Goal: Information Seeking & Learning: Learn about a topic

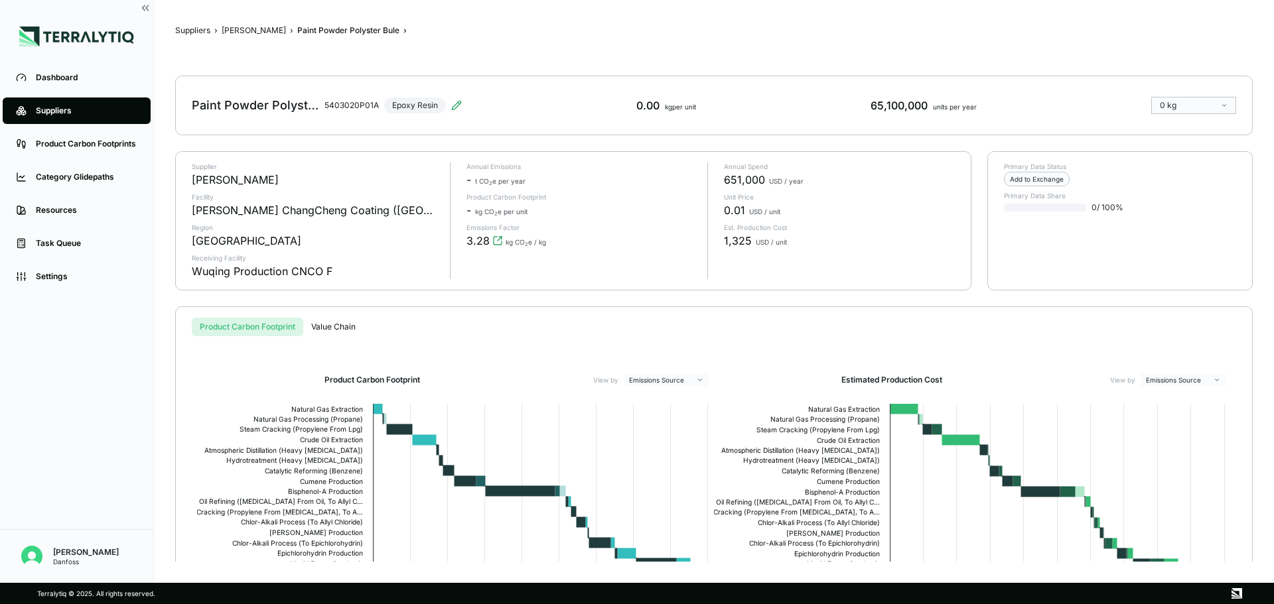
click at [56, 73] on div "Dashboard" at bounding box center [87, 77] width 102 height 11
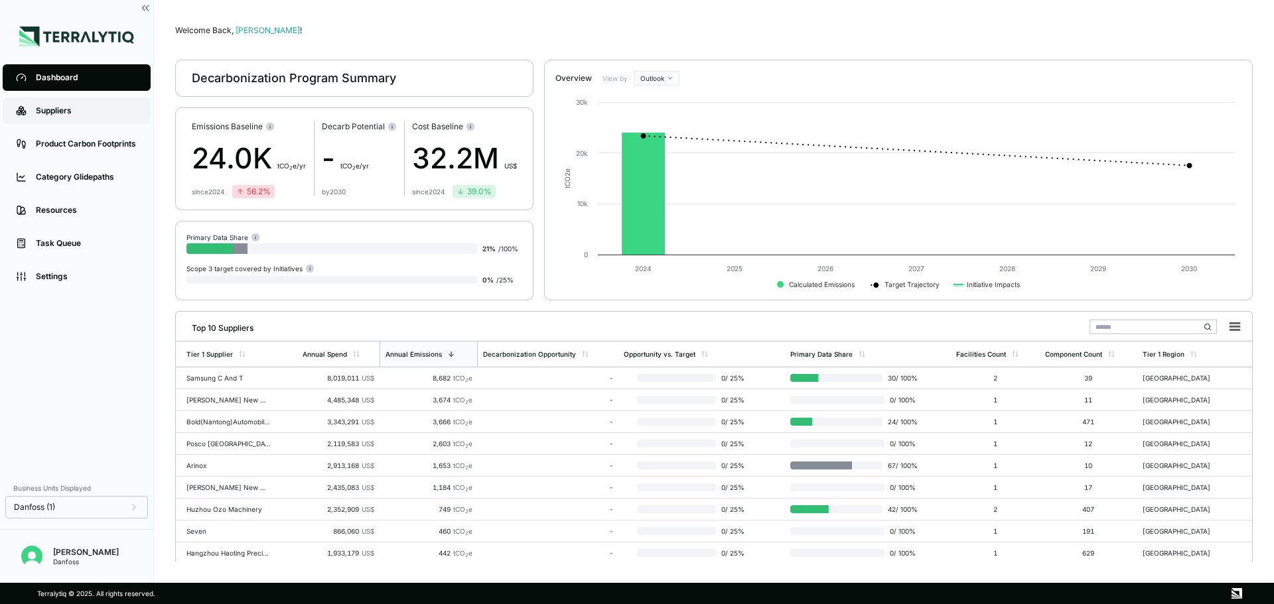
click at [61, 111] on div "Suppliers" at bounding box center [87, 111] width 102 height 11
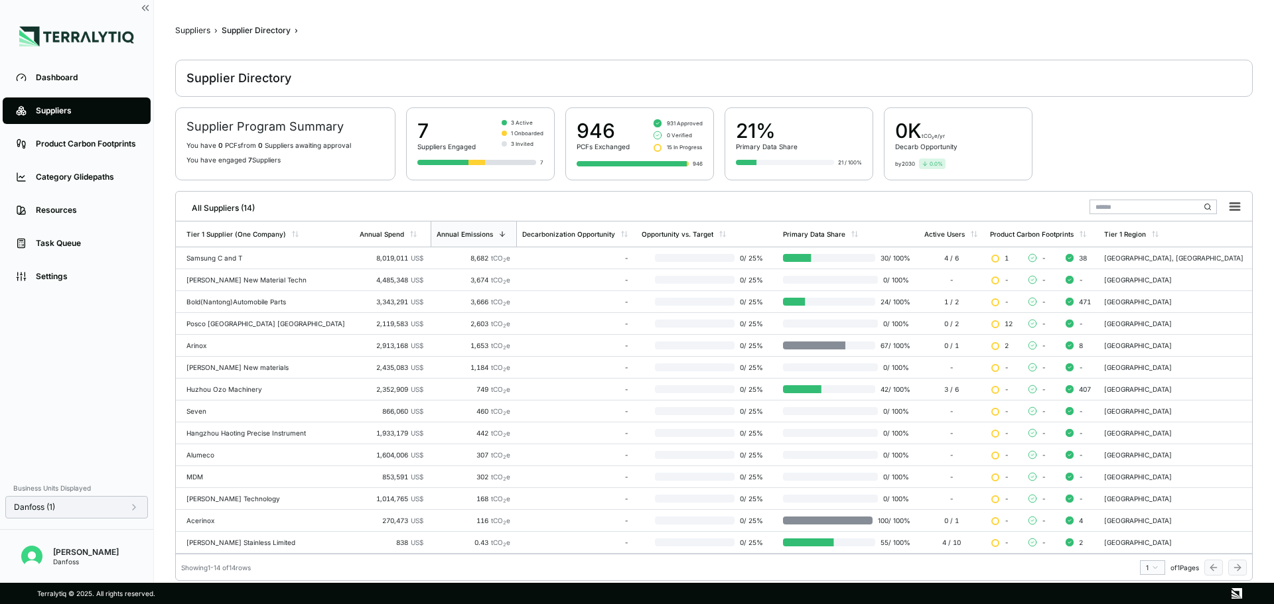
click at [136, 513] on div "Danfoss (1)" at bounding box center [76, 507] width 143 height 23
click at [132, 512] on icon at bounding box center [134, 507] width 11 height 11
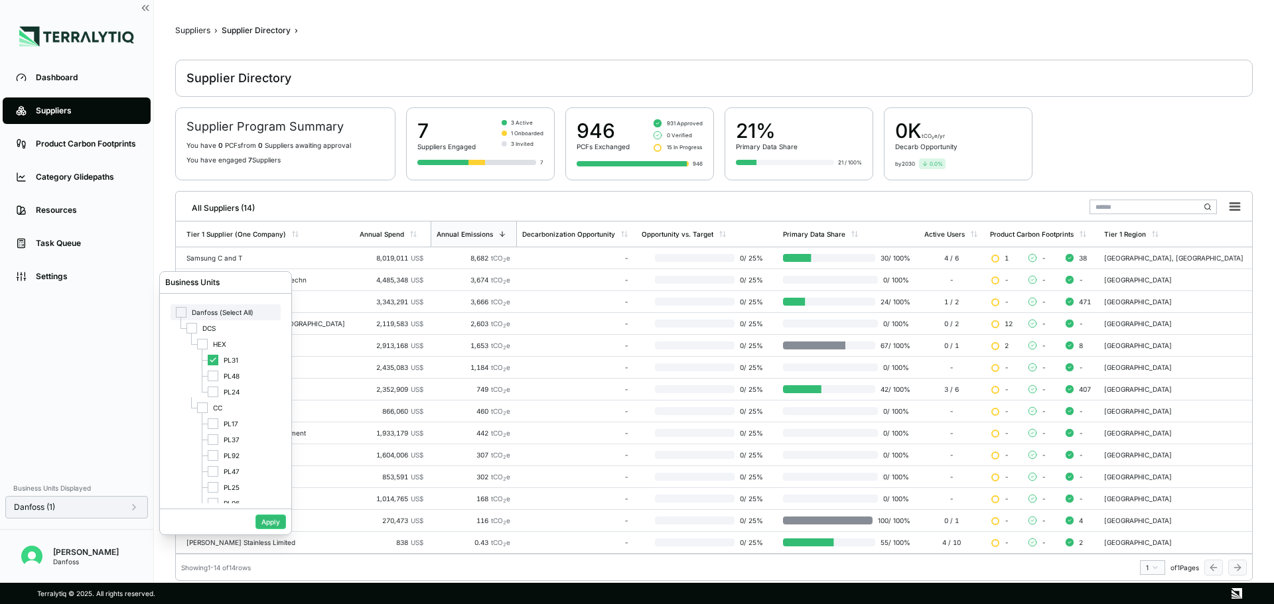
click at [202, 314] on span "Danfoss (Select All)" at bounding box center [223, 313] width 62 height 8
click at [233, 315] on span "Danfoss (Select All)" at bounding box center [223, 313] width 62 height 8
click at [271, 522] on button "Apply" at bounding box center [270, 522] width 31 height 15
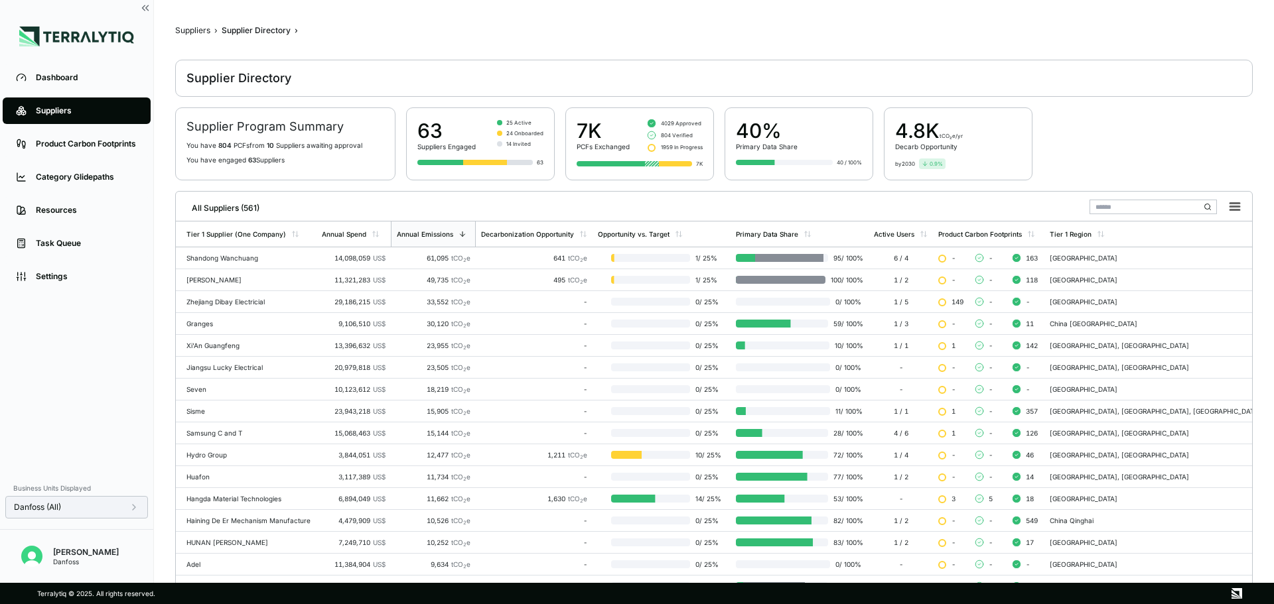
click at [131, 514] on div "Danfoss (All)" at bounding box center [76, 507] width 143 height 23
click at [131, 512] on icon at bounding box center [134, 507] width 11 height 11
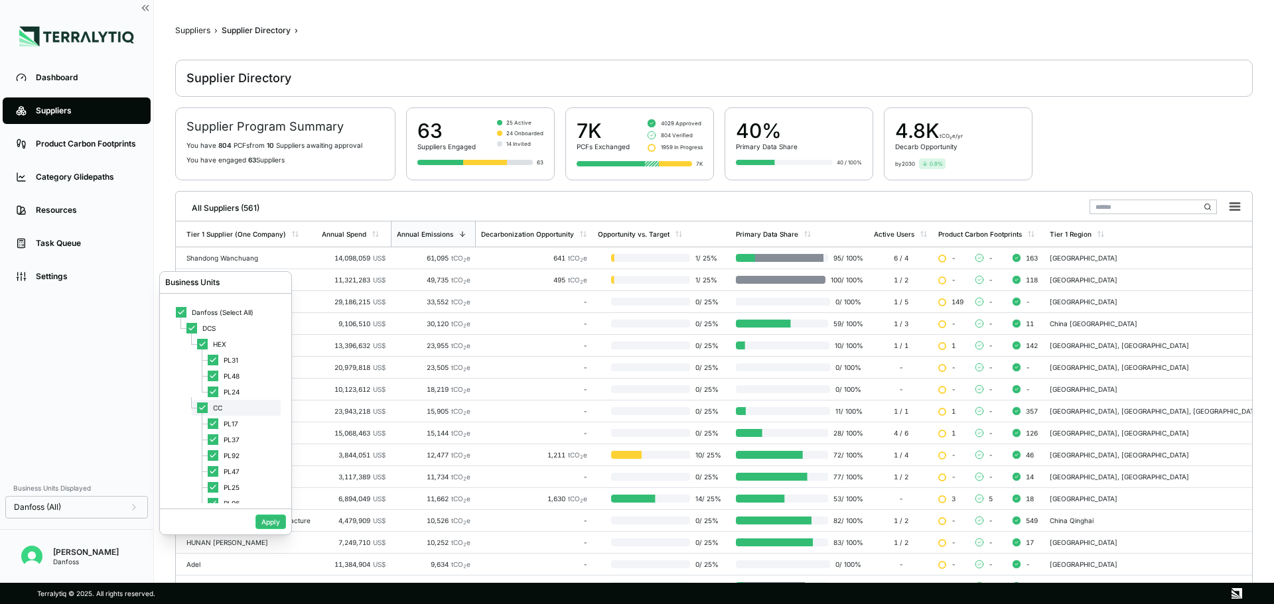
click at [198, 409] on div at bounding box center [202, 408] width 11 height 11
click at [269, 521] on button "Apply" at bounding box center [270, 522] width 31 height 15
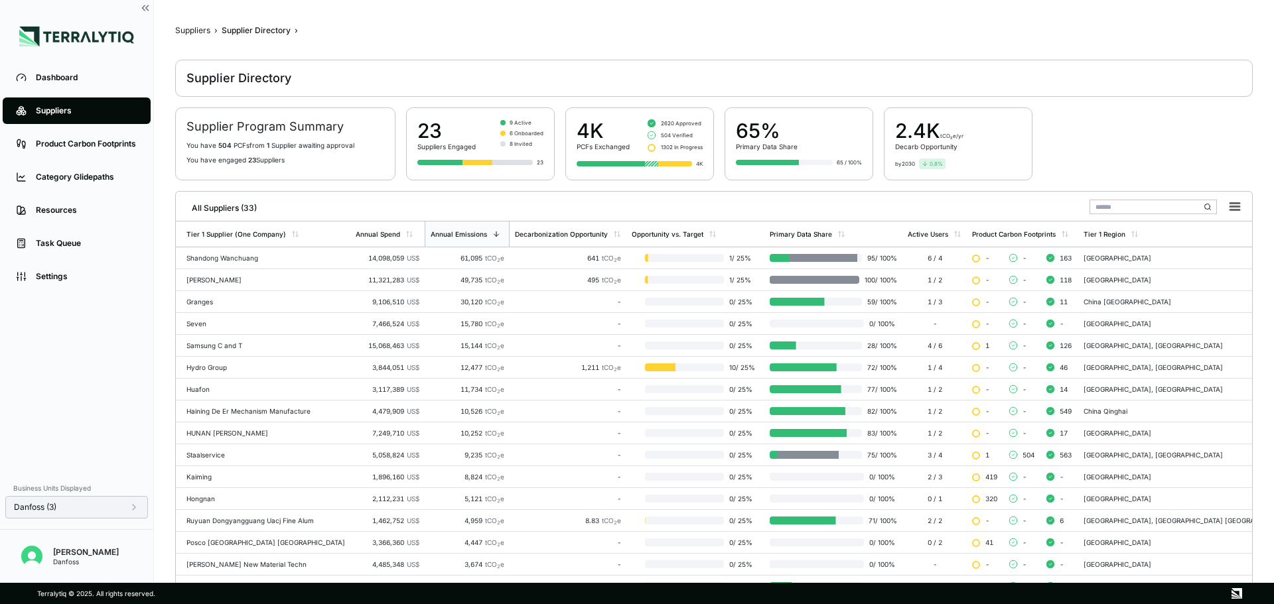
click at [135, 508] on icon at bounding box center [134, 507] width 11 height 11
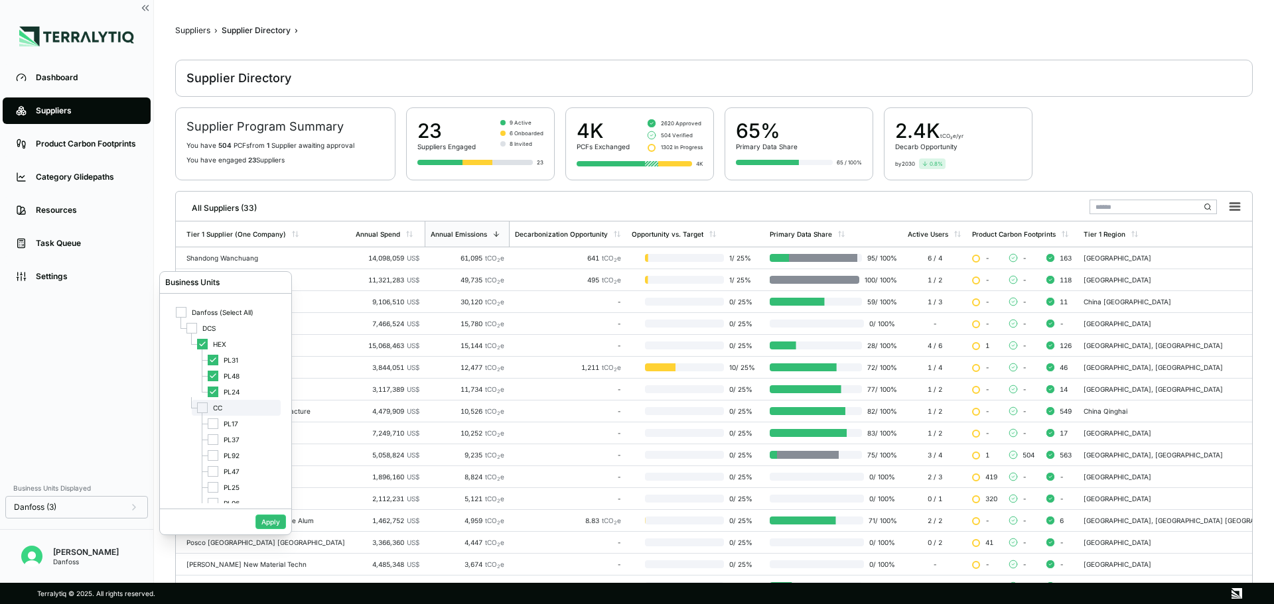
click at [199, 405] on div at bounding box center [202, 408] width 11 height 11
click at [204, 344] on icon at bounding box center [202, 344] width 8 height 8
click at [267, 522] on button "Apply" at bounding box center [270, 522] width 31 height 15
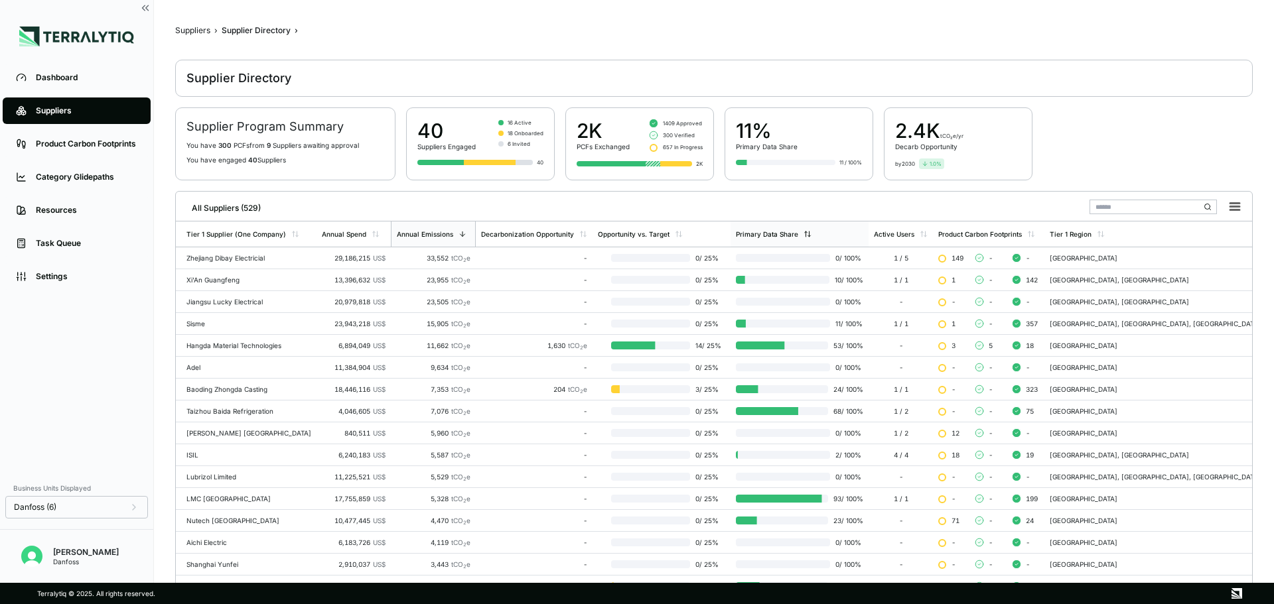
click at [768, 230] on div "Primary Data Share" at bounding box center [767, 234] width 62 height 8
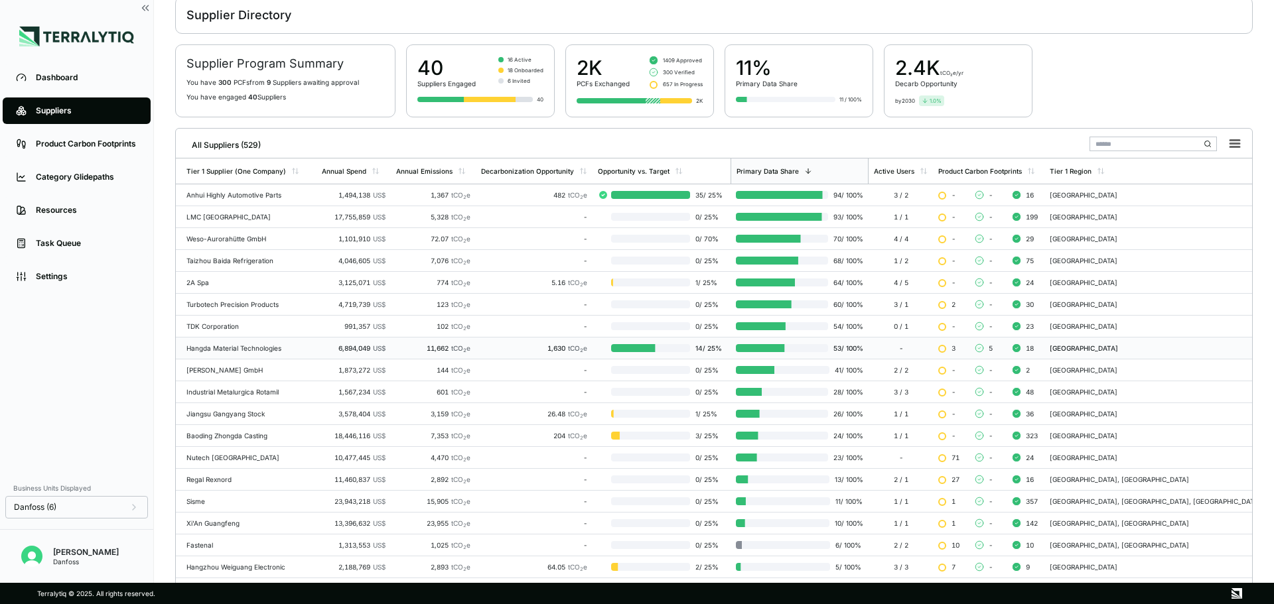
scroll to position [18, 0]
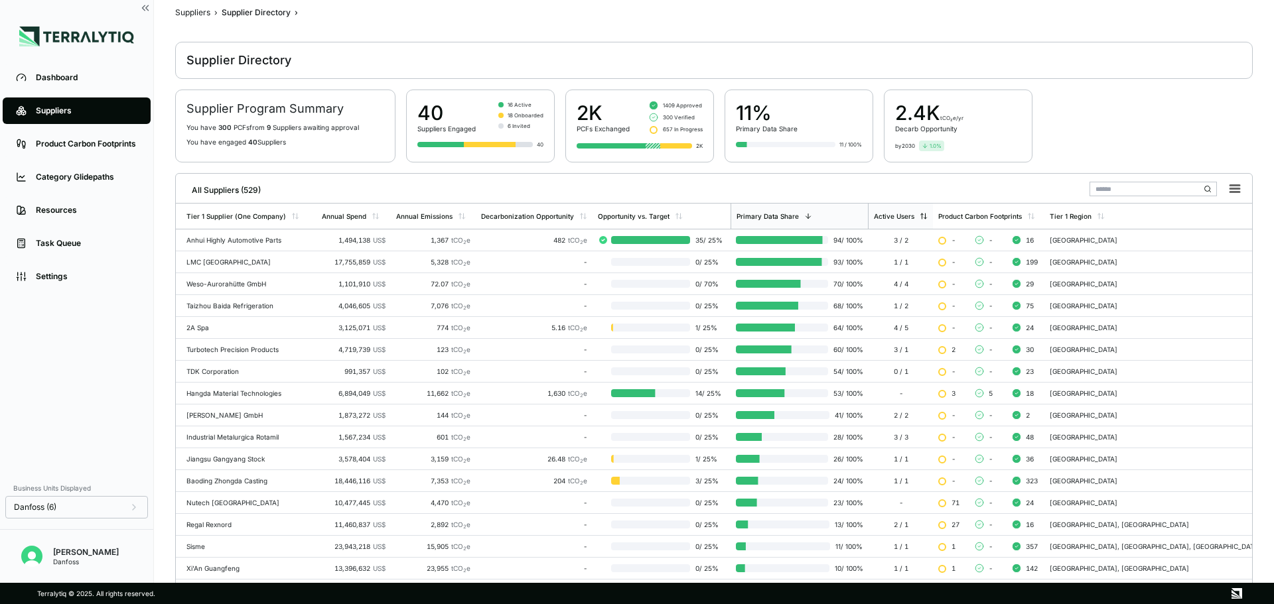
click at [914, 218] on div "Active Users" at bounding box center [894, 216] width 40 height 8
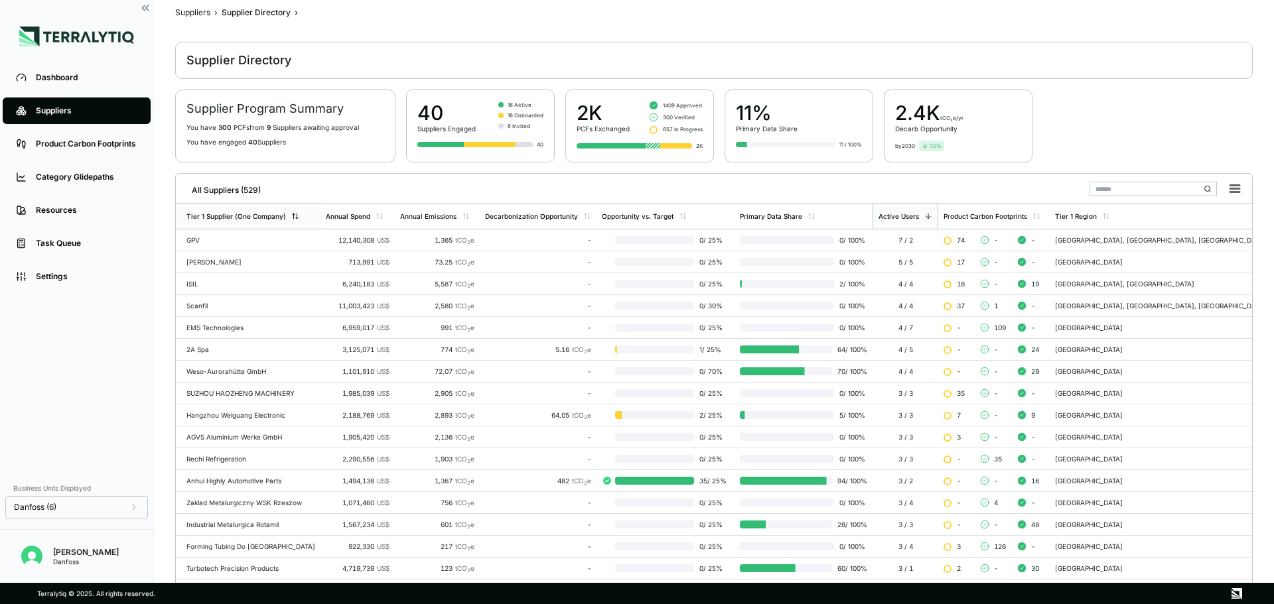
click at [276, 218] on div "Tier 1 Supplier (One Company)" at bounding box center [236, 216] width 100 height 8
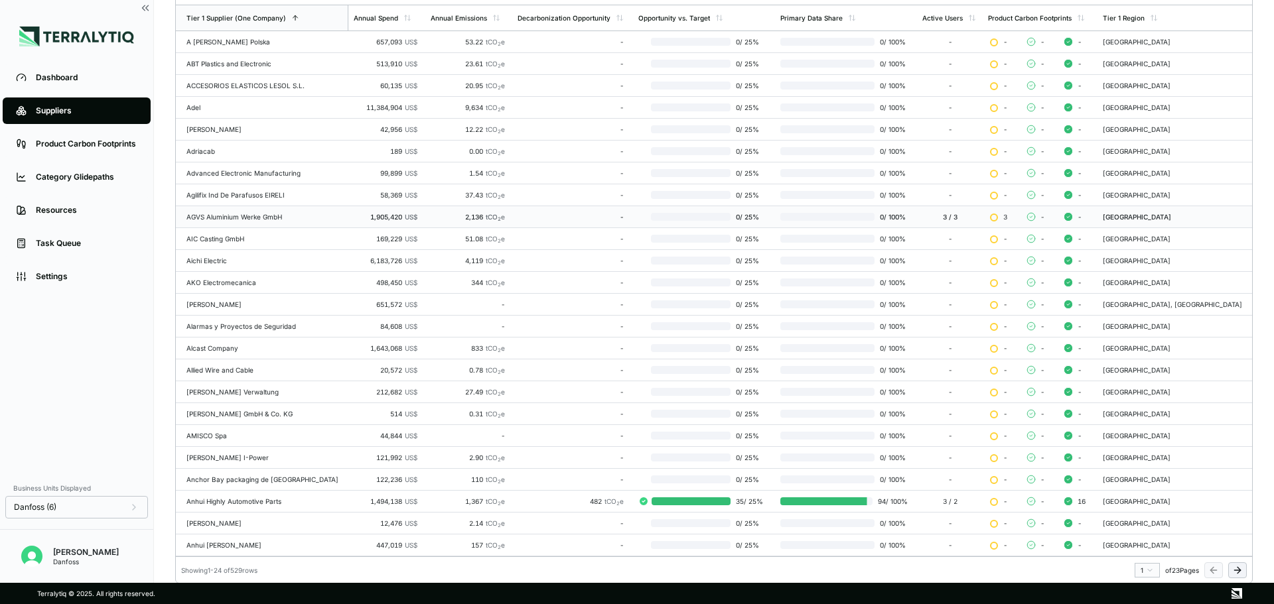
scroll to position [217, 0]
click at [1234, 571] on icon at bounding box center [1237, 570] width 11 height 11
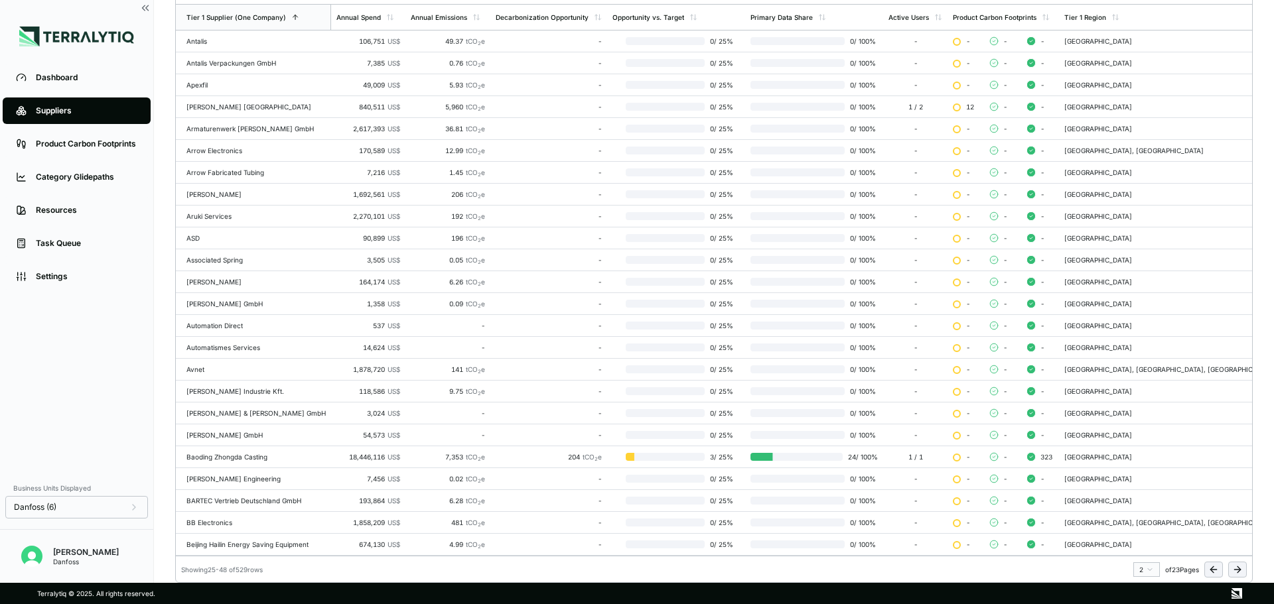
click at [1234, 565] on icon at bounding box center [1237, 570] width 11 height 11
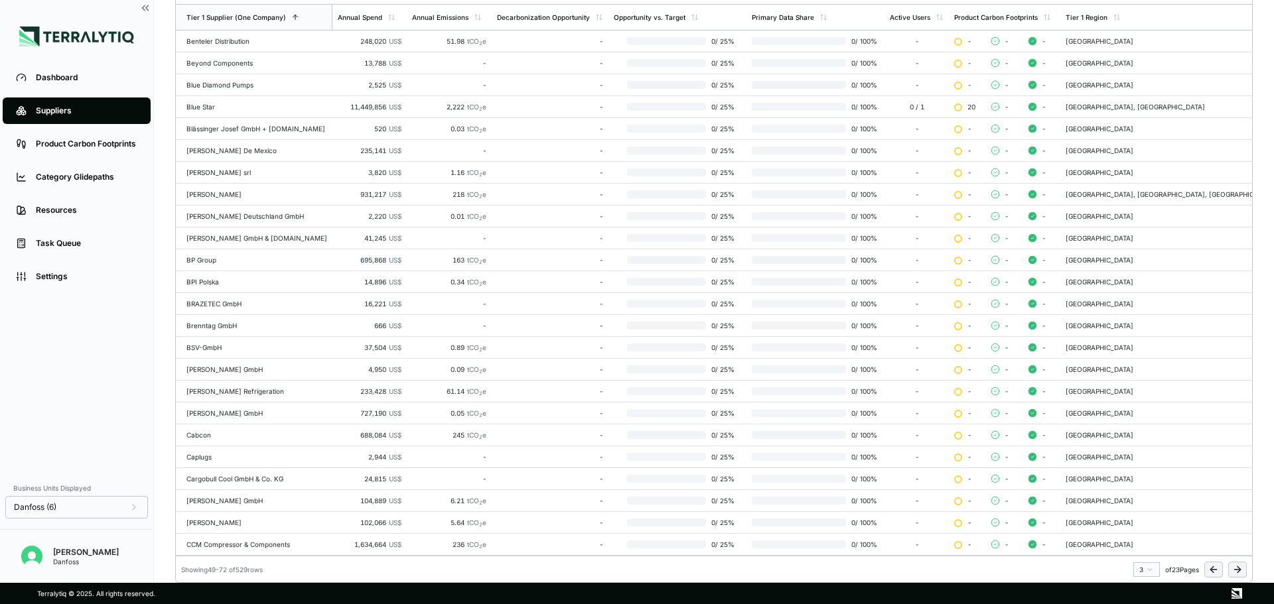
click at [1234, 566] on icon at bounding box center [1237, 570] width 11 height 11
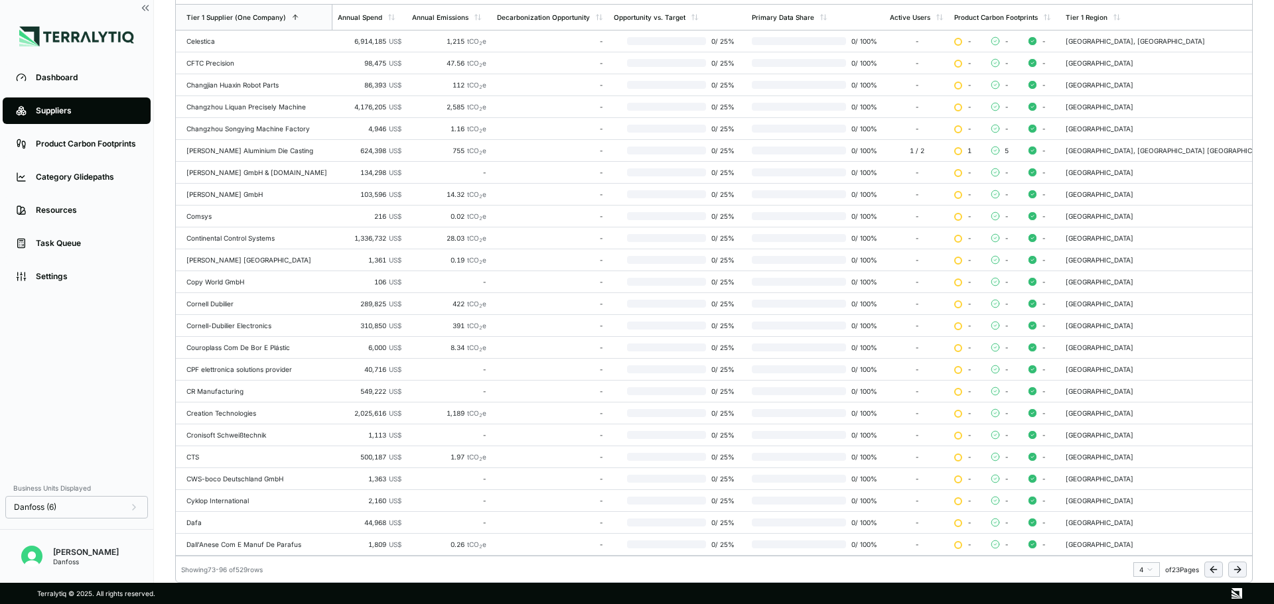
click at [1234, 565] on icon at bounding box center [1237, 570] width 11 height 11
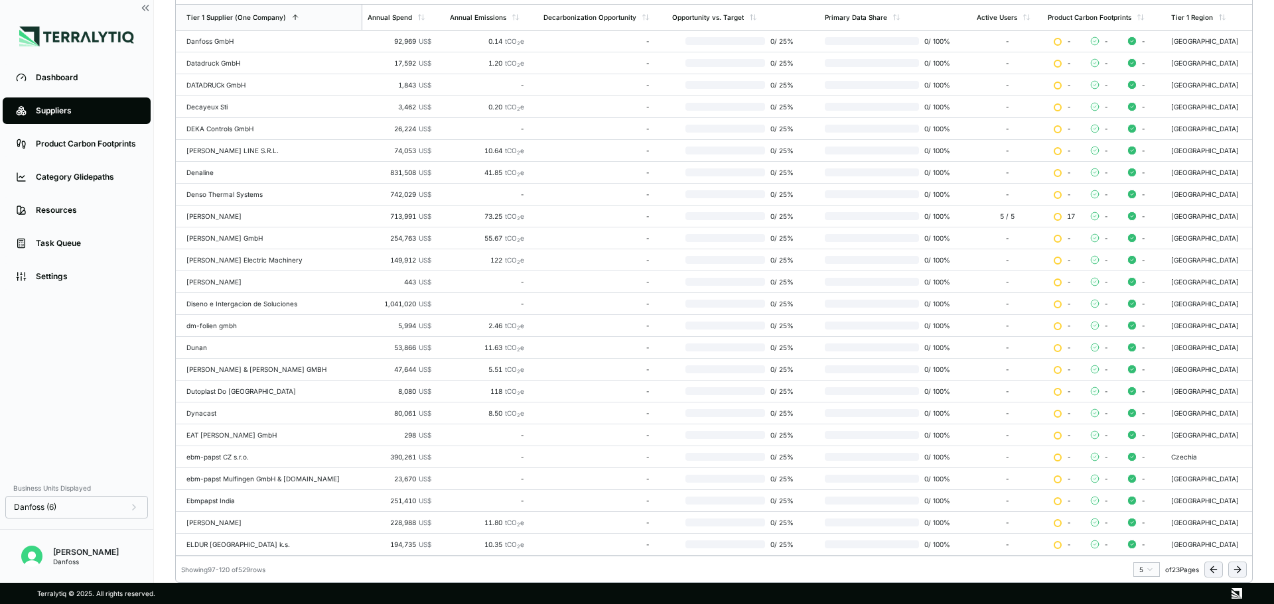
click at [1240, 571] on icon at bounding box center [1239, 570] width 3 height 6
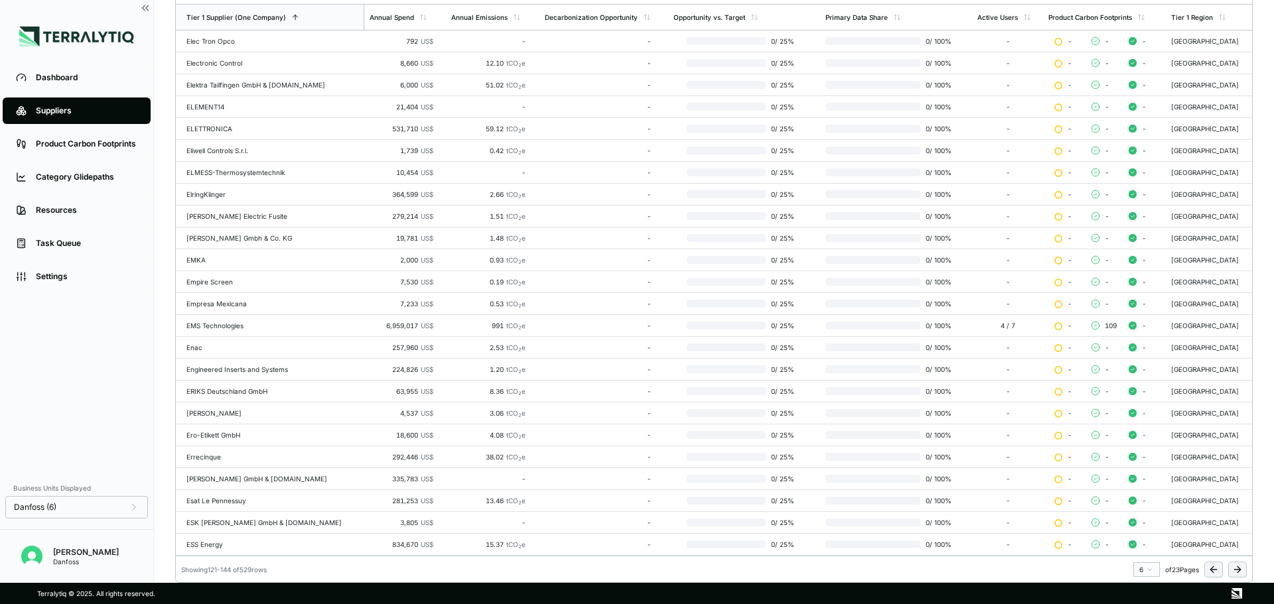
click at [1236, 577] on button at bounding box center [1237, 570] width 19 height 16
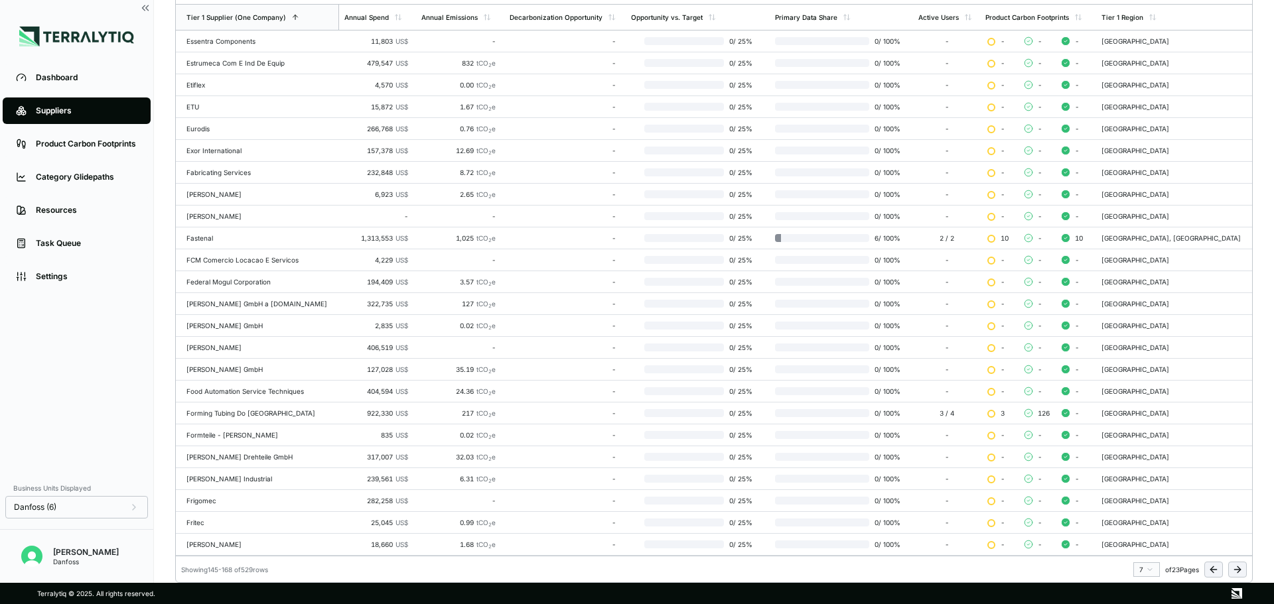
drag, startPoint x: 1241, startPoint y: 567, endPoint x: 1241, endPoint y: 575, distance: 7.3
click at [1241, 567] on icon at bounding box center [1237, 570] width 11 height 11
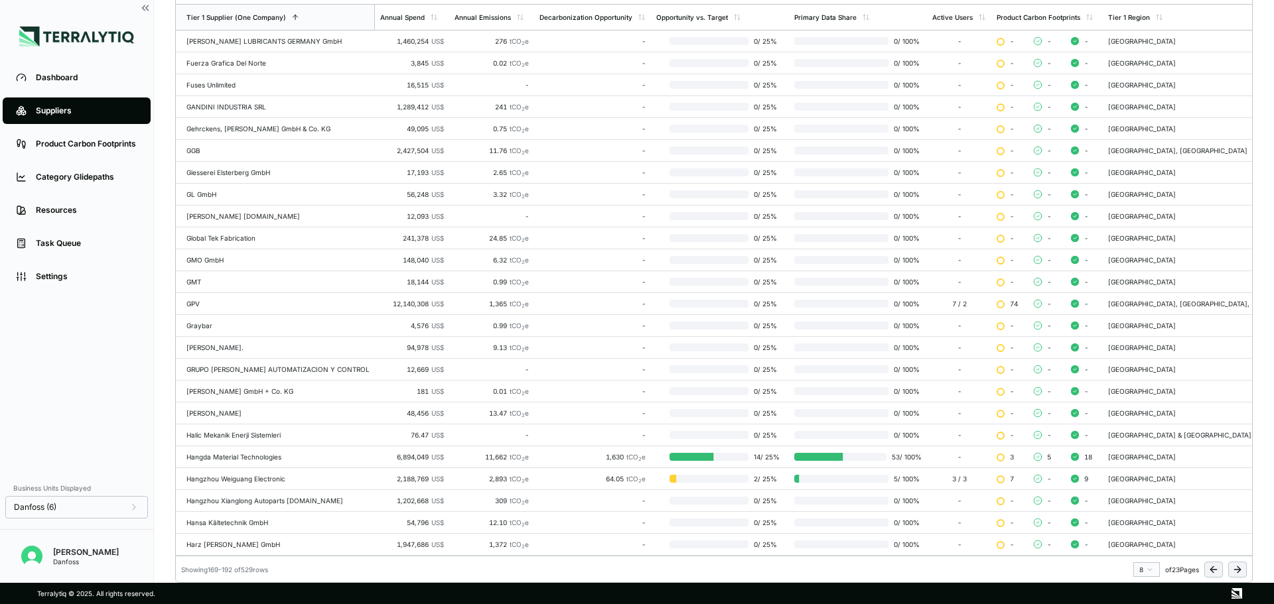
click at [1237, 571] on icon at bounding box center [1237, 570] width 11 height 11
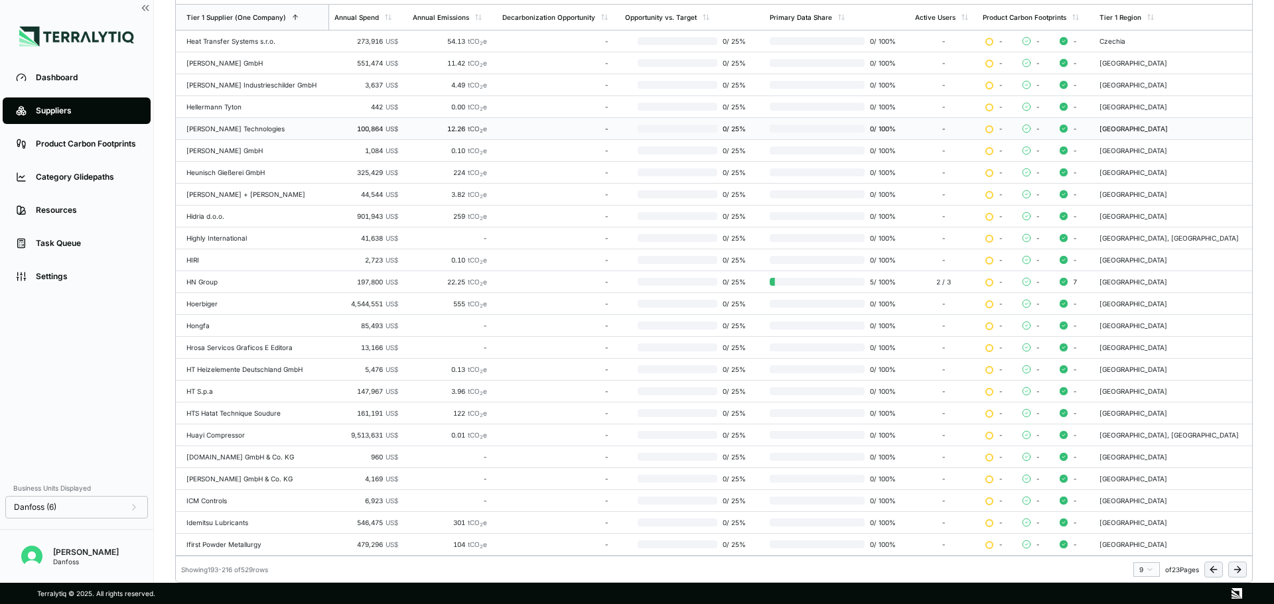
click at [1232, 566] on icon at bounding box center [1237, 570] width 11 height 11
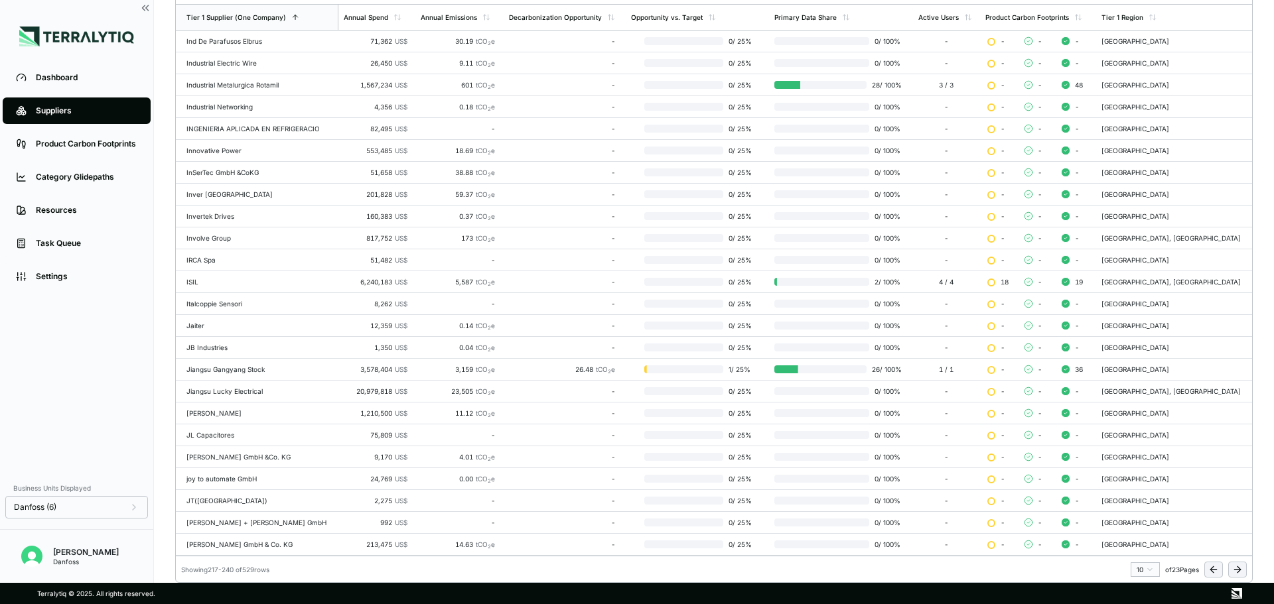
click at [1237, 572] on icon at bounding box center [1237, 570] width 11 height 11
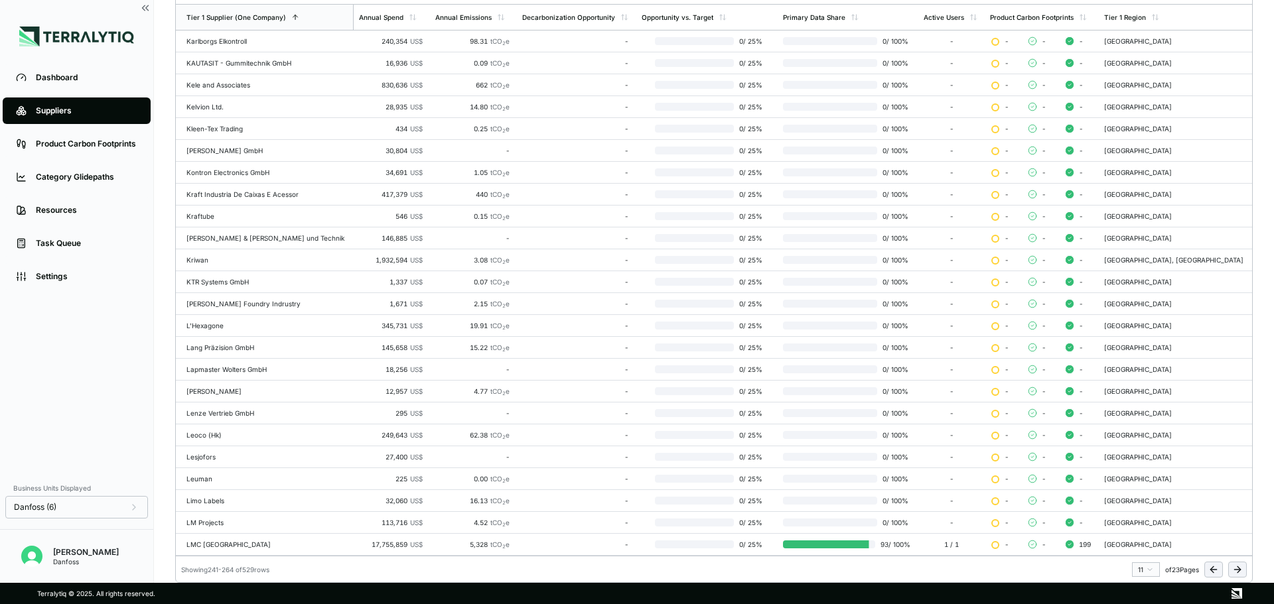
click at [1241, 570] on icon at bounding box center [1239, 570] width 3 height 6
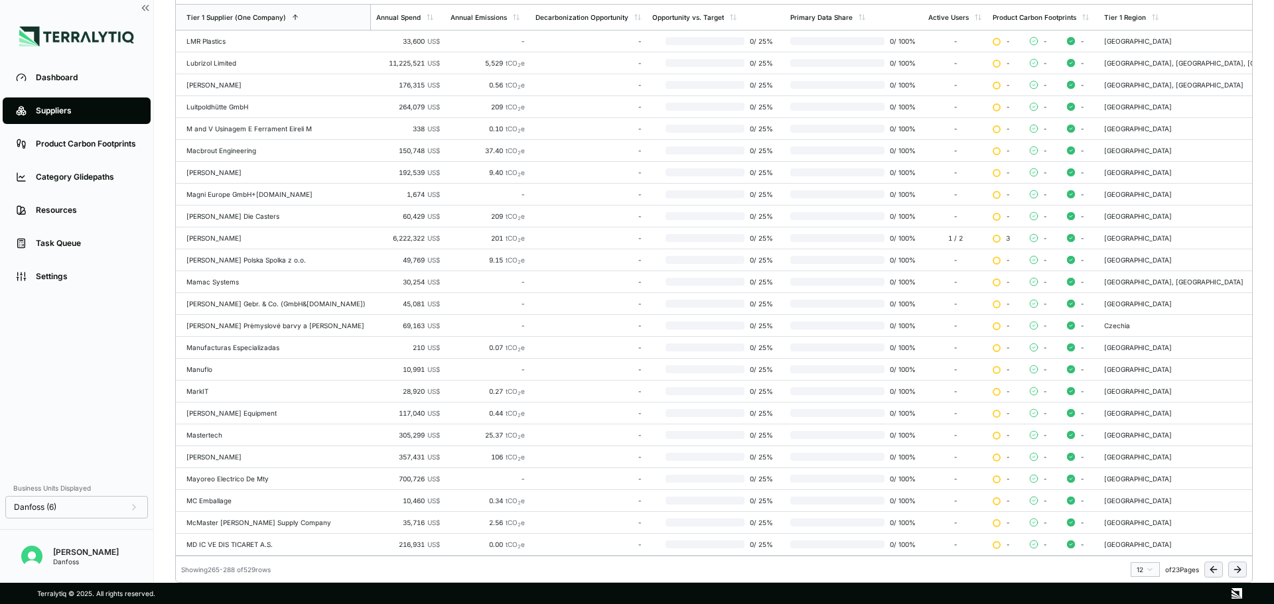
drag, startPoint x: 1241, startPoint y: 574, endPoint x: 1233, endPoint y: 569, distance: 9.2
click at [1241, 574] on icon at bounding box center [1237, 570] width 11 height 11
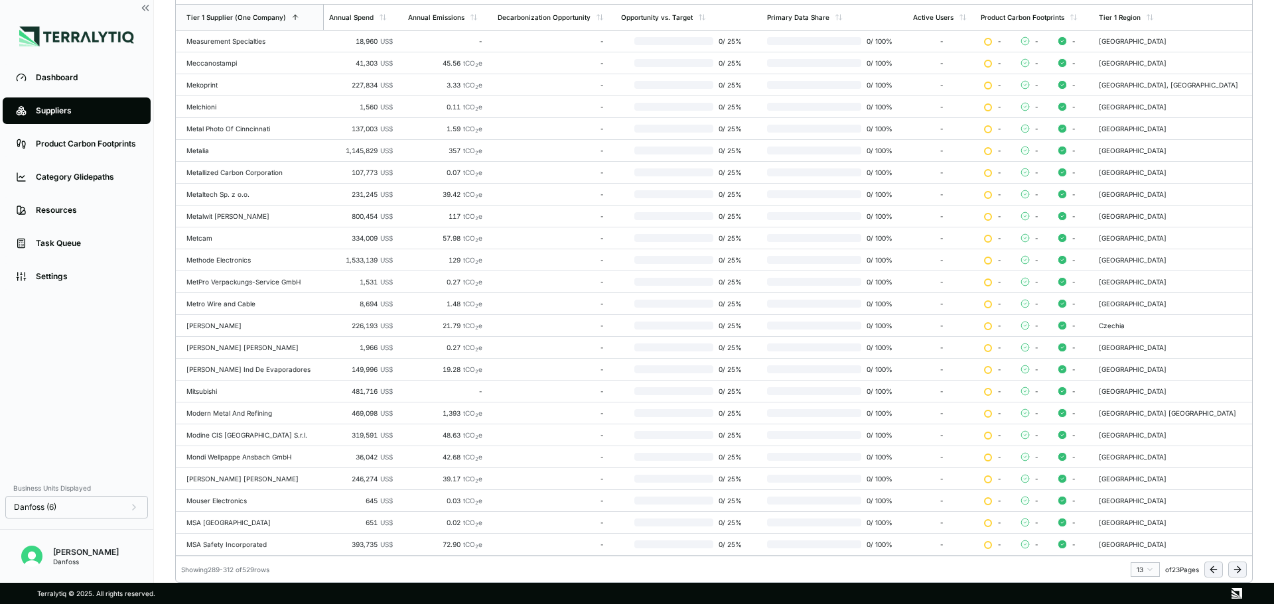
click at [1236, 565] on icon at bounding box center [1237, 570] width 11 height 11
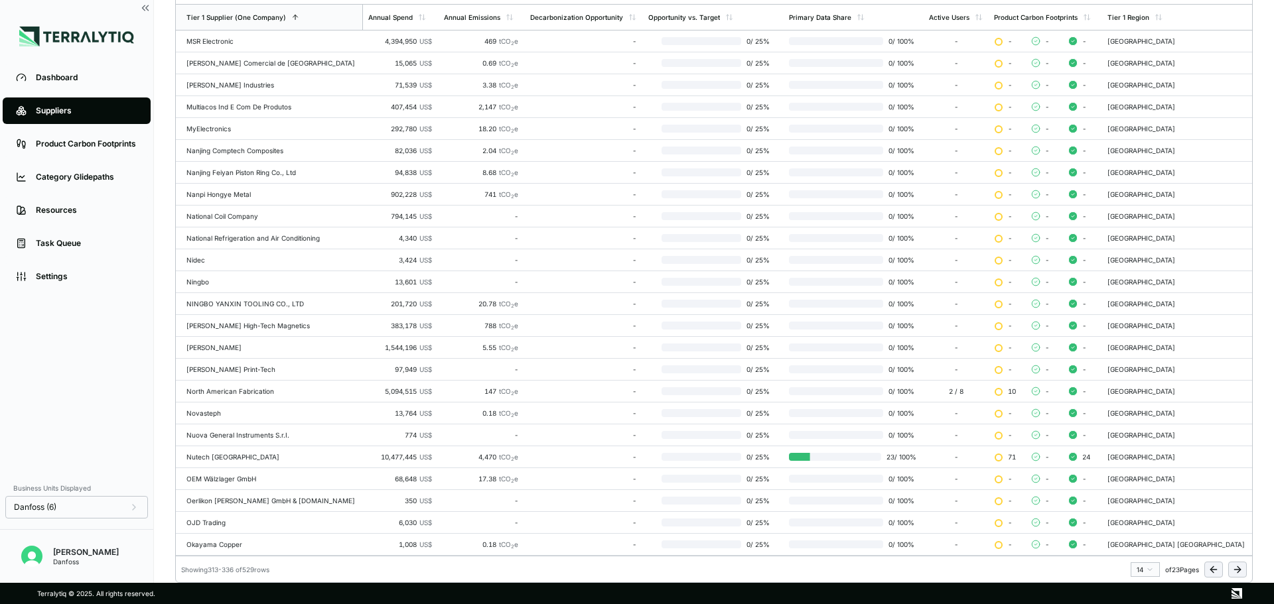
click at [1232, 572] on icon at bounding box center [1237, 570] width 11 height 11
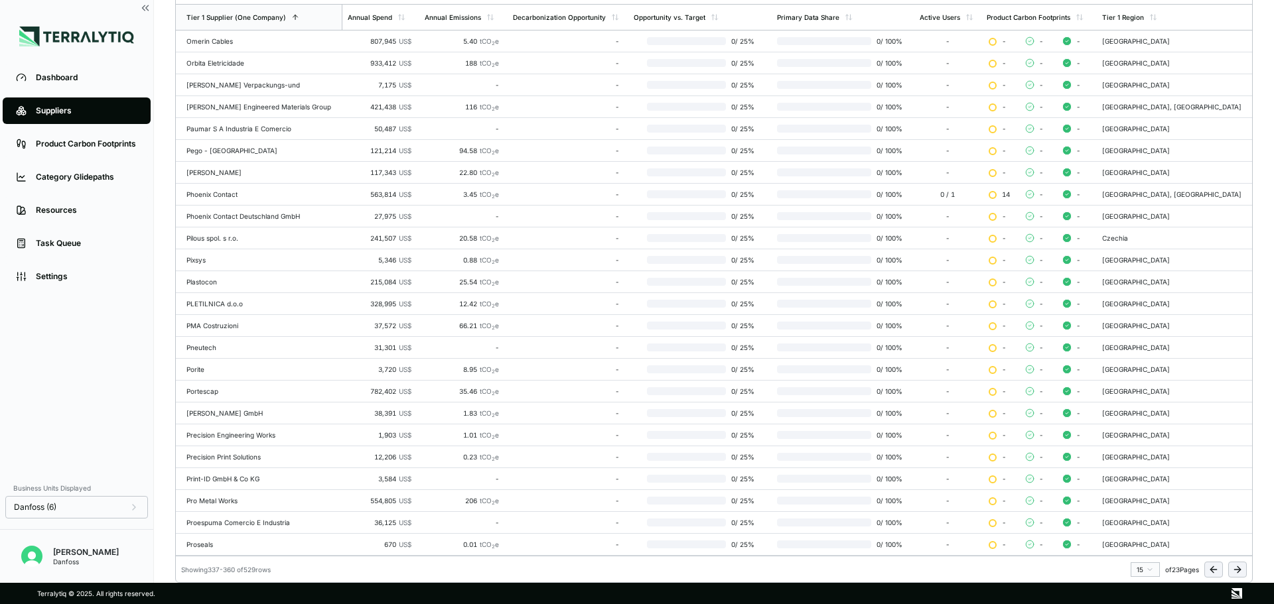
click at [1240, 563] on button at bounding box center [1237, 570] width 19 height 16
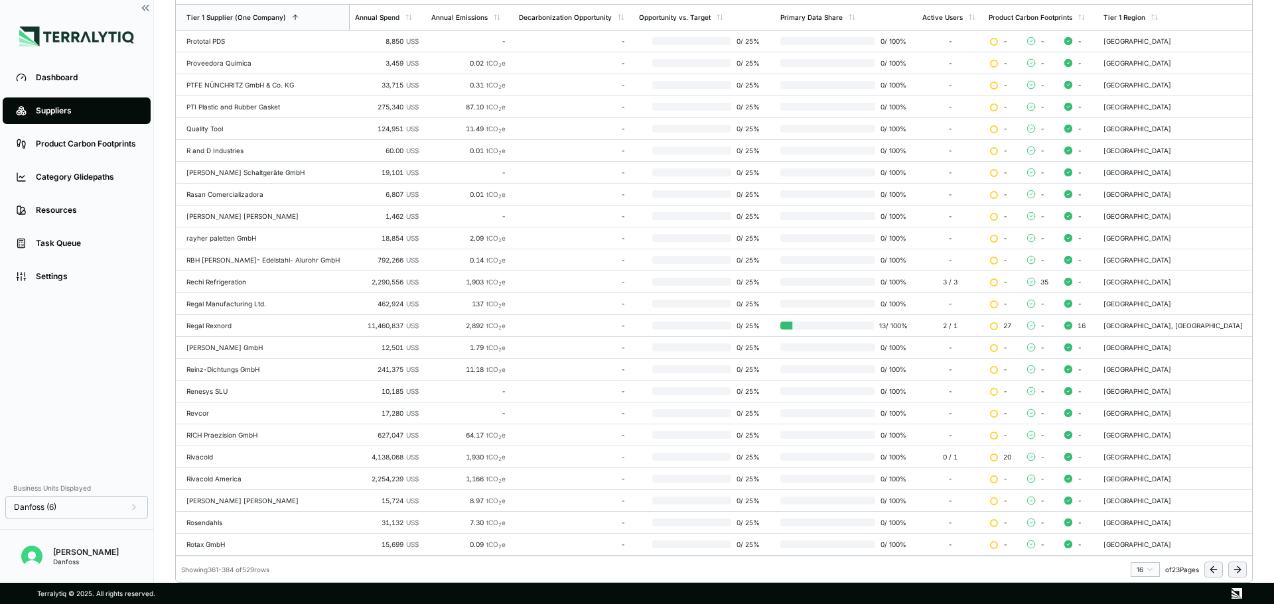
click at [1237, 571] on icon at bounding box center [1237, 570] width 11 height 11
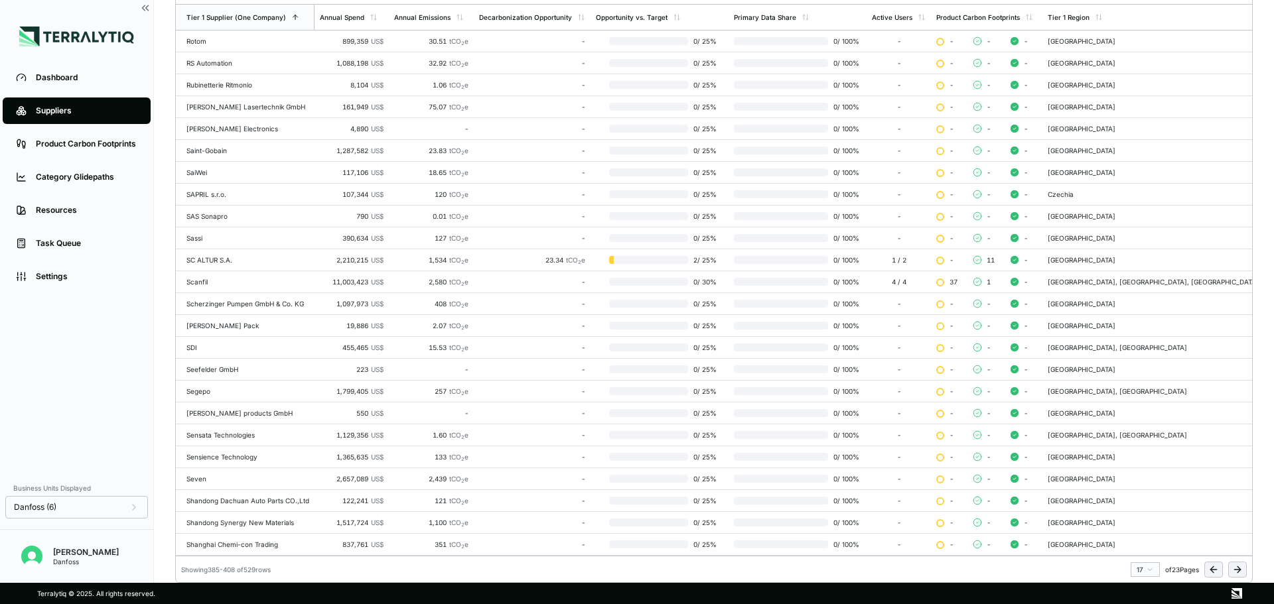
click at [1236, 571] on icon at bounding box center [1237, 570] width 11 height 11
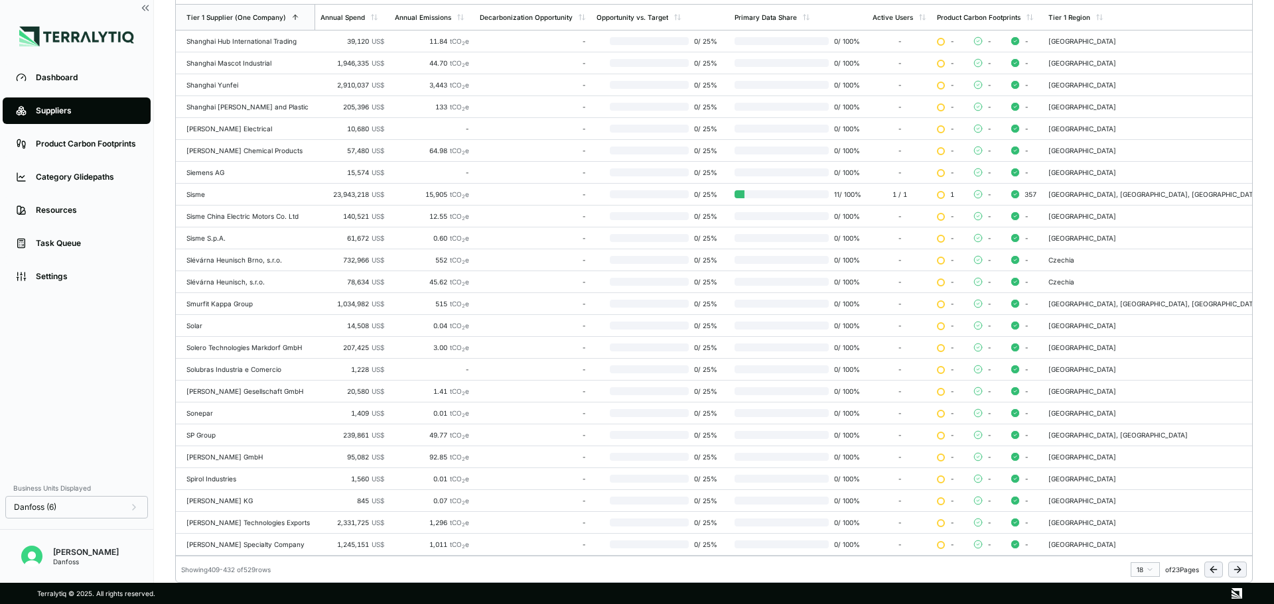
click at [1236, 571] on icon at bounding box center [1237, 570] width 11 height 11
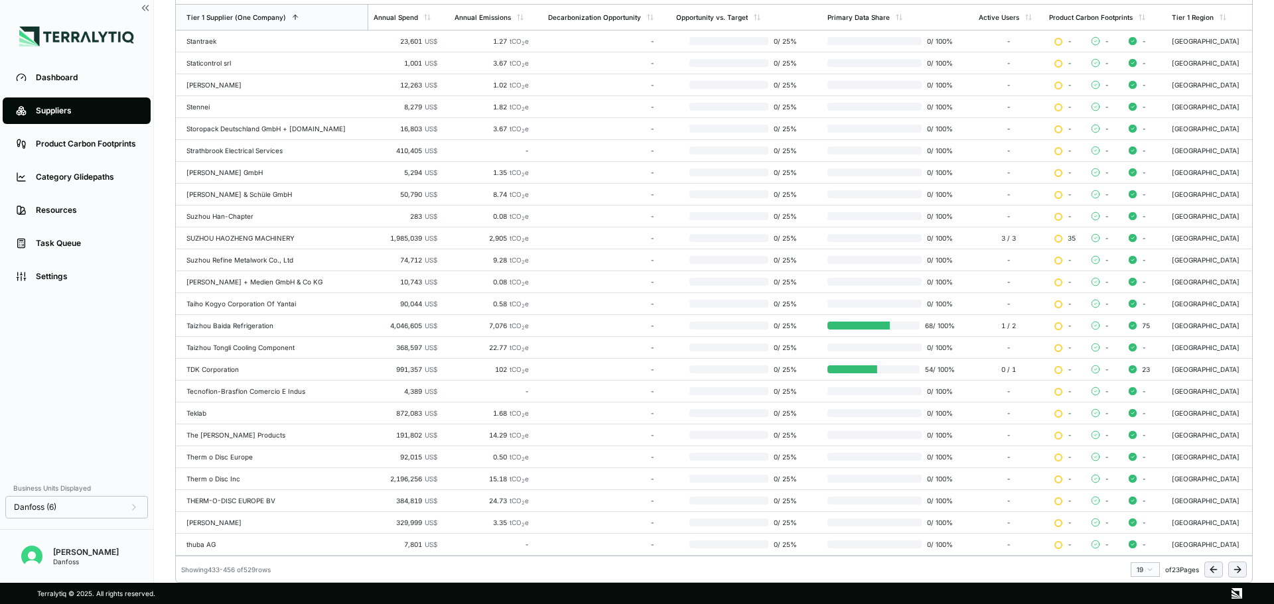
click at [1234, 573] on icon at bounding box center [1237, 570] width 11 height 11
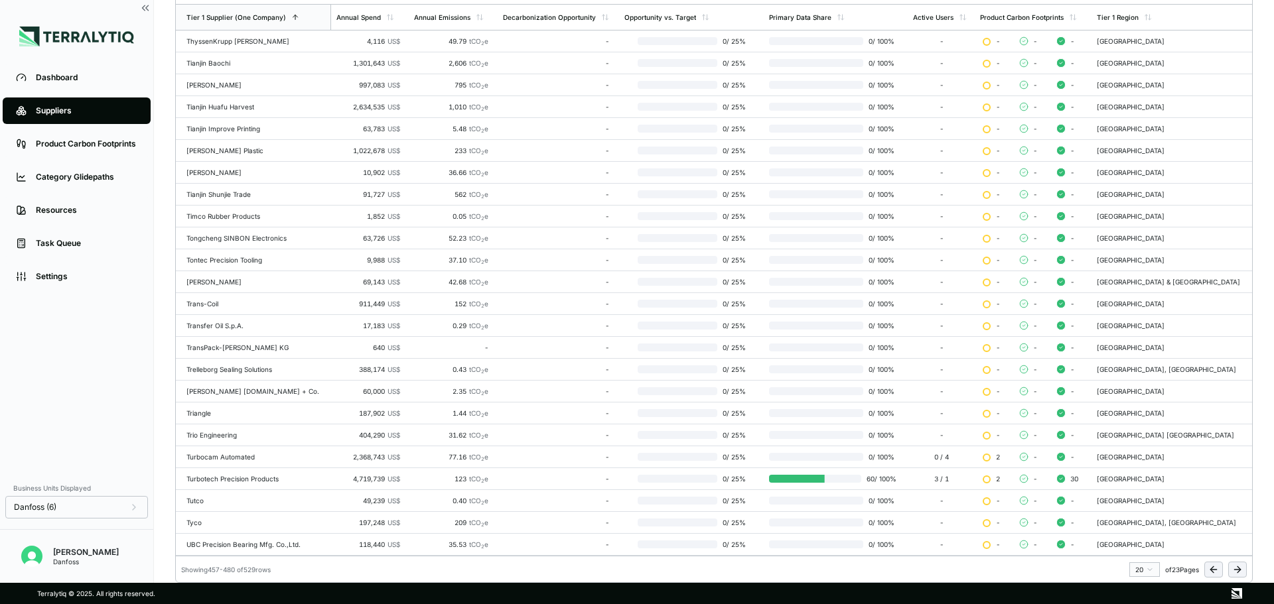
click at [1242, 572] on icon at bounding box center [1237, 570] width 11 height 11
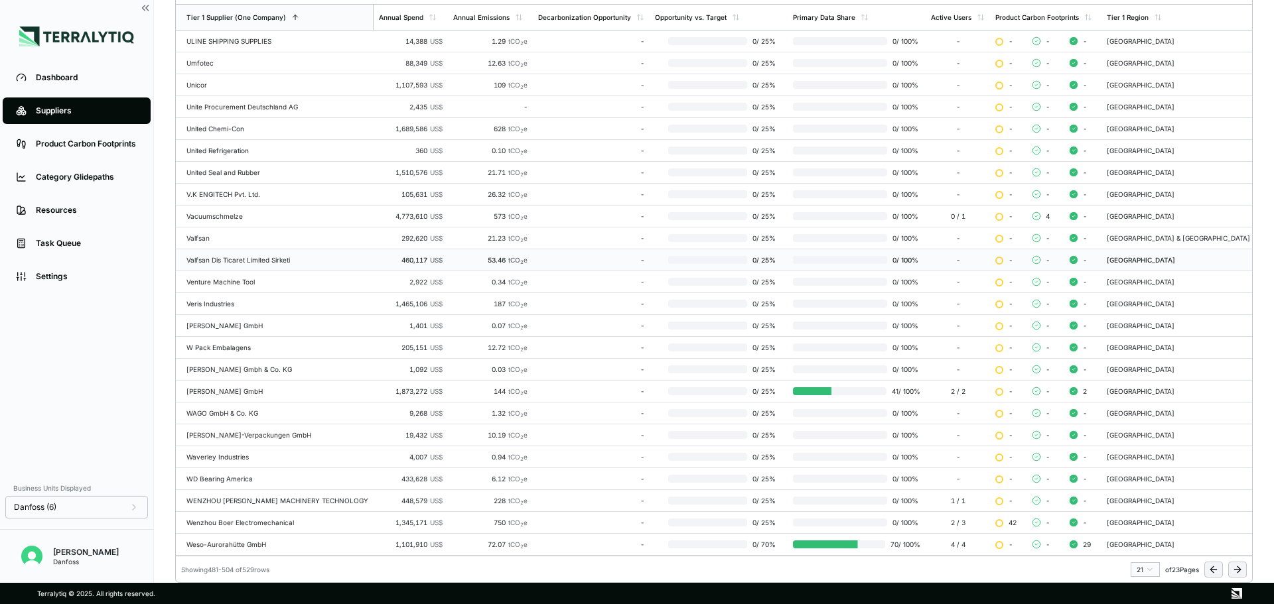
click at [1237, 566] on icon at bounding box center [1237, 570] width 11 height 11
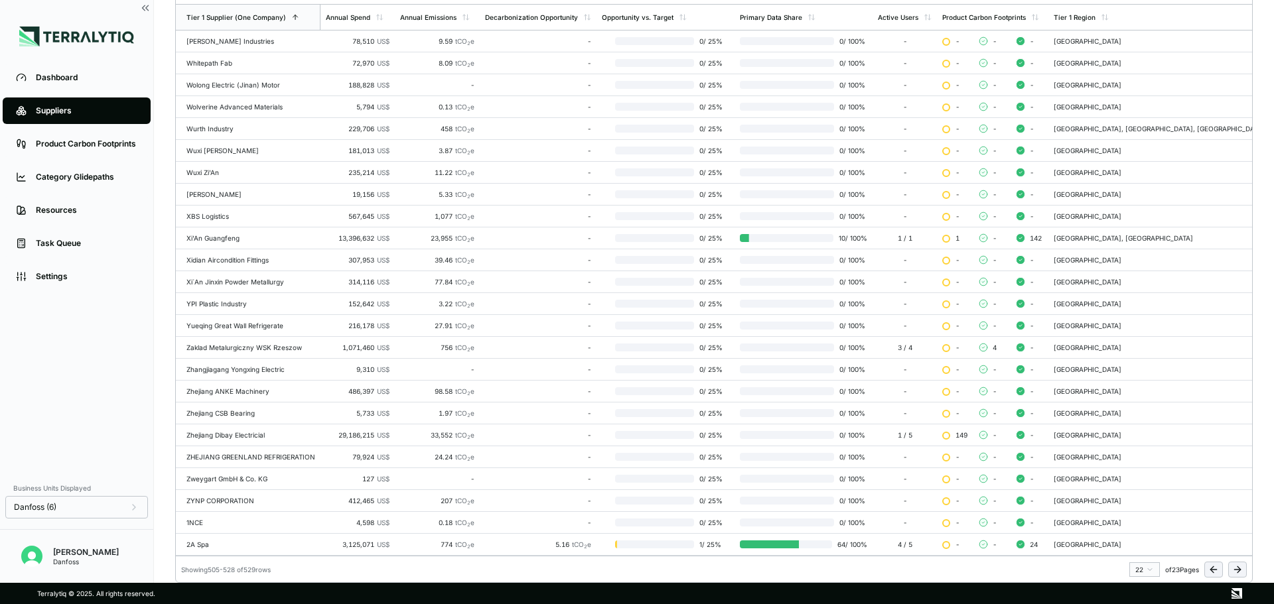
click at [1245, 571] on button at bounding box center [1237, 570] width 19 height 16
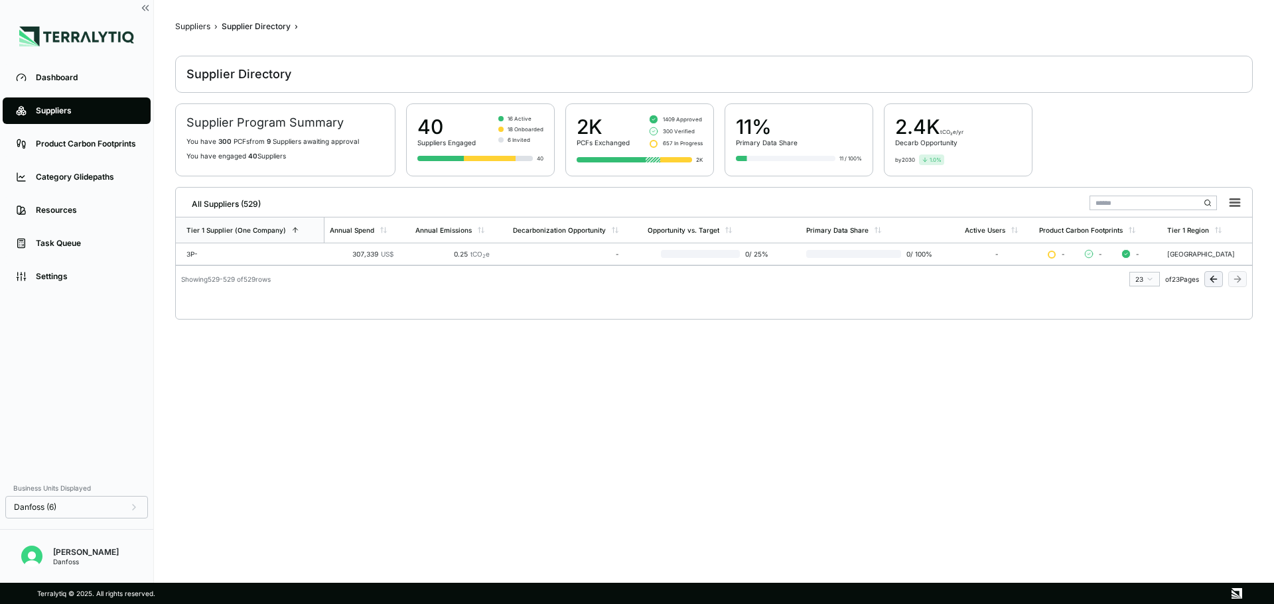
scroll to position [4, 0]
click at [1214, 285] on button at bounding box center [1213, 279] width 19 height 16
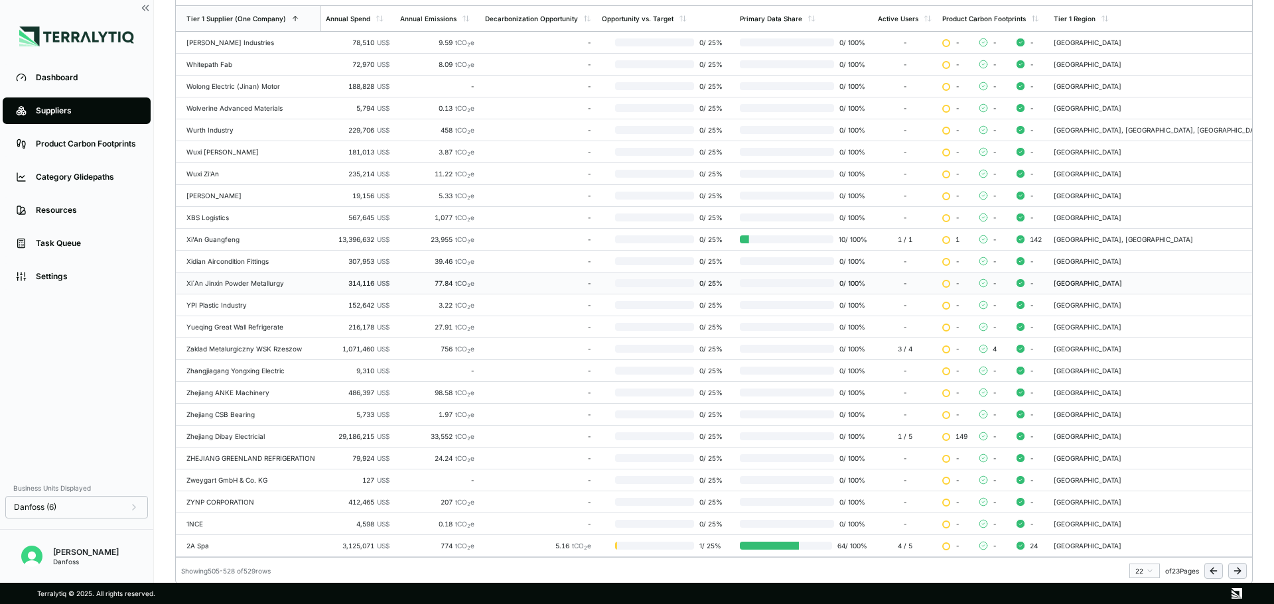
scroll to position [217, 0]
click at [1209, 568] on icon at bounding box center [1213, 570] width 11 height 11
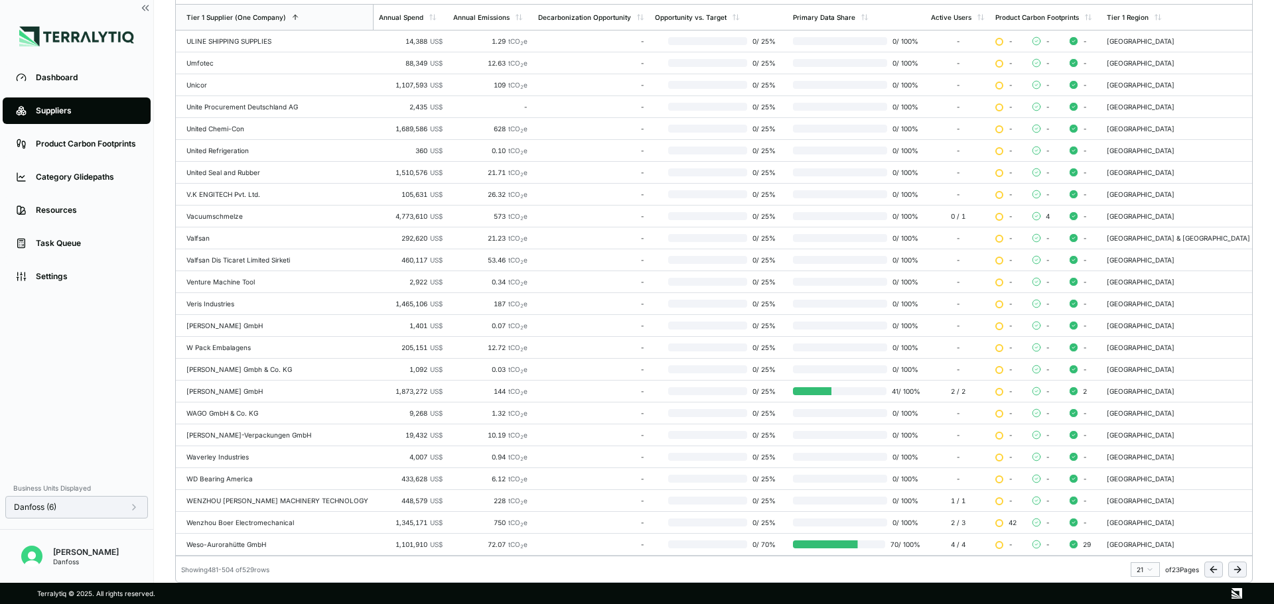
click at [134, 508] on icon at bounding box center [134, 507] width 11 height 11
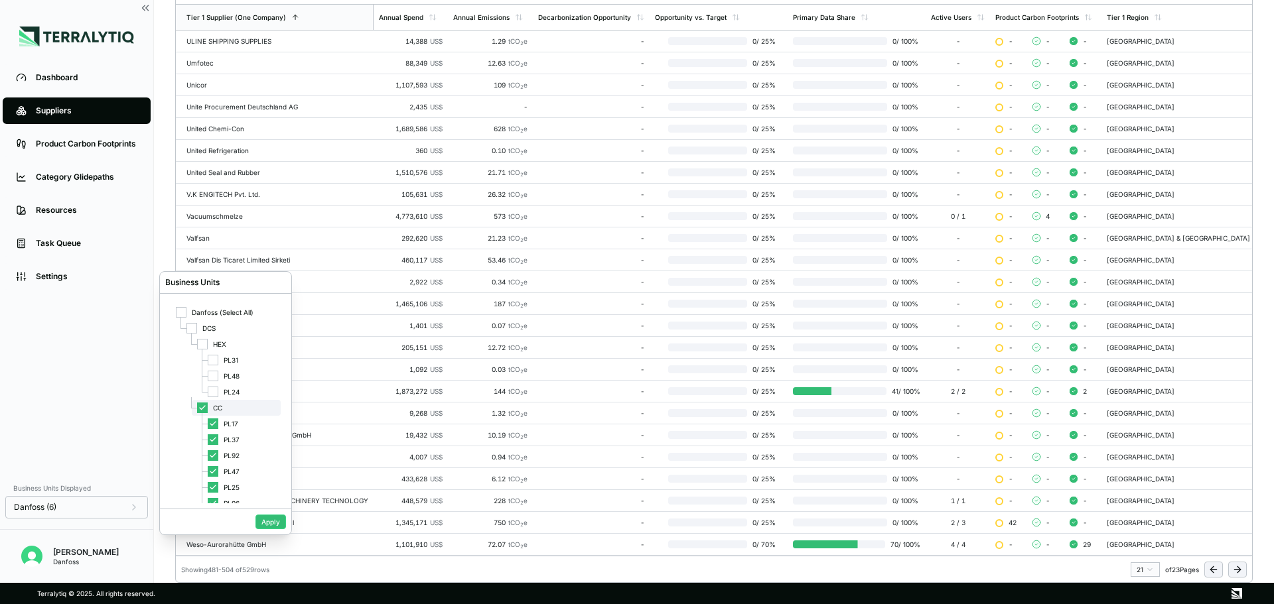
click at [200, 407] on icon at bounding box center [202, 408] width 8 height 8
click at [232, 437] on div "PL92" at bounding box center [241, 443] width 78 height 16
click at [268, 523] on button "Apply" at bounding box center [270, 522] width 31 height 15
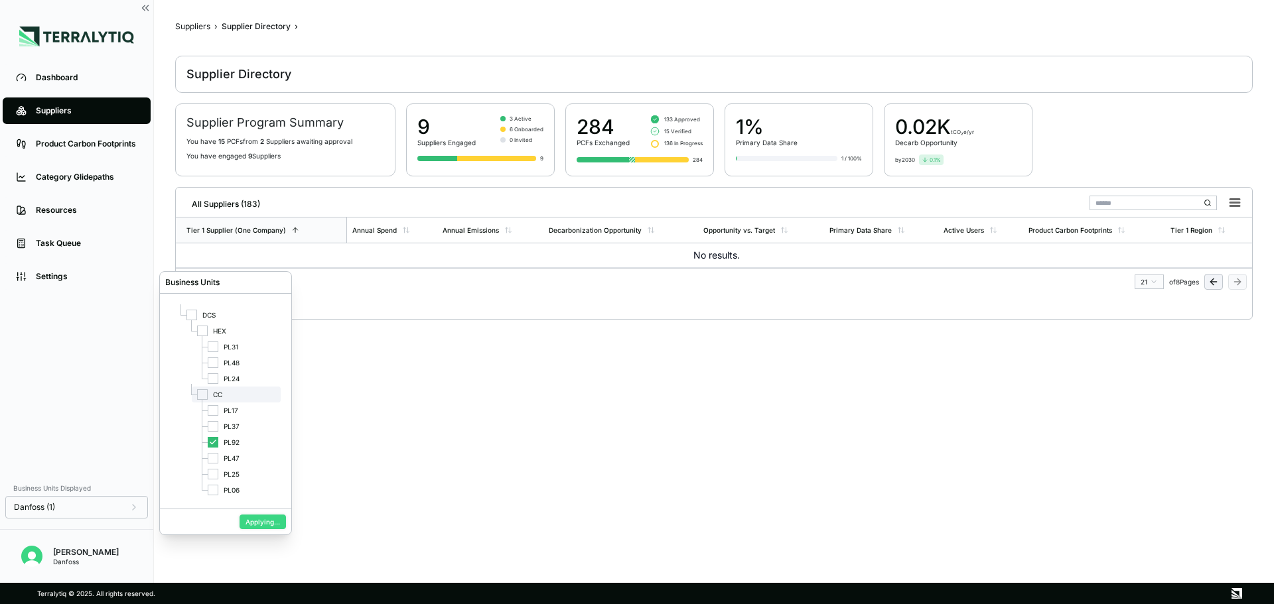
scroll to position [4, 0]
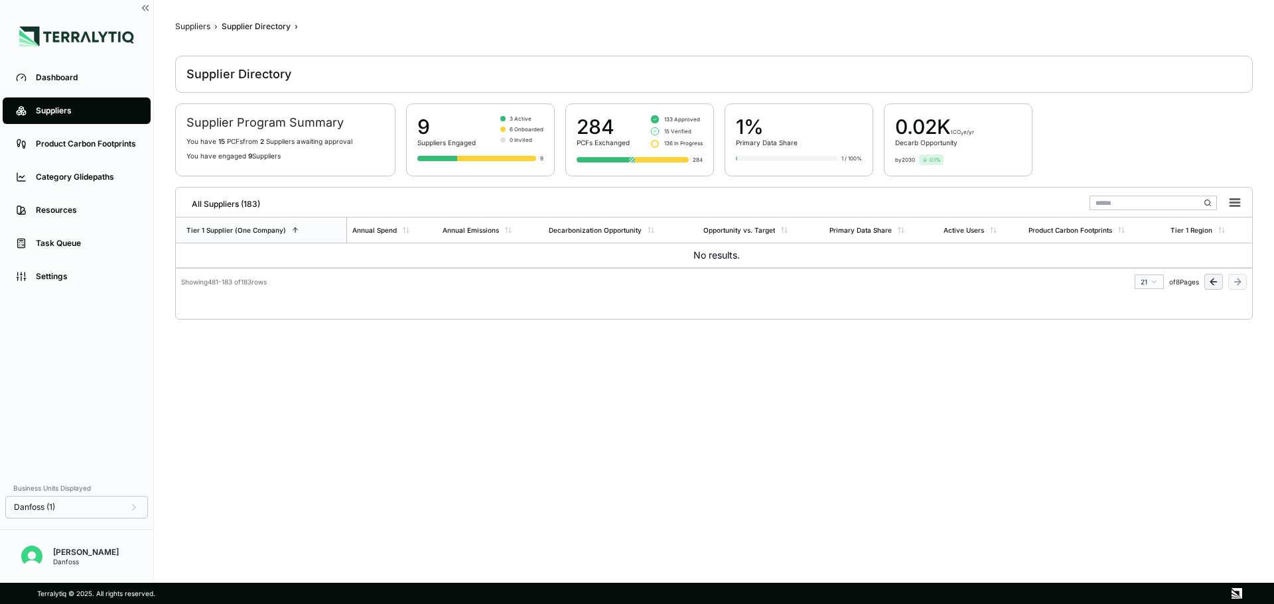
click at [1210, 282] on icon at bounding box center [1213, 282] width 6 height 0
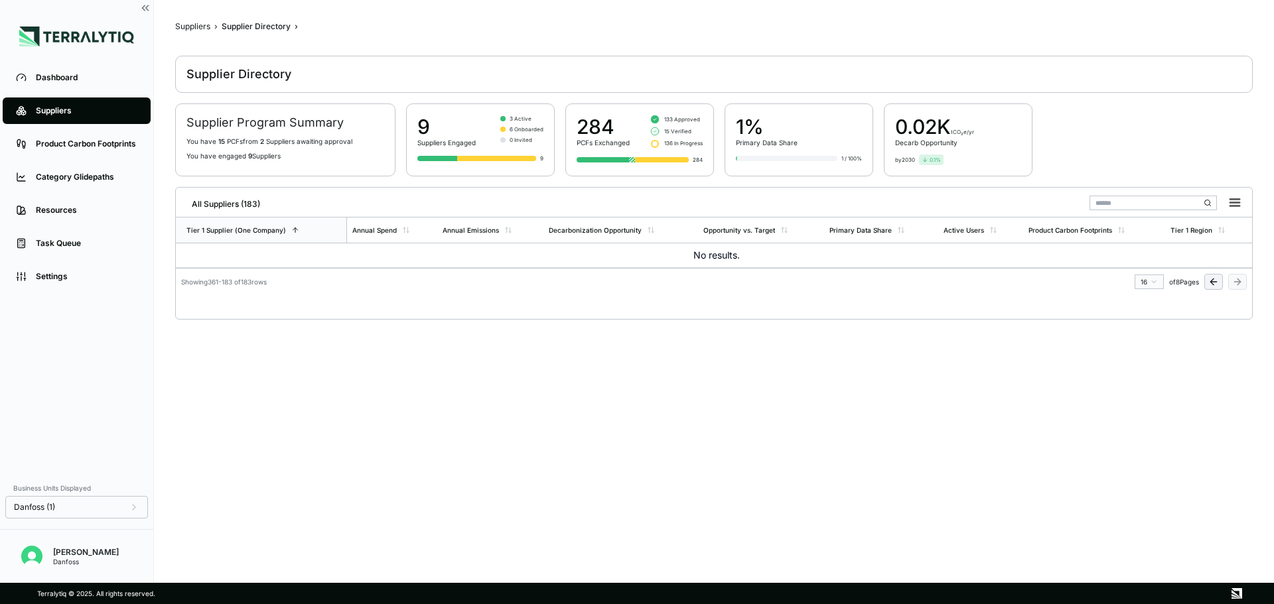
click at [1210, 282] on icon at bounding box center [1213, 282] width 6 height 0
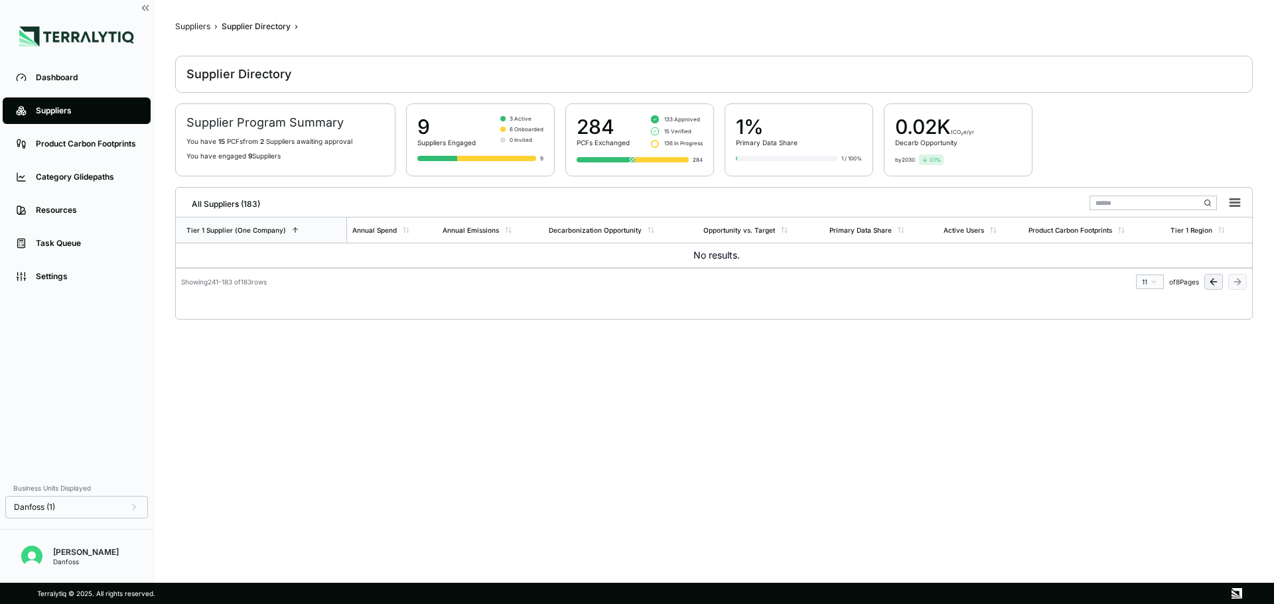
click at [1210, 282] on icon at bounding box center [1213, 282] width 6 height 0
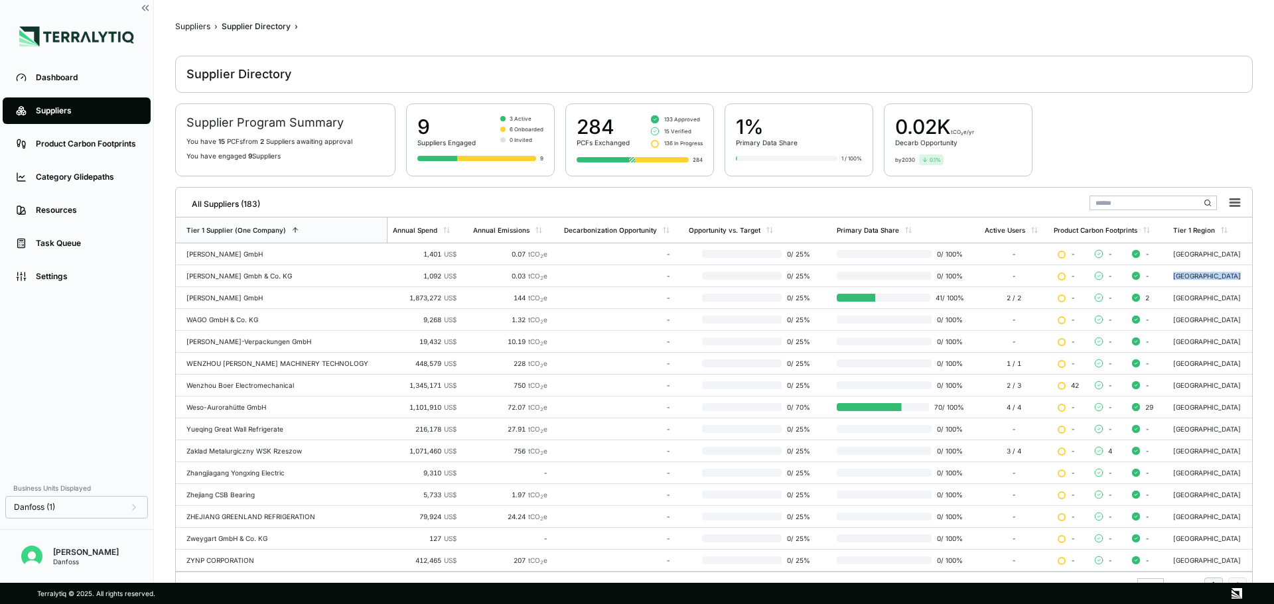
click at [1210, 281] on td "[GEOGRAPHIC_DATA]" at bounding box center [1210, 276] width 84 height 22
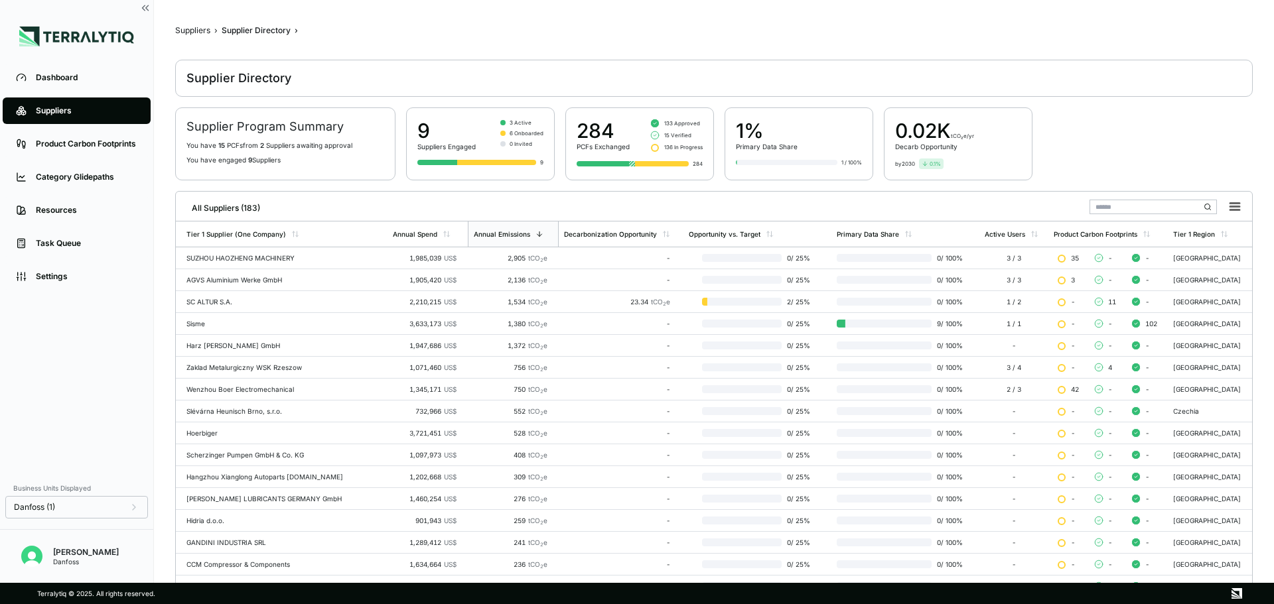
click at [1125, 205] on input "text" at bounding box center [1153, 207] width 127 height 15
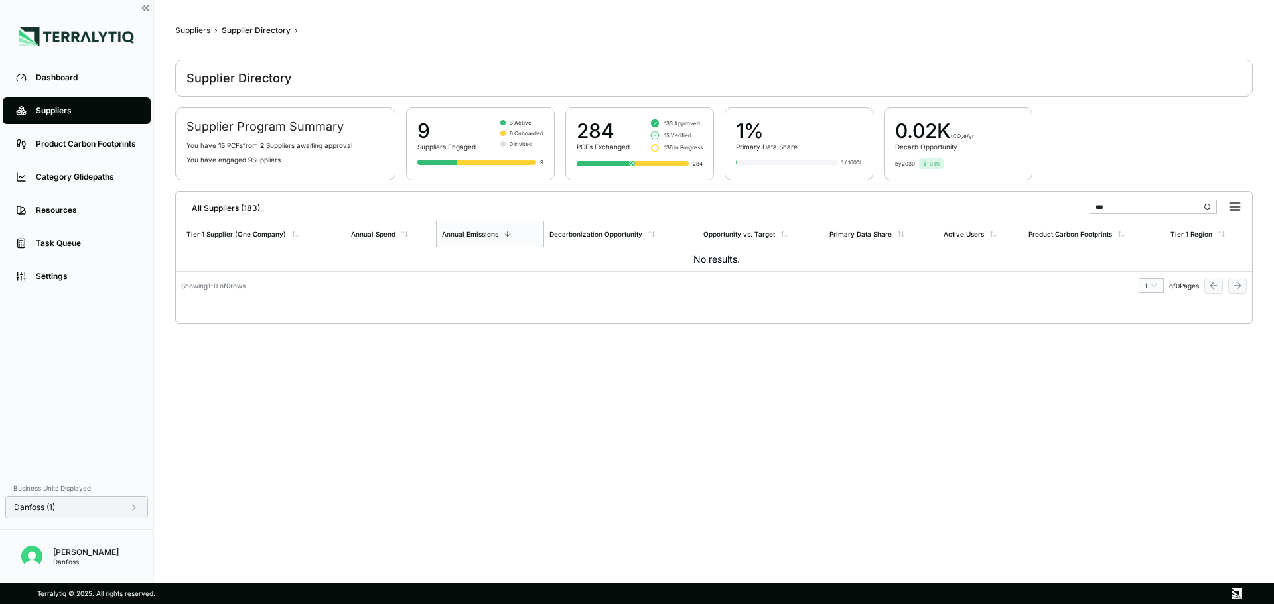
type input "***"
click at [147, 505] on div "Danfoss (1)" at bounding box center [76, 507] width 143 height 23
click at [135, 509] on icon at bounding box center [134, 507] width 11 height 11
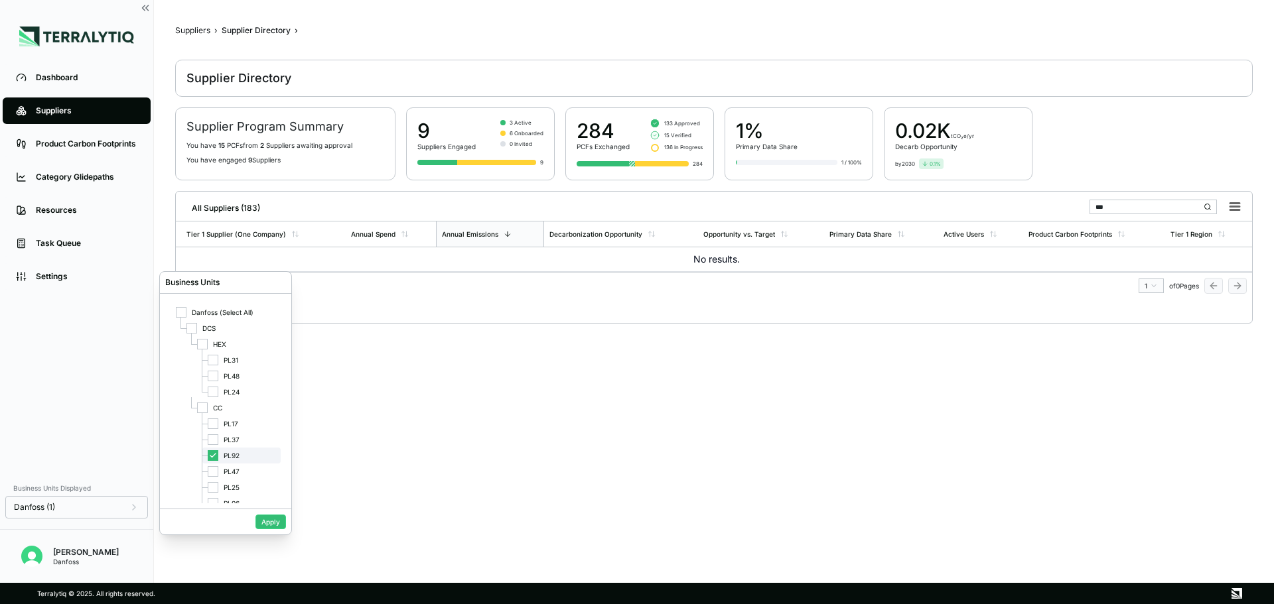
click at [214, 457] on icon at bounding box center [213, 456] width 8 height 8
click at [214, 420] on div at bounding box center [213, 424] width 11 height 11
click at [263, 524] on button "Apply" at bounding box center [270, 522] width 31 height 15
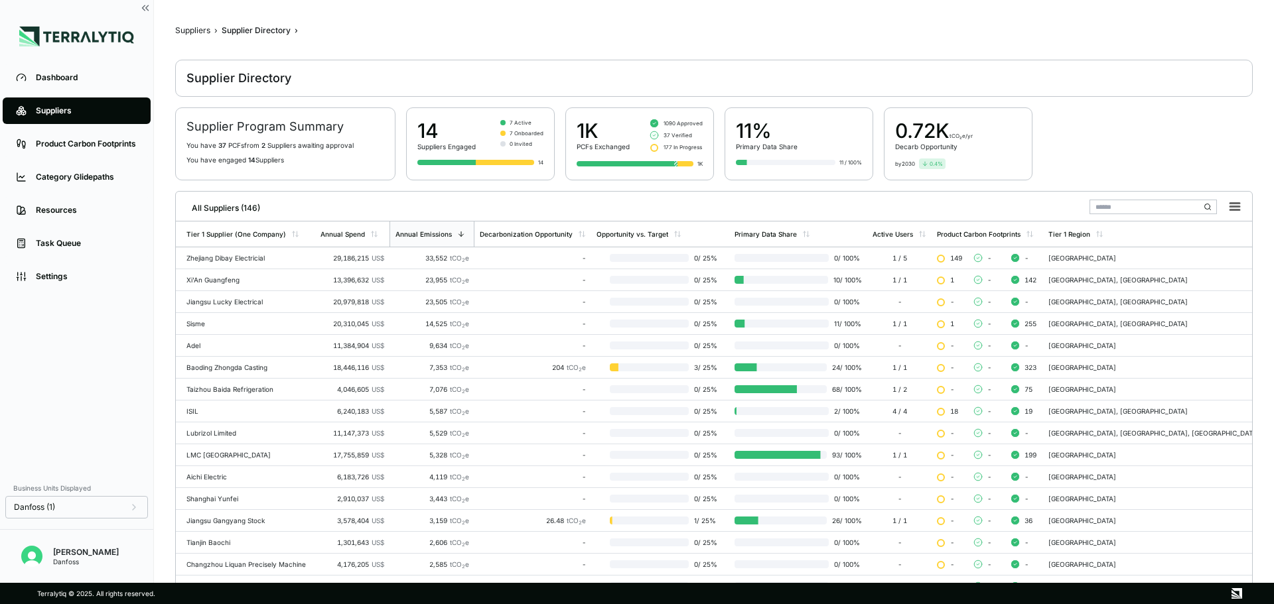
click at [1178, 205] on input "text" at bounding box center [1153, 207] width 127 height 15
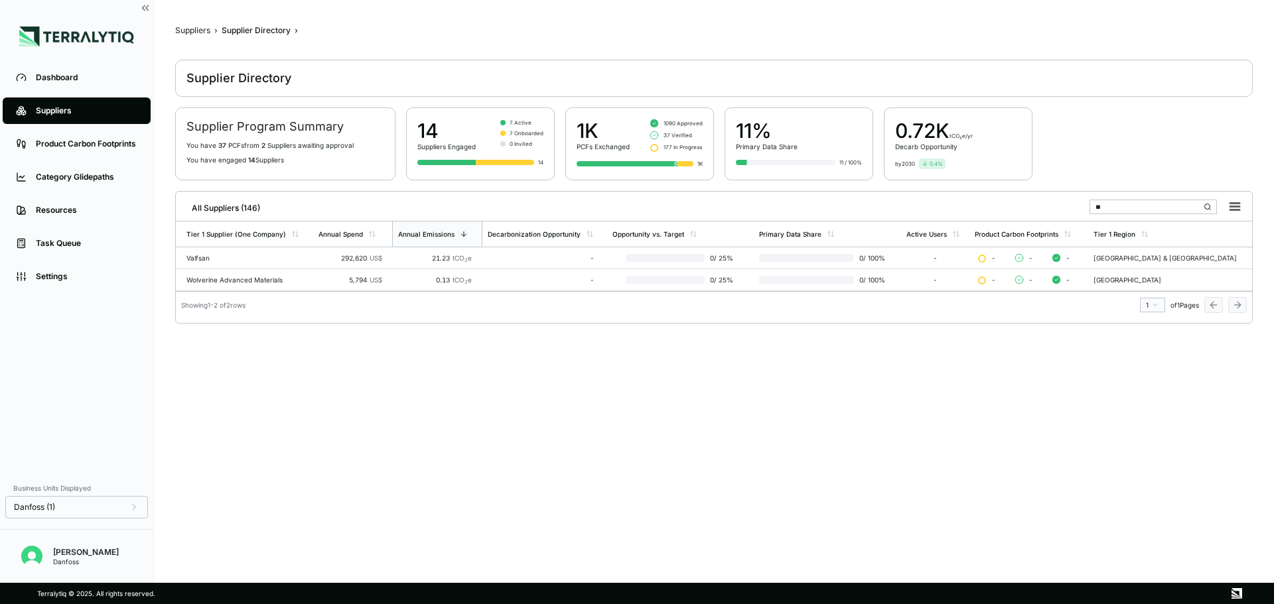
type input "*"
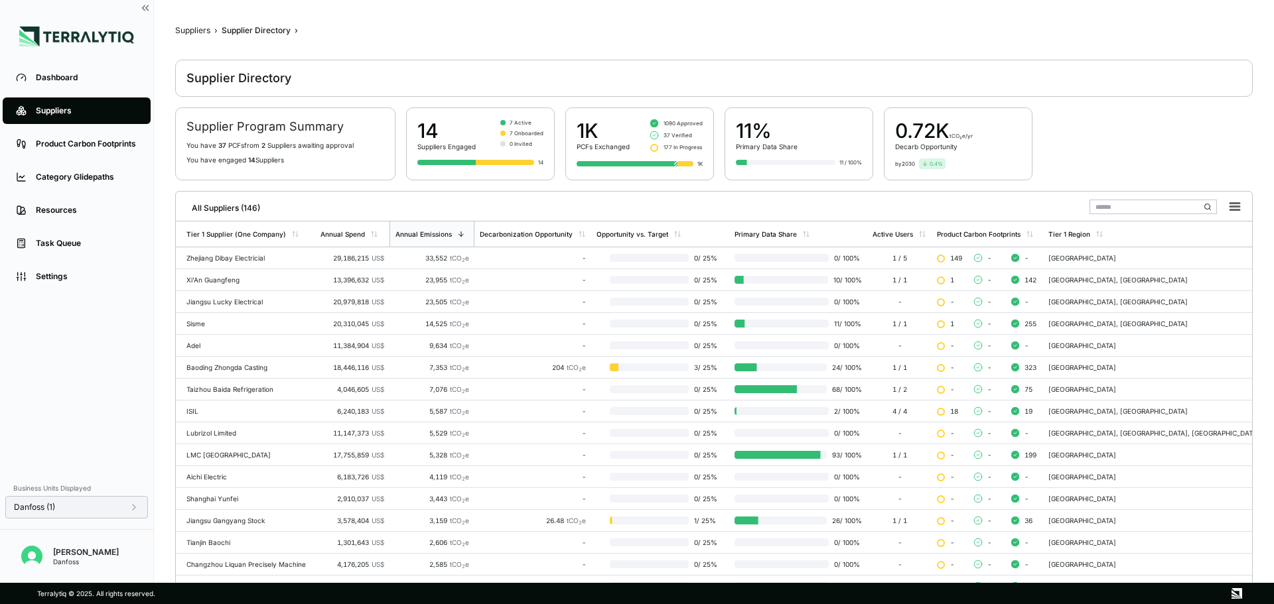
click at [133, 508] on icon at bounding box center [134, 507] width 11 height 11
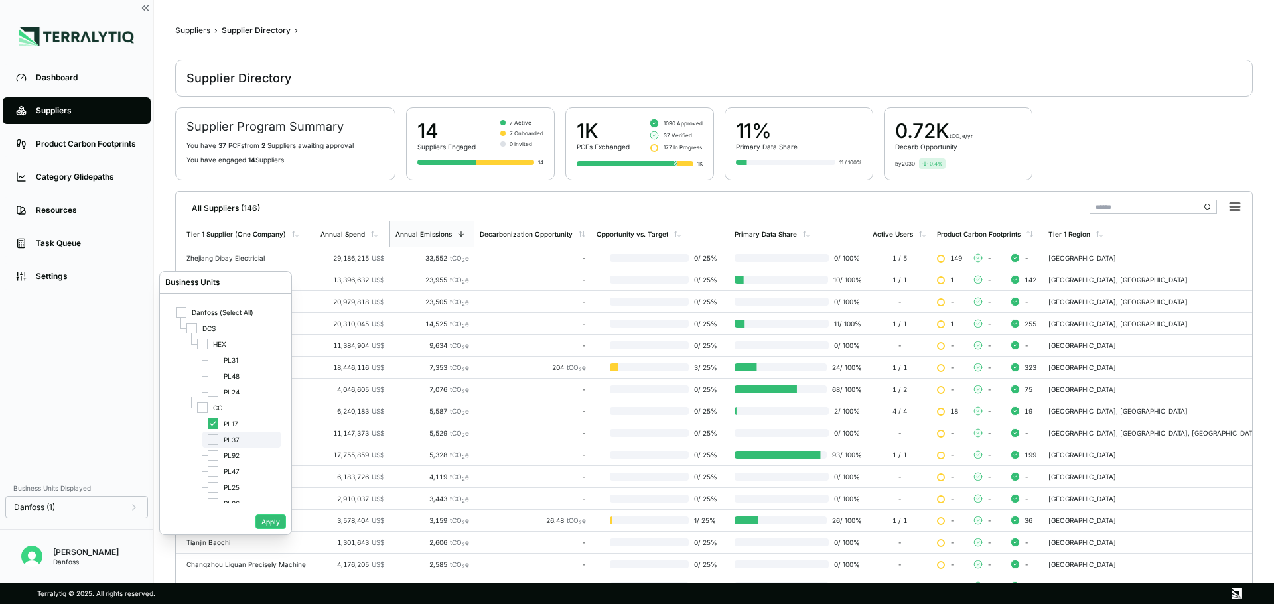
click at [213, 439] on div at bounding box center [213, 440] width 11 height 11
click at [212, 423] on icon at bounding box center [213, 424] width 8 height 8
click at [1115, 207] on input "text" at bounding box center [1153, 207] width 127 height 15
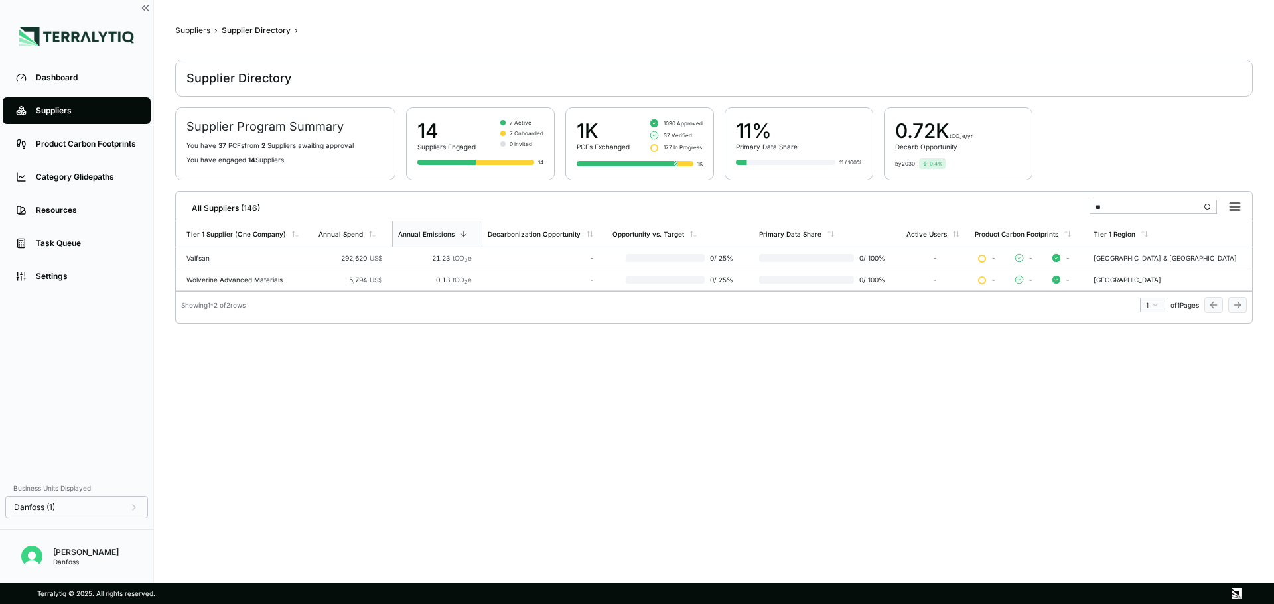
type input "*"
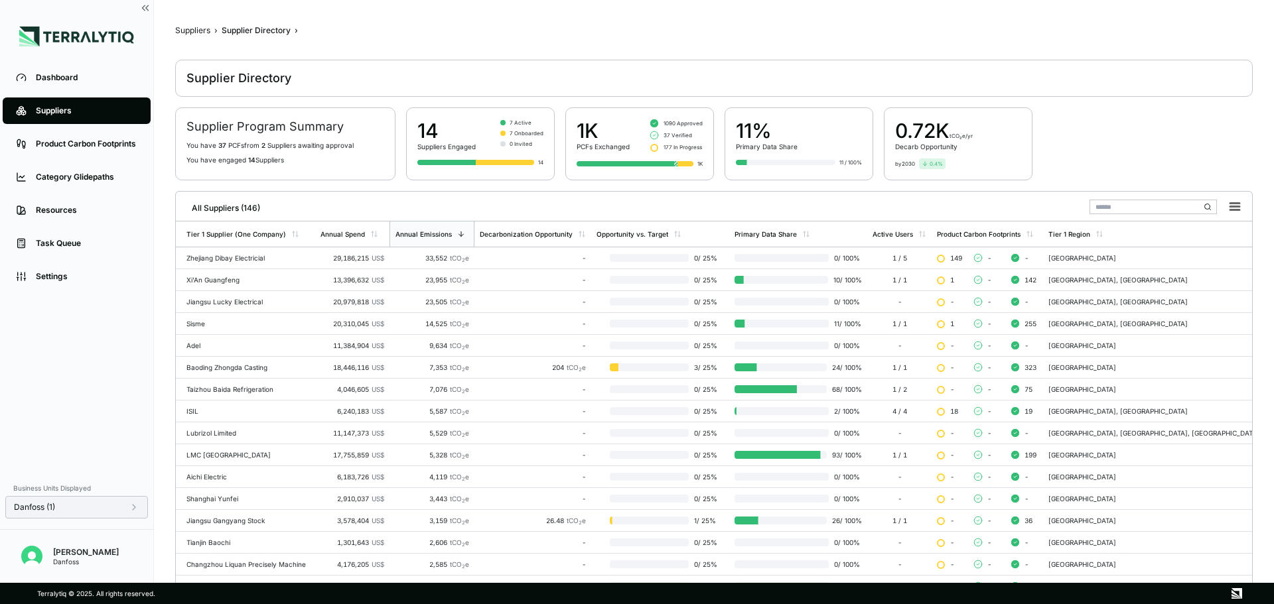
click at [121, 510] on div "Danfoss (1)" at bounding box center [76, 507] width 125 height 11
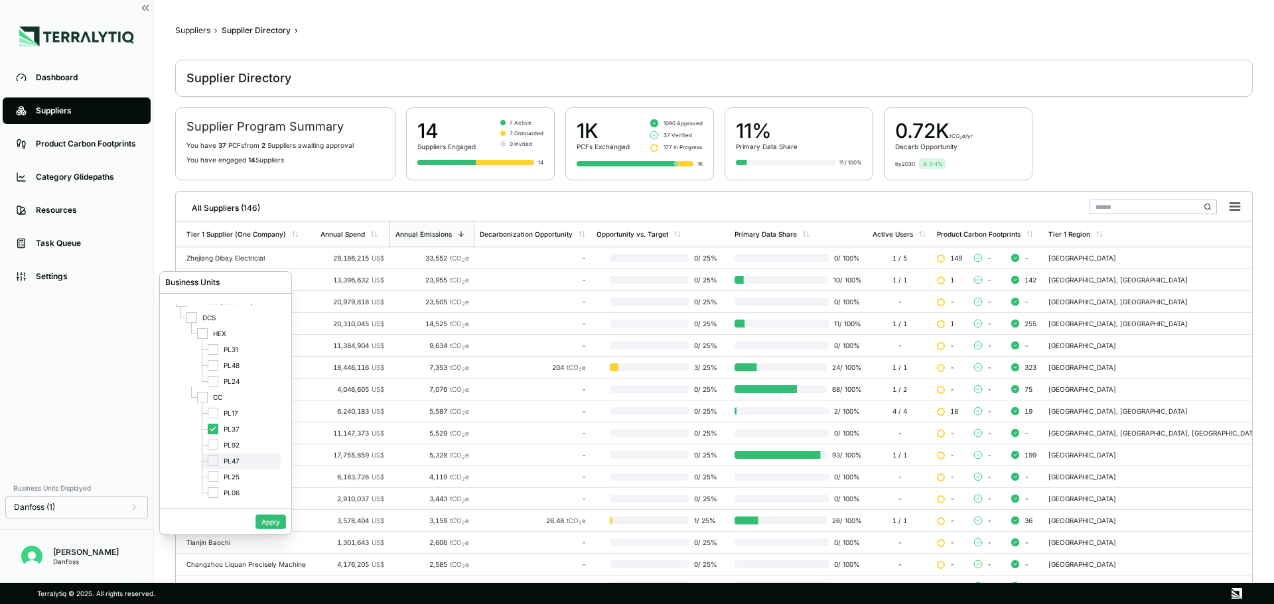
scroll to position [13, 0]
click at [216, 474] on div at bounding box center [213, 474] width 11 height 11
click at [211, 427] on icon at bounding box center [213, 427] width 8 height 8
click at [263, 521] on button "Apply" at bounding box center [270, 522] width 31 height 15
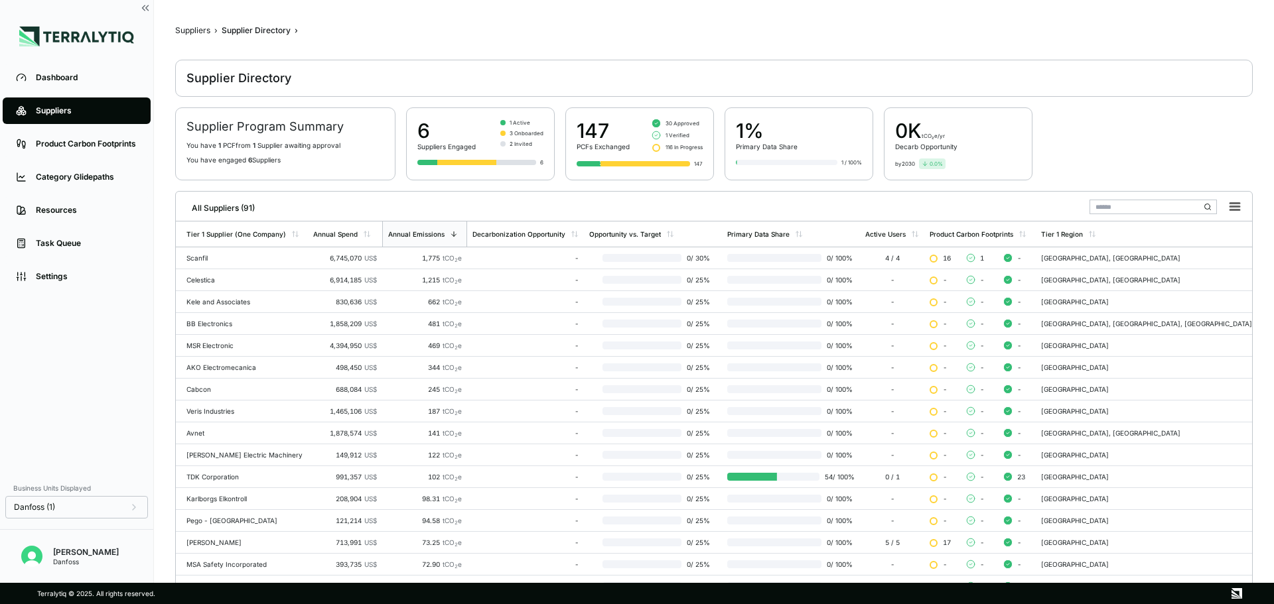
click at [1128, 206] on input "text" at bounding box center [1153, 207] width 127 height 15
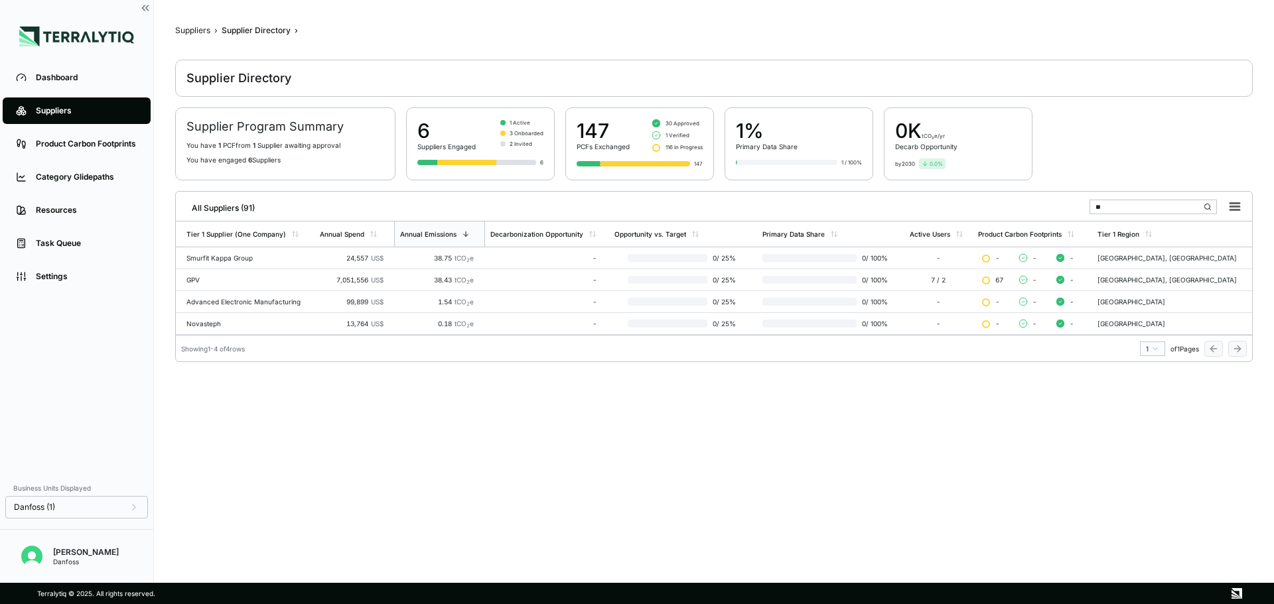
type input "*"
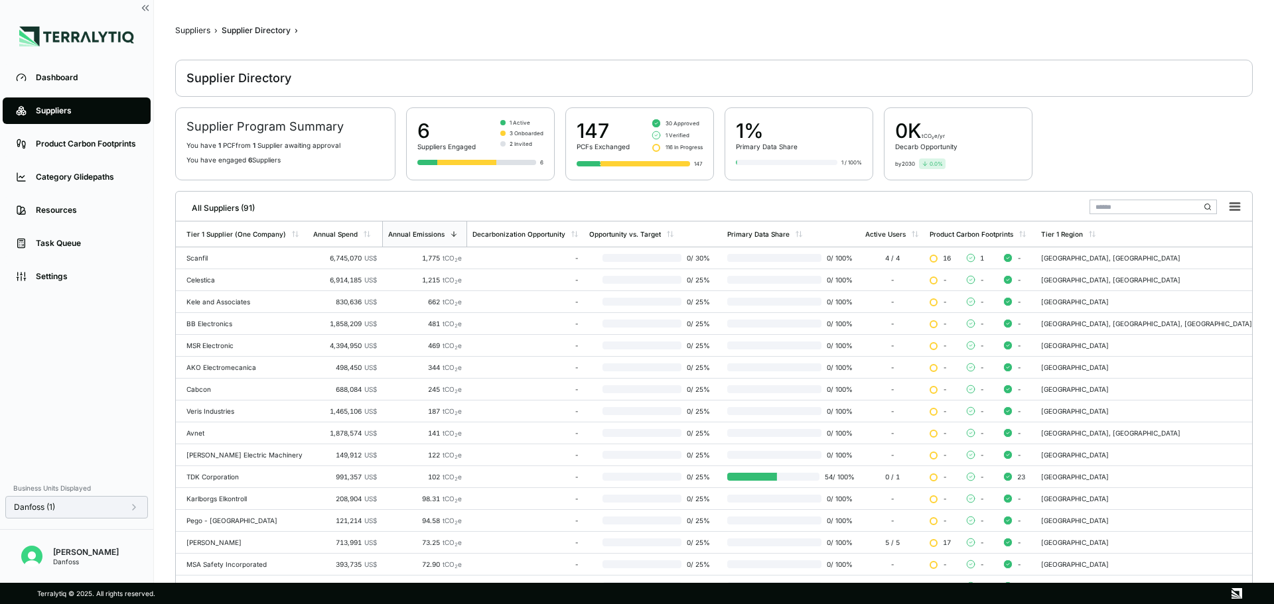
click at [131, 513] on div "Danfoss (1)" at bounding box center [76, 507] width 143 height 23
click at [133, 509] on icon at bounding box center [134, 507] width 11 height 11
click at [216, 470] on div at bounding box center [213, 471] width 11 height 11
click at [214, 481] on div "PL25" at bounding box center [241, 488] width 78 height 16
click at [275, 523] on button "Apply" at bounding box center [270, 522] width 31 height 15
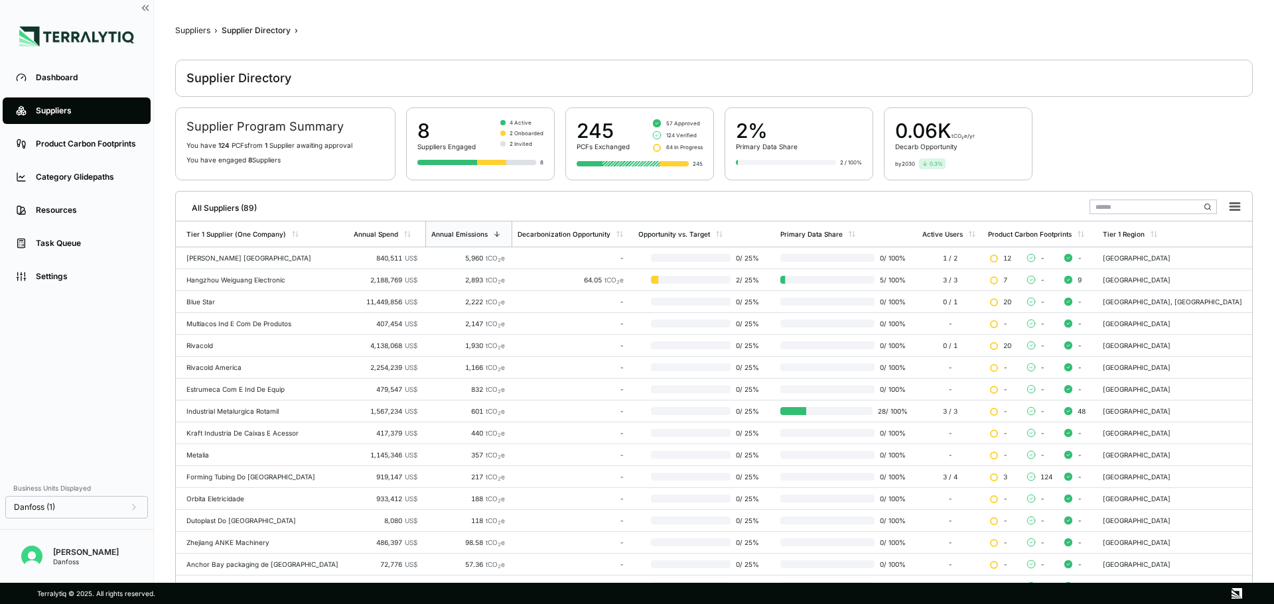
click at [1132, 206] on input "text" at bounding box center [1153, 207] width 127 height 15
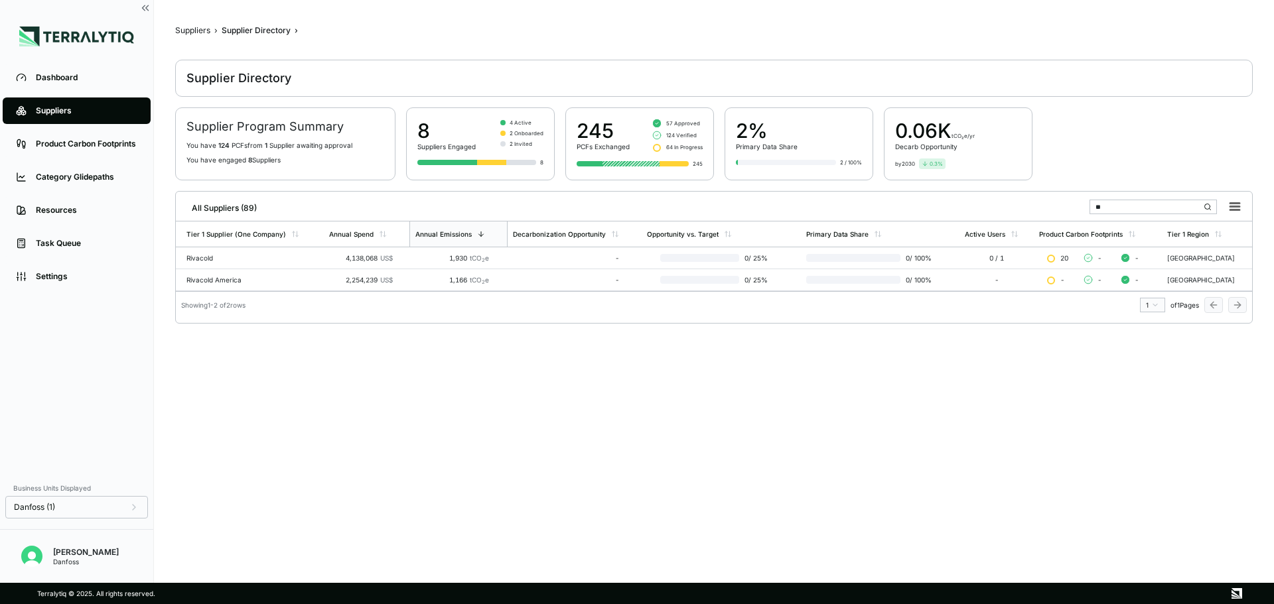
type input "*"
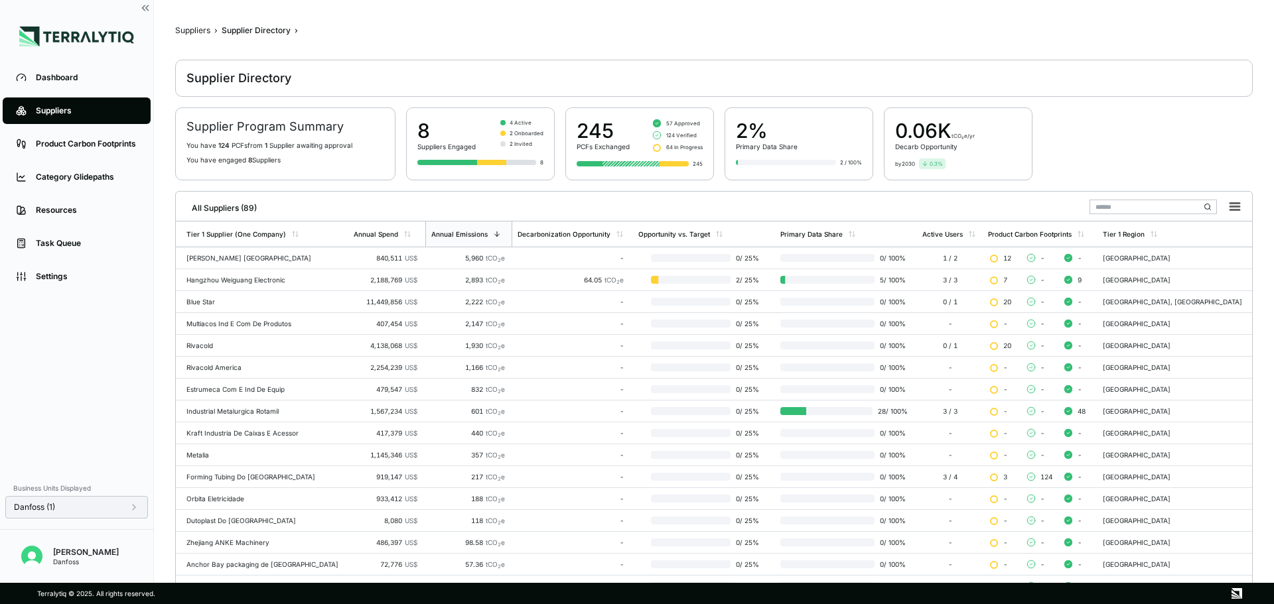
click at [139, 506] on div "Danfoss (1)" at bounding box center [76, 507] width 143 height 23
click at [133, 506] on icon at bounding box center [134, 507] width 3 height 5
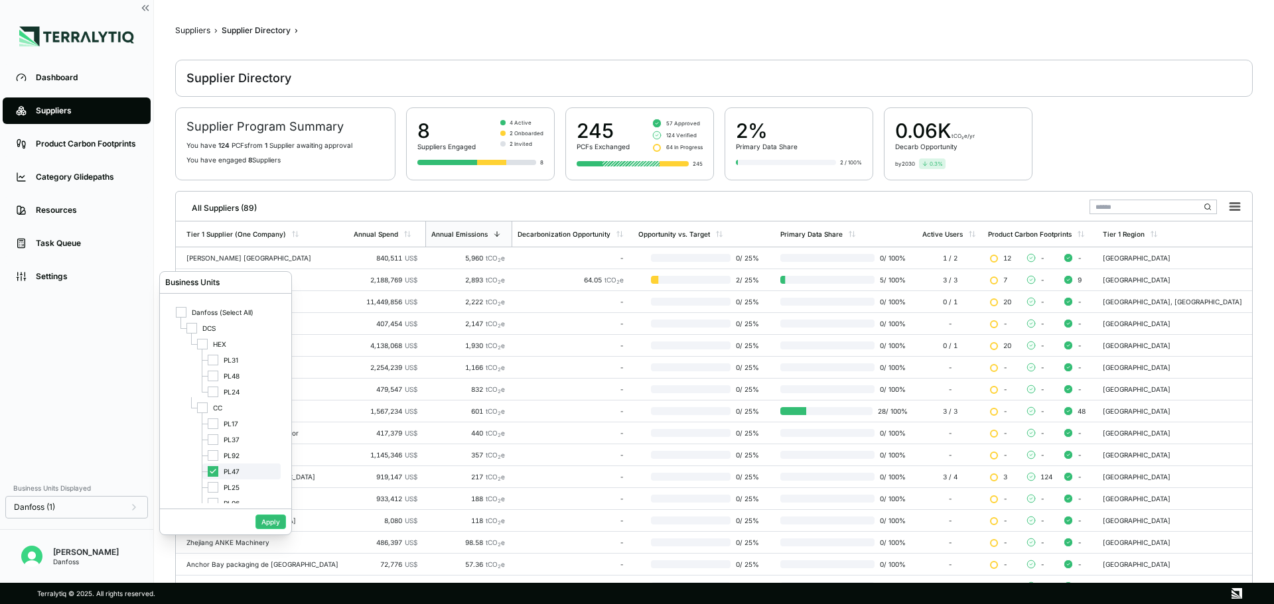
click at [214, 475] on icon at bounding box center [213, 472] width 8 height 8
click at [214, 462] on div "PL92" at bounding box center [241, 456] width 78 height 16
click at [274, 516] on button "Apply" at bounding box center [270, 522] width 31 height 15
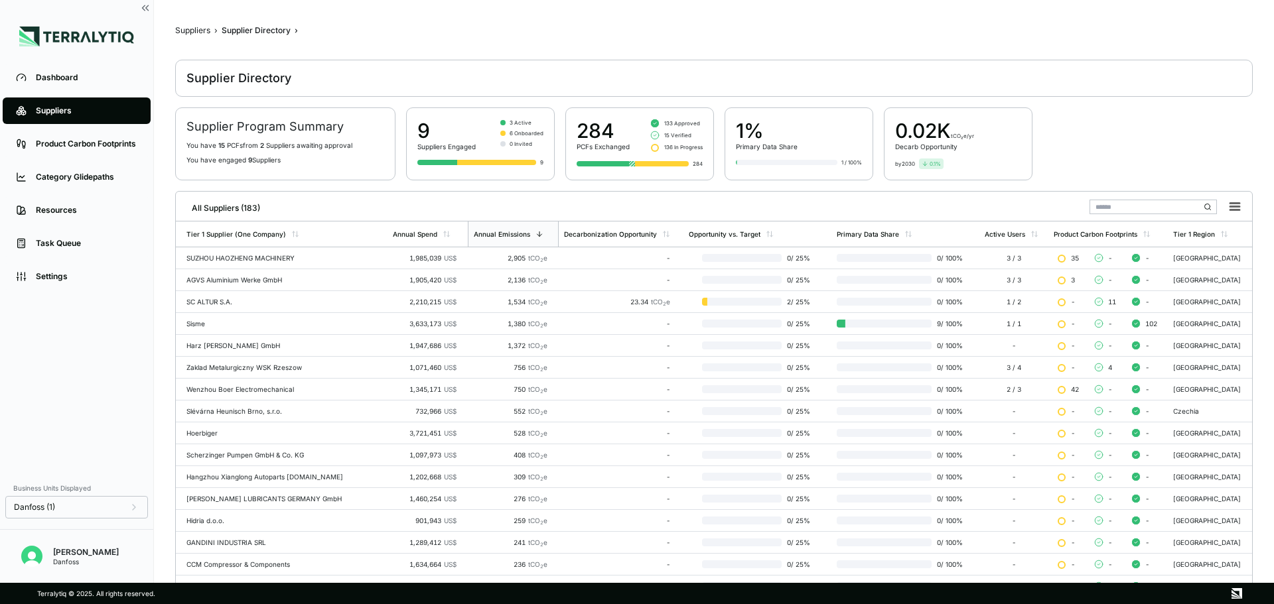
click at [1159, 205] on input "text" at bounding box center [1153, 207] width 127 height 15
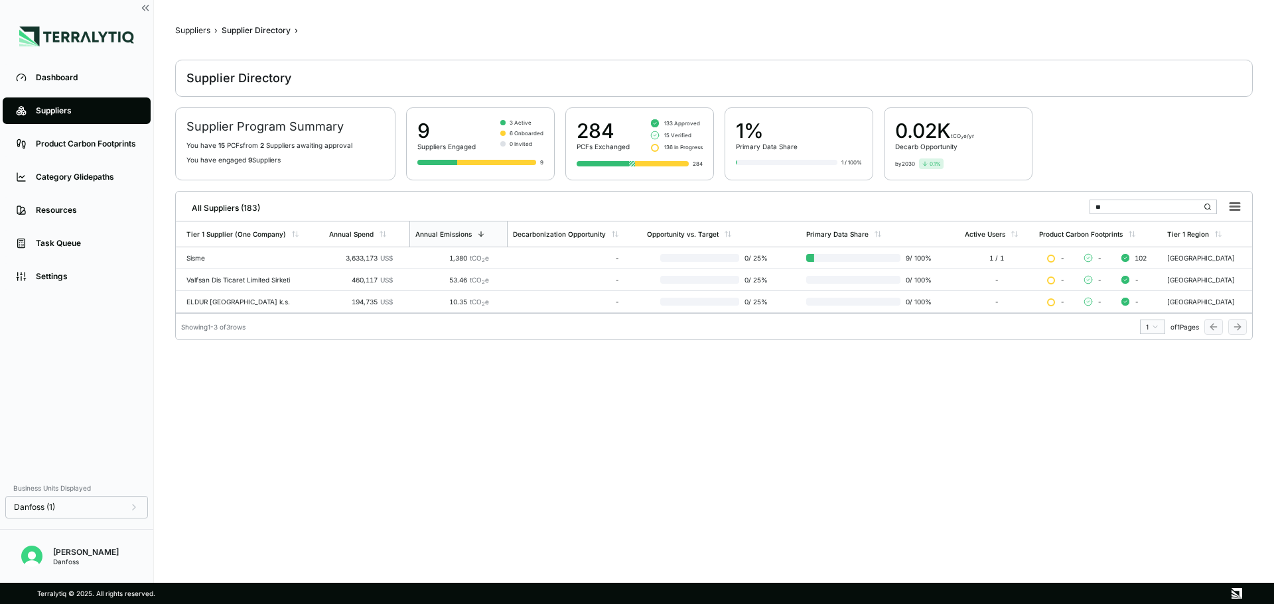
type input "*"
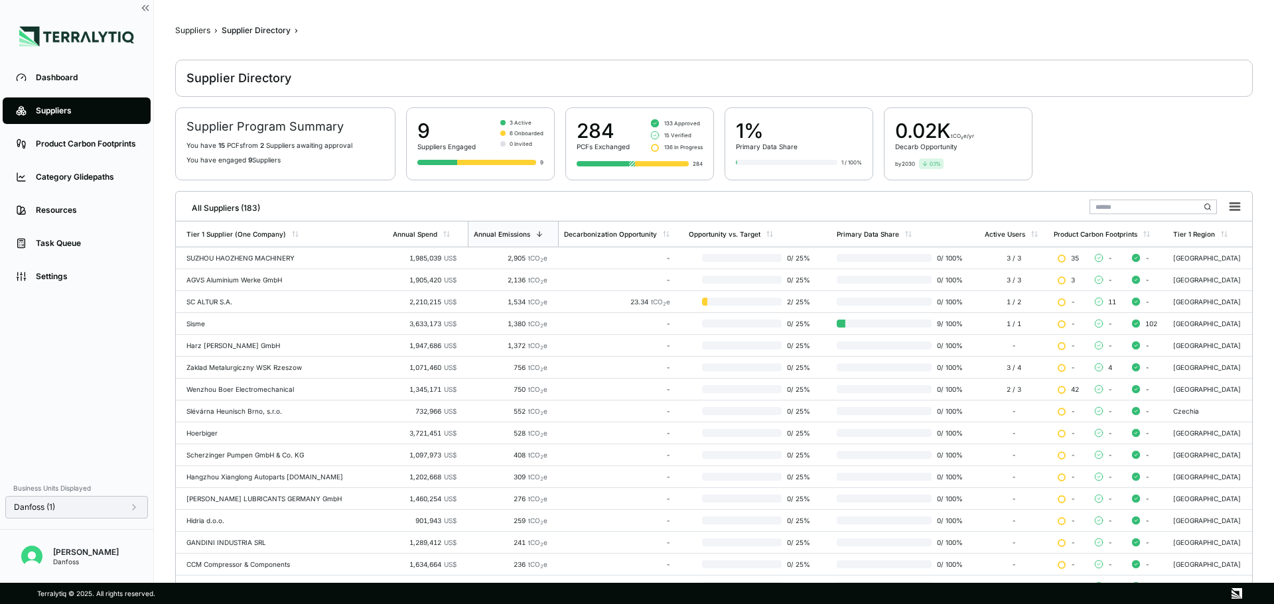
click at [126, 506] on div "Danfoss (1)" at bounding box center [76, 507] width 125 height 11
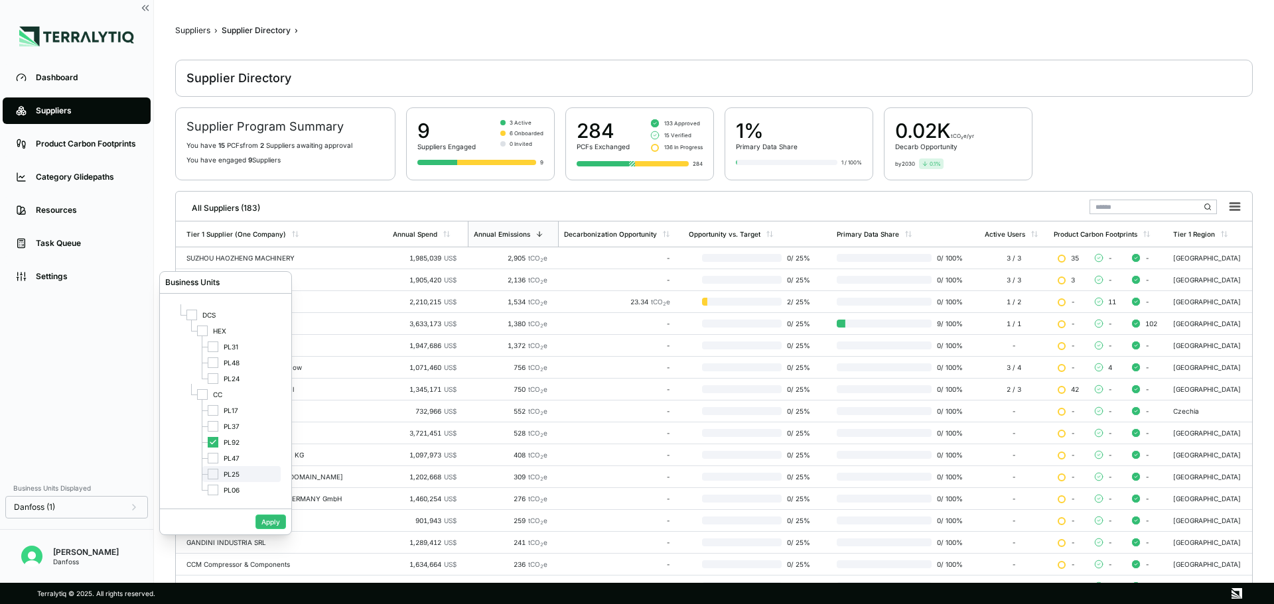
click at [214, 470] on div at bounding box center [213, 474] width 11 height 11
click at [214, 445] on icon at bounding box center [213, 443] width 8 height 8
click at [267, 518] on button "Apply" at bounding box center [270, 522] width 31 height 15
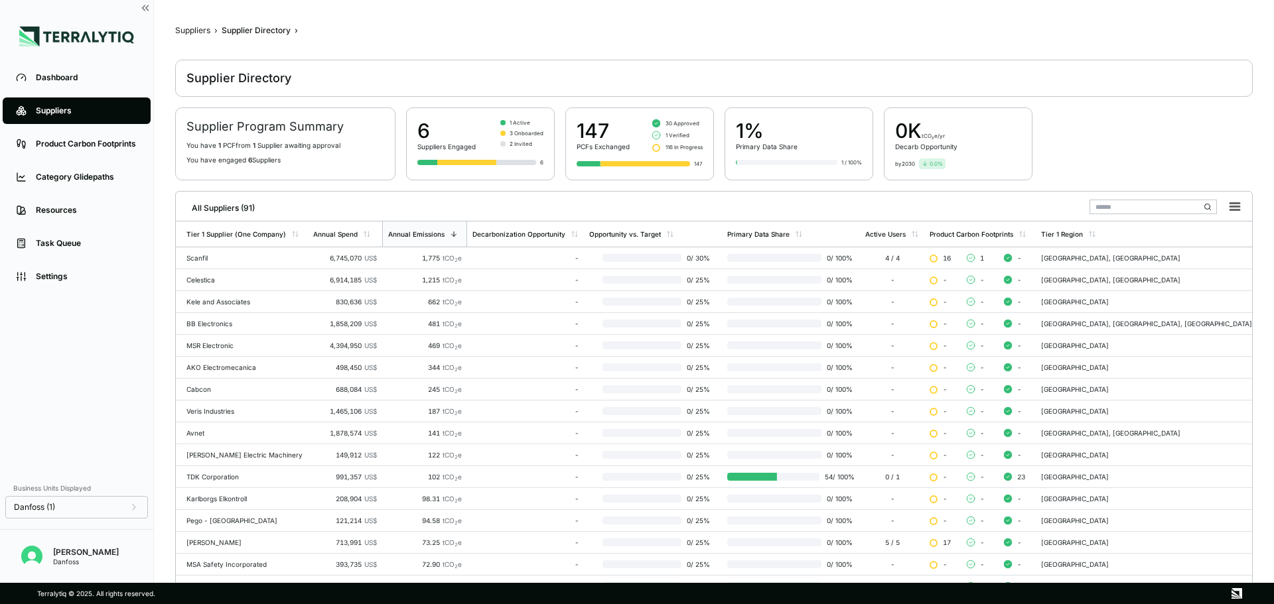
click at [1111, 209] on input "text" at bounding box center [1153, 207] width 127 height 15
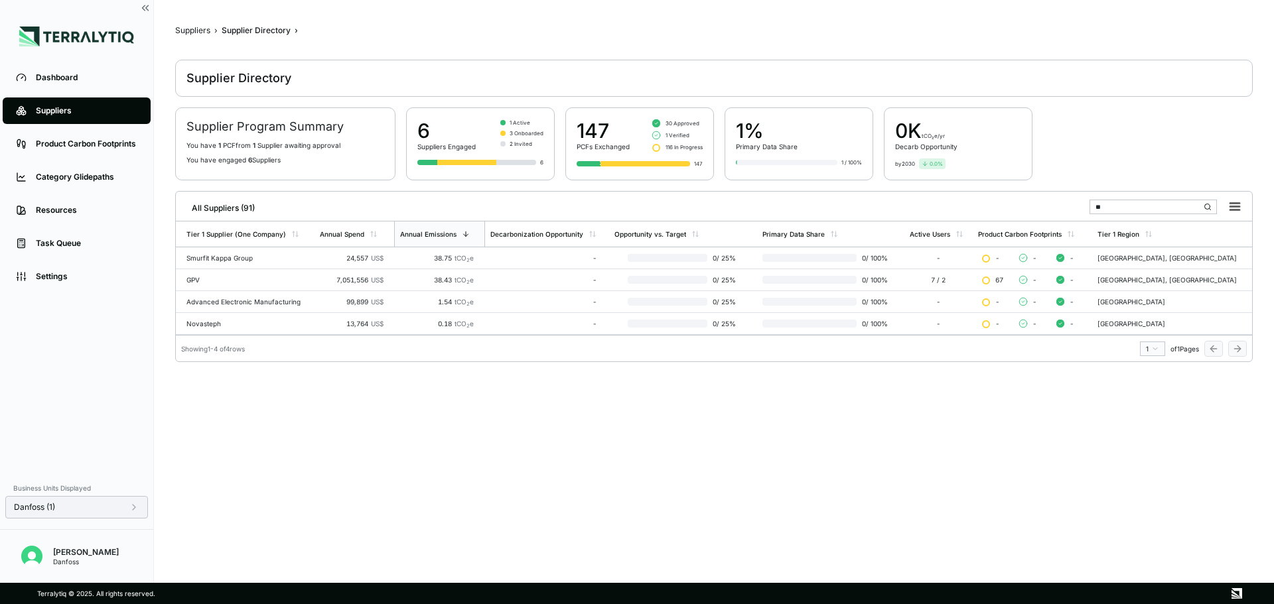
type input "**"
click at [145, 507] on div "Danfoss (1)" at bounding box center [76, 507] width 143 height 23
click at [139, 507] on icon at bounding box center [134, 507] width 11 height 11
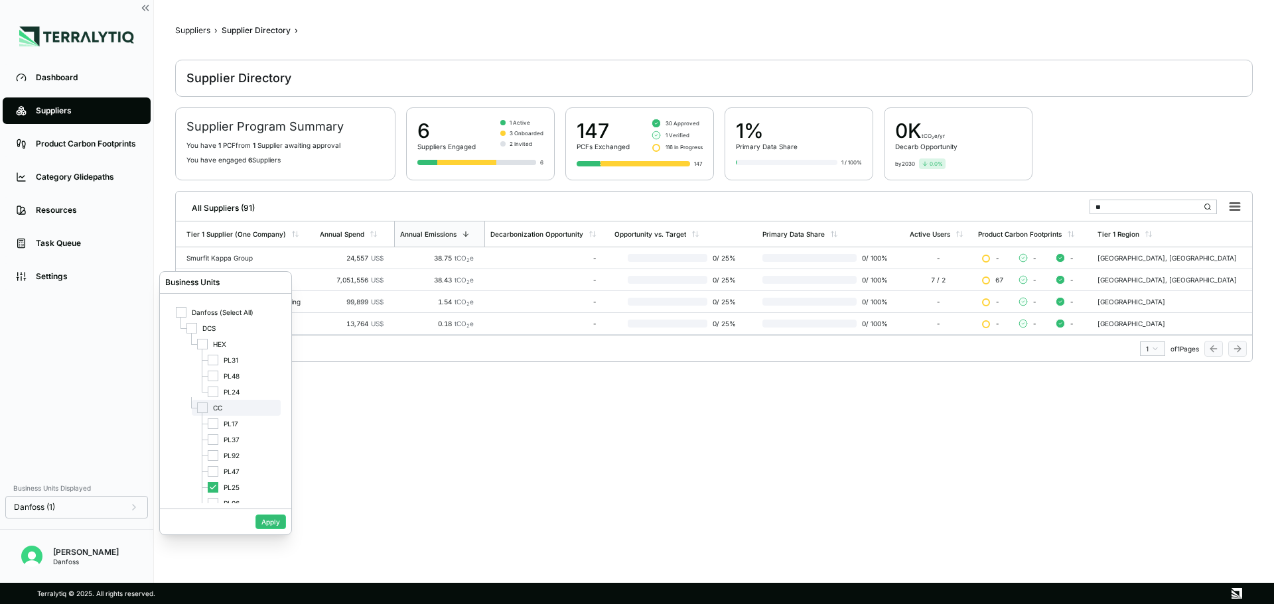
click at [203, 409] on div at bounding box center [202, 408] width 11 height 11
click at [271, 525] on button "Apply" at bounding box center [270, 522] width 31 height 15
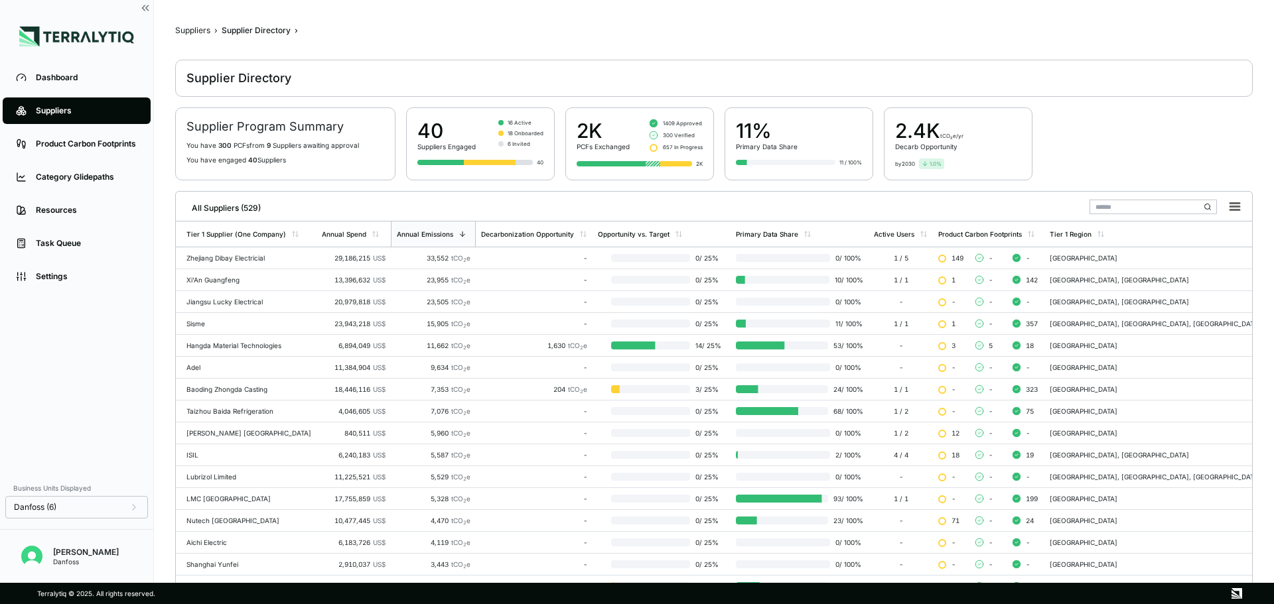
click at [1137, 203] on input "text" at bounding box center [1153, 207] width 127 height 15
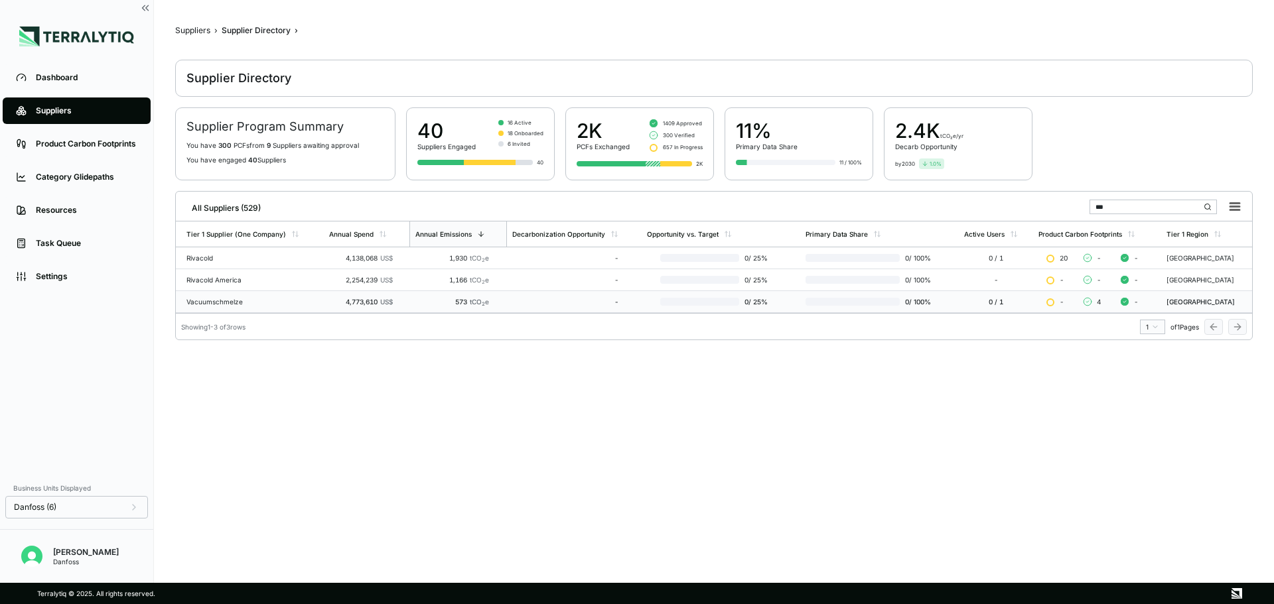
type input "***"
click at [512, 301] on div "-" at bounding box center [565, 302] width 106 height 8
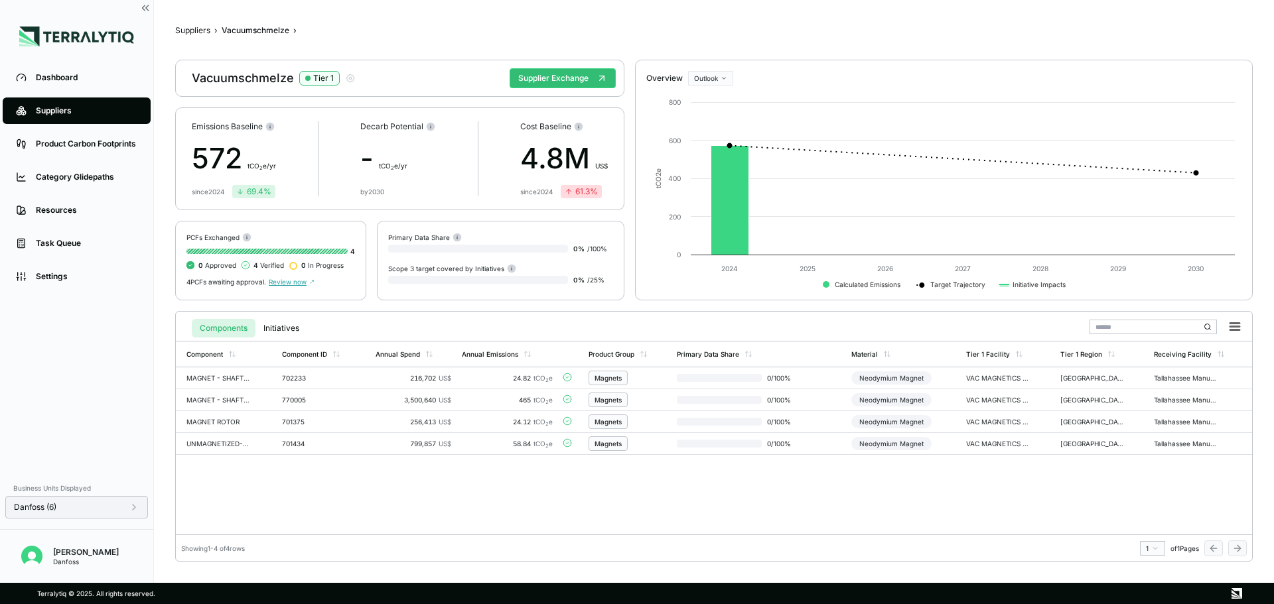
click at [135, 508] on icon at bounding box center [134, 507] width 11 height 11
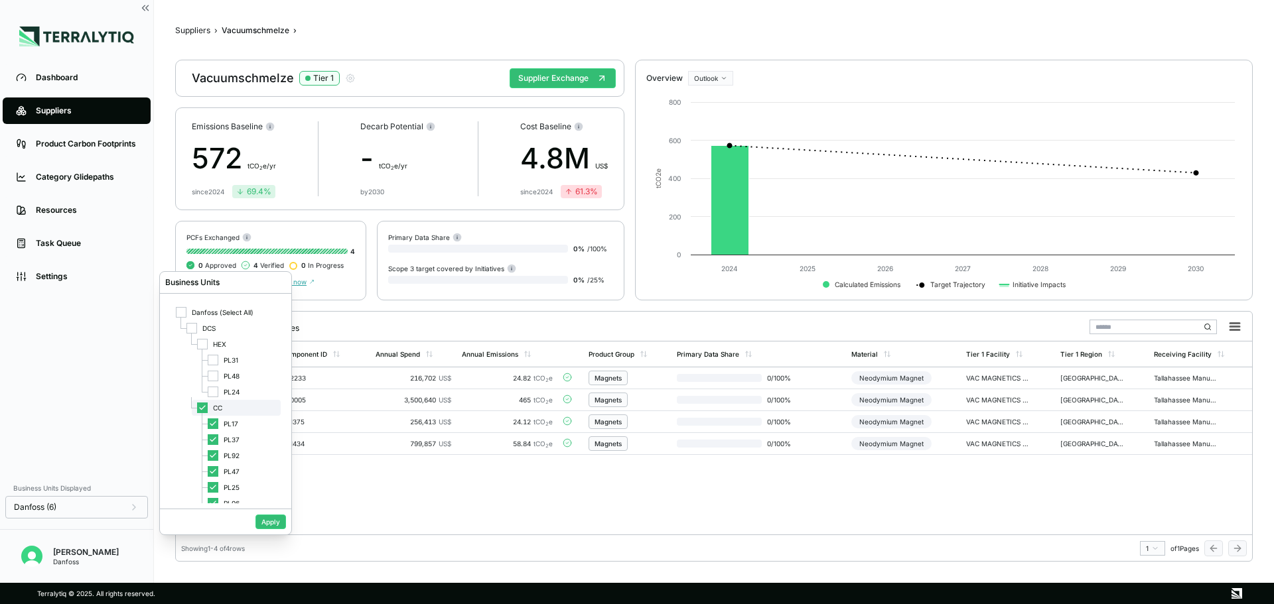
click at [210, 407] on div "CC" at bounding box center [236, 408] width 89 height 16
click at [228, 439] on span "PL37" at bounding box center [232, 440] width 16 height 8
click at [267, 524] on button "Apply" at bounding box center [270, 522] width 31 height 15
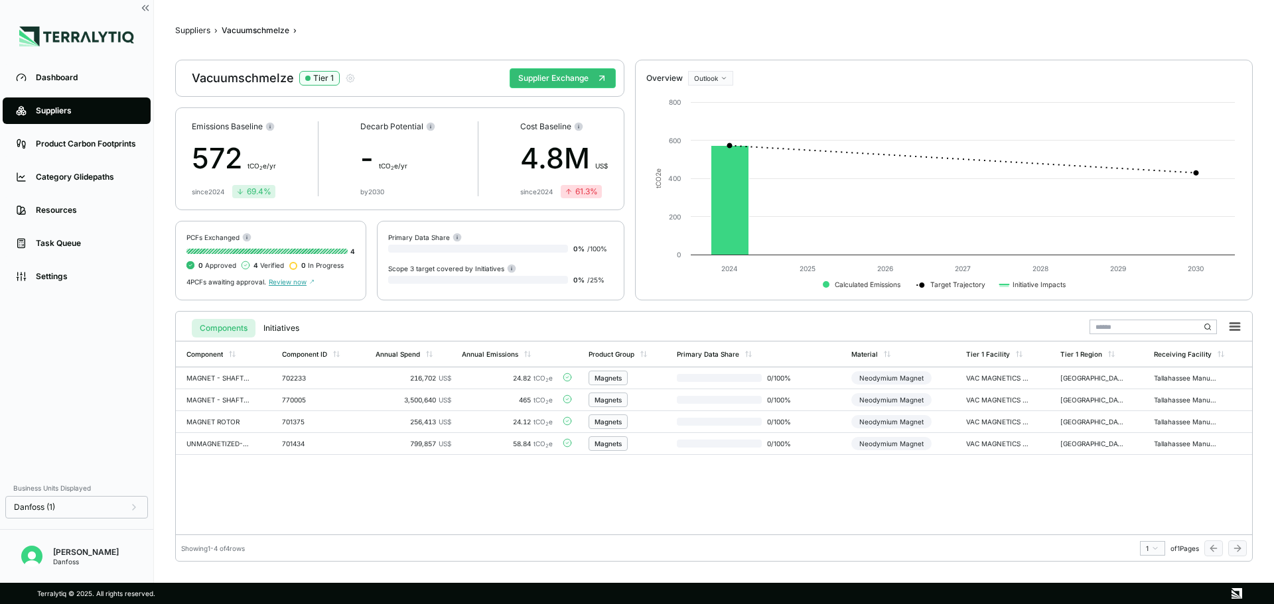
click at [1121, 328] on input "text" at bounding box center [1153, 327] width 127 height 15
click at [201, 31] on button "Suppliers" at bounding box center [192, 30] width 35 height 11
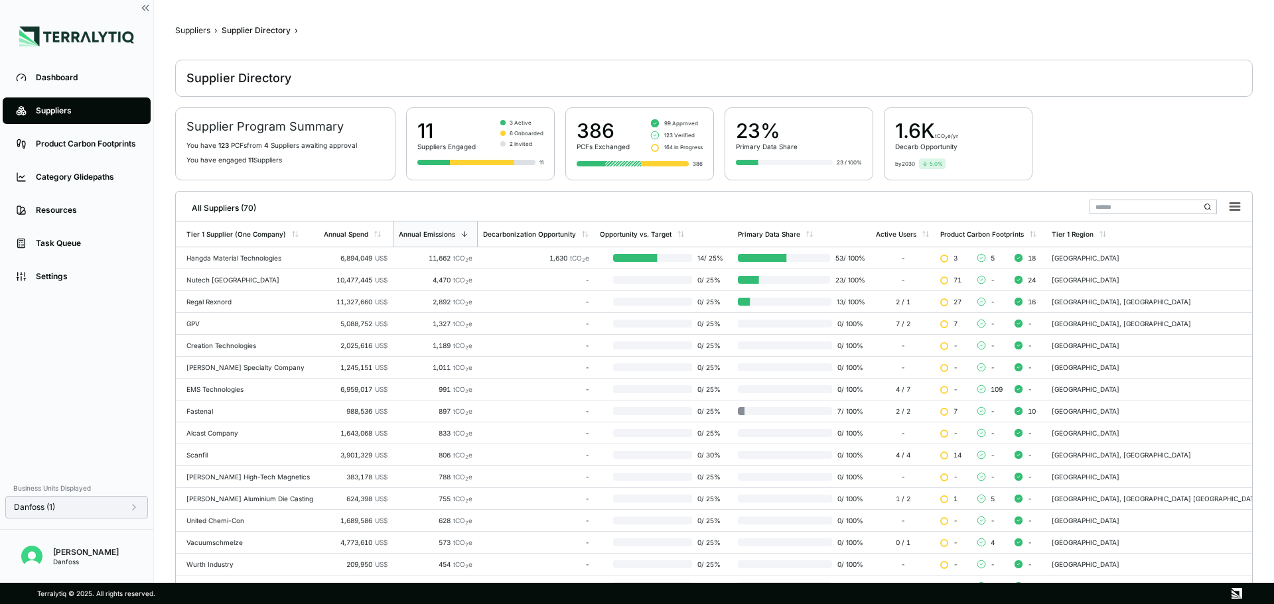
click at [134, 511] on icon at bounding box center [134, 507] width 11 height 11
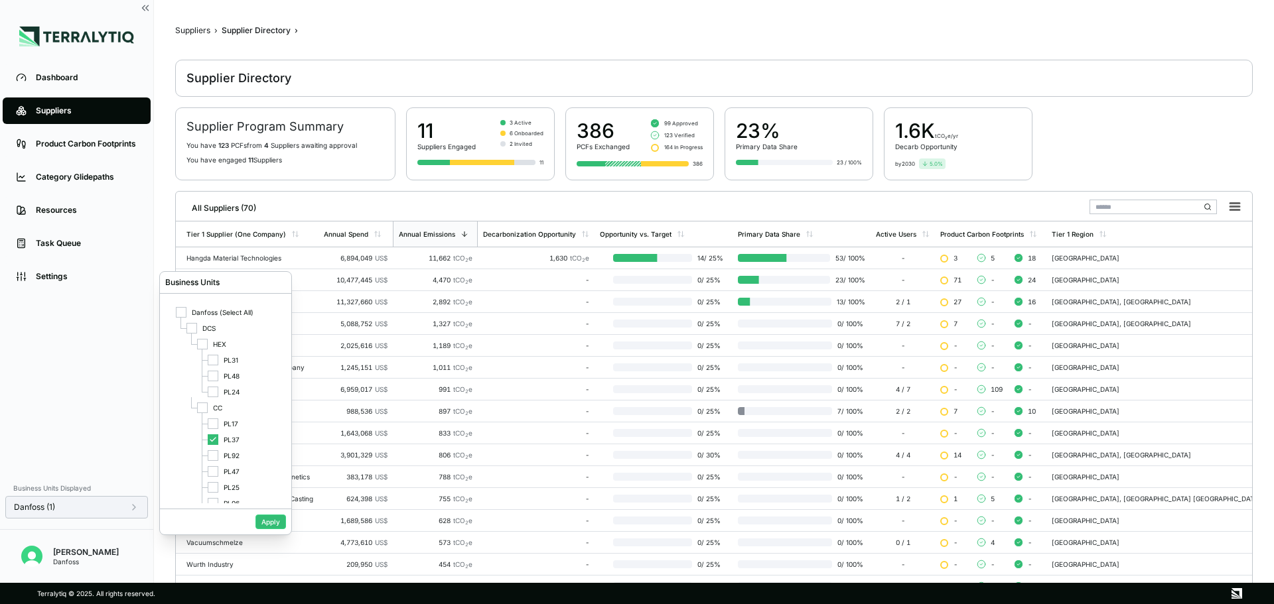
click at [134, 511] on icon at bounding box center [134, 507] width 11 height 11
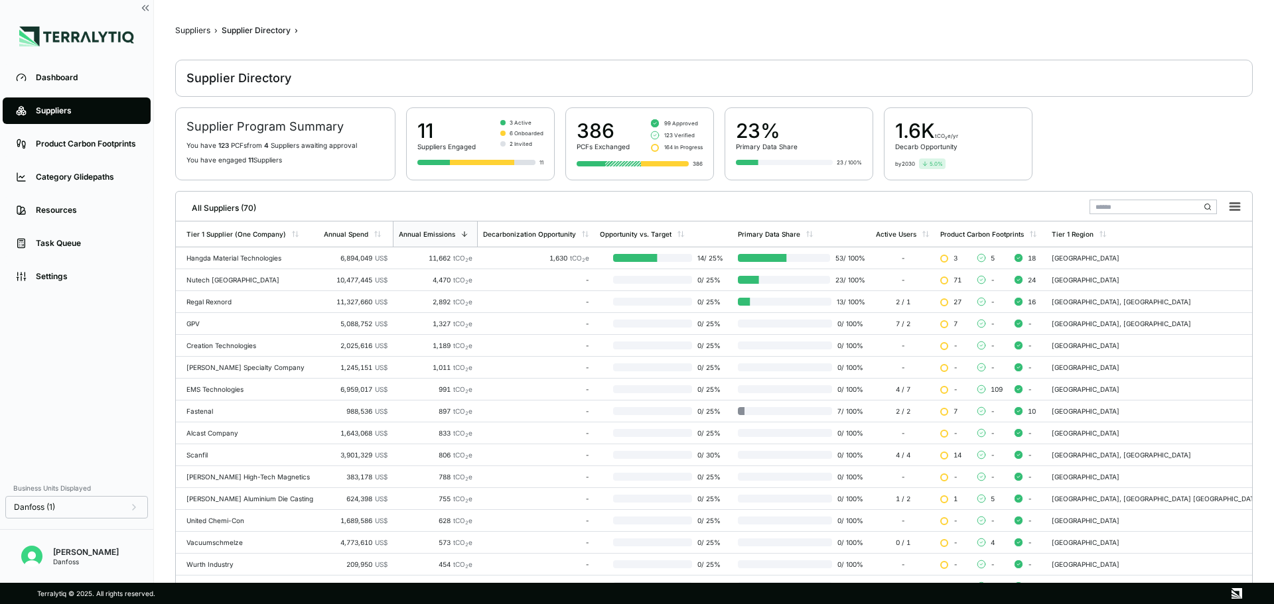
click at [1112, 213] on input "text" at bounding box center [1153, 207] width 127 height 15
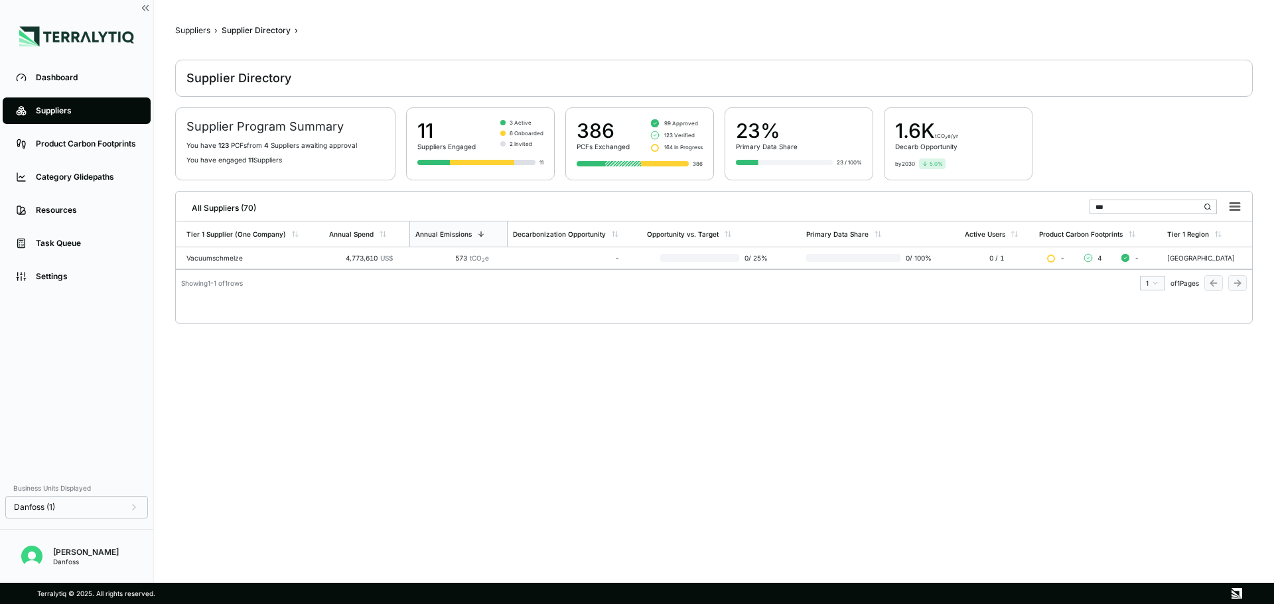
type input "***"
drag, startPoint x: 1120, startPoint y: 198, endPoint x: 1114, endPoint y: 208, distance: 11.0
click at [1120, 198] on div "***" at bounding box center [1168, 206] width 157 height 25
click at [138, 507] on icon at bounding box center [134, 507] width 11 height 11
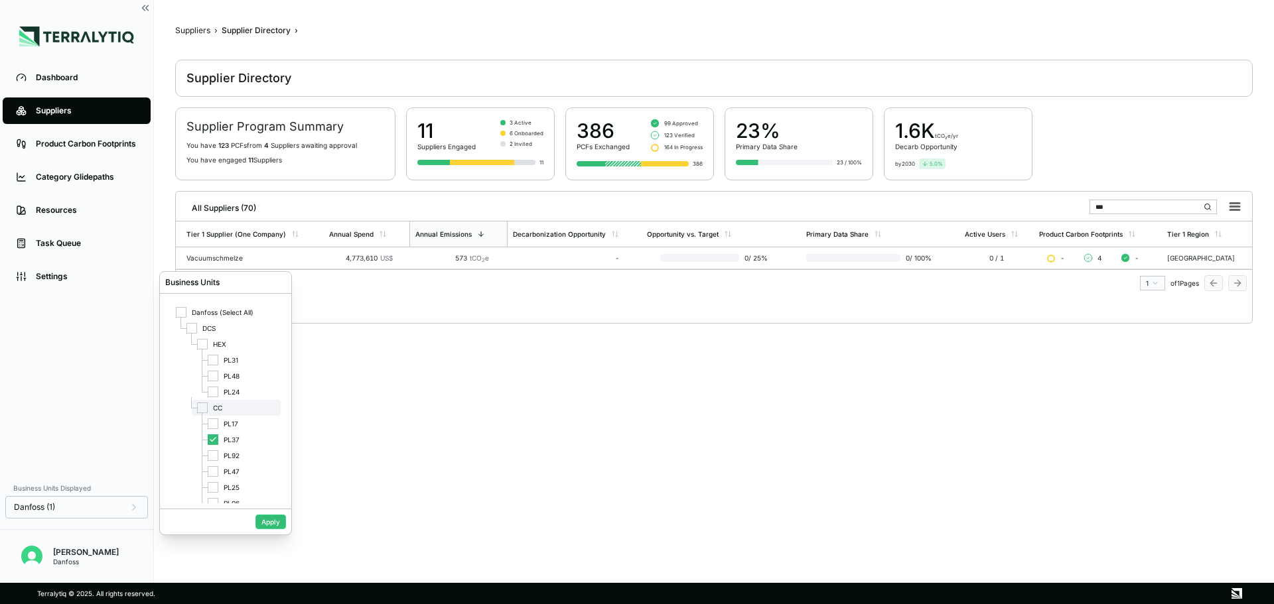
click at [206, 407] on div at bounding box center [202, 408] width 11 height 11
click at [207, 413] on div at bounding box center [202, 408] width 11 height 11
click at [221, 459] on div "PL92" at bounding box center [241, 456] width 78 height 16
click at [269, 528] on button "Apply" at bounding box center [270, 522] width 31 height 15
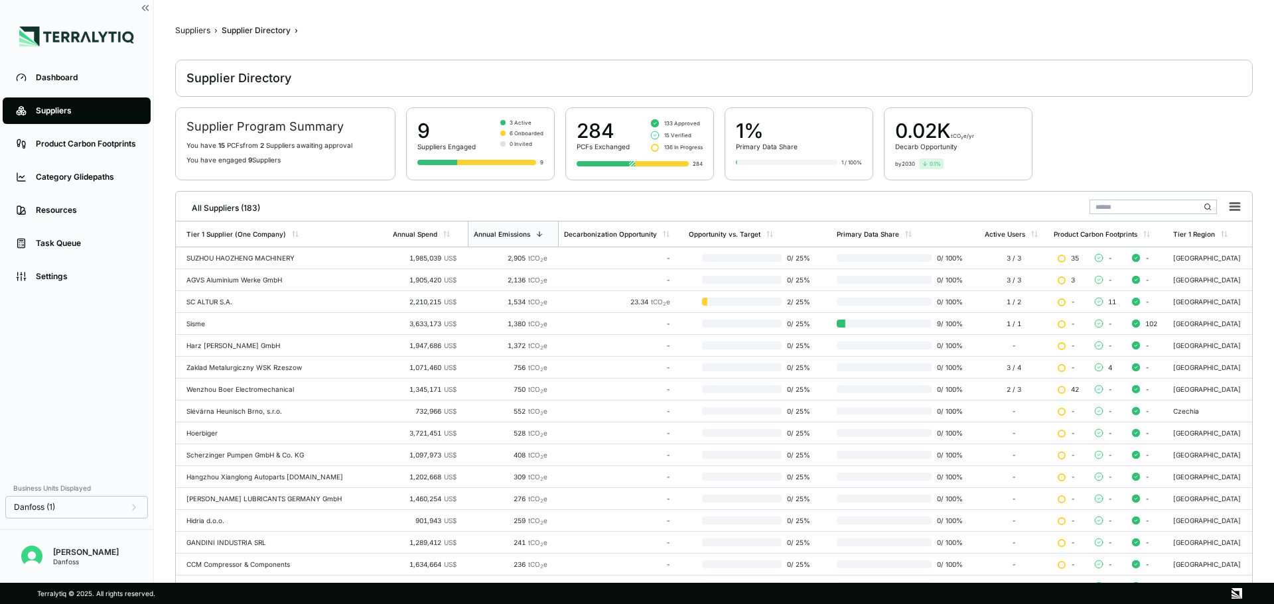
click at [1114, 212] on input "text" at bounding box center [1153, 207] width 127 height 15
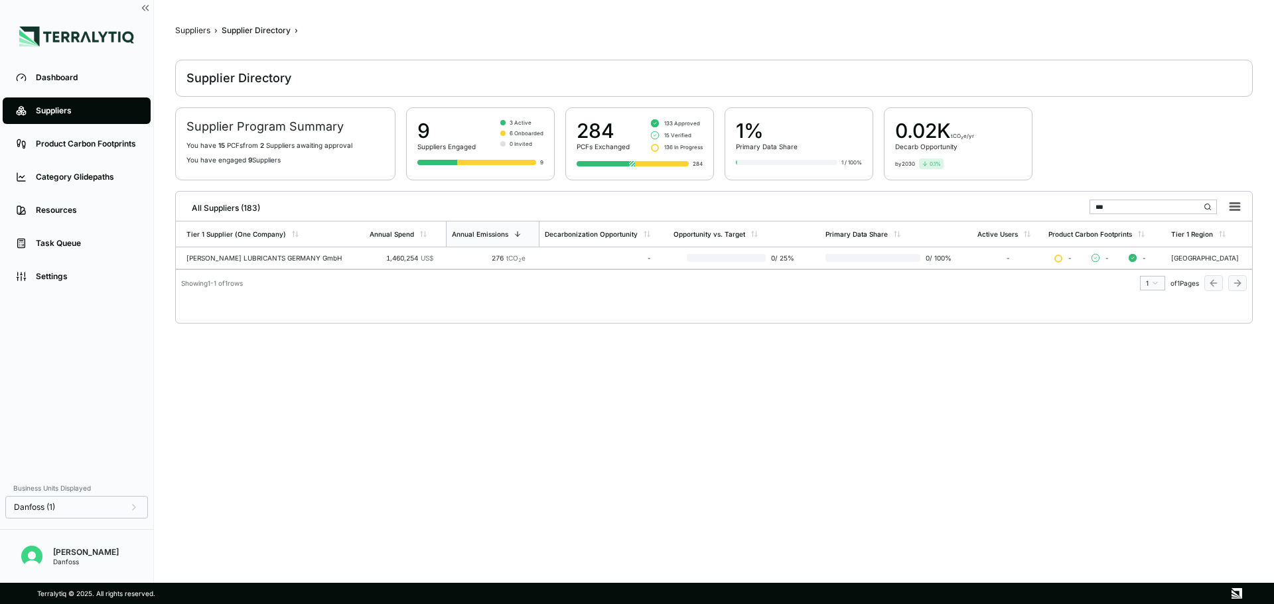
type input "***"
click at [133, 506] on icon at bounding box center [134, 507] width 3 height 5
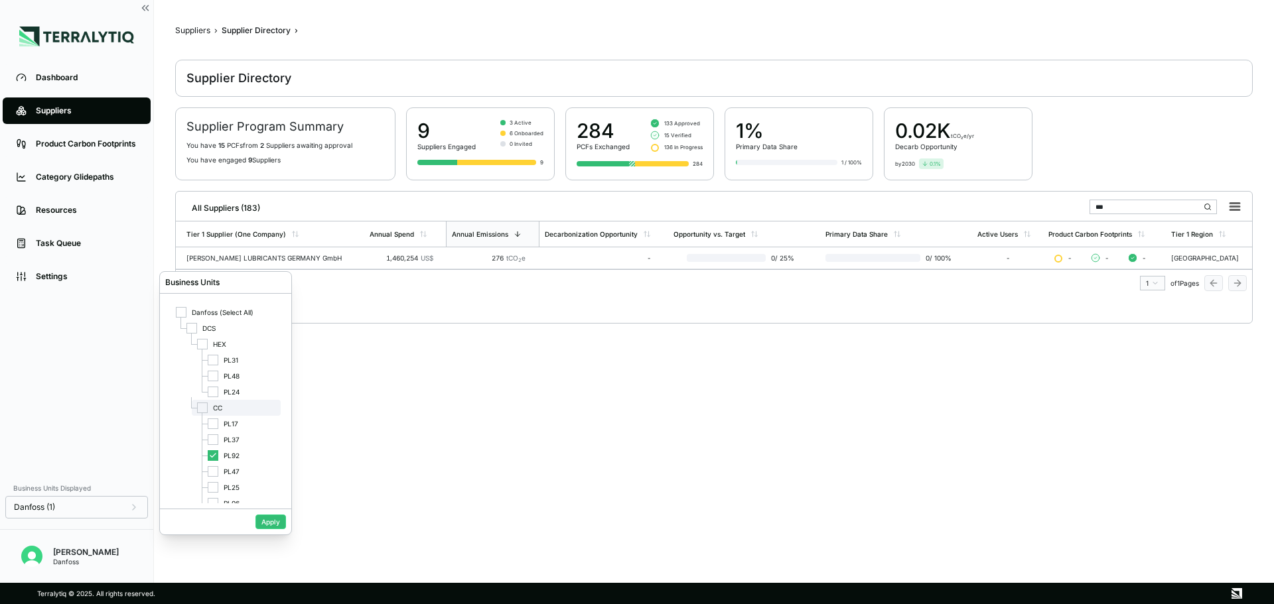
click at [199, 407] on div at bounding box center [202, 408] width 11 height 11
click at [268, 521] on button "Apply" at bounding box center [270, 522] width 31 height 15
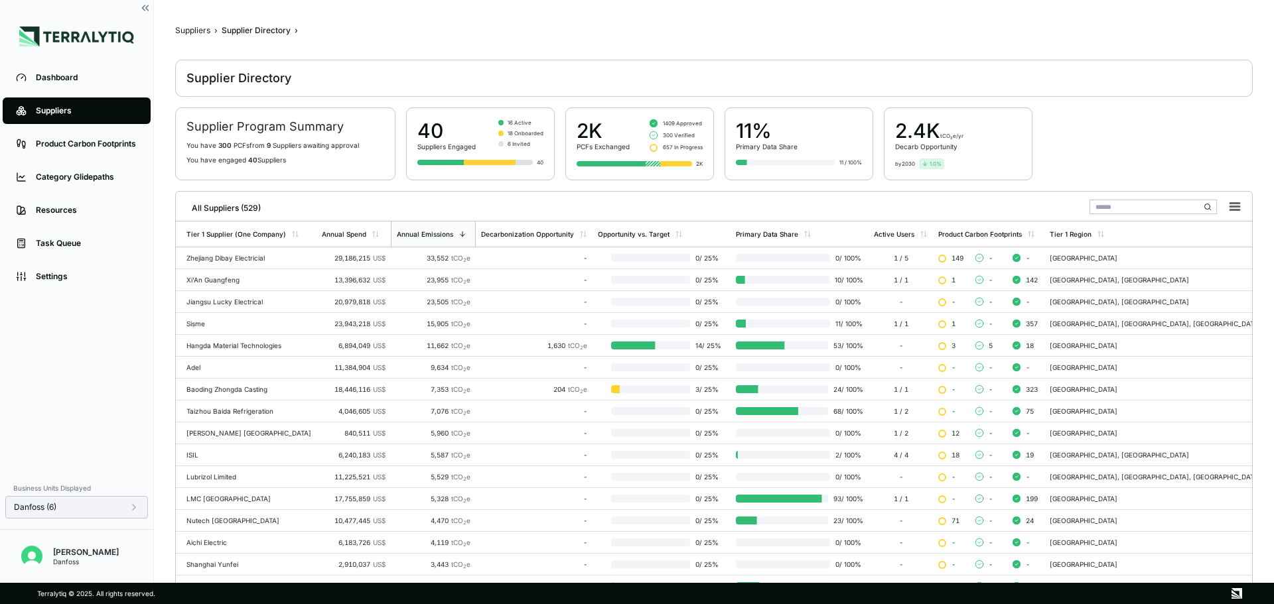
click at [133, 514] on div "Danfoss (6)" at bounding box center [76, 507] width 143 height 23
click at [135, 508] on icon at bounding box center [134, 507] width 3 height 5
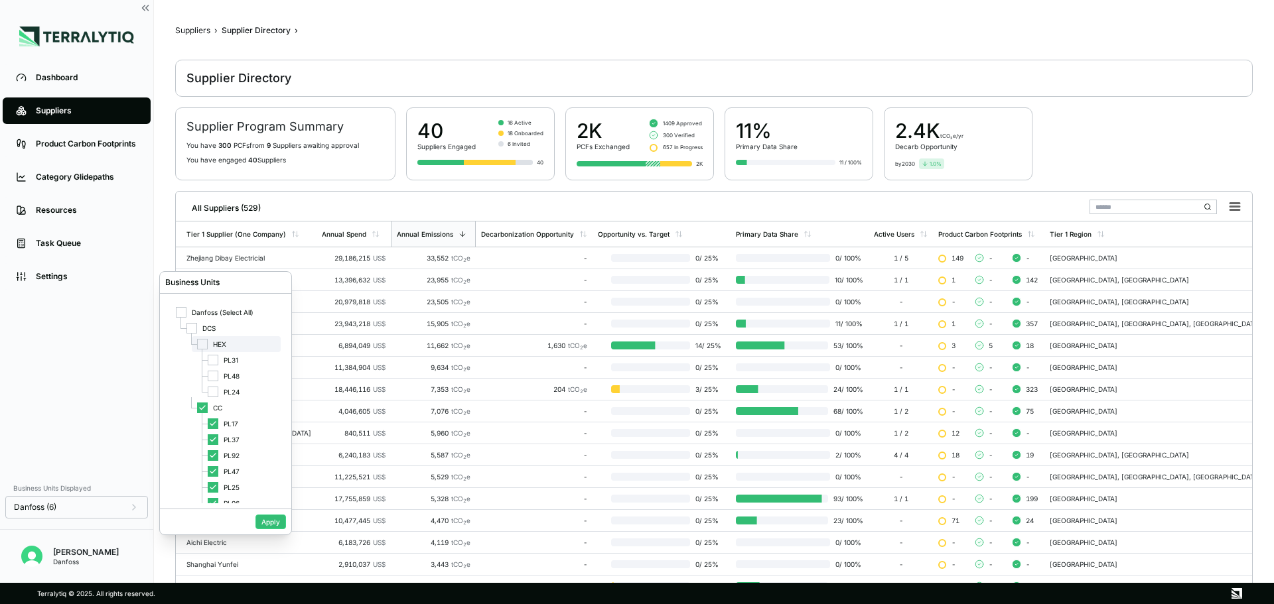
click at [204, 343] on div at bounding box center [202, 344] width 11 height 11
click at [200, 403] on div at bounding box center [202, 408] width 11 height 11
click at [269, 518] on button "Apply" at bounding box center [270, 522] width 31 height 15
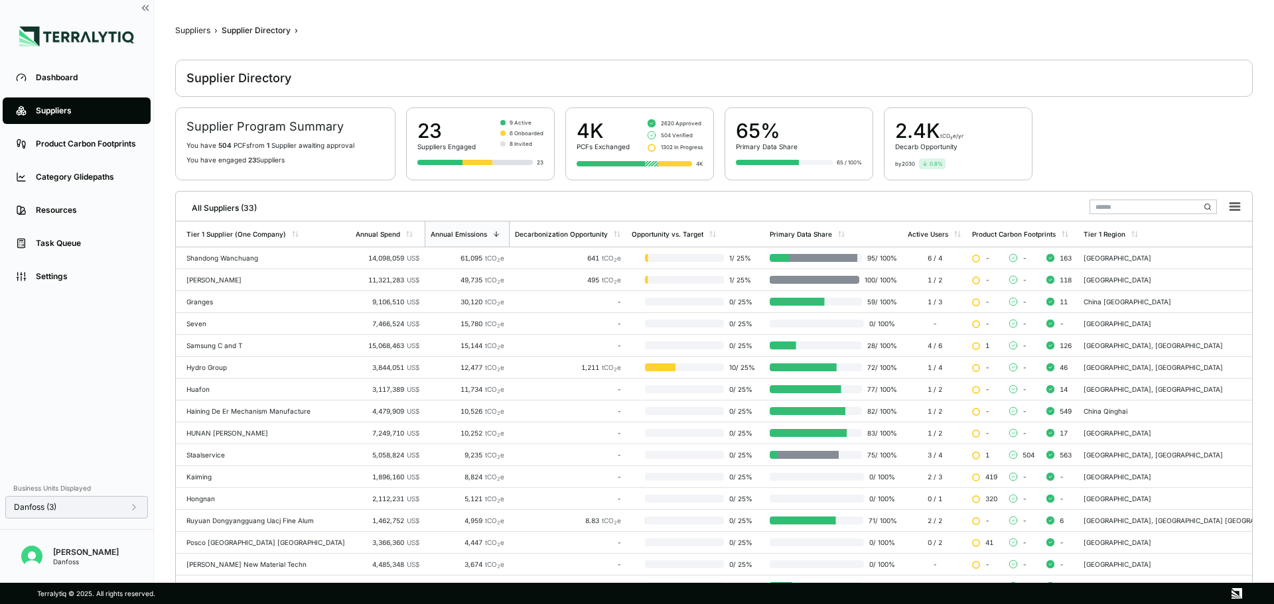
click at [137, 505] on icon at bounding box center [134, 507] width 11 height 11
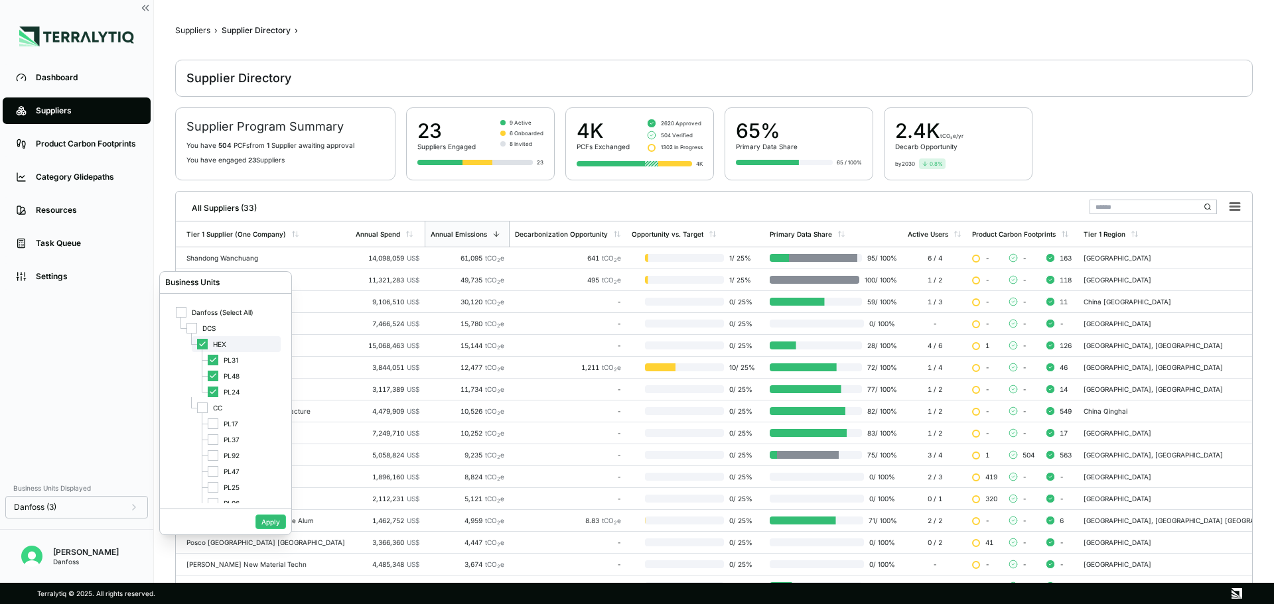
click at [206, 344] on icon at bounding box center [202, 344] width 8 height 8
click at [204, 412] on div at bounding box center [202, 408] width 11 height 11
click at [271, 520] on button "Apply" at bounding box center [270, 522] width 31 height 15
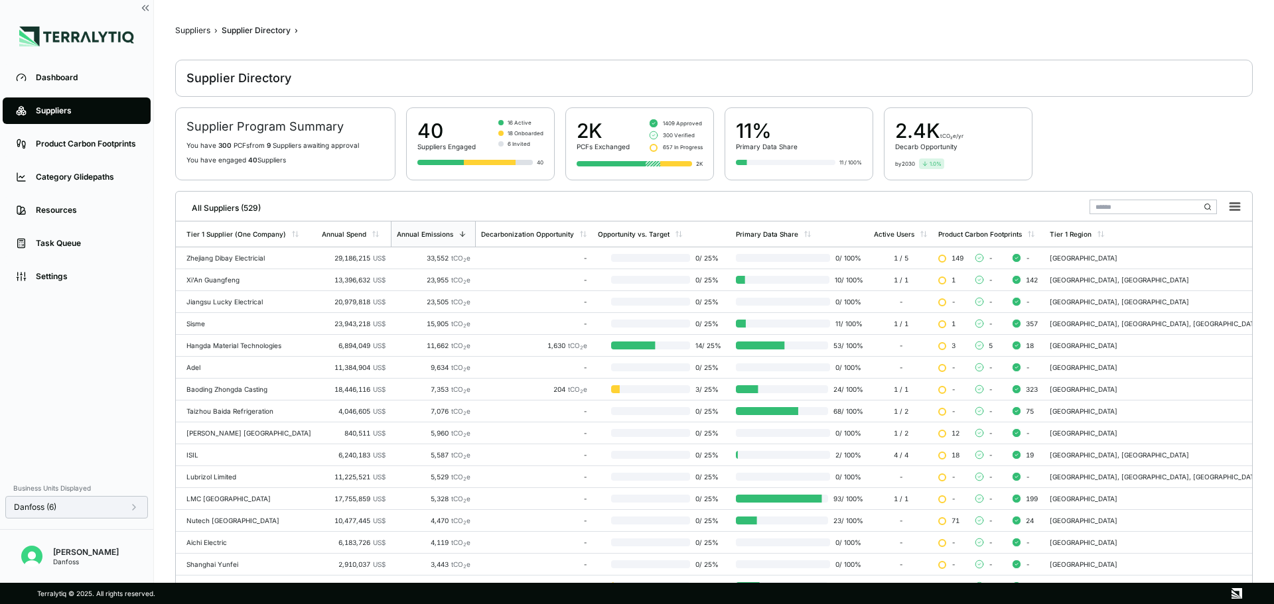
click at [127, 506] on div "Danfoss (6)" at bounding box center [76, 507] width 125 height 11
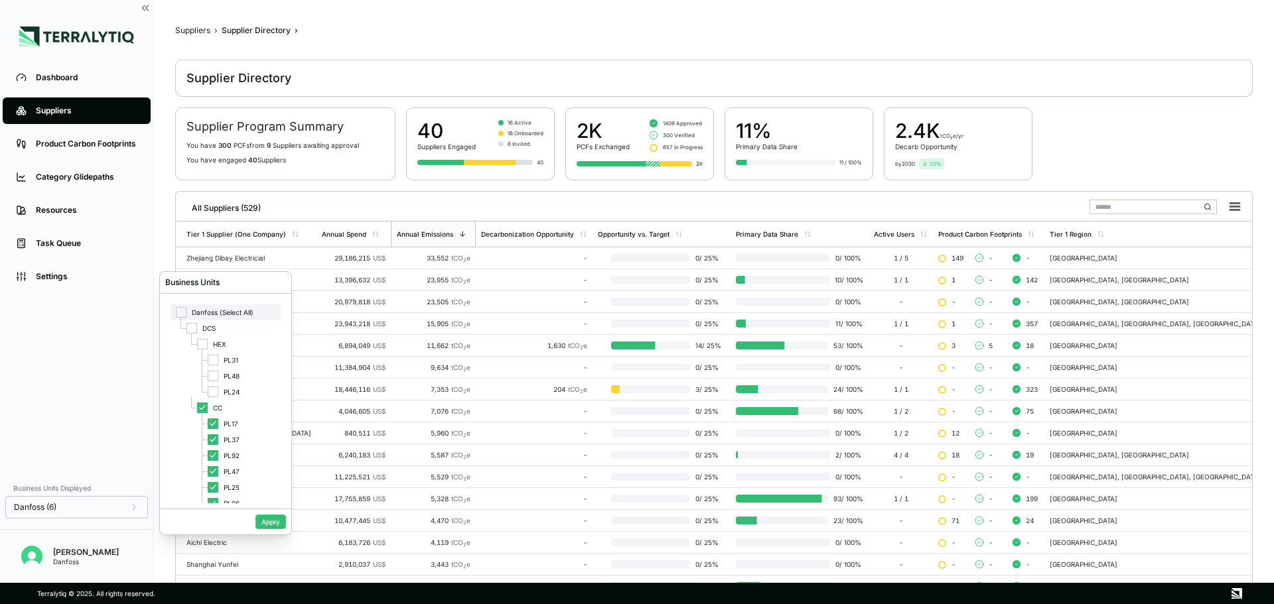
click at [188, 316] on div "Danfoss (Select All)" at bounding box center [226, 313] width 110 height 16
click at [190, 327] on div at bounding box center [191, 328] width 11 height 11
click at [270, 516] on button "Apply" at bounding box center [270, 522] width 31 height 15
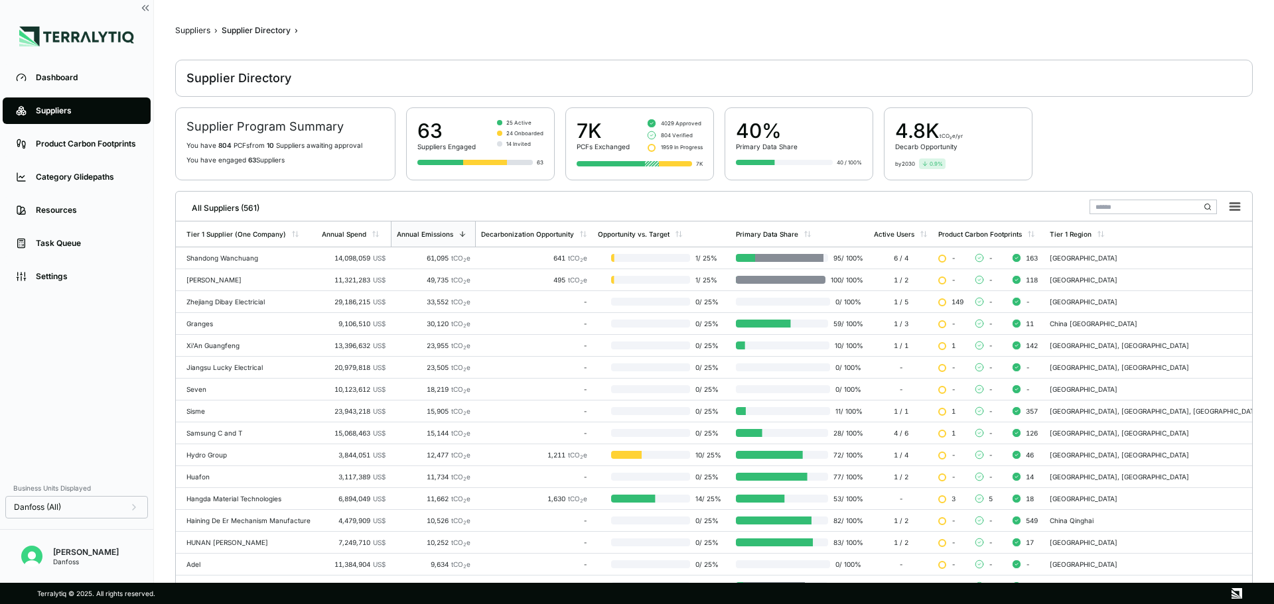
click at [1131, 203] on input "text" at bounding box center [1153, 207] width 127 height 15
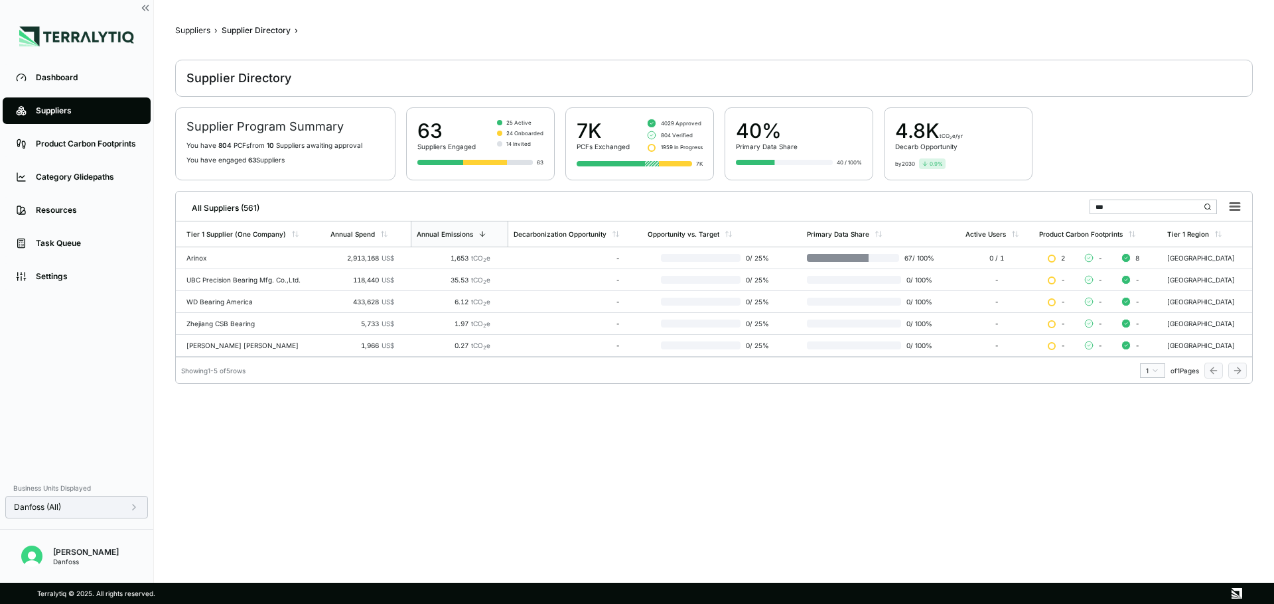
type input "***"
click at [133, 506] on icon at bounding box center [134, 507] width 11 height 11
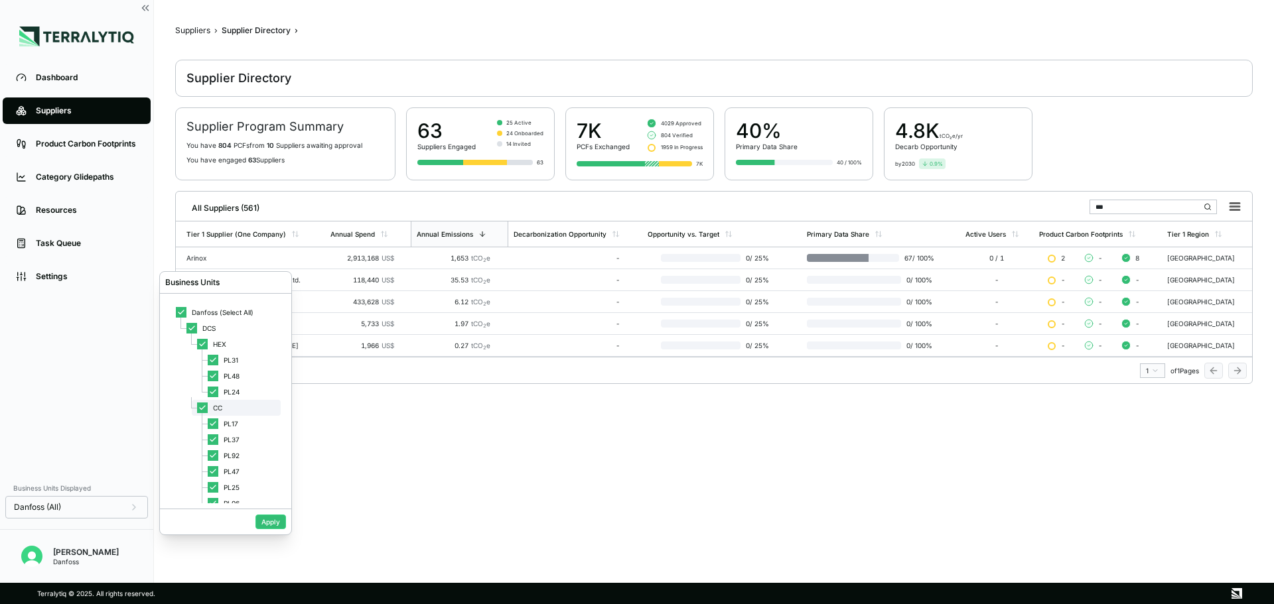
click at [198, 406] on icon at bounding box center [202, 408] width 8 height 8
click at [269, 520] on button "Apply" at bounding box center [270, 522] width 31 height 15
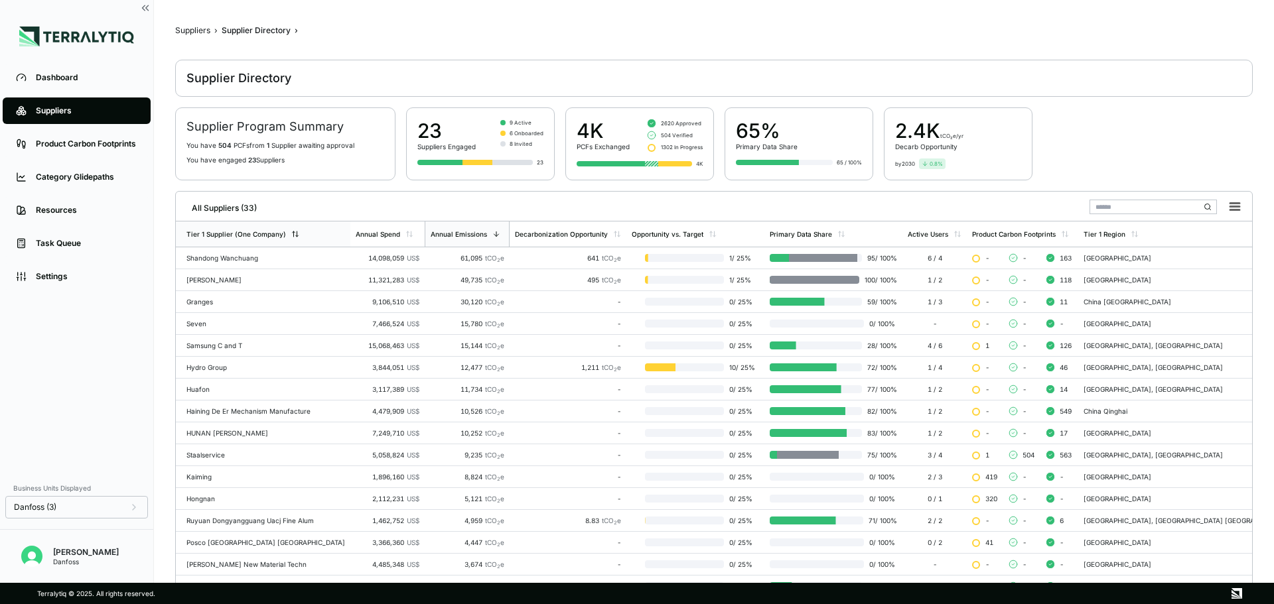
click at [280, 234] on div "Tier 1 Supplier (One Company)" at bounding box center [236, 234] width 100 height 8
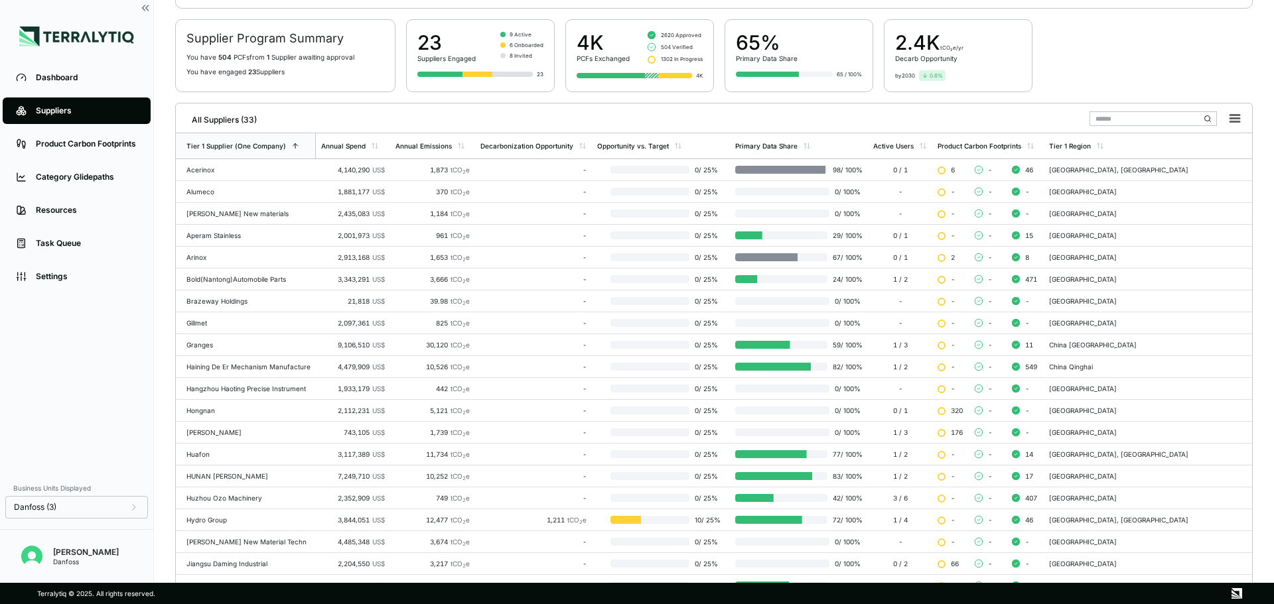
scroll to position [84, 0]
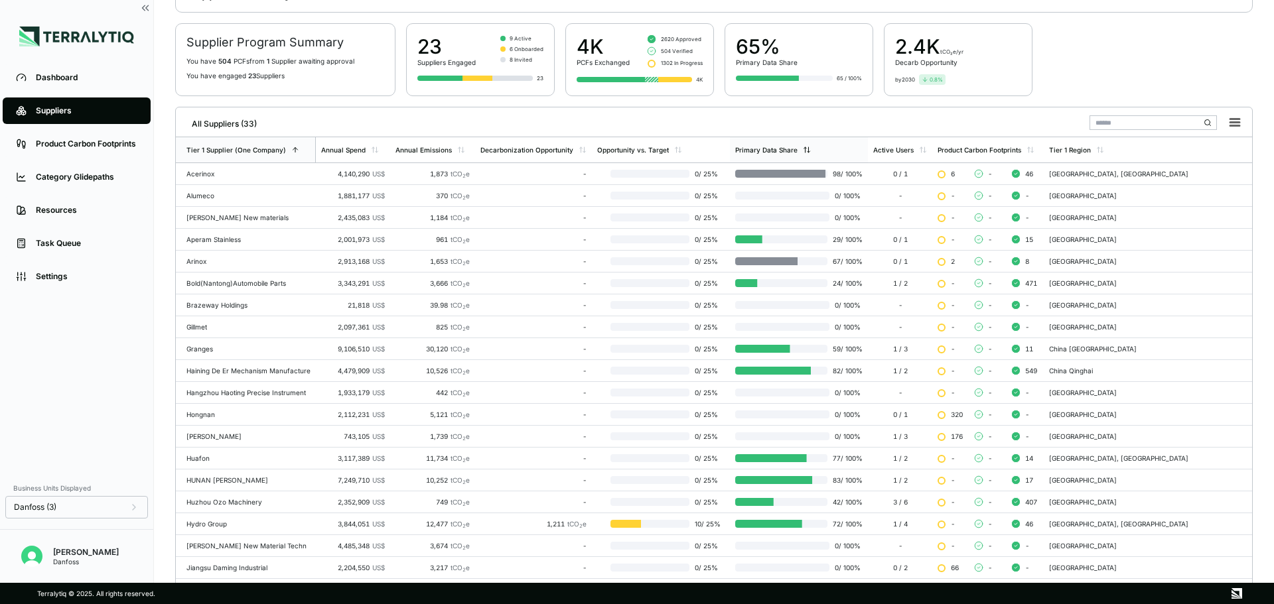
click at [847, 141] on div "Primary Data Share" at bounding box center [799, 149] width 138 height 25
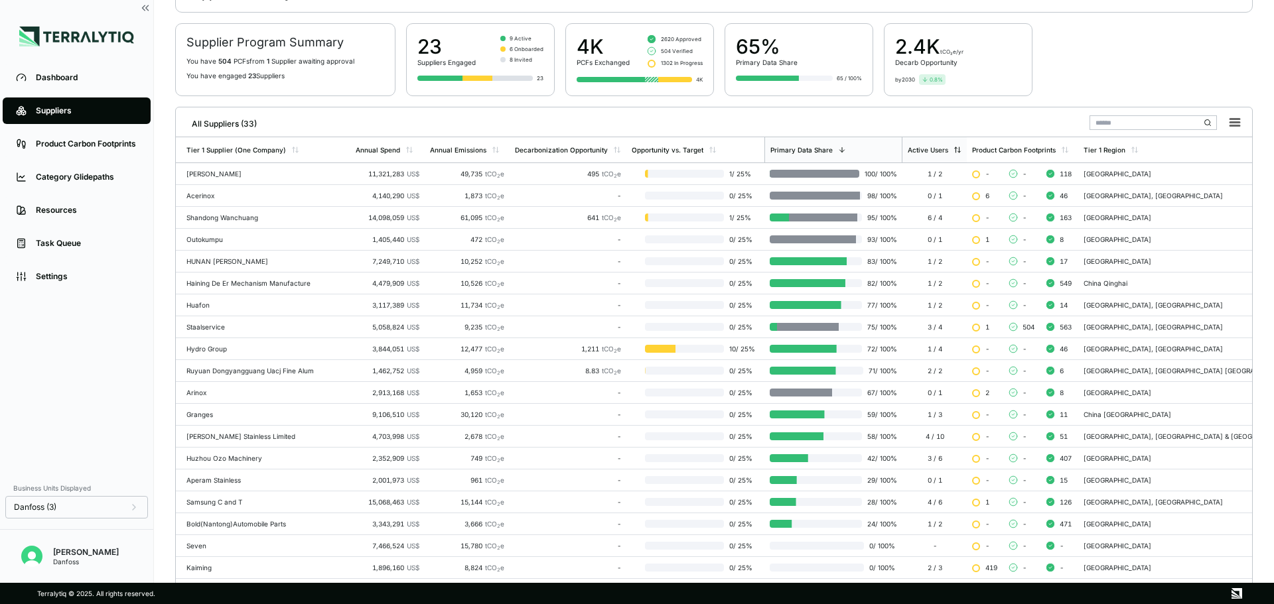
click at [948, 147] on div "Active Users" at bounding box center [928, 150] width 40 height 8
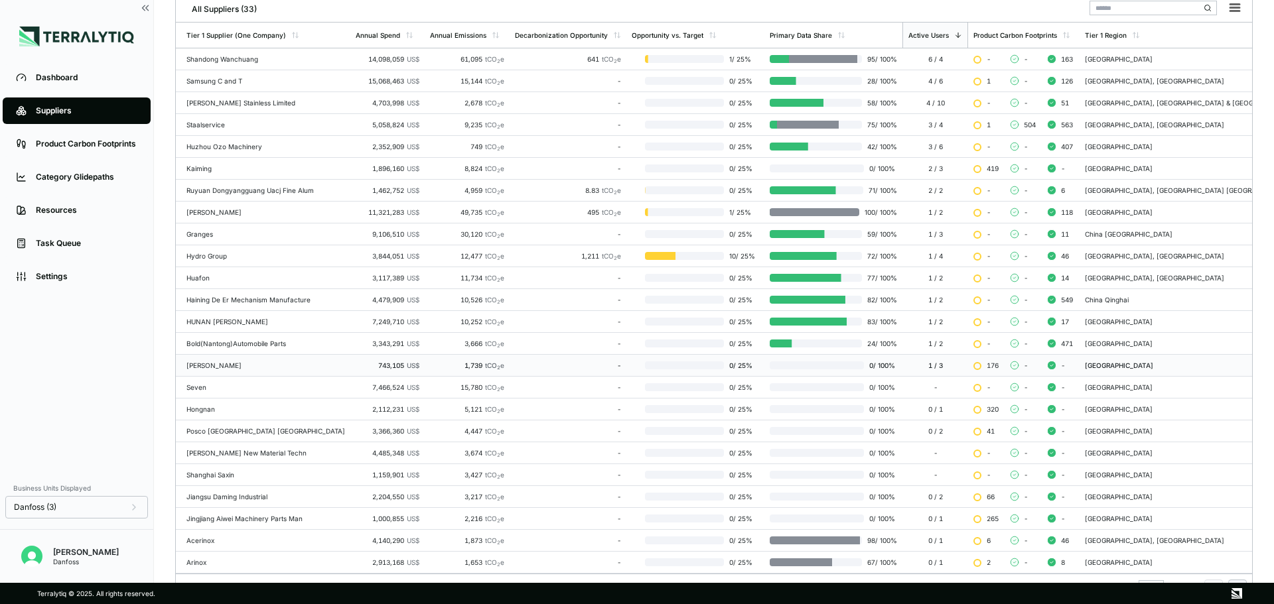
scroll to position [217, 0]
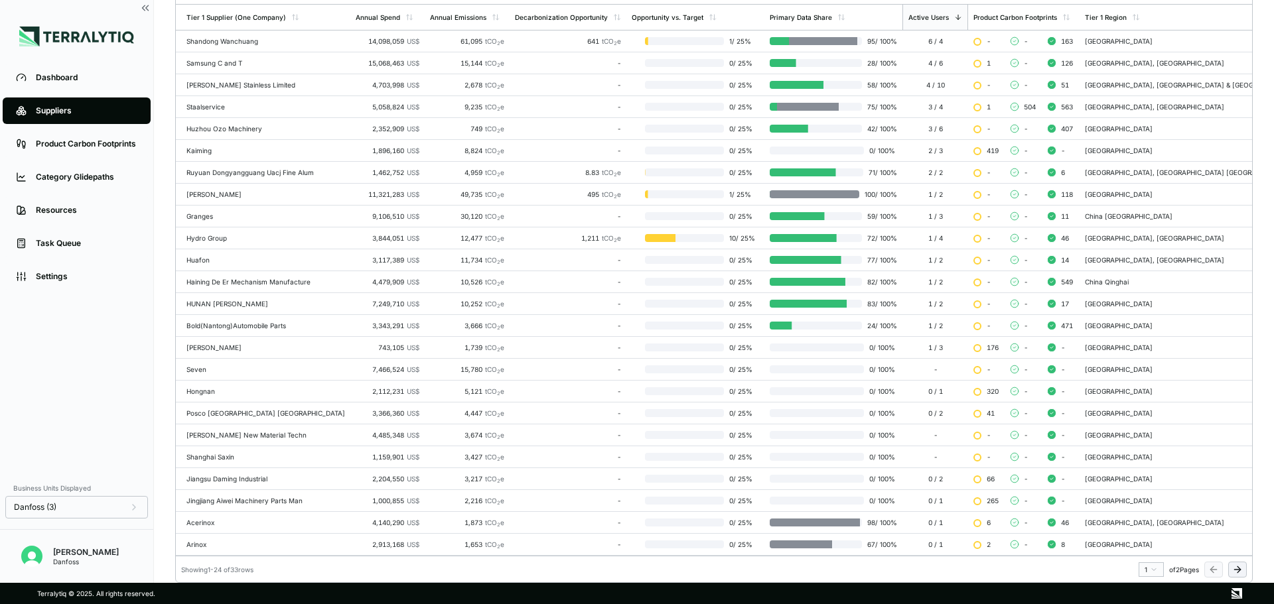
click at [1245, 573] on button at bounding box center [1237, 570] width 19 height 16
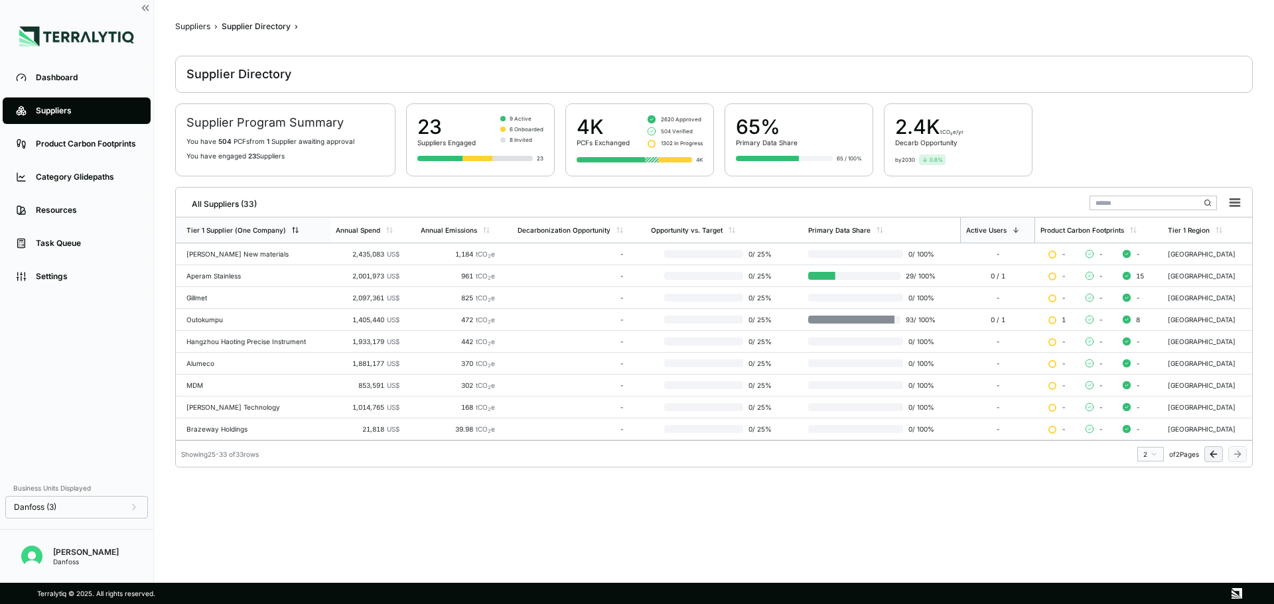
click at [259, 221] on div "Tier 1 Supplier (One Company)" at bounding box center [253, 230] width 155 height 25
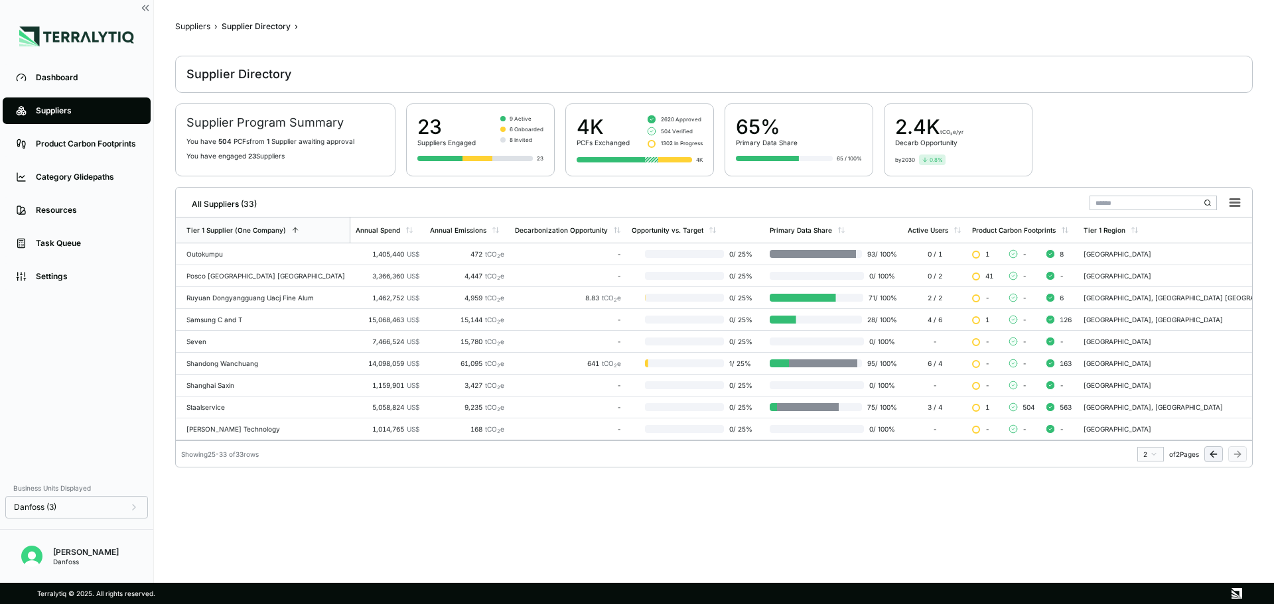
click at [1221, 456] on button at bounding box center [1213, 455] width 19 height 16
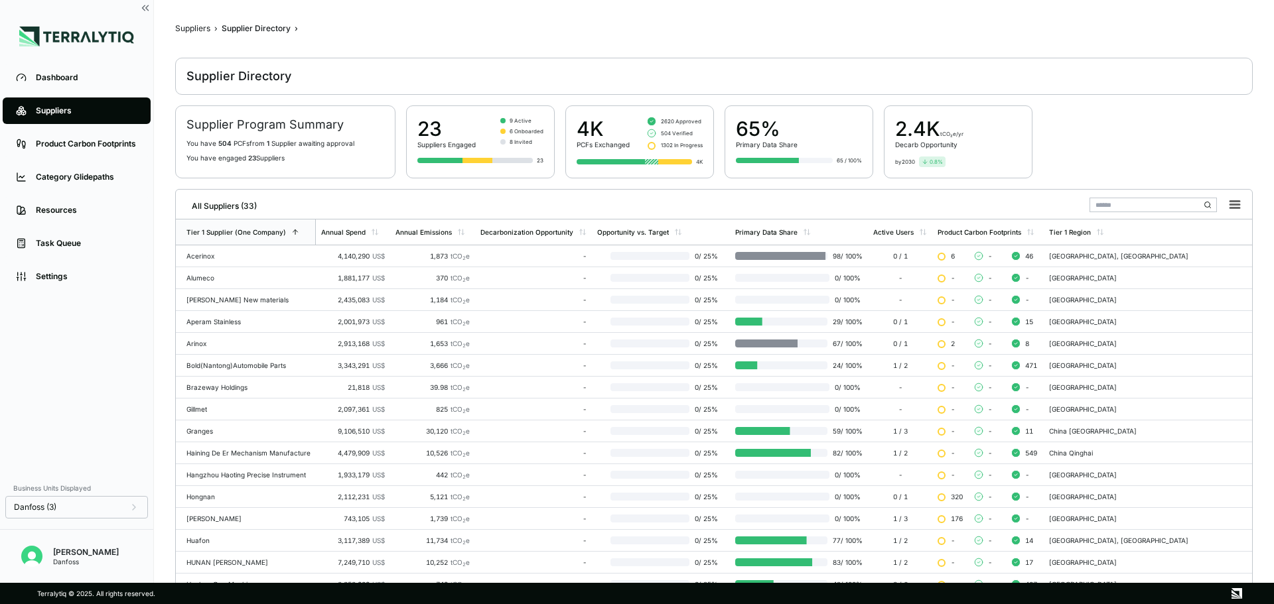
scroll to position [0, 0]
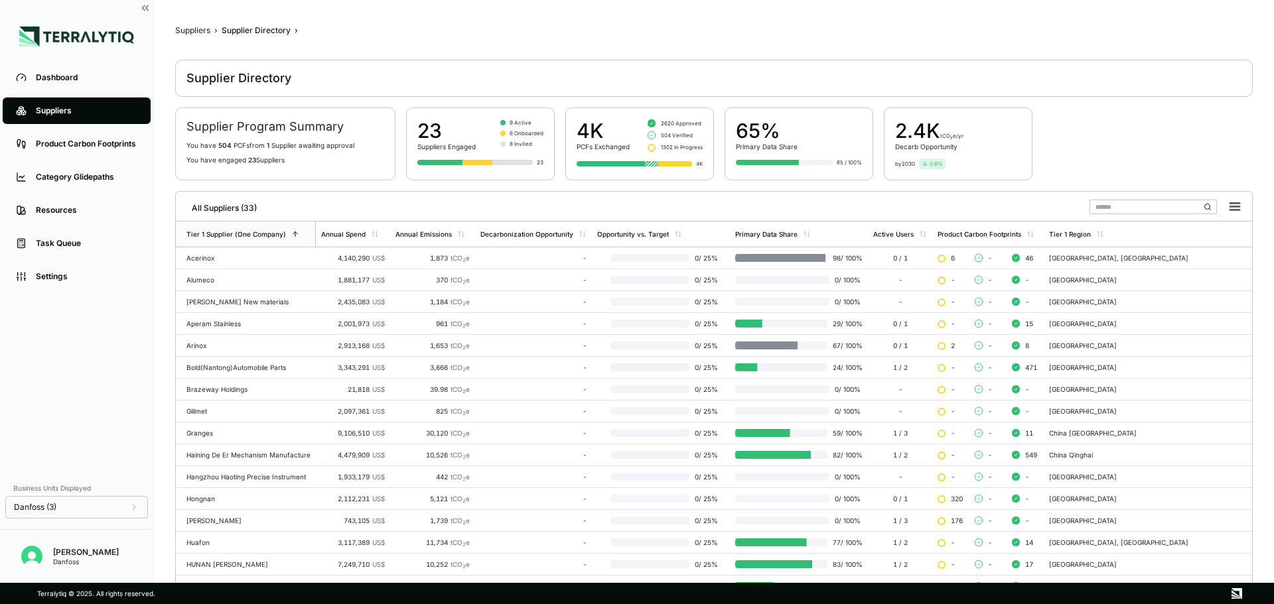
click at [1157, 202] on input "text" at bounding box center [1153, 207] width 127 height 15
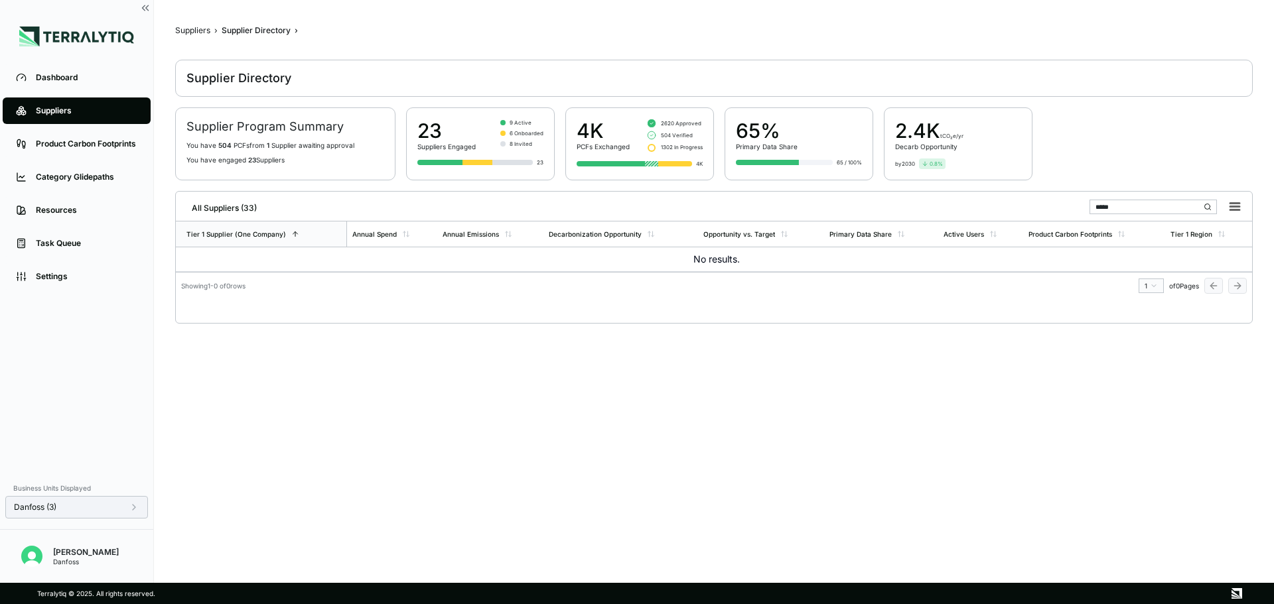
type input "*****"
click at [133, 502] on div "Danfoss (3)" at bounding box center [76, 507] width 143 height 23
click at [133, 507] on icon at bounding box center [134, 507] width 11 height 11
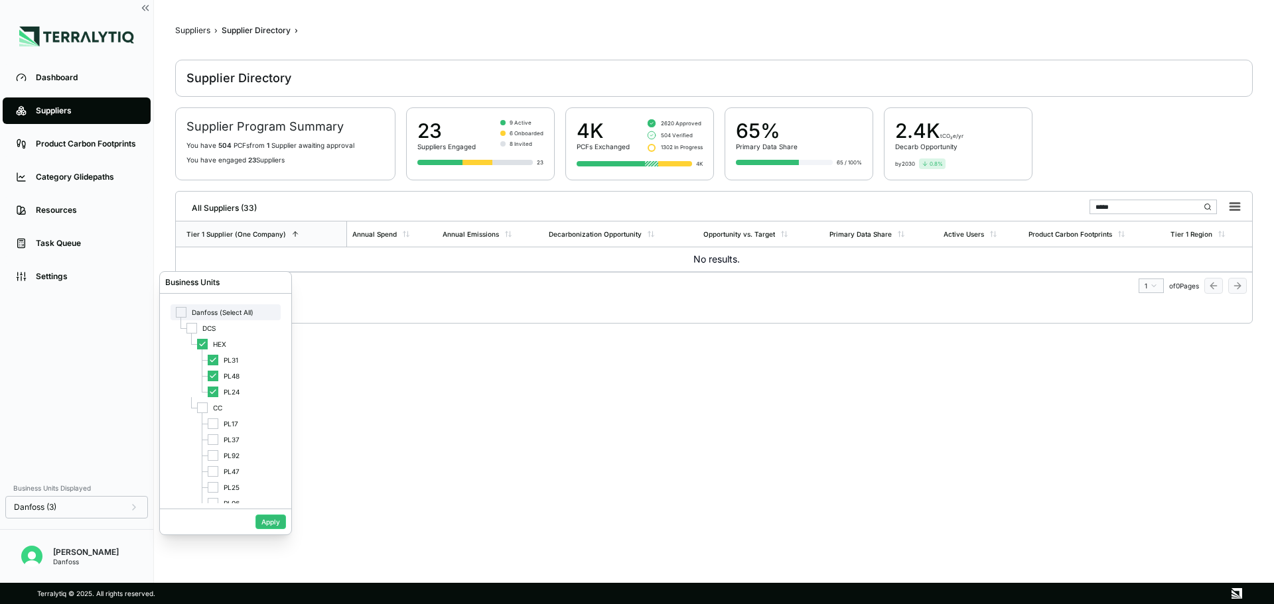
click at [202, 311] on span "Danfoss (Select All)" at bounding box center [223, 313] width 62 height 8
click at [228, 317] on div "Danfoss (Select All)" at bounding box center [226, 313] width 110 height 16
click at [273, 523] on button "Apply" at bounding box center [270, 522] width 31 height 15
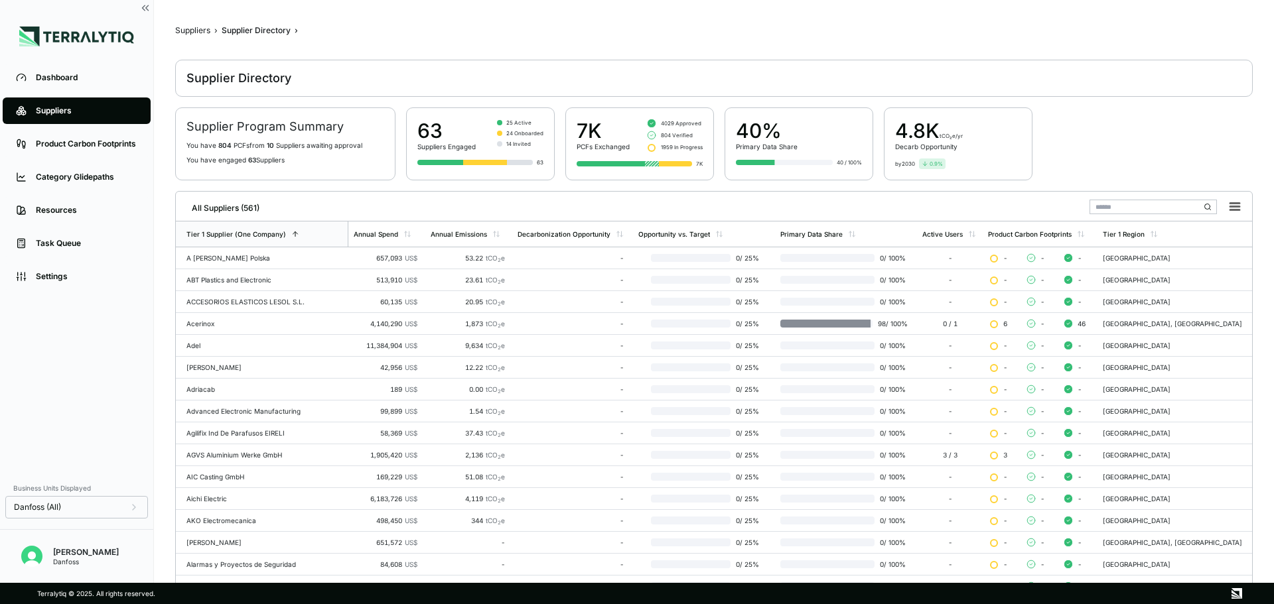
click at [1137, 208] on input "text" at bounding box center [1153, 207] width 127 height 15
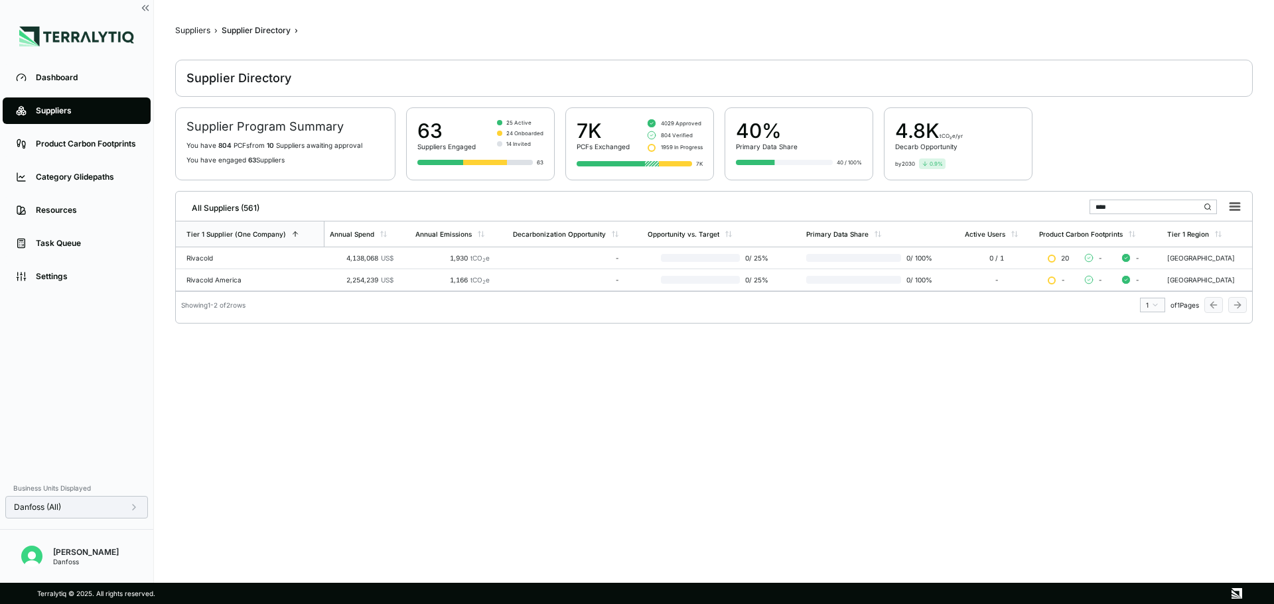
type input "****"
click at [131, 506] on icon at bounding box center [134, 507] width 11 height 11
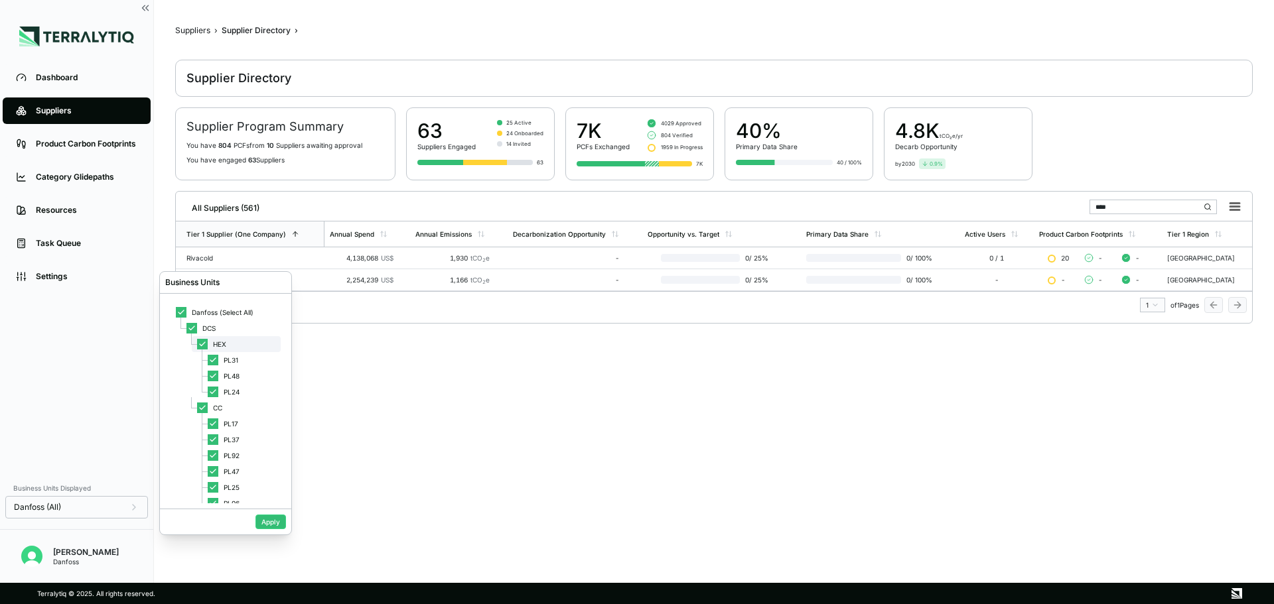
click at [204, 343] on icon at bounding box center [202, 344] width 8 height 8
click at [271, 522] on button "Apply" at bounding box center [270, 522] width 31 height 15
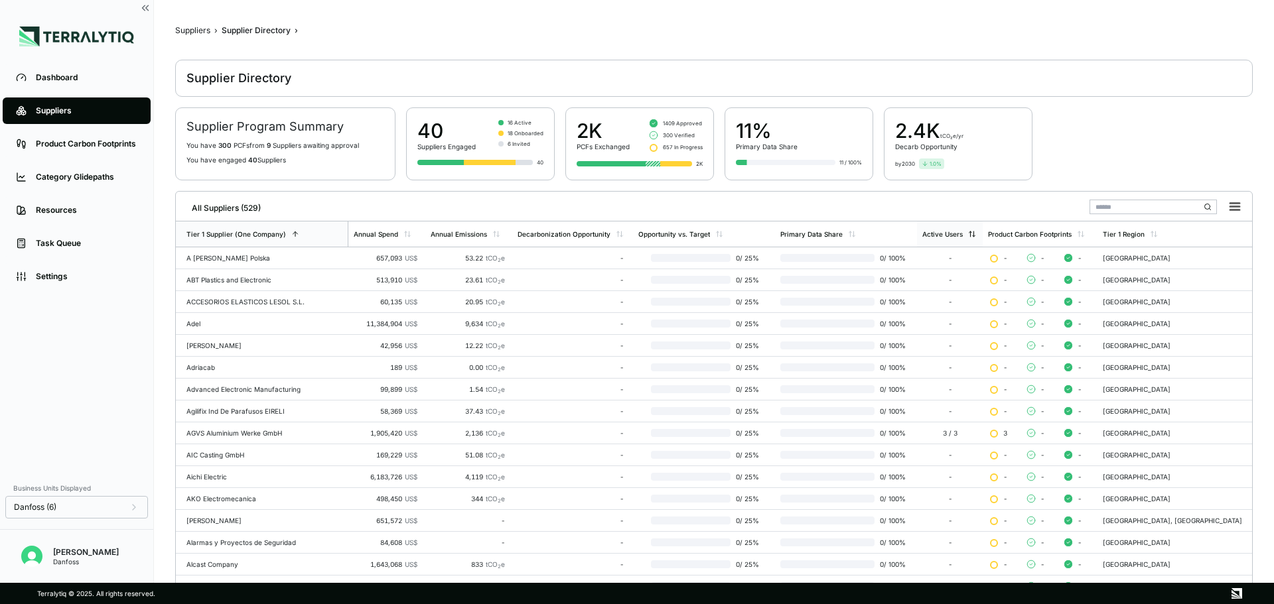
click at [963, 236] on div "Active Users" at bounding box center [942, 234] width 40 height 8
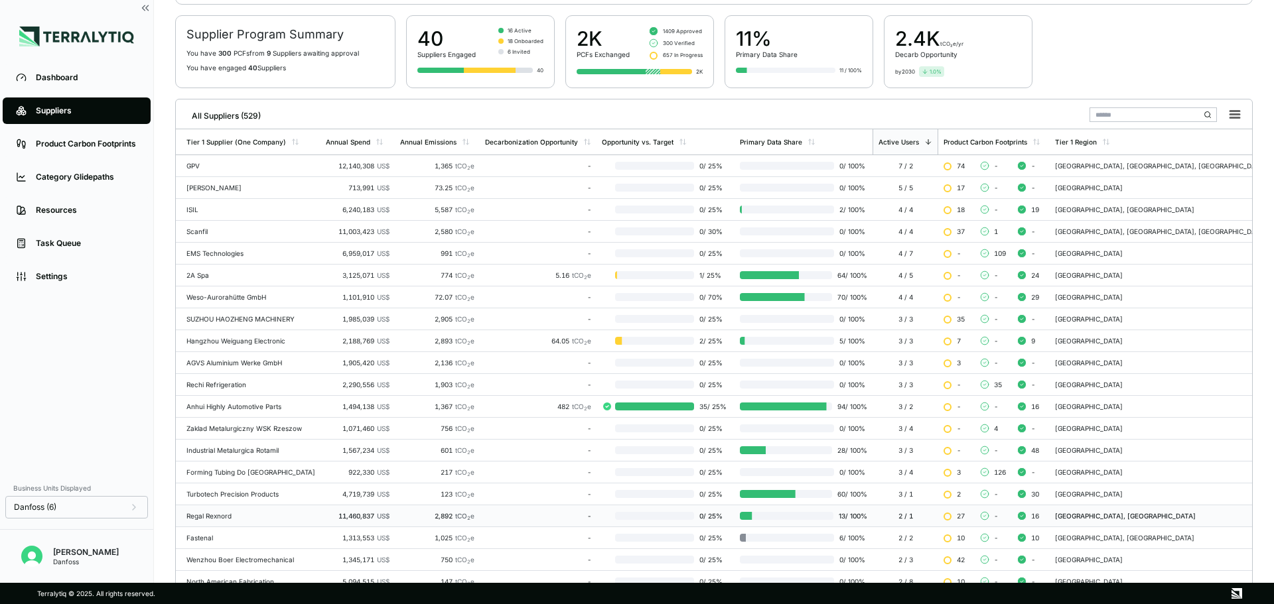
scroll to position [84, 0]
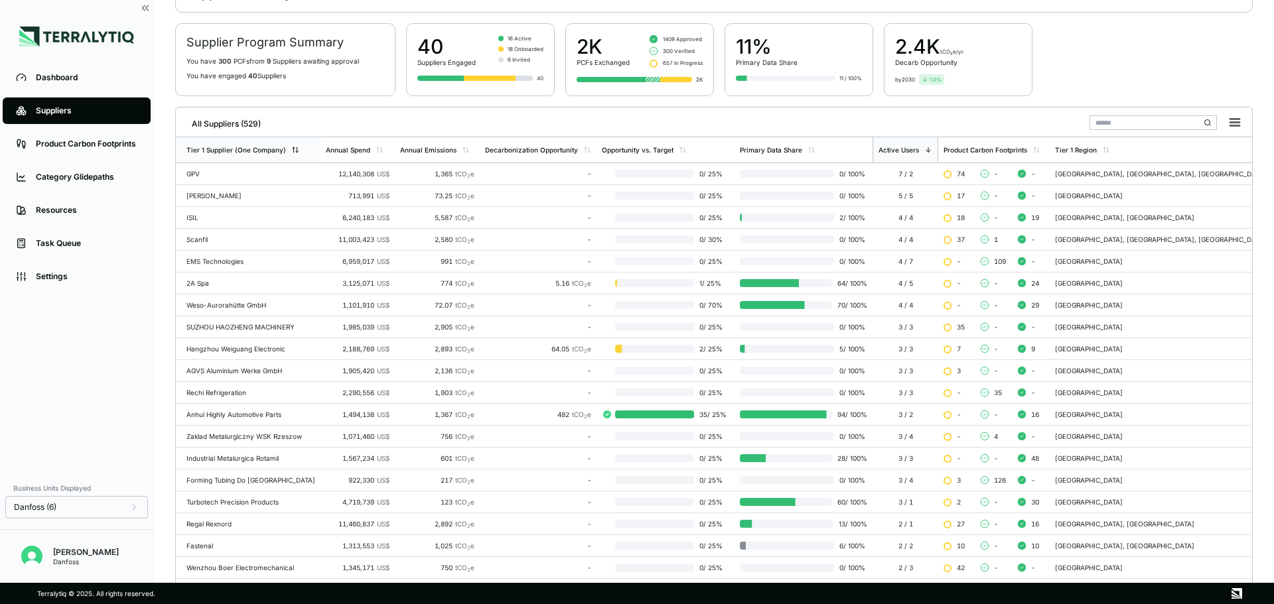
click at [207, 149] on div "Tier 1 Supplier (One Company)" at bounding box center [236, 150] width 100 height 8
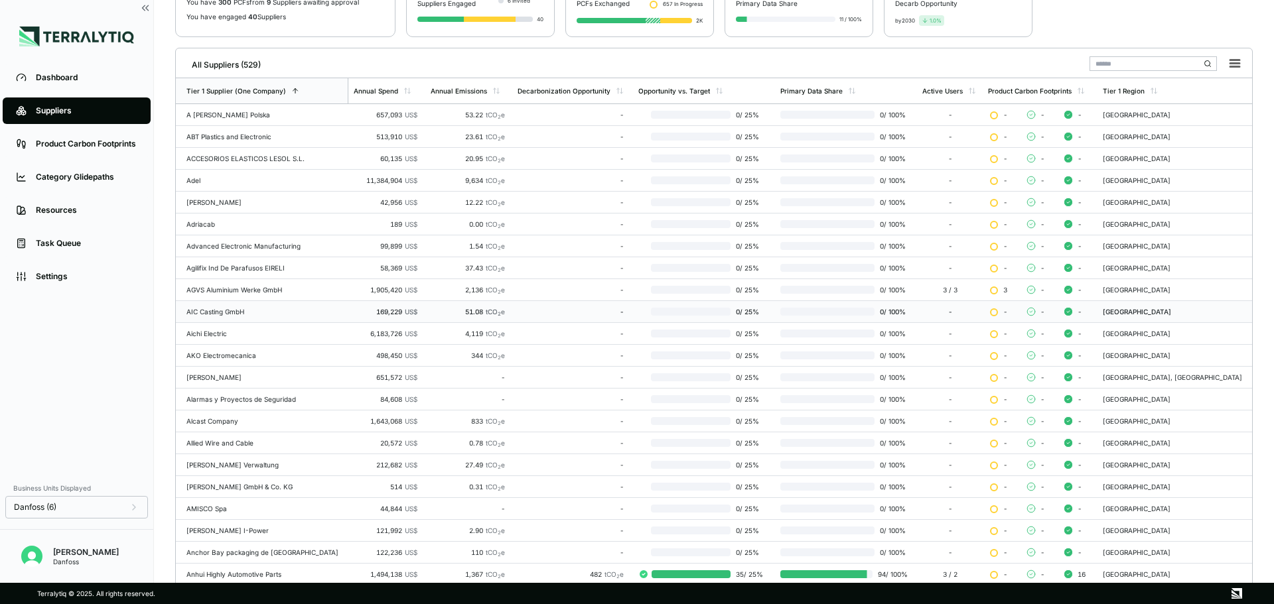
scroll to position [217, 0]
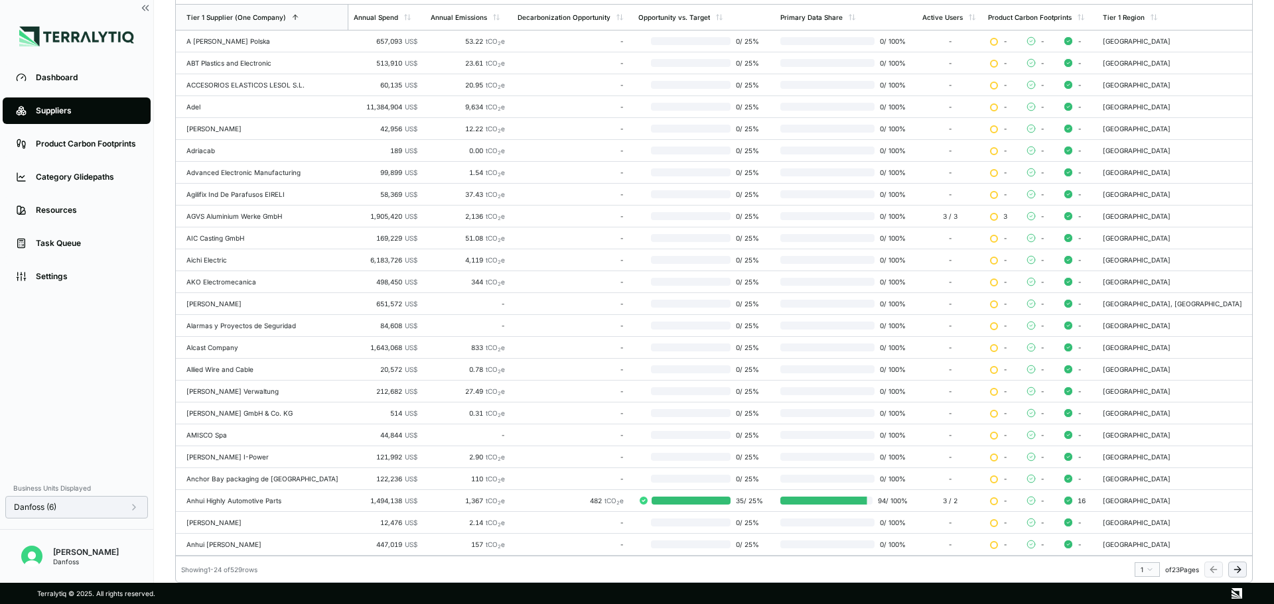
click at [132, 504] on icon at bounding box center [134, 507] width 11 height 11
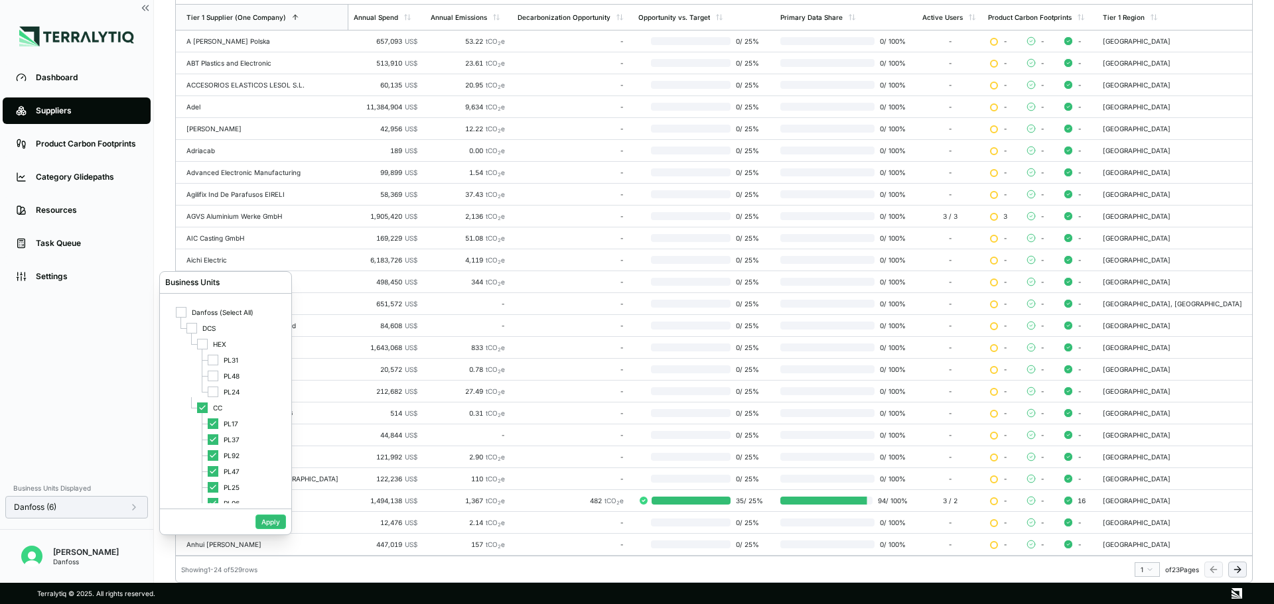
click at [132, 504] on icon at bounding box center [134, 507] width 11 height 11
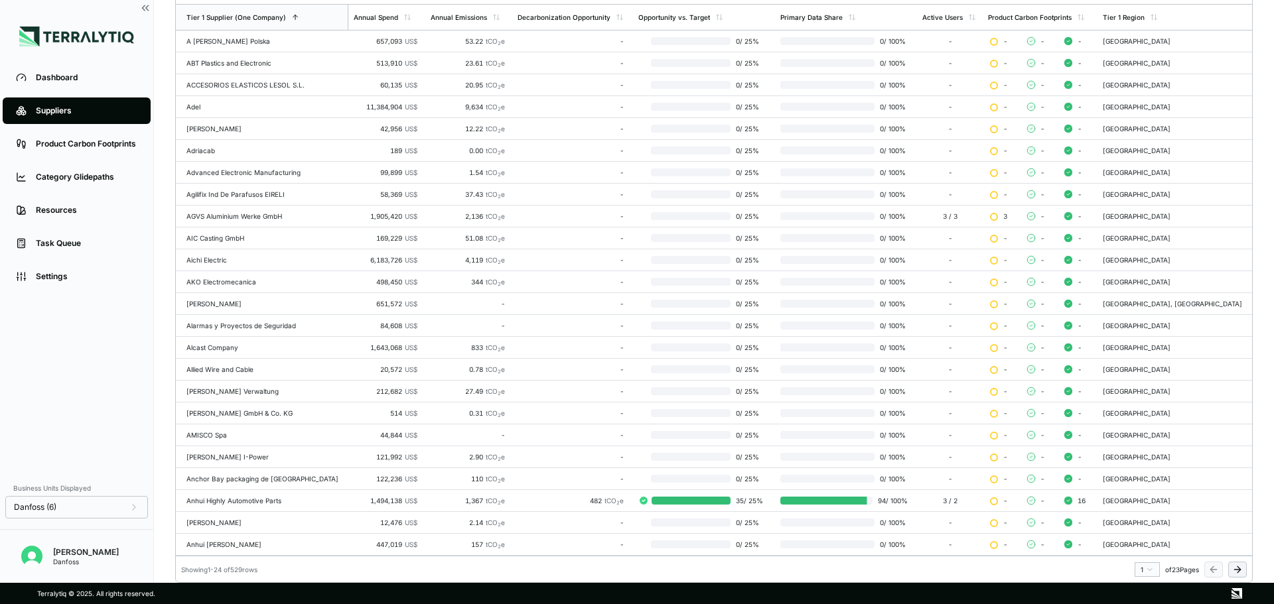
click at [1232, 569] on icon at bounding box center [1237, 570] width 11 height 11
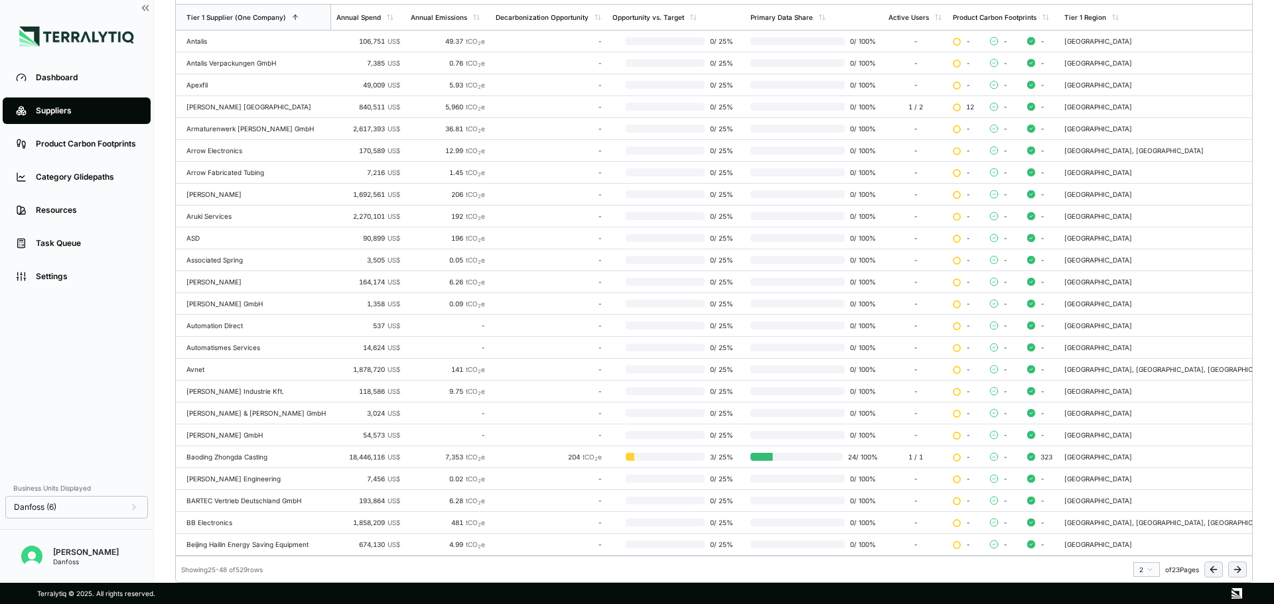
click at [1232, 567] on button at bounding box center [1237, 570] width 19 height 16
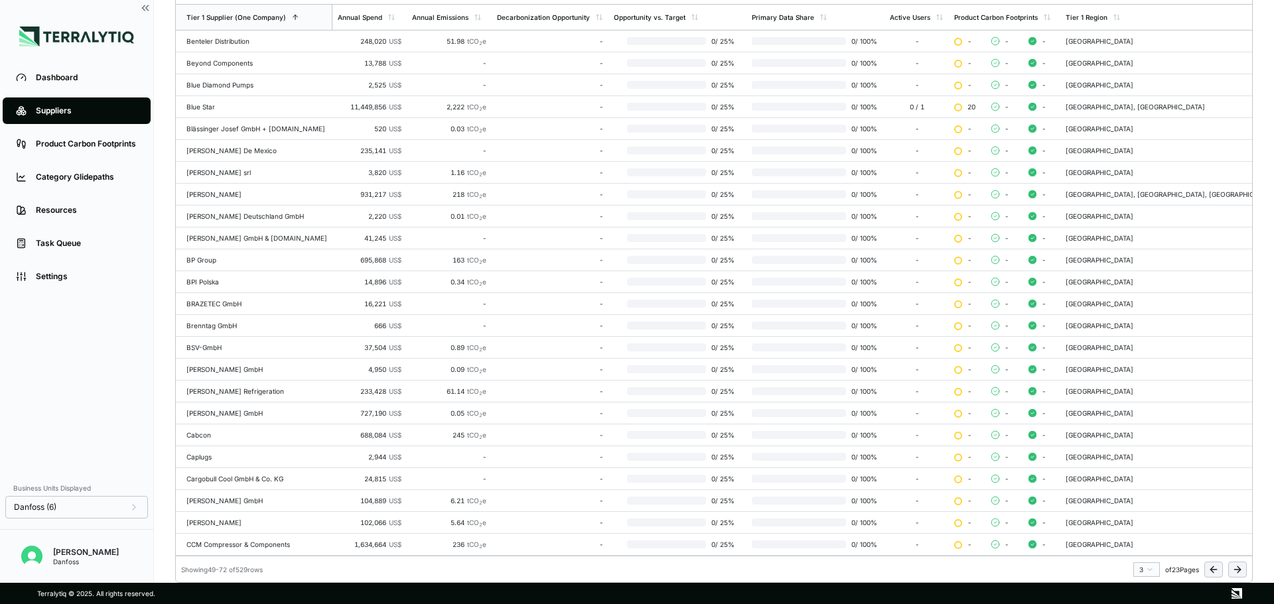
click at [1234, 565] on icon at bounding box center [1237, 570] width 11 height 11
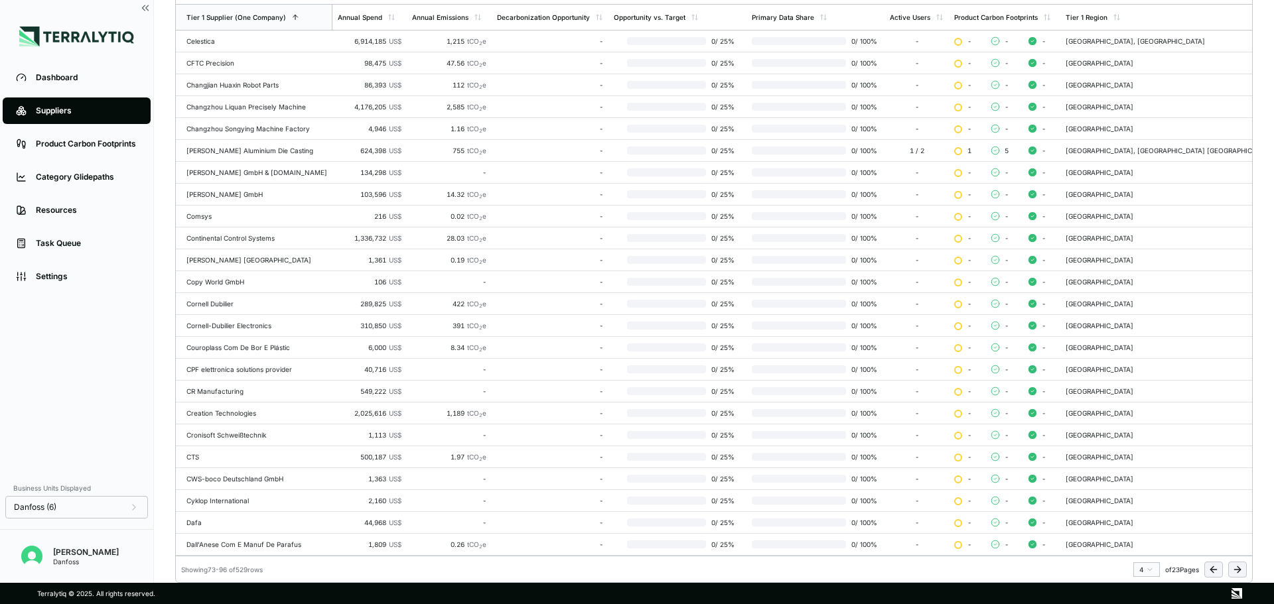
click at [1244, 571] on button at bounding box center [1237, 570] width 19 height 16
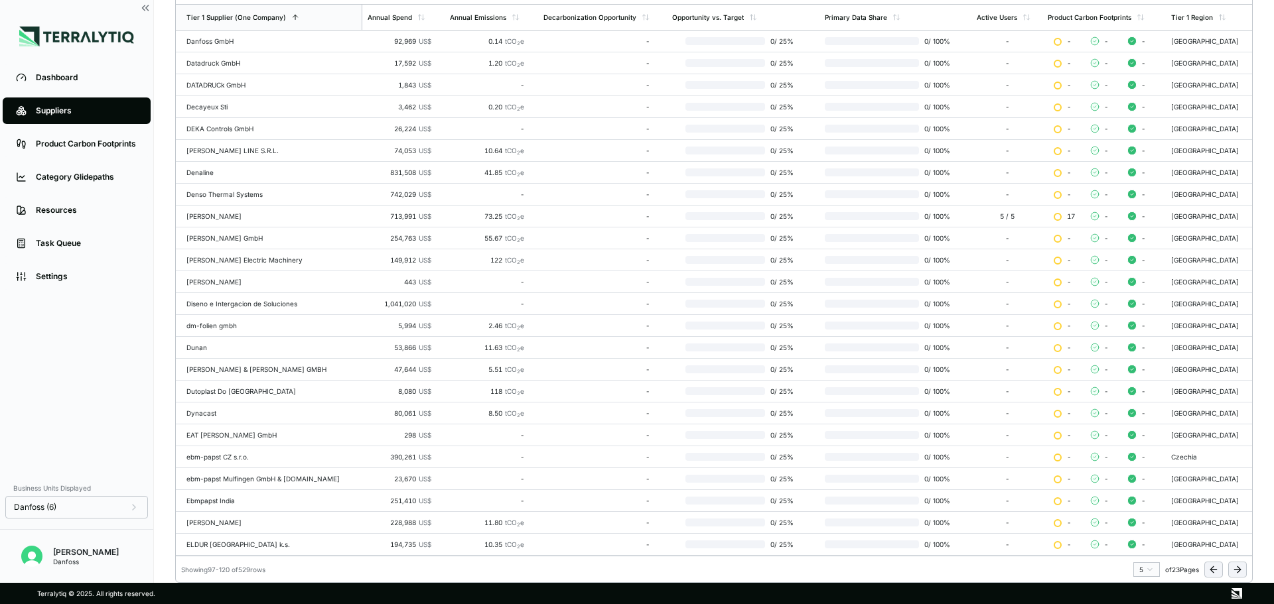
click at [1239, 567] on icon at bounding box center [1237, 570] width 11 height 11
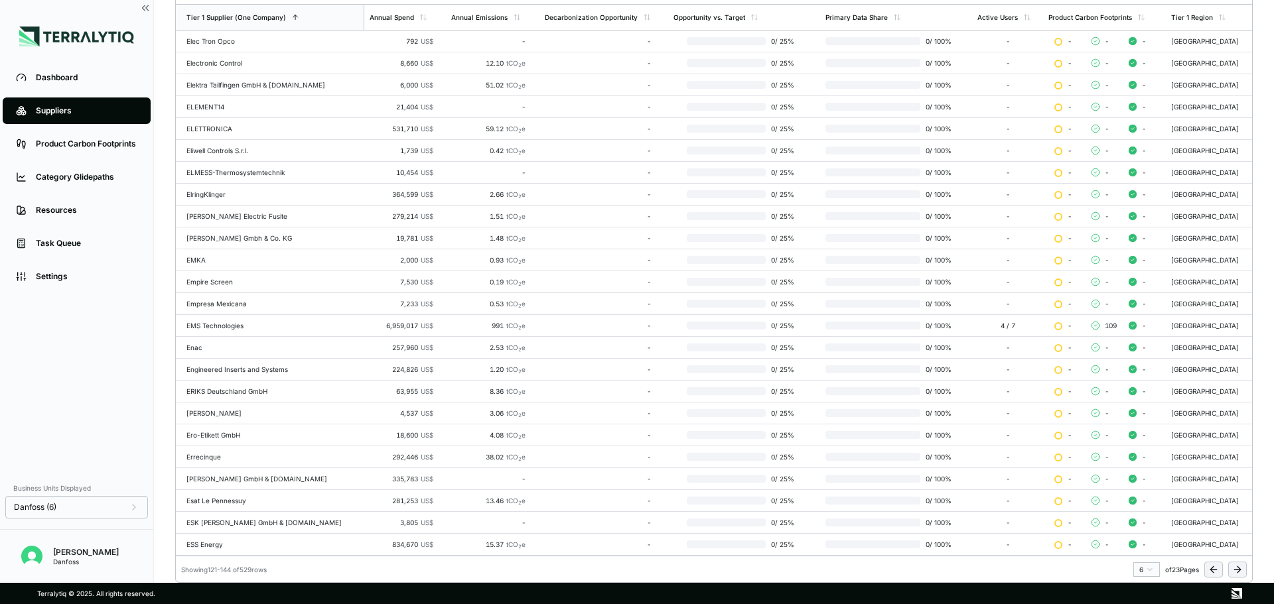
click at [1245, 577] on button at bounding box center [1237, 570] width 19 height 16
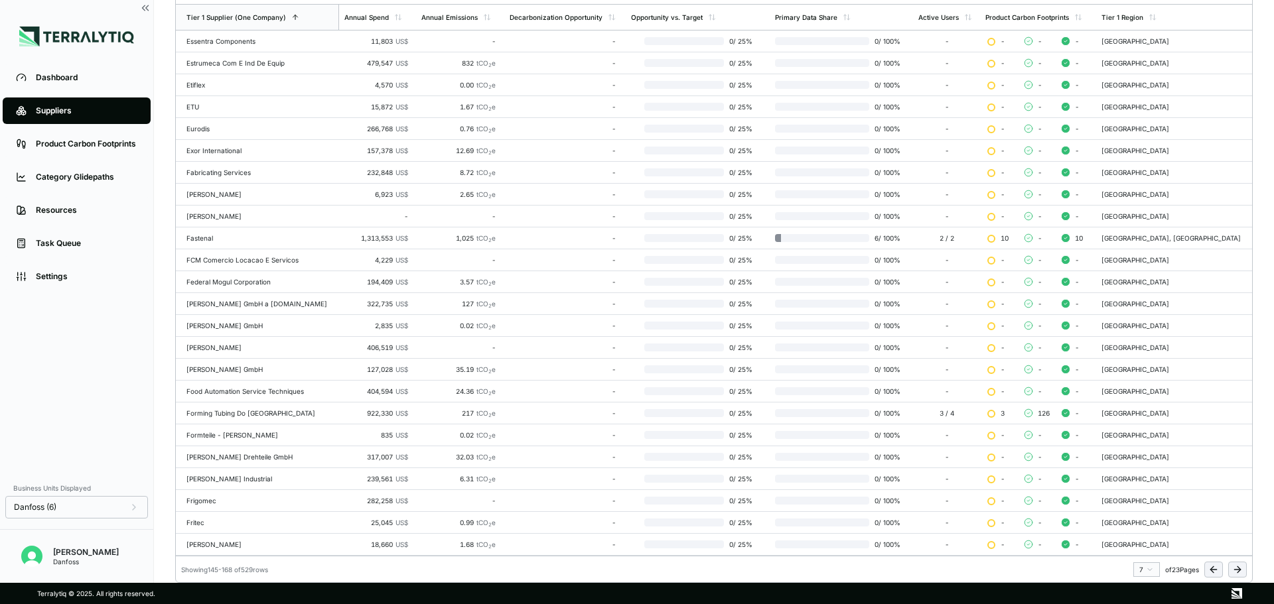
click at [1232, 565] on icon at bounding box center [1237, 570] width 11 height 11
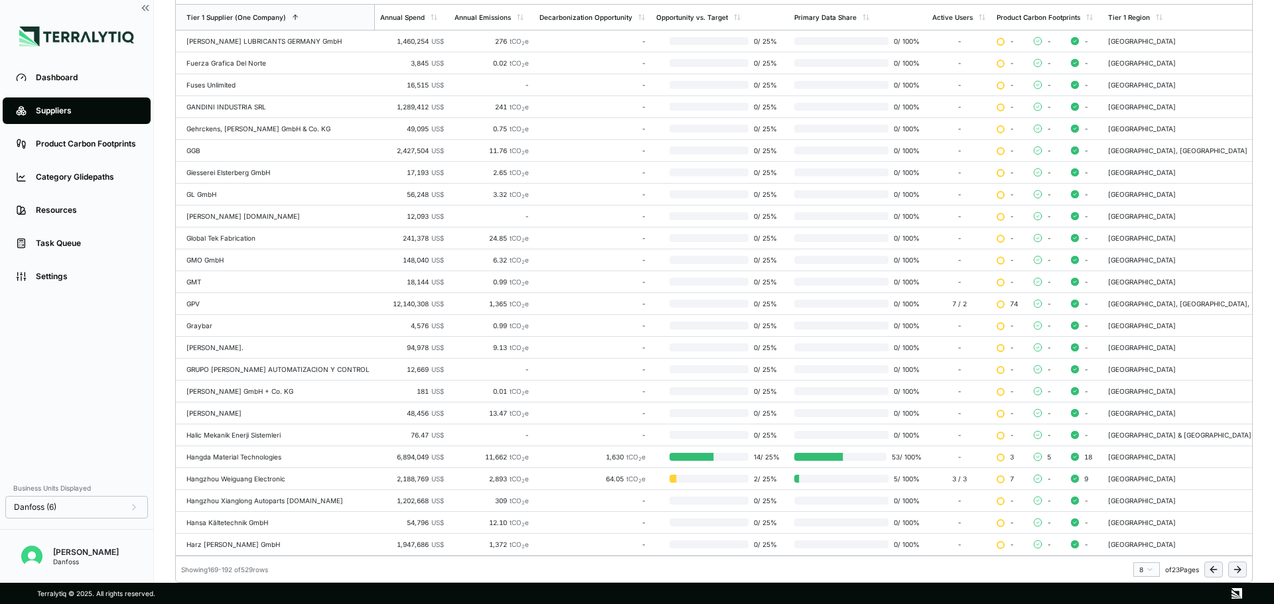
click at [1234, 570] on icon at bounding box center [1237, 570] width 6 height 0
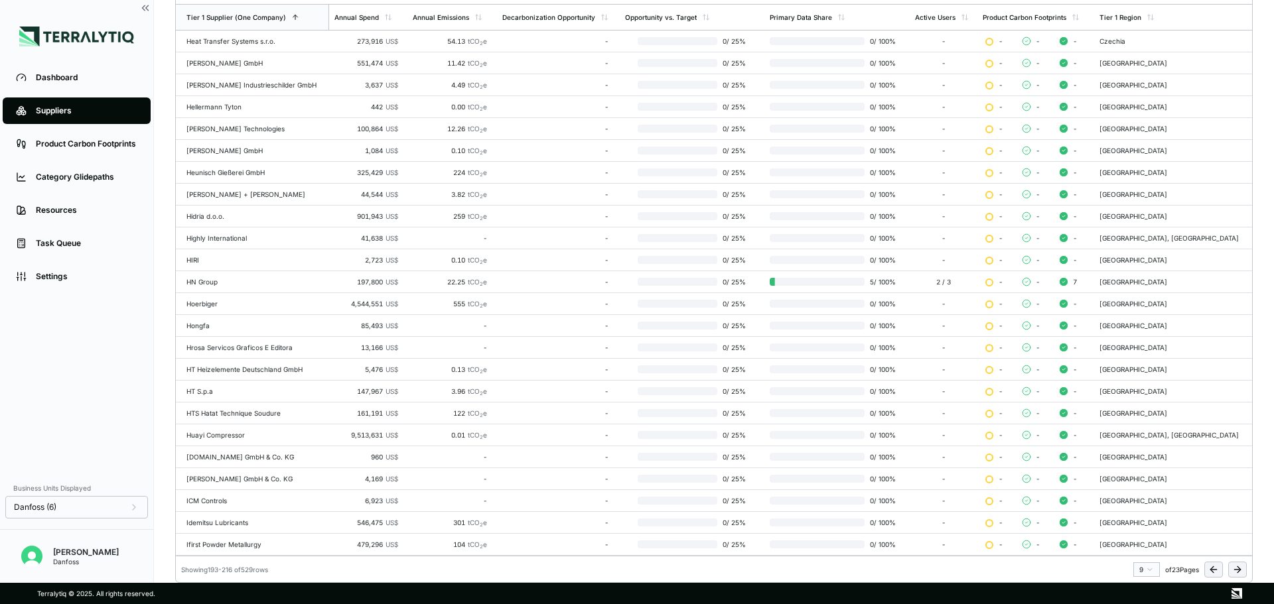
click at [1238, 571] on icon at bounding box center [1237, 570] width 11 height 11
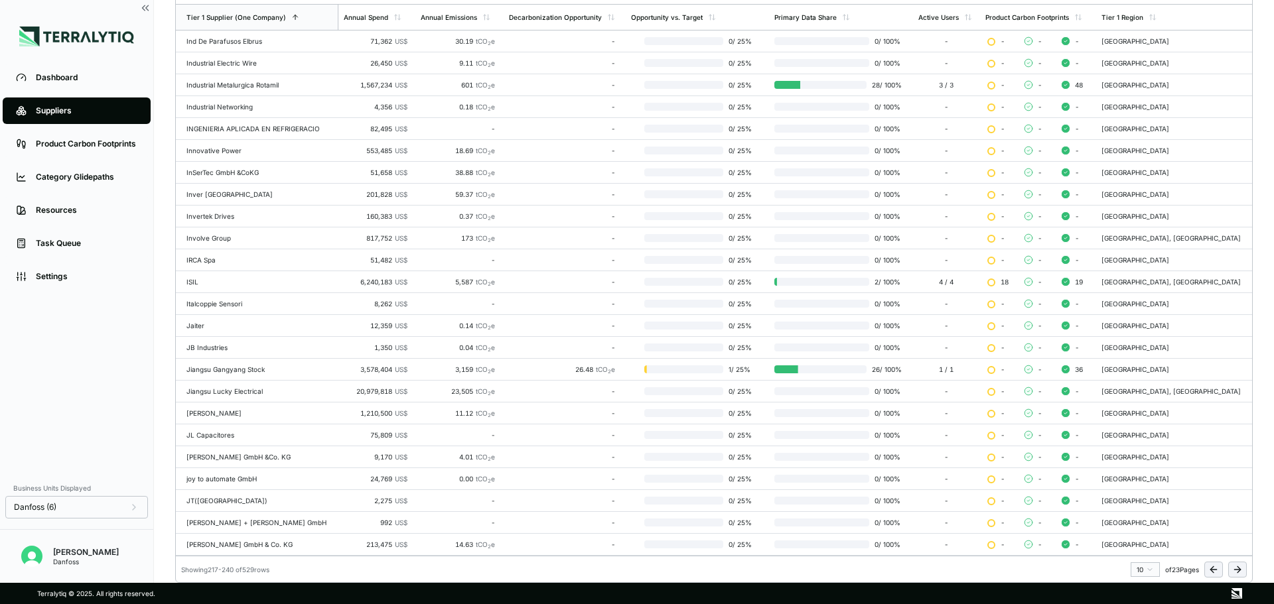
click at [1243, 571] on button at bounding box center [1237, 570] width 19 height 16
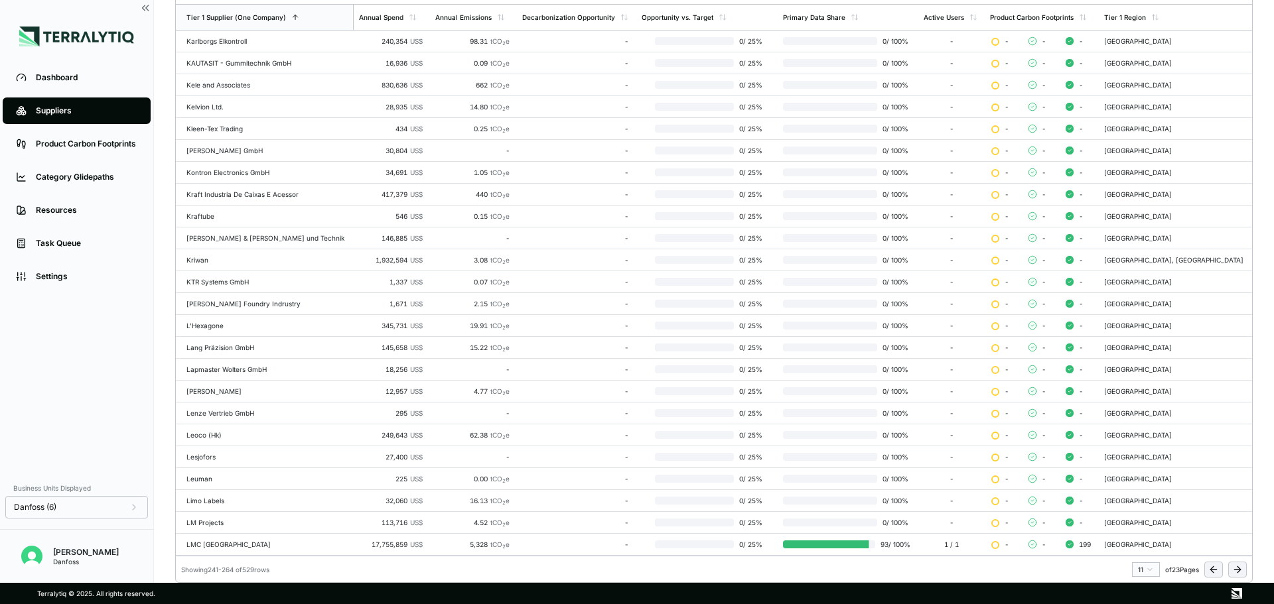
drag, startPoint x: 1239, startPoint y: 571, endPoint x: 1228, endPoint y: 563, distance: 12.9
click at [1239, 571] on icon at bounding box center [1237, 570] width 11 height 11
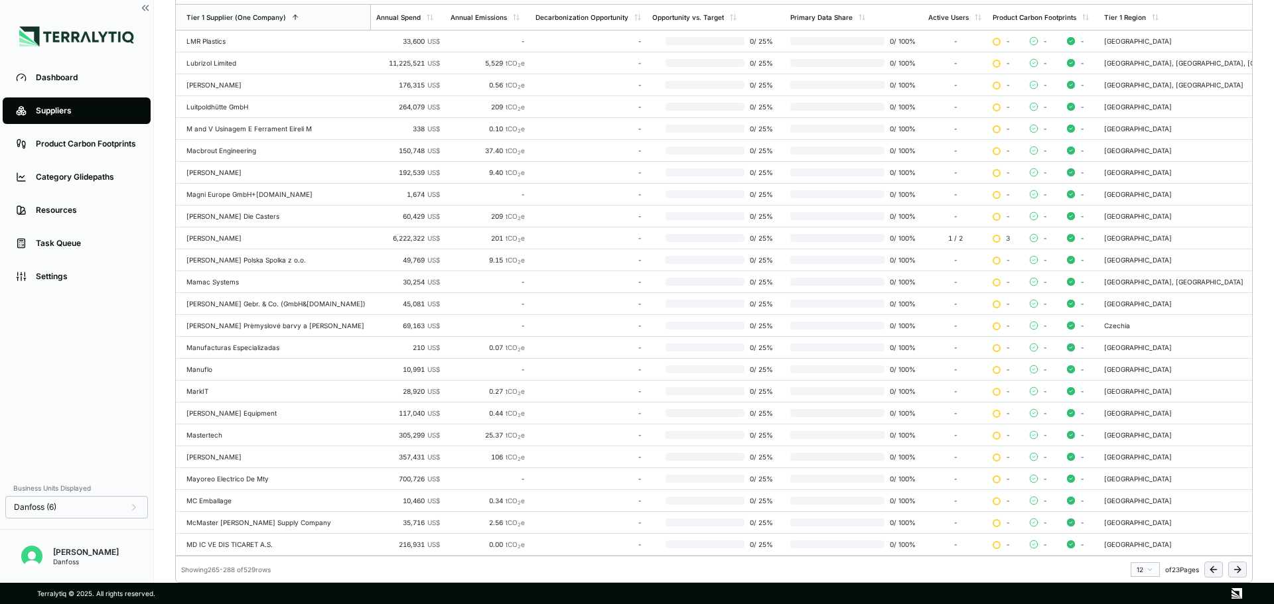
click at [1232, 565] on icon at bounding box center [1237, 570] width 11 height 11
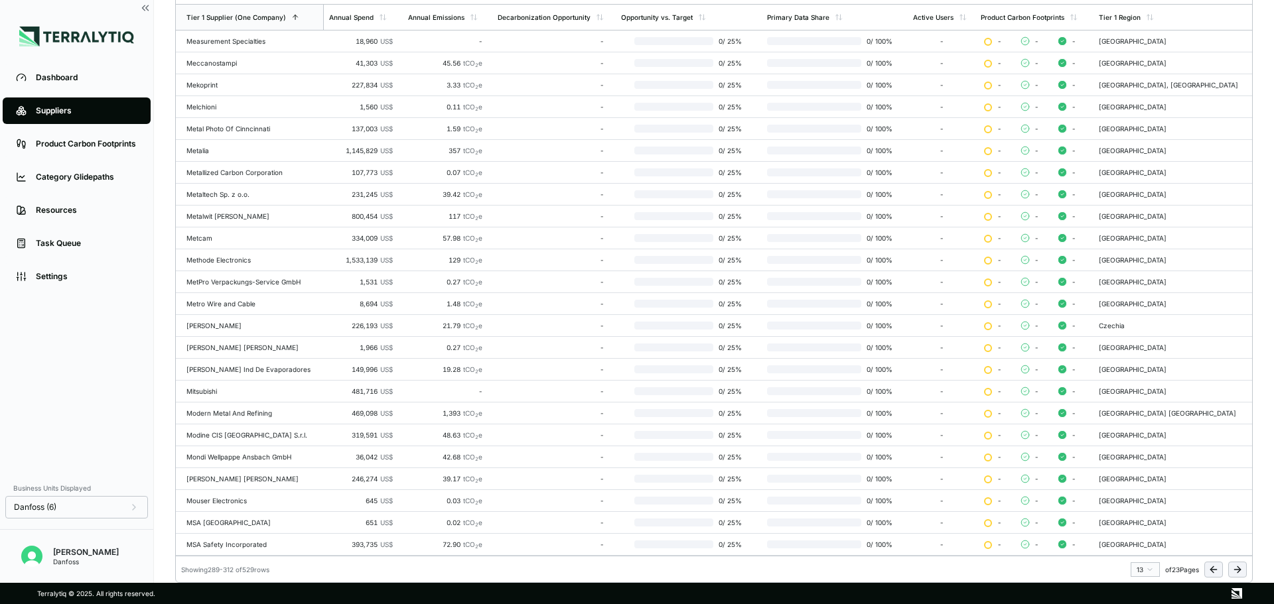
click at [1238, 573] on icon at bounding box center [1239, 570] width 3 height 6
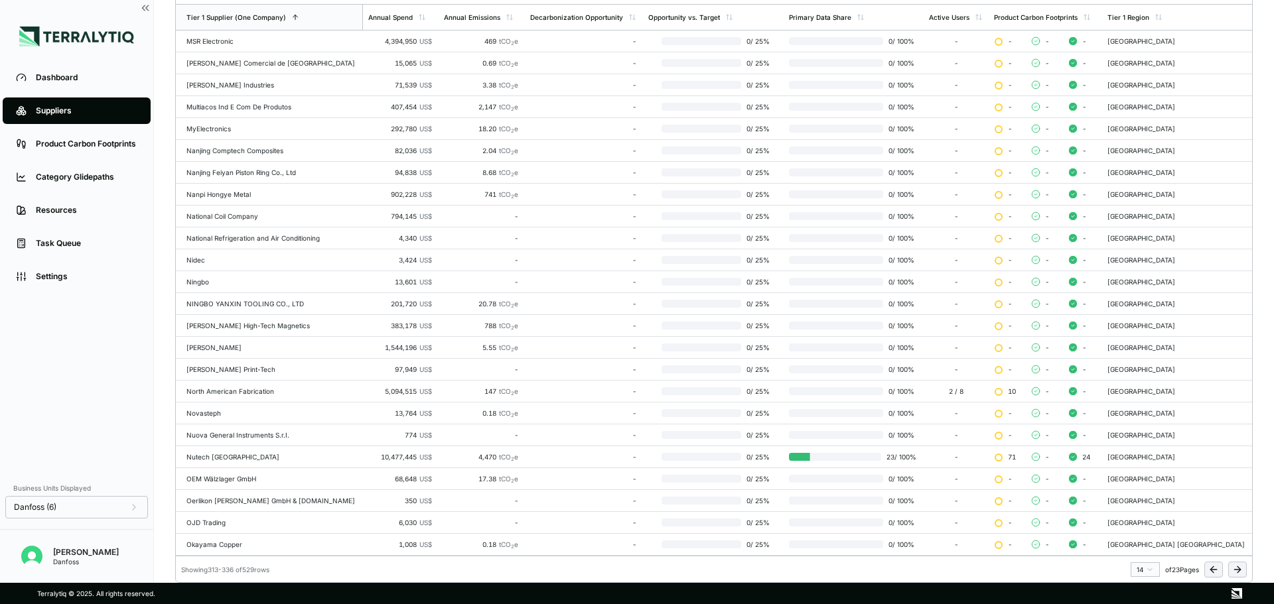
click at [1233, 569] on icon at bounding box center [1237, 570] width 11 height 11
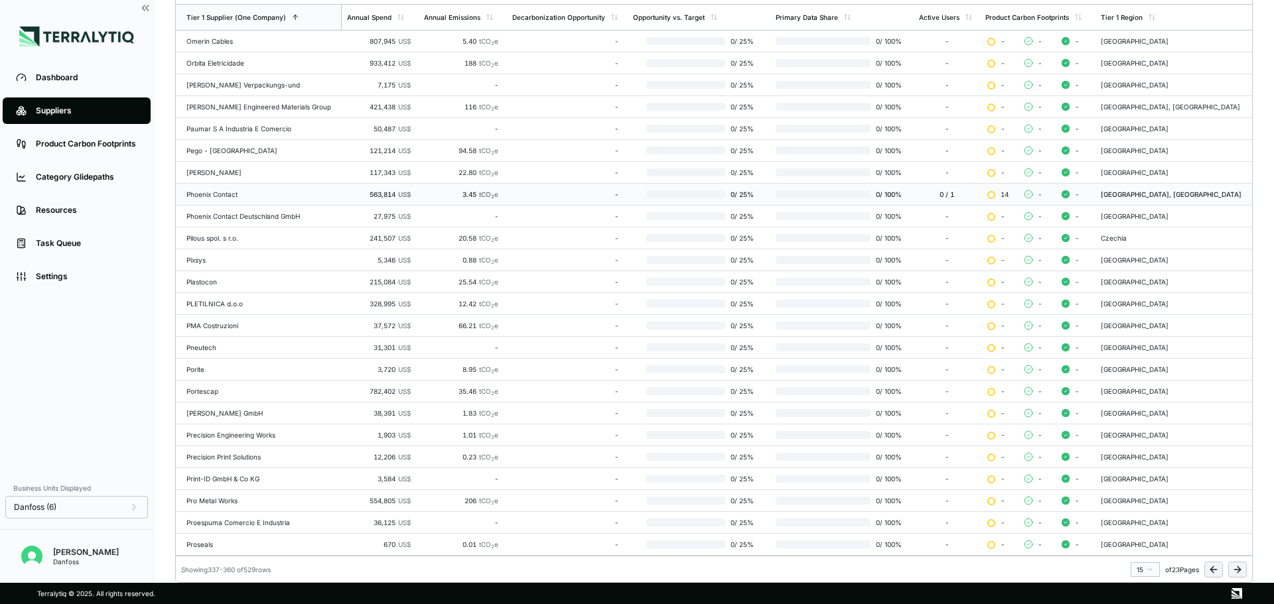
click at [583, 192] on div "-" at bounding box center [565, 194] width 106 height 8
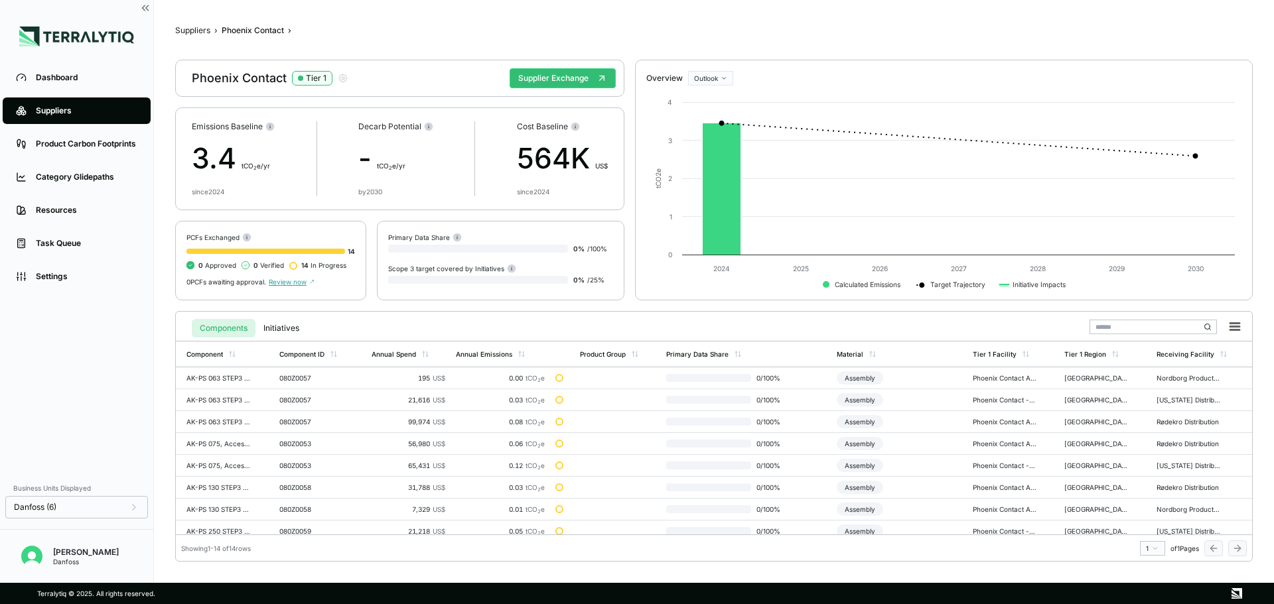
click at [194, 23] on div "Suppliers › Phoenix Contact › Phoenix Contact Tier 1 Supplier Exchange Emission…" at bounding box center [714, 291] width 1078 height 541
click at [188, 35] on button "Suppliers" at bounding box center [192, 30] width 35 height 11
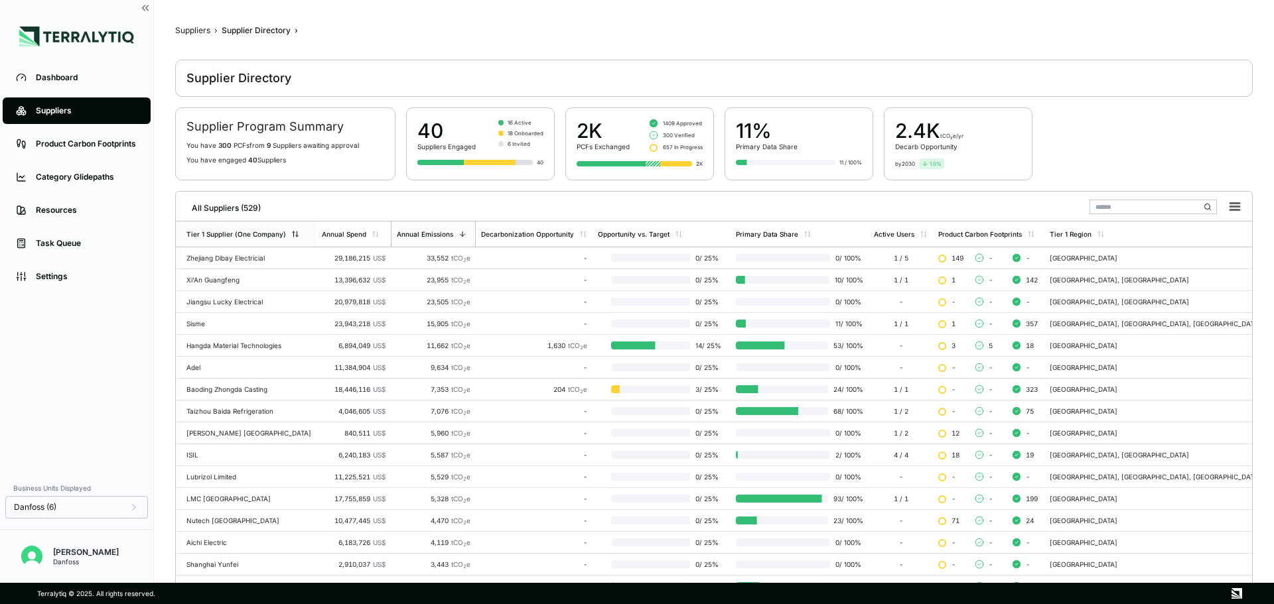
click at [279, 233] on div "Tier 1 Supplier (One Company)" at bounding box center [236, 234] width 100 height 8
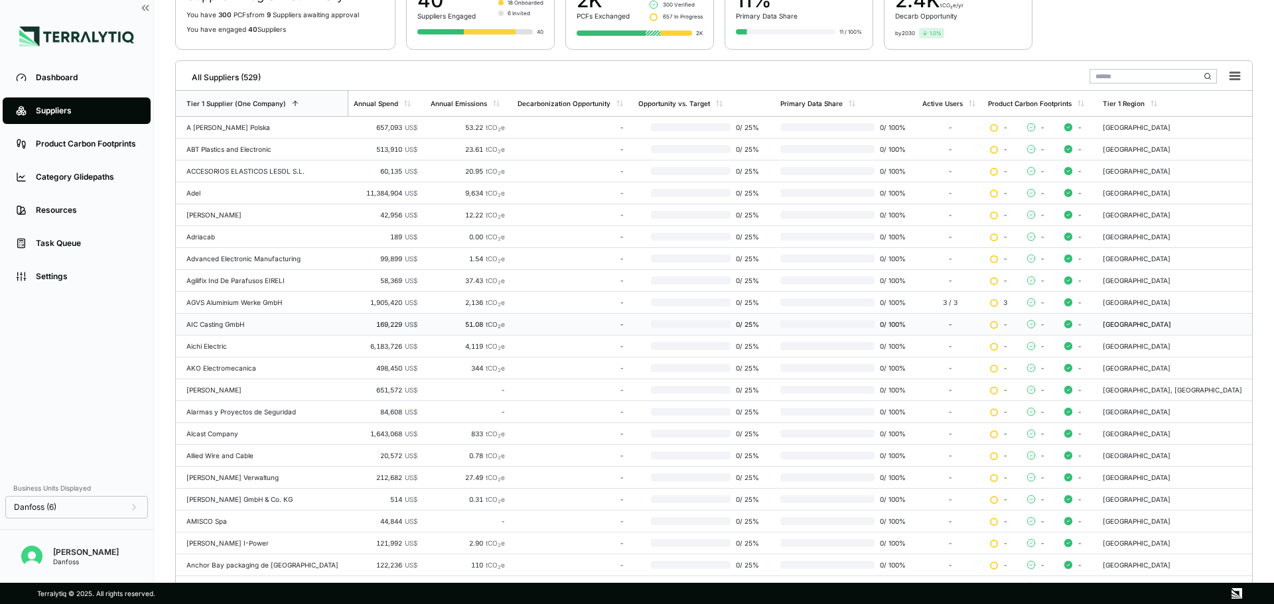
scroll to position [217, 0]
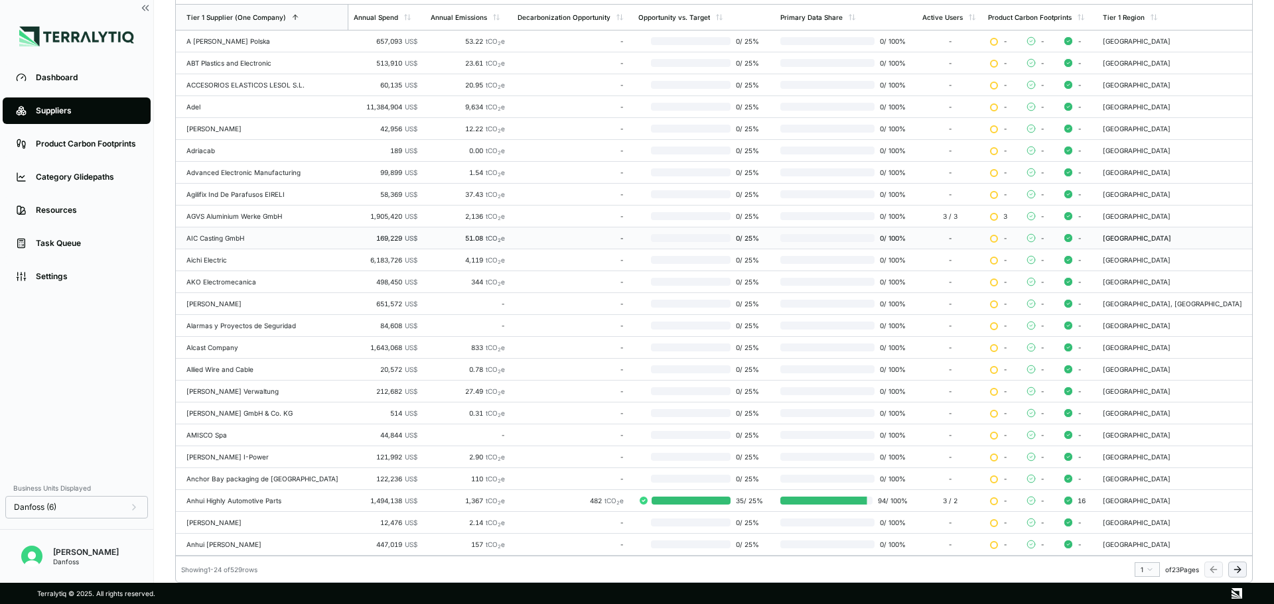
click at [1237, 572] on icon at bounding box center [1237, 570] width 11 height 11
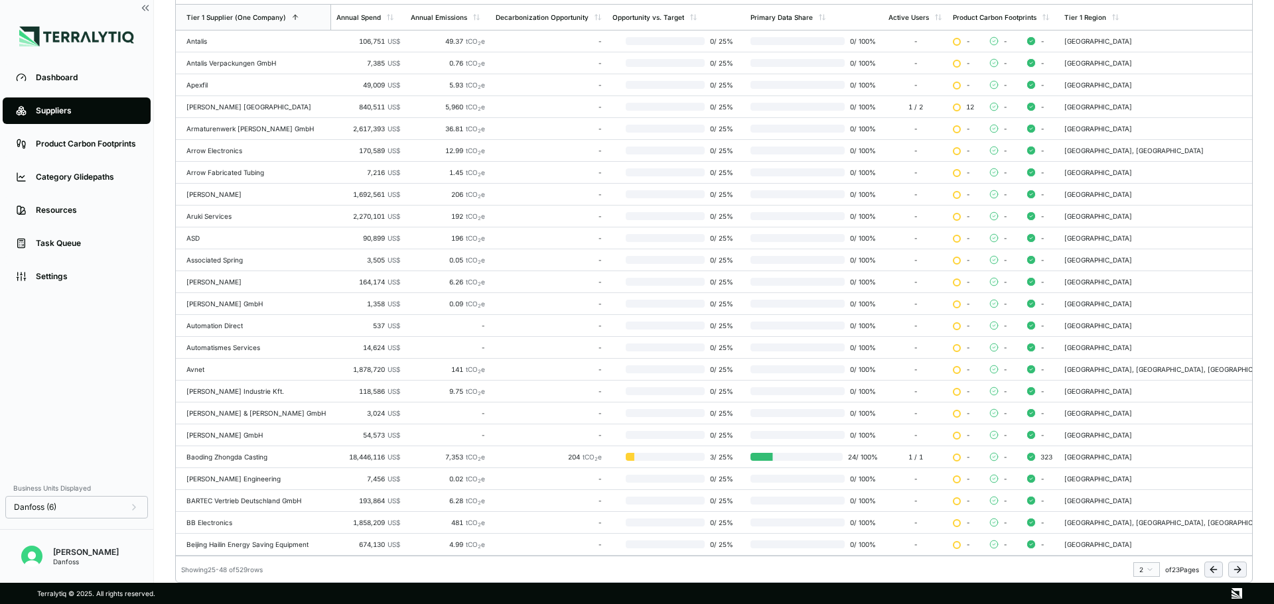
click at [1237, 572] on icon at bounding box center [1237, 570] width 11 height 11
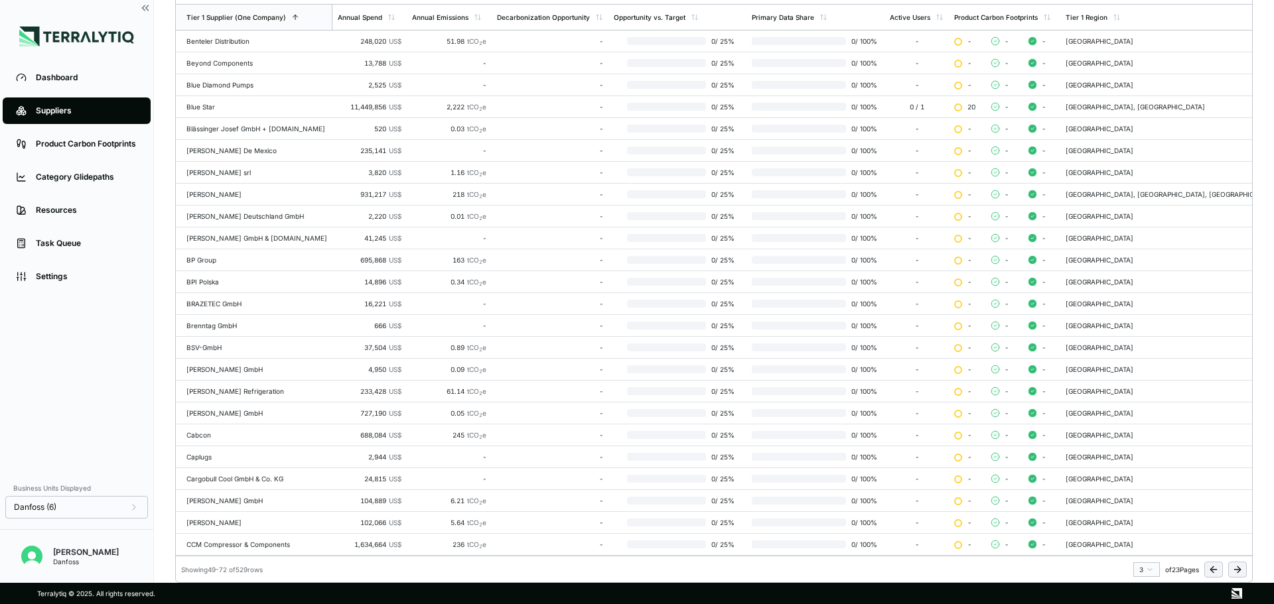
click at [1237, 572] on icon at bounding box center [1237, 570] width 11 height 11
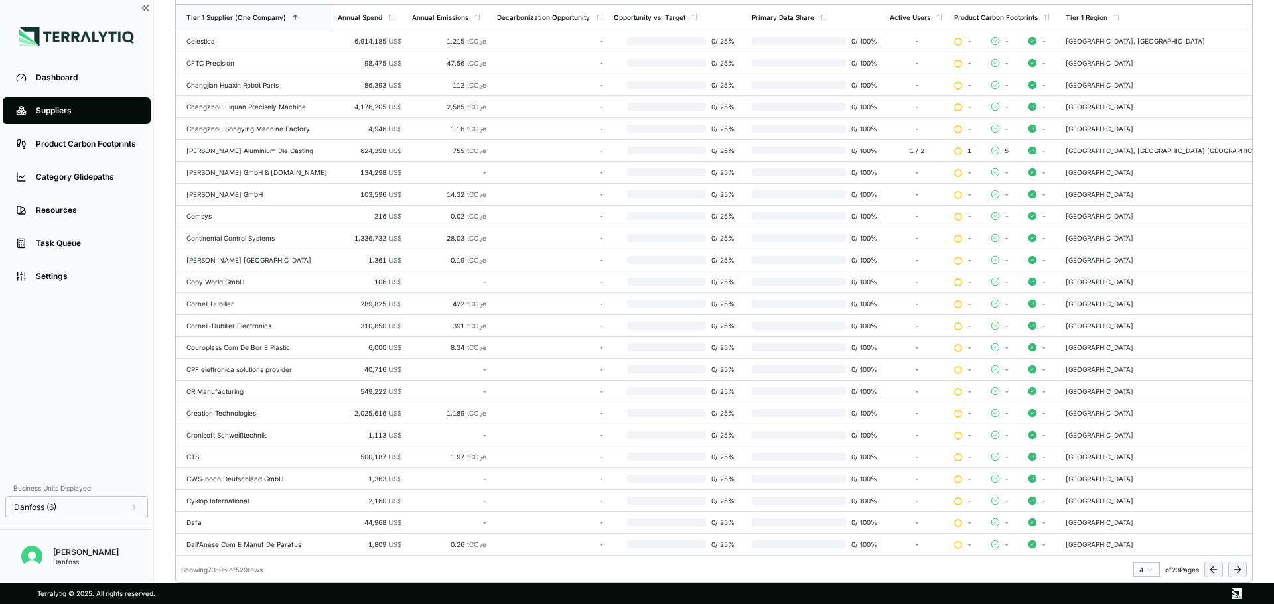
click at [1237, 572] on icon at bounding box center [1237, 570] width 11 height 11
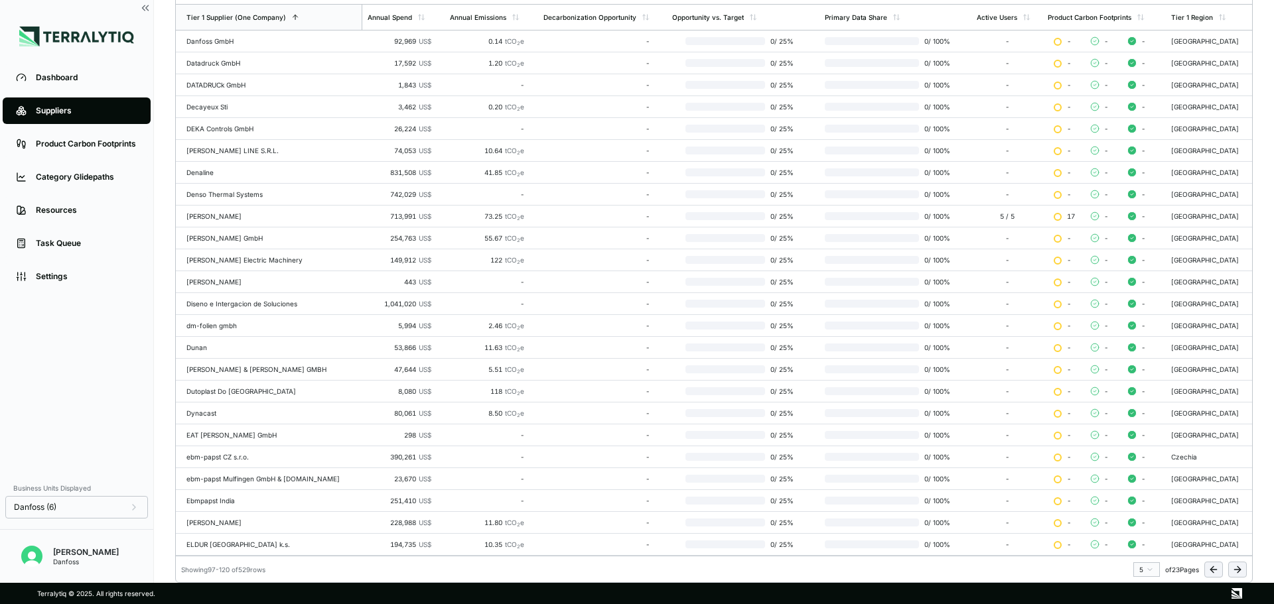
click at [1237, 572] on icon at bounding box center [1237, 570] width 11 height 11
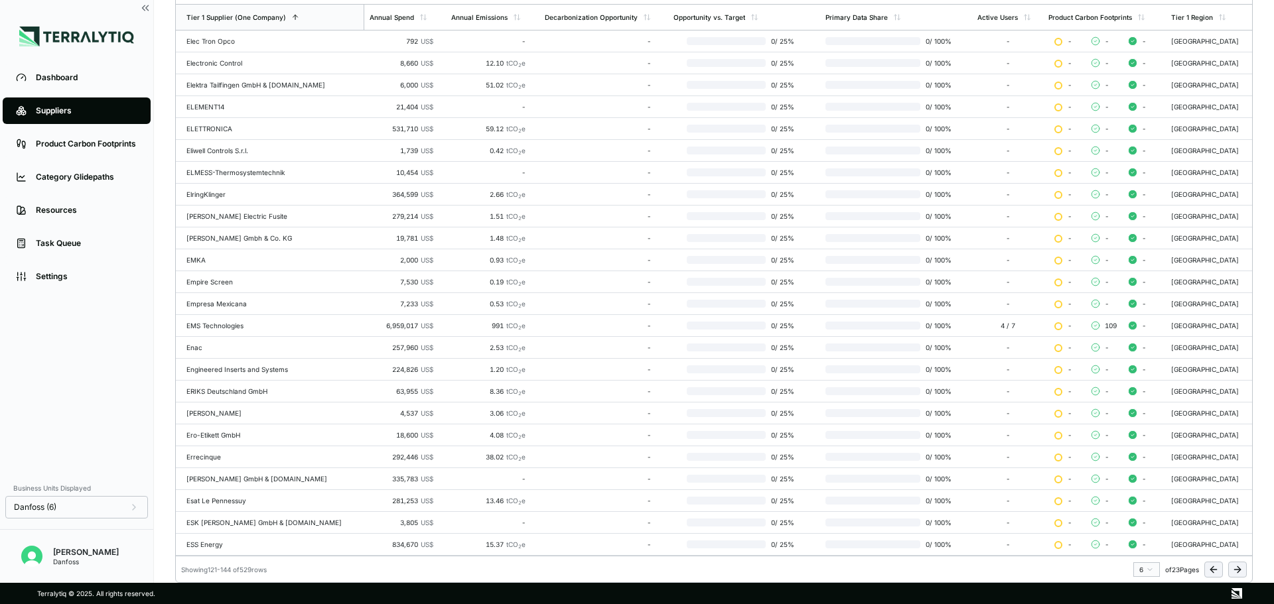
click at [1237, 572] on icon at bounding box center [1237, 570] width 11 height 11
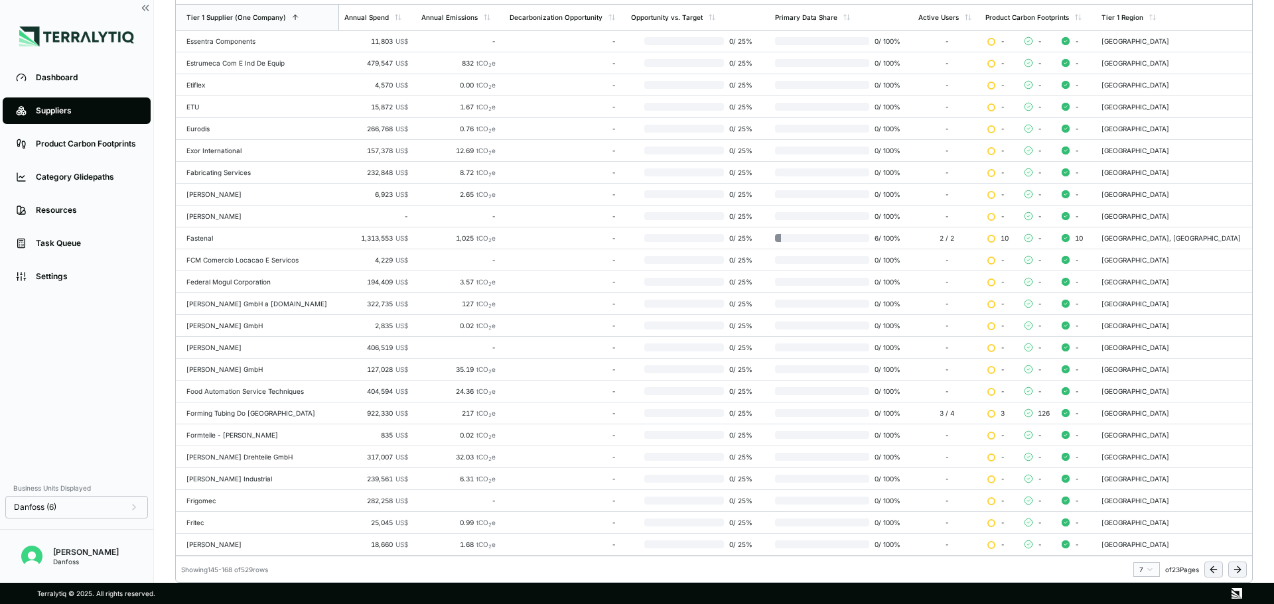
click at [1237, 572] on icon at bounding box center [1237, 570] width 11 height 11
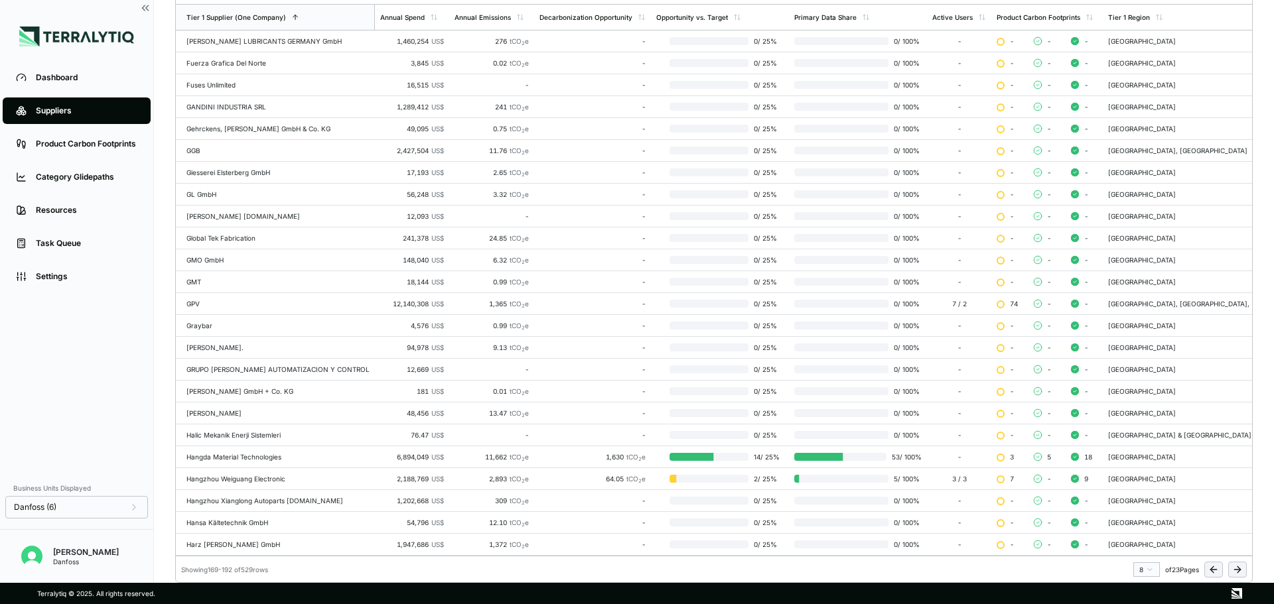
click at [1237, 572] on icon at bounding box center [1237, 570] width 11 height 11
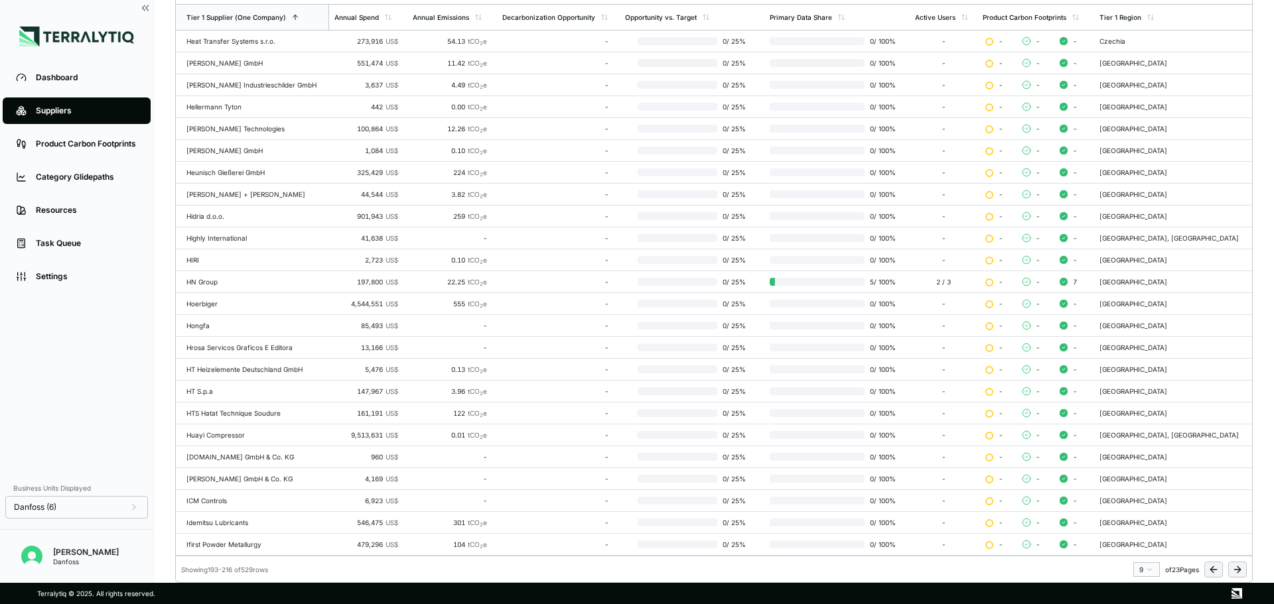
click at [1237, 572] on icon at bounding box center [1237, 570] width 11 height 11
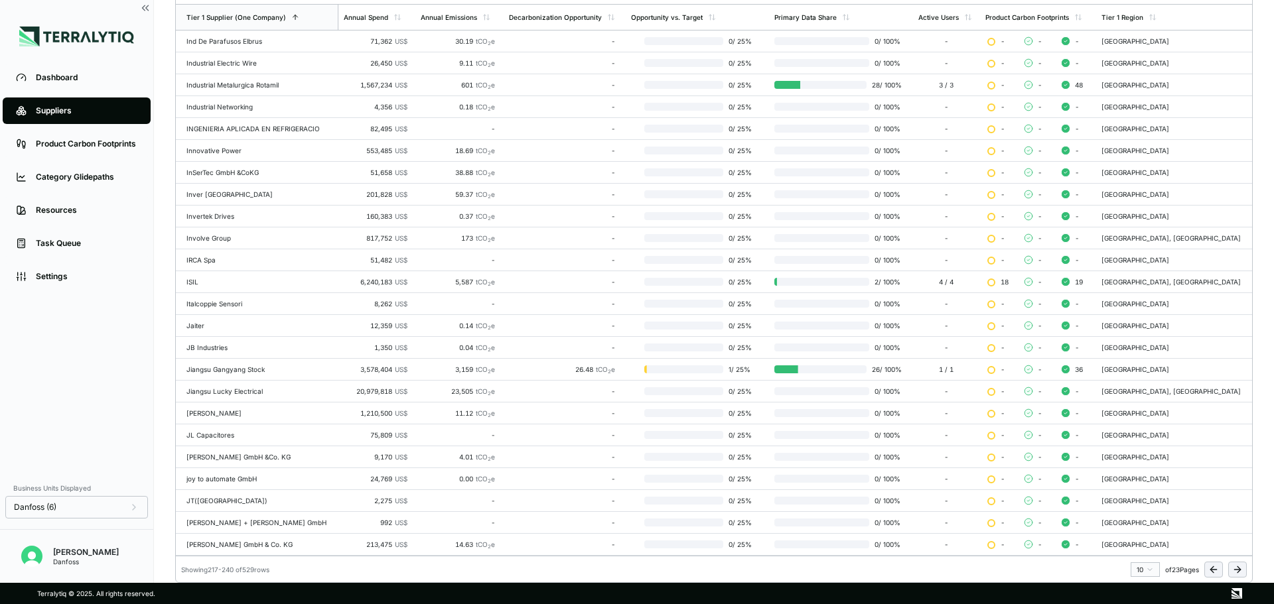
click at [1237, 572] on icon at bounding box center [1237, 570] width 11 height 11
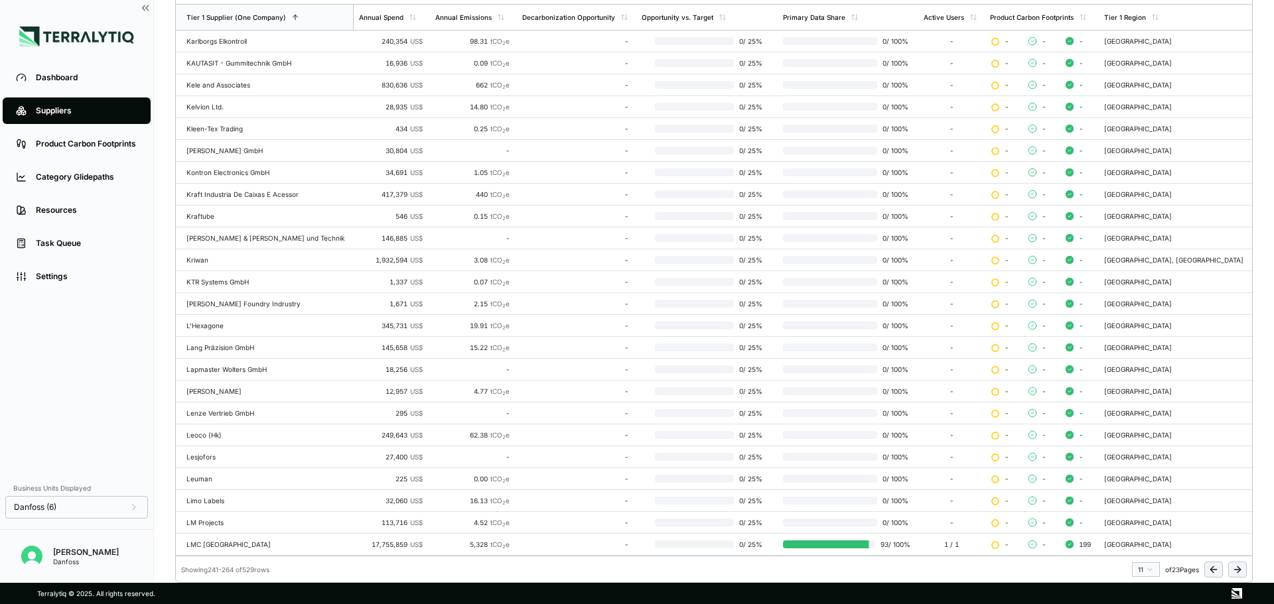
click at [1237, 572] on icon at bounding box center [1237, 570] width 11 height 11
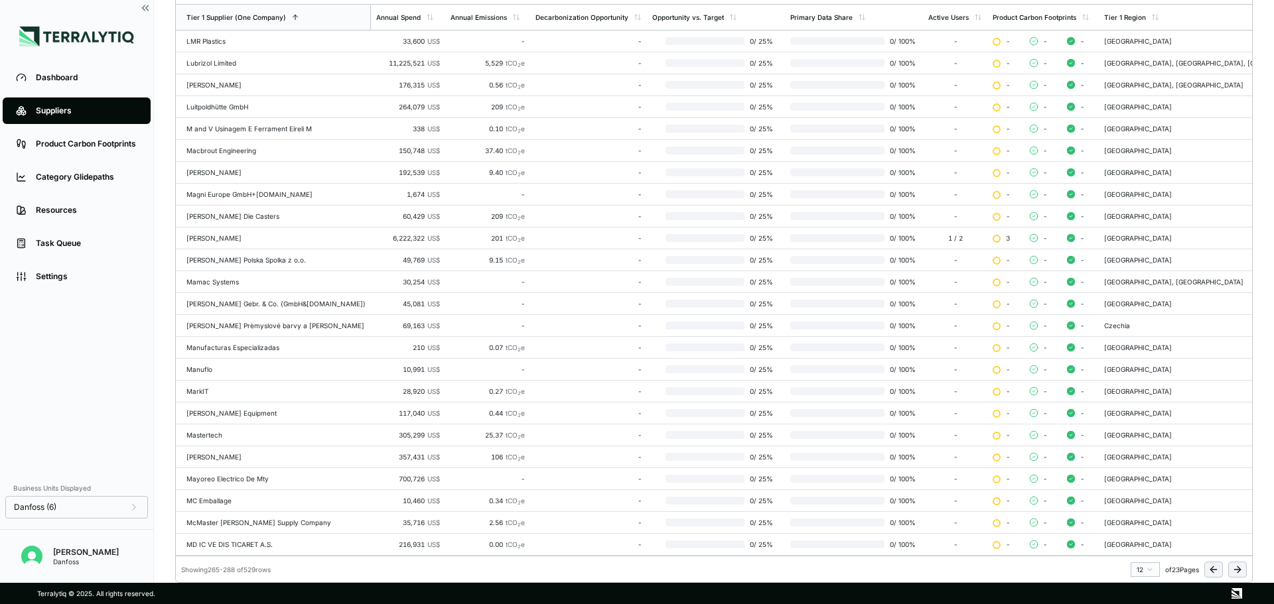
click at [1237, 572] on icon at bounding box center [1237, 570] width 11 height 11
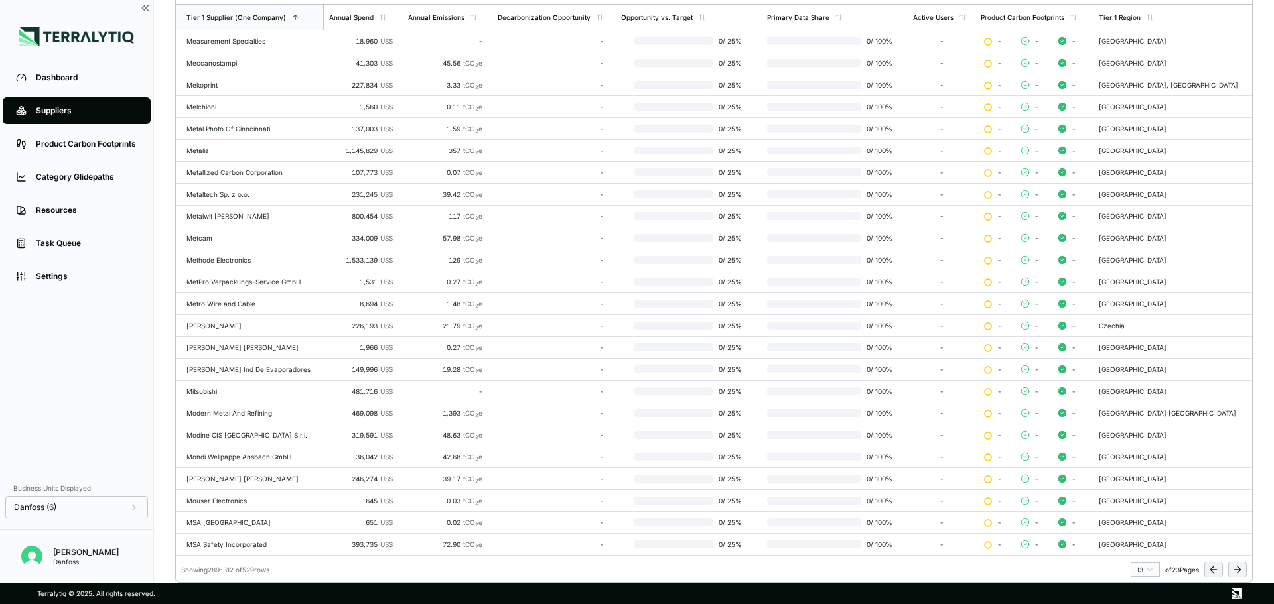
click at [1237, 572] on icon at bounding box center [1237, 570] width 11 height 11
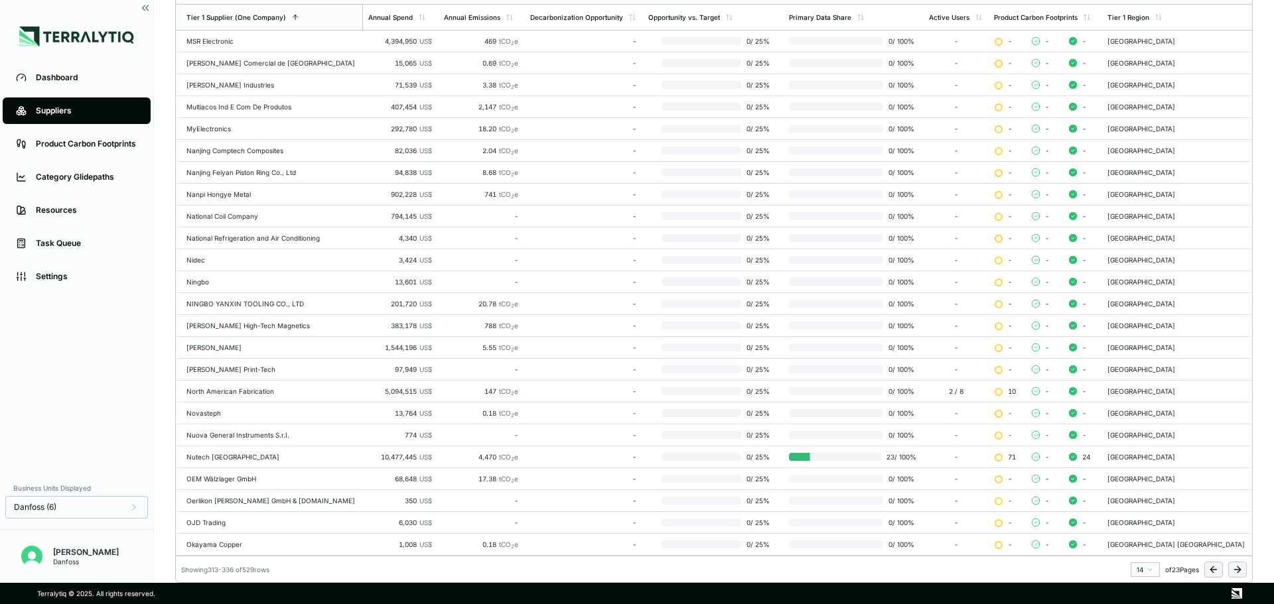
click at [1237, 572] on icon at bounding box center [1237, 570] width 11 height 11
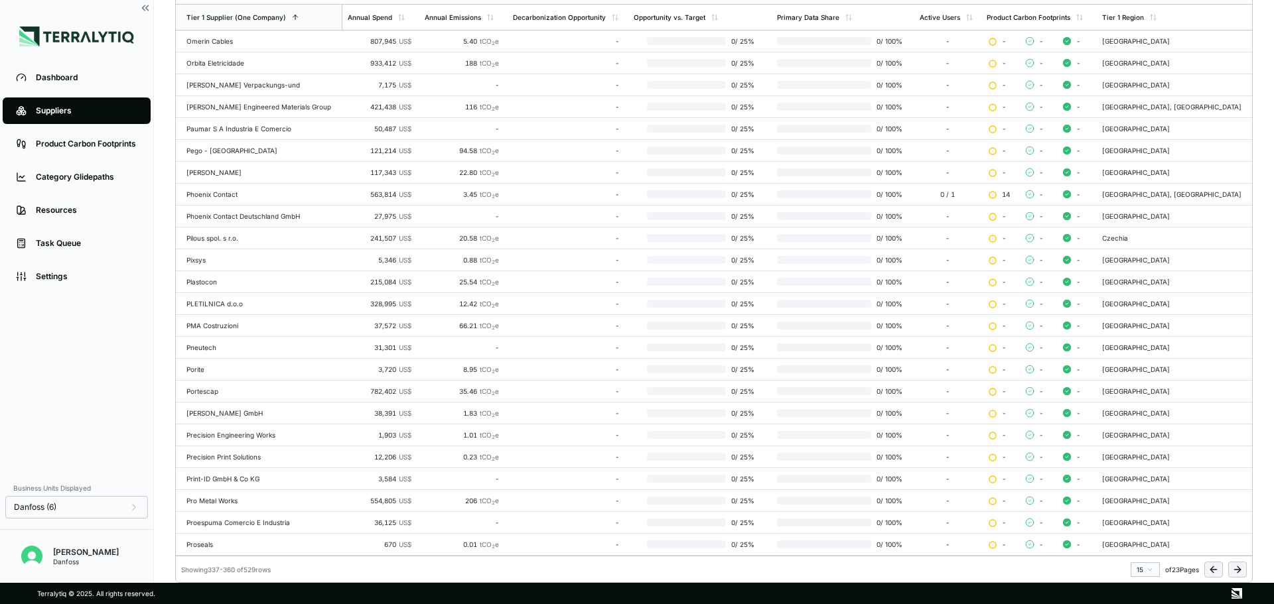
click at [1237, 572] on icon at bounding box center [1237, 570] width 11 height 11
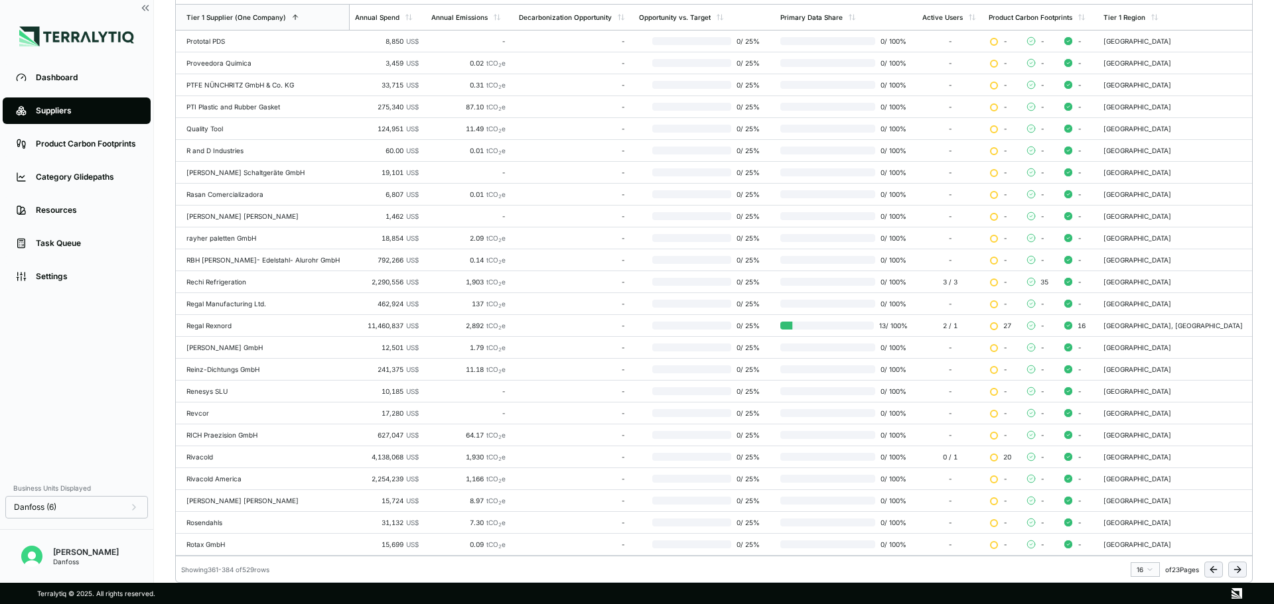
click at [1242, 573] on icon at bounding box center [1237, 570] width 11 height 11
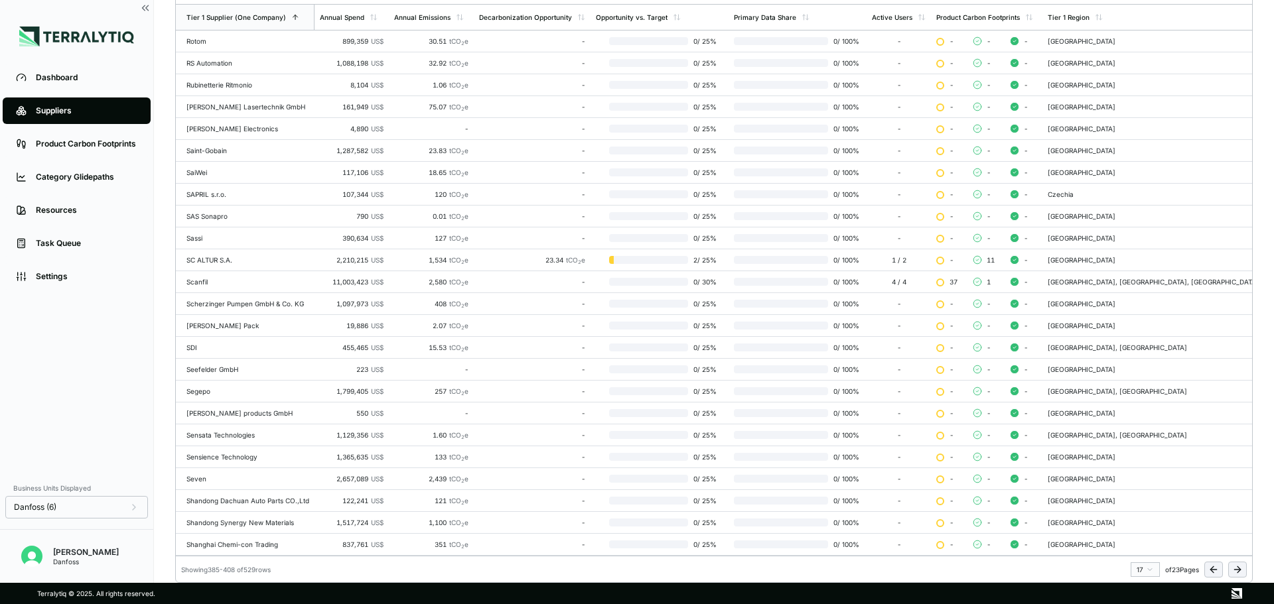
click at [1239, 572] on icon at bounding box center [1239, 570] width 3 height 6
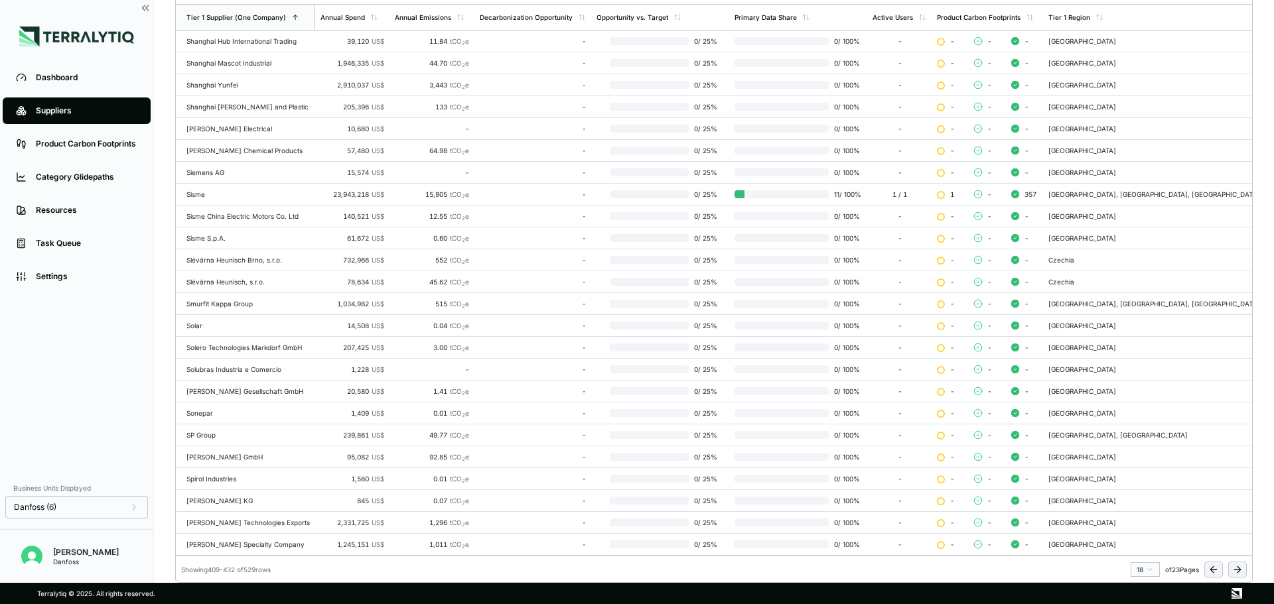
click at [1235, 571] on icon at bounding box center [1237, 570] width 11 height 11
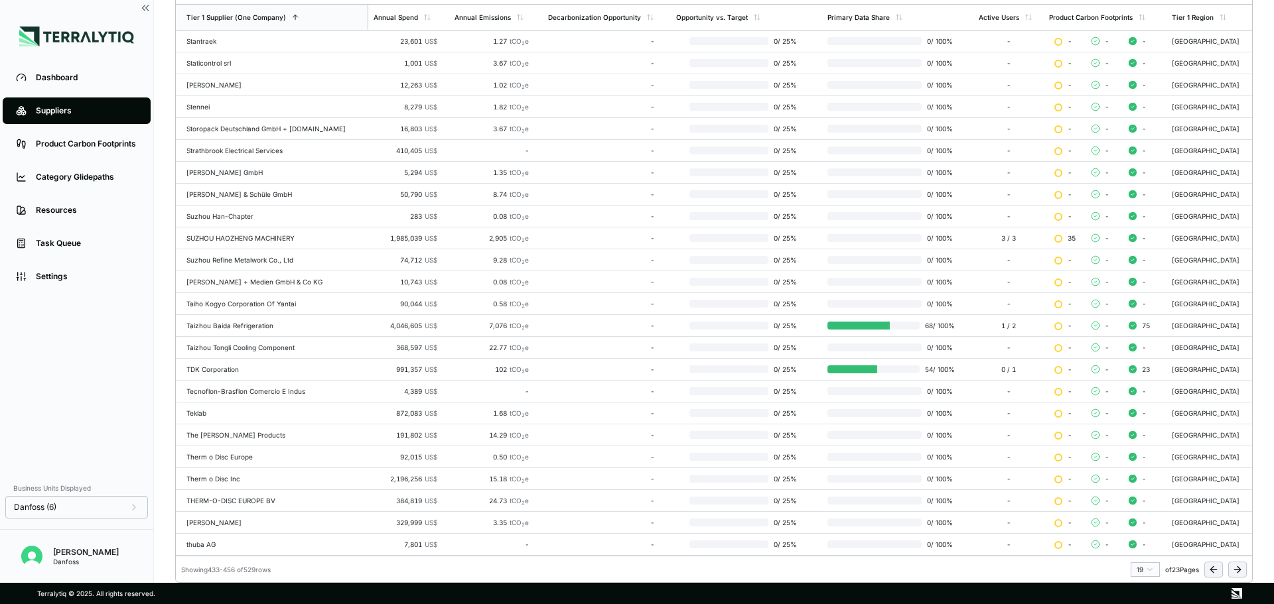
click at [1243, 571] on button at bounding box center [1237, 570] width 19 height 16
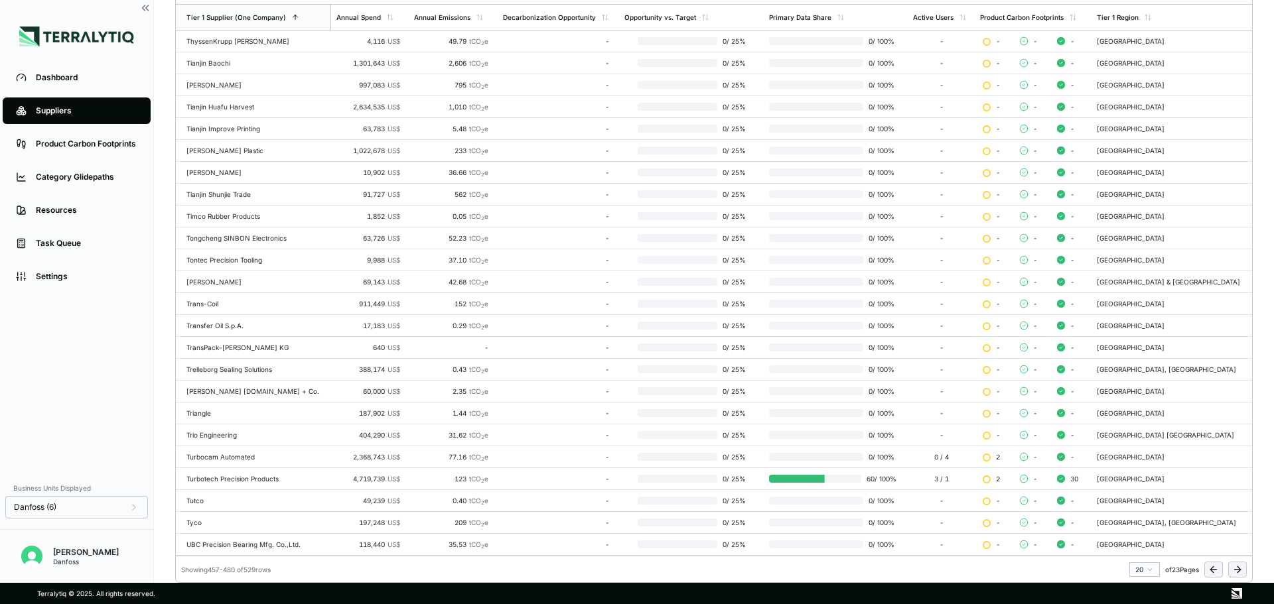
click at [1236, 572] on icon at bounding box center [1237, 570] width 11 height 11
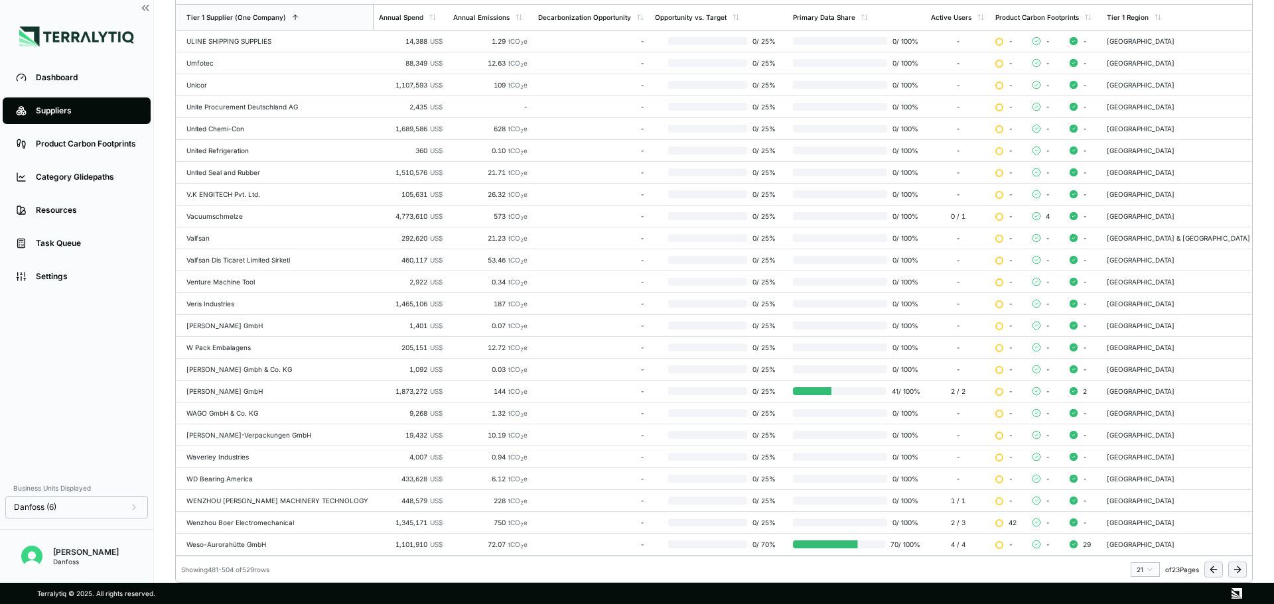
click at [1238, 574] on icon at bounding box center [1237, 570] width 11 height 11
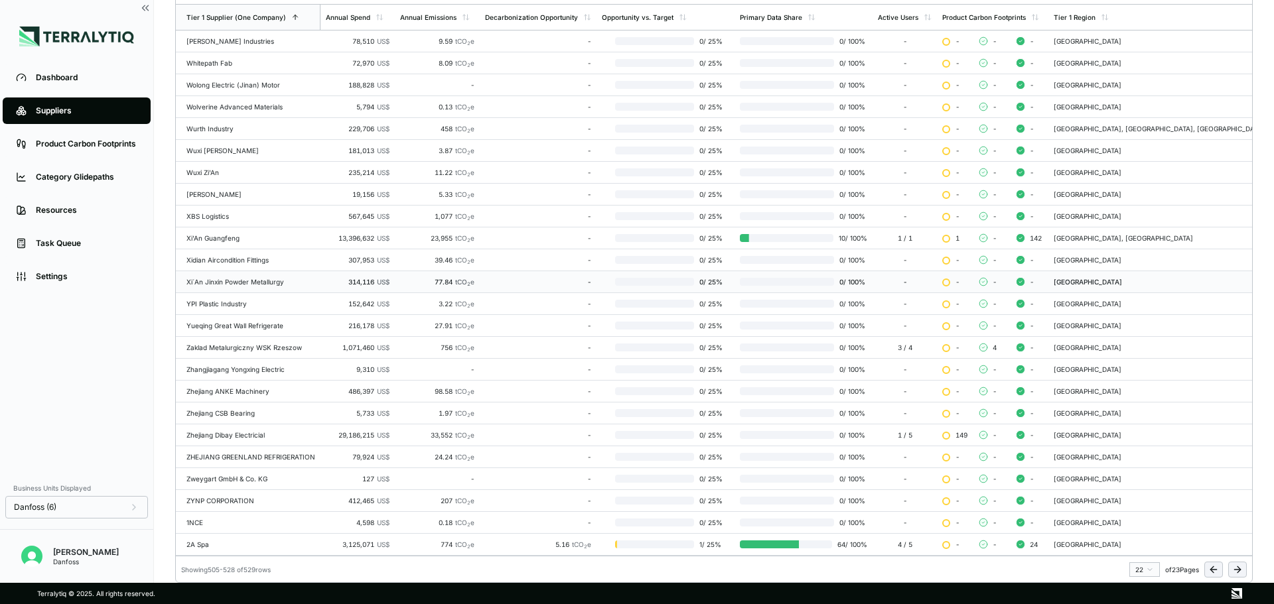
click at [834, 278] on div at bounding box center [787, 282] width 94 height 8
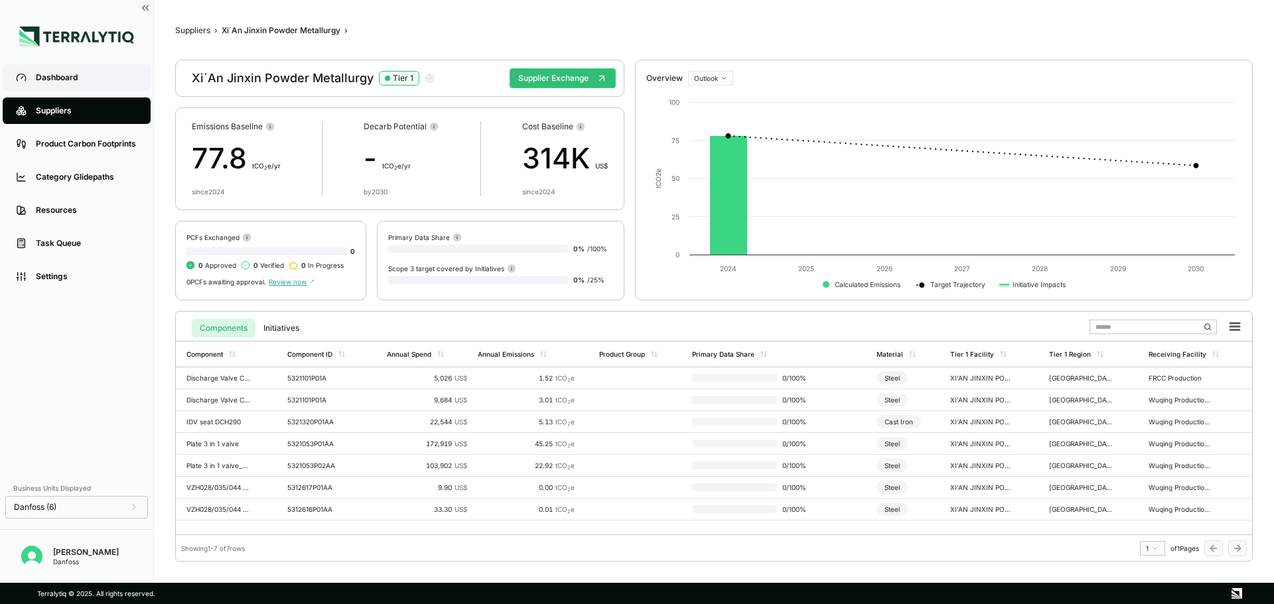
click at [54, 80] on div "Dashboard" at bounding box center [87, 77] width 102 height 11
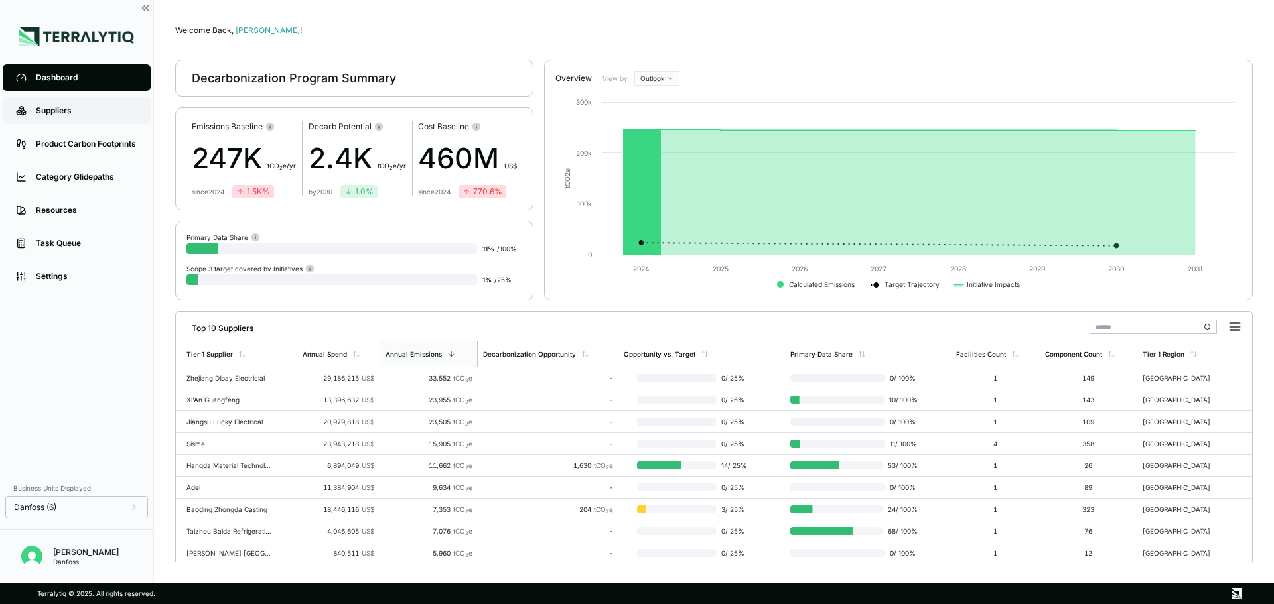
click at [58, 108] on div "Suppliers" at bounding box center [87, 111] width 102 height 11
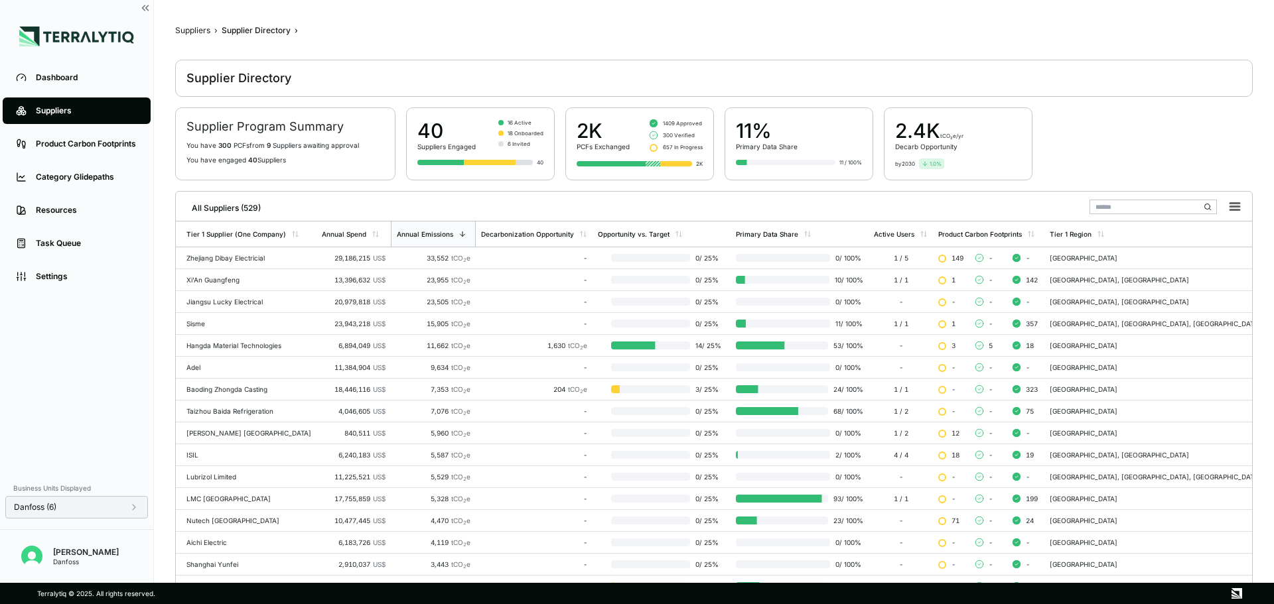
click at [131, 505] on icon at bounding box center [134, 507] width 11 height 11
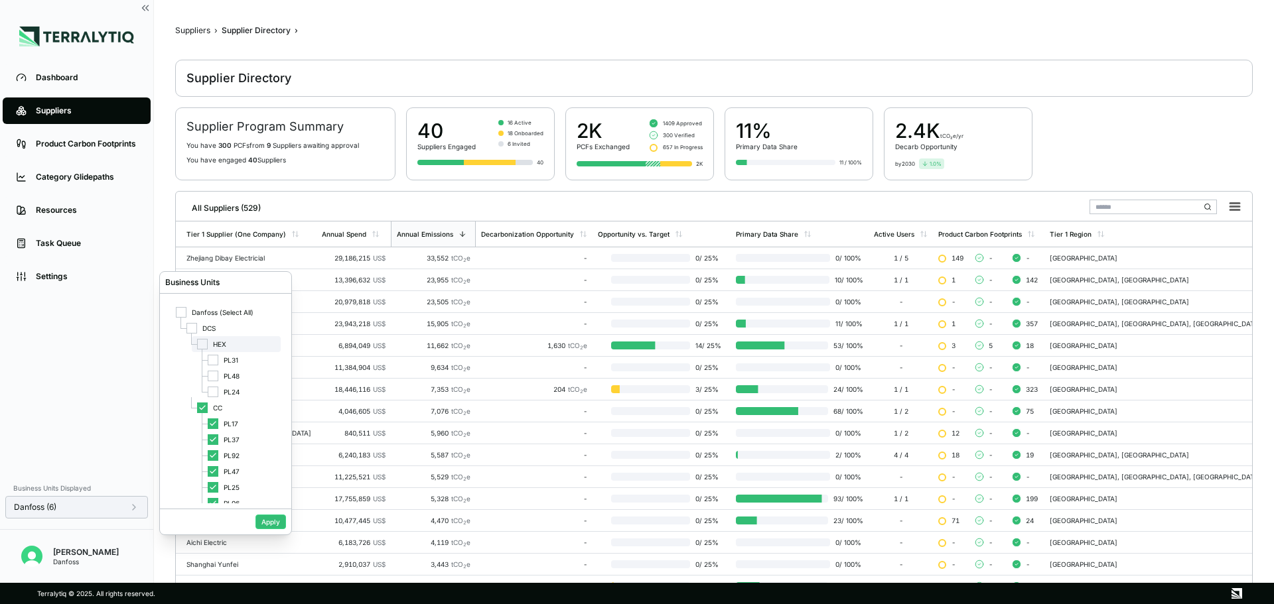
click at [205, 350] on div "HEX" at bounding box center [236, 344] width 89 height 16
click at [273, 521] on button "Apply" at bounding box center [270, 522] width 31 height 15
click at [273, 520] on button "Apply" at bounding box center [270, 522] width 31 height 15
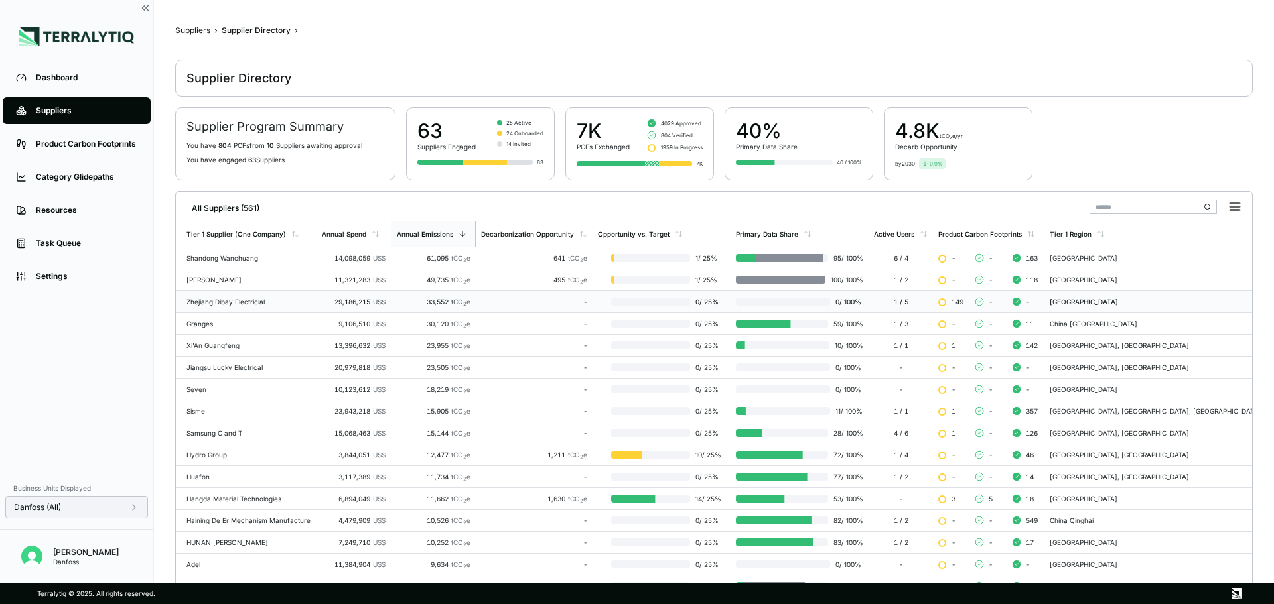
click at [277, 301] on div "Zhejiang Dibay Electricial" at bounding box center [248, 302] width 125 height 8
click at [534, 498] on div "1,630 tCO 2 e" at bounding box center [534, 499] width 106 height 8
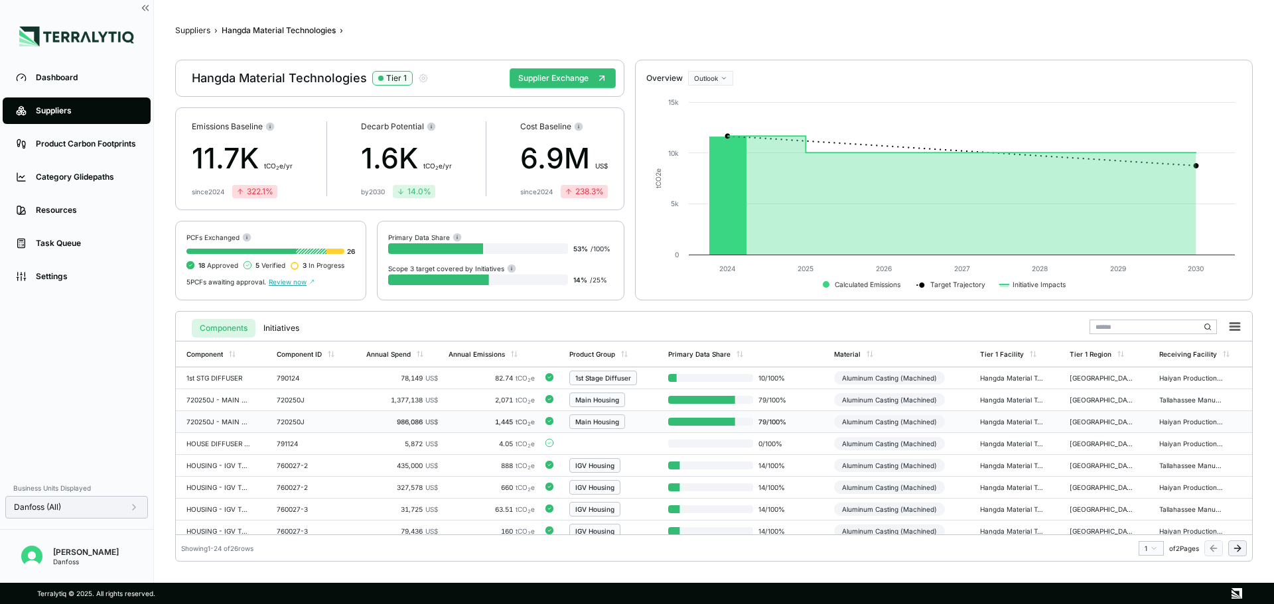
click at [457, 417] on td "1,445 tCO 2 e" at bounding box center [491, 422] width 97 height 22
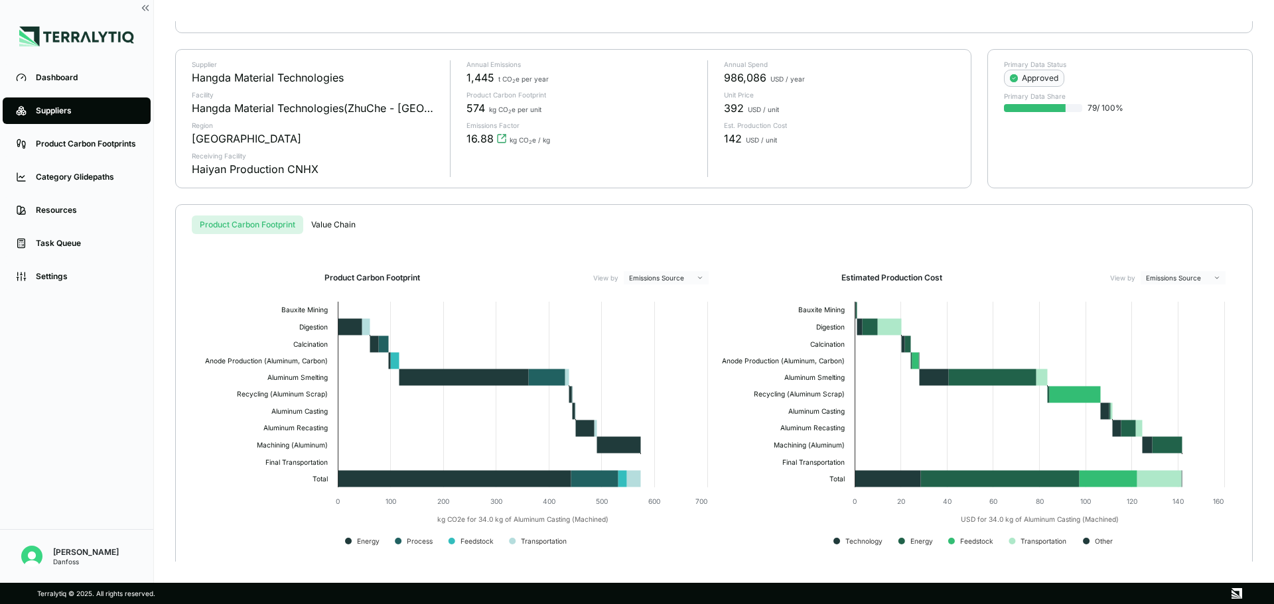
scroll to position [112, 0]
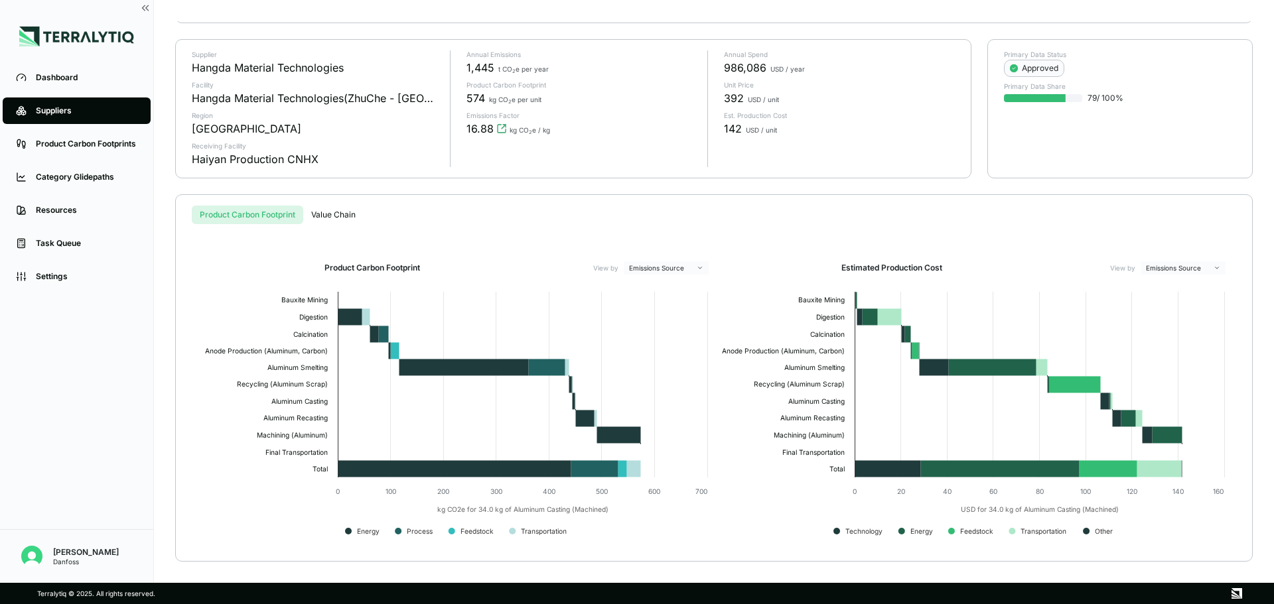
click at [336, 214] on div "Suppliers › Hangda Material Technologies › 720250J - MAIN TT350H › 720250J - MA…" at bounding box center [714, 291] width 1078 height 541
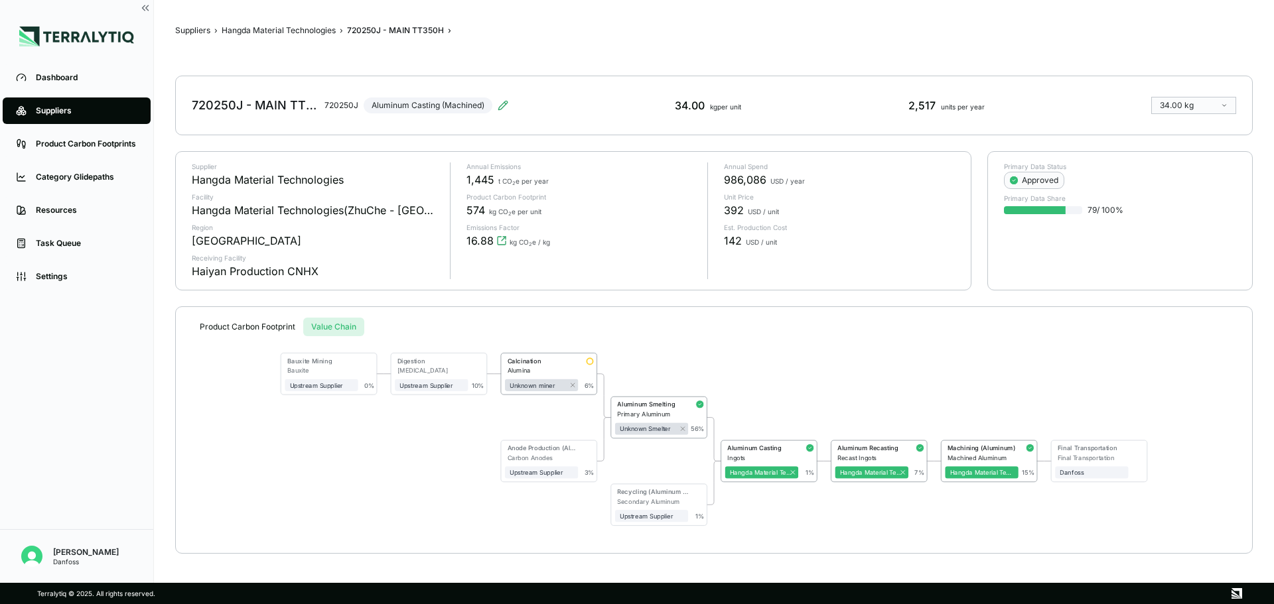
click at [267, 325] on button "Product Carbon Footprint" at bounding box center [247, 327] width 111 height 19
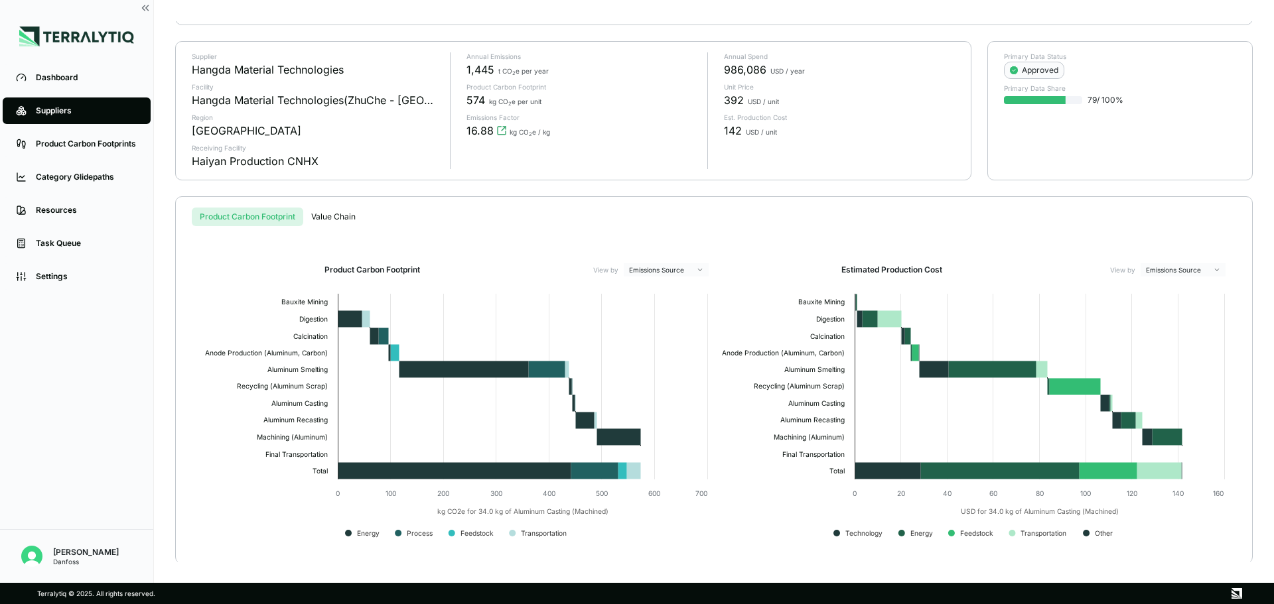
scroll to position [112, 0]
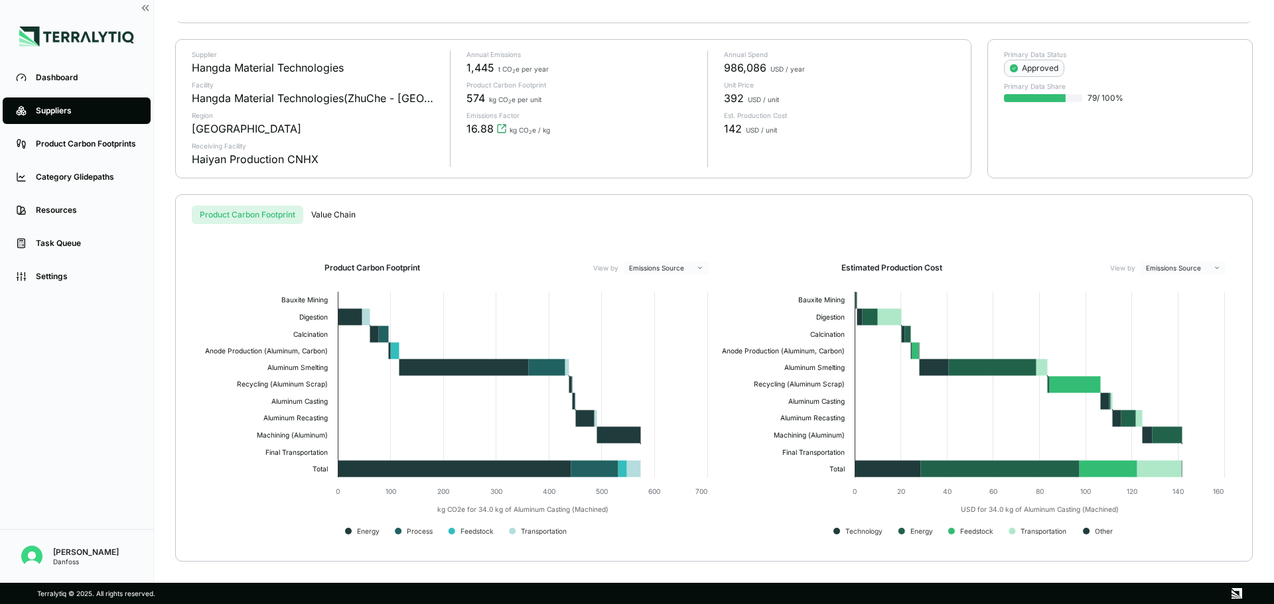
click at [352, 216] on div "Suppliers › Hangda Material Technologies › 720250J - MAIN TT350H › 720250J - MA…" at bounding box center [714, 291] width 1078 height 541
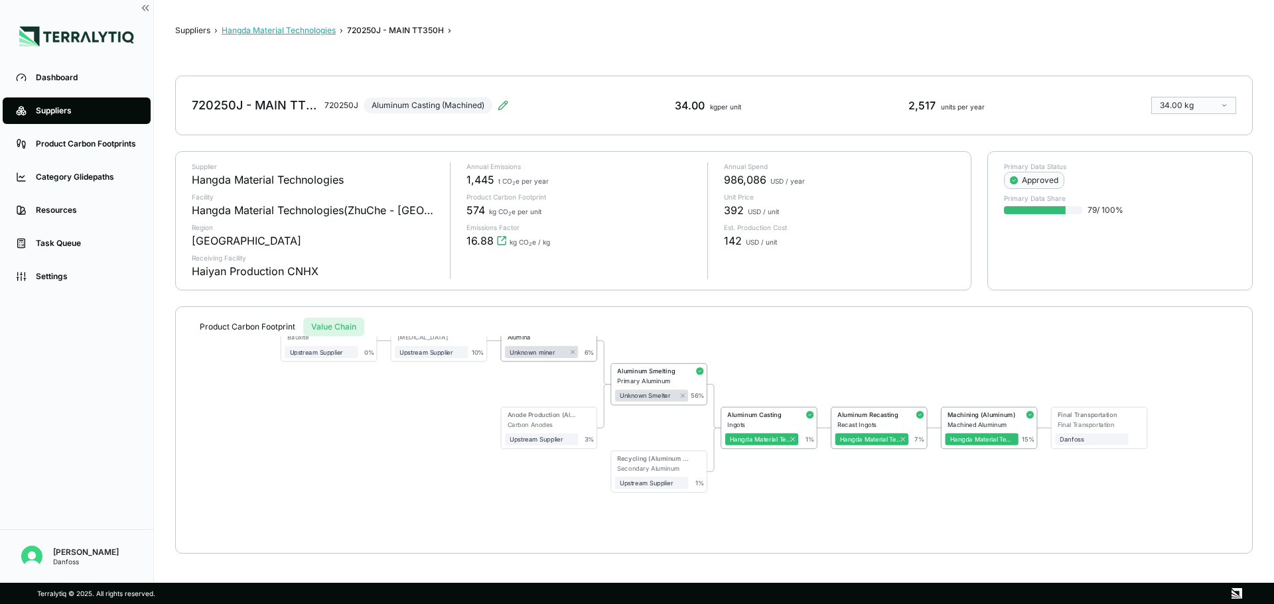
click at [307, 33] on button "Hangda Material Technologies" at bounding box center [279, 30] width 114 height 11
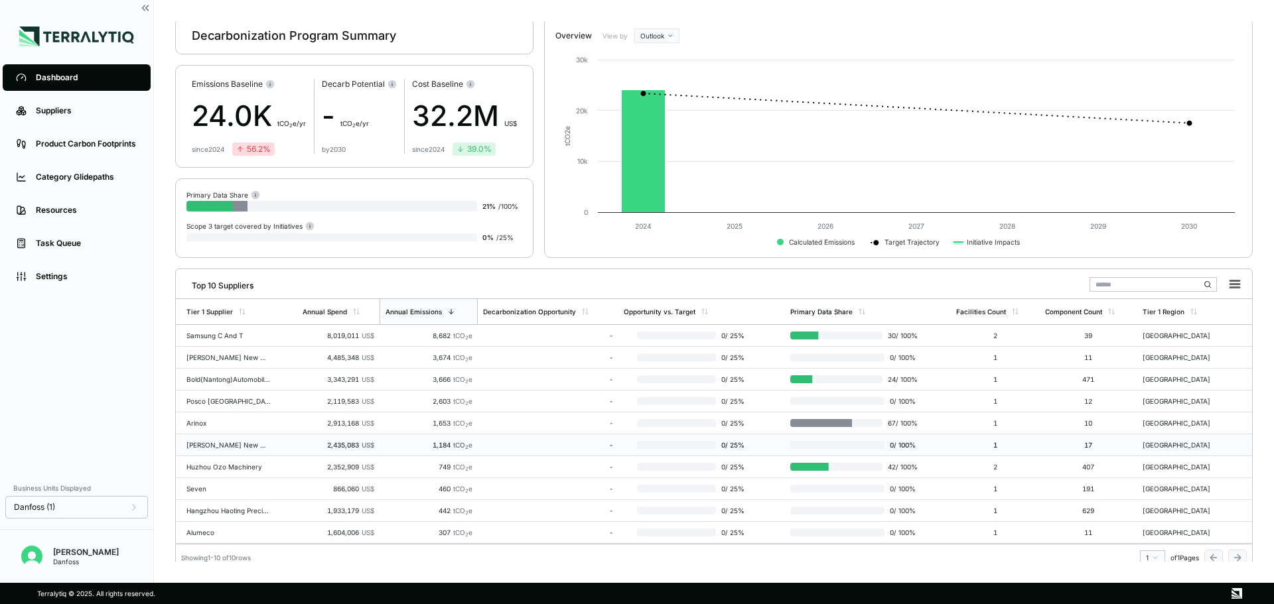
scroll to position [54, 0]
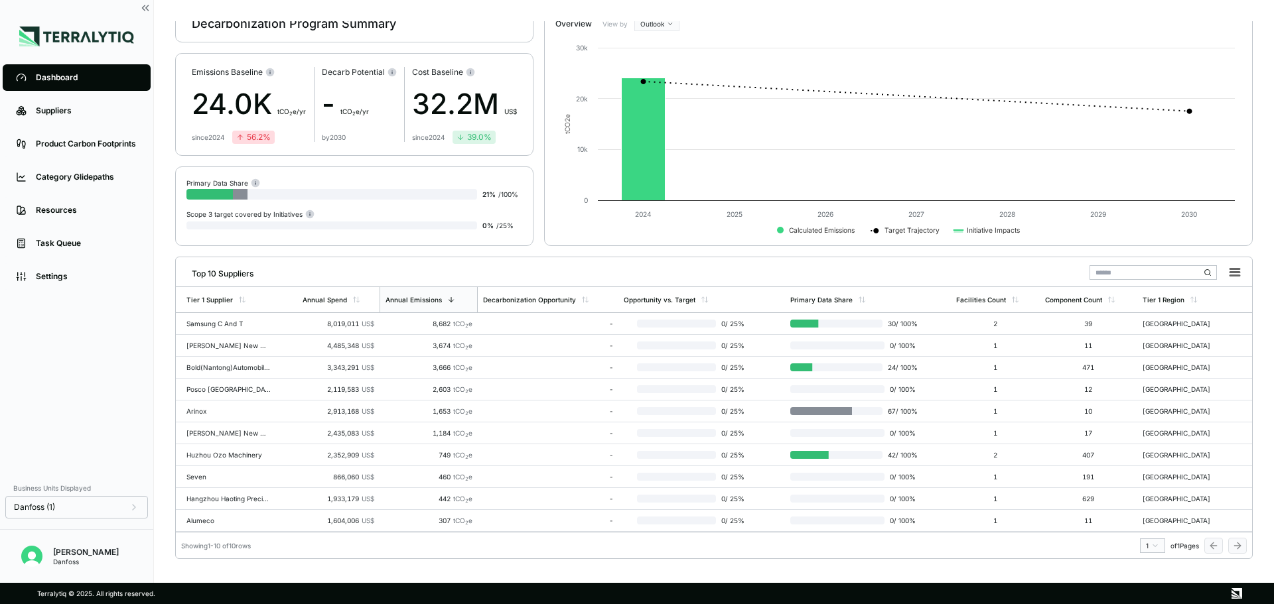
click at [524, 453] on div "-" at bounding box center [548, 455] width 130 height 8
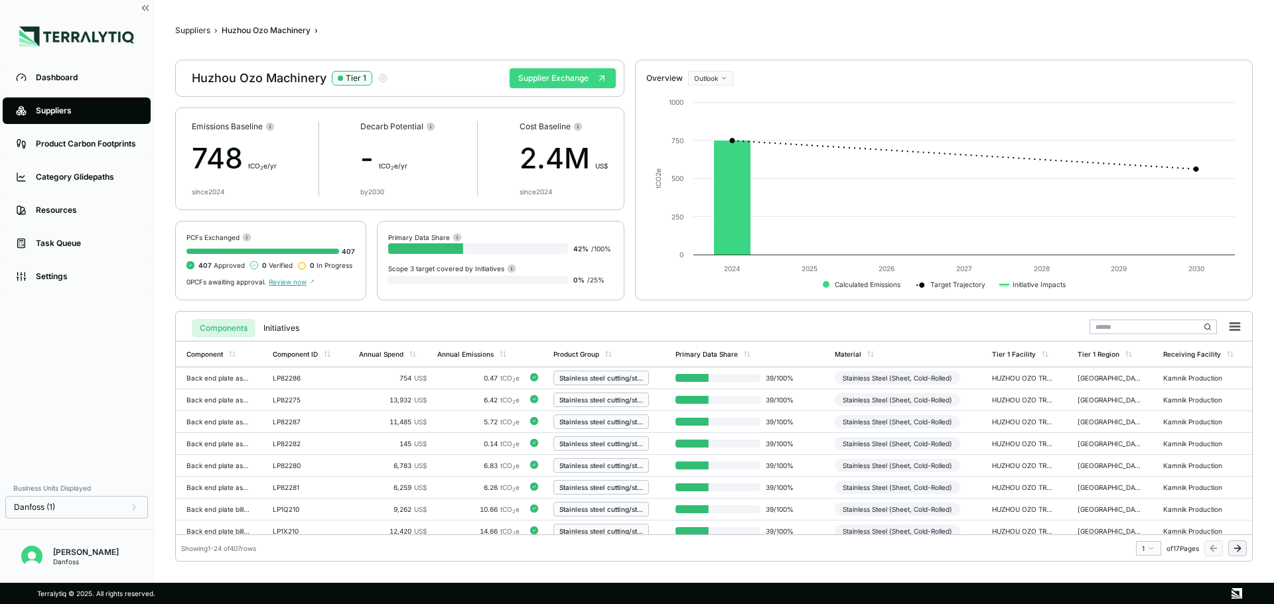
click at [545, 76] on button "Supplier Exchange" at bounding box center [563, 78] width 106 height 20
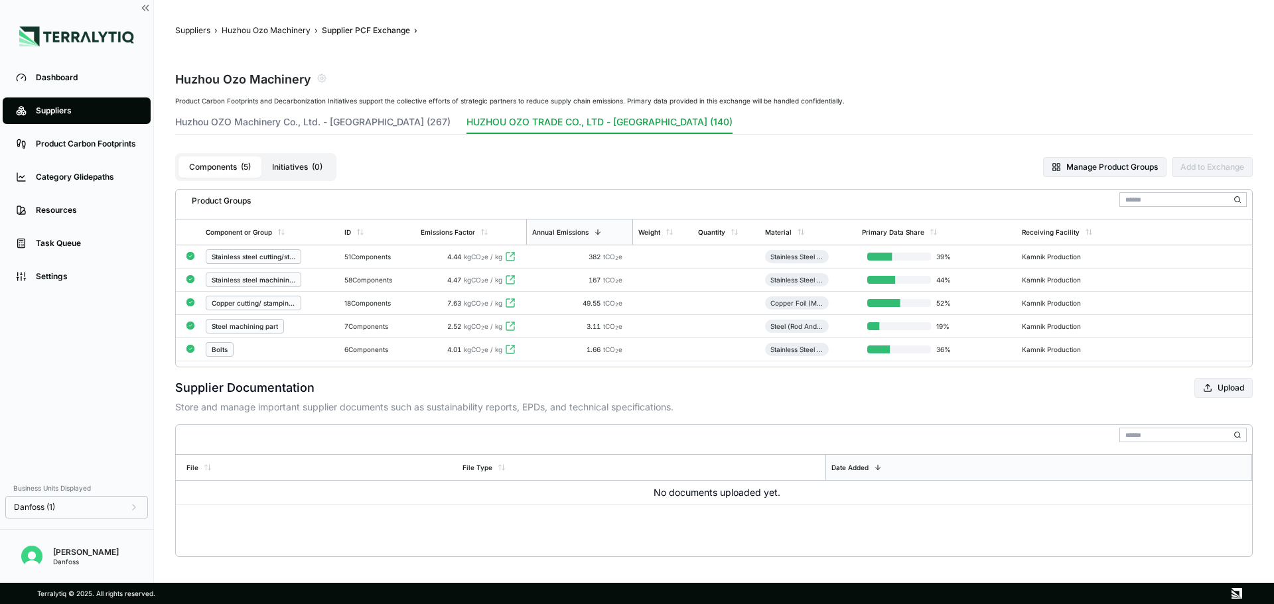
scroll to position [6, 0]
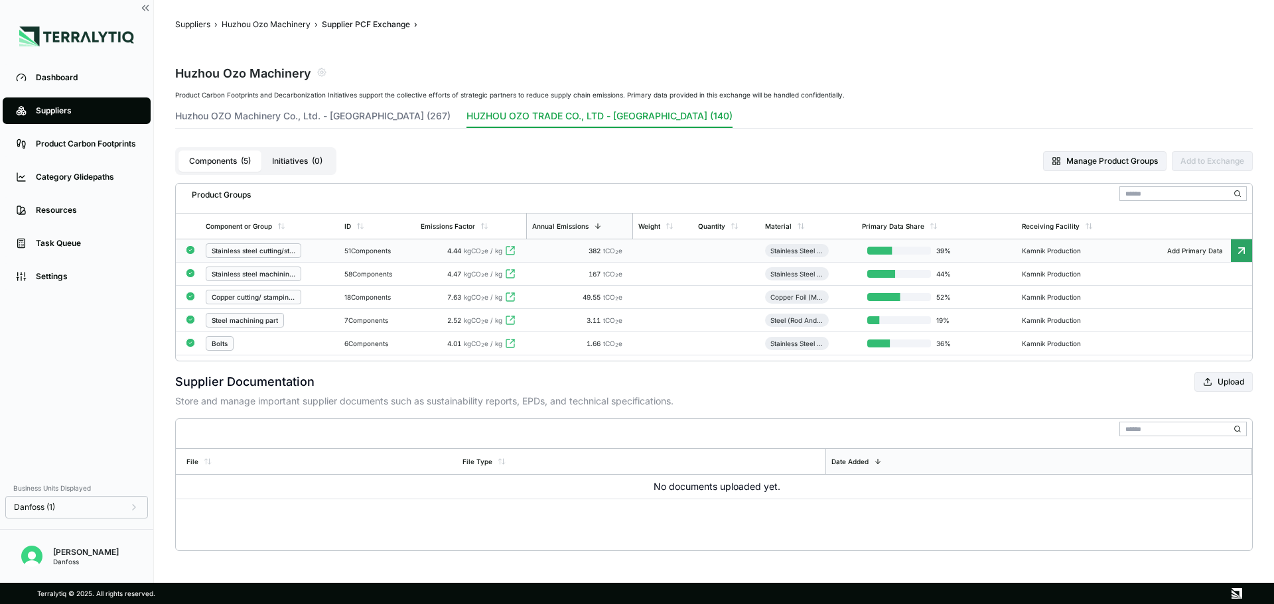
click at [688, 248] on td at bounding box center [663, 251] width 60 height 23
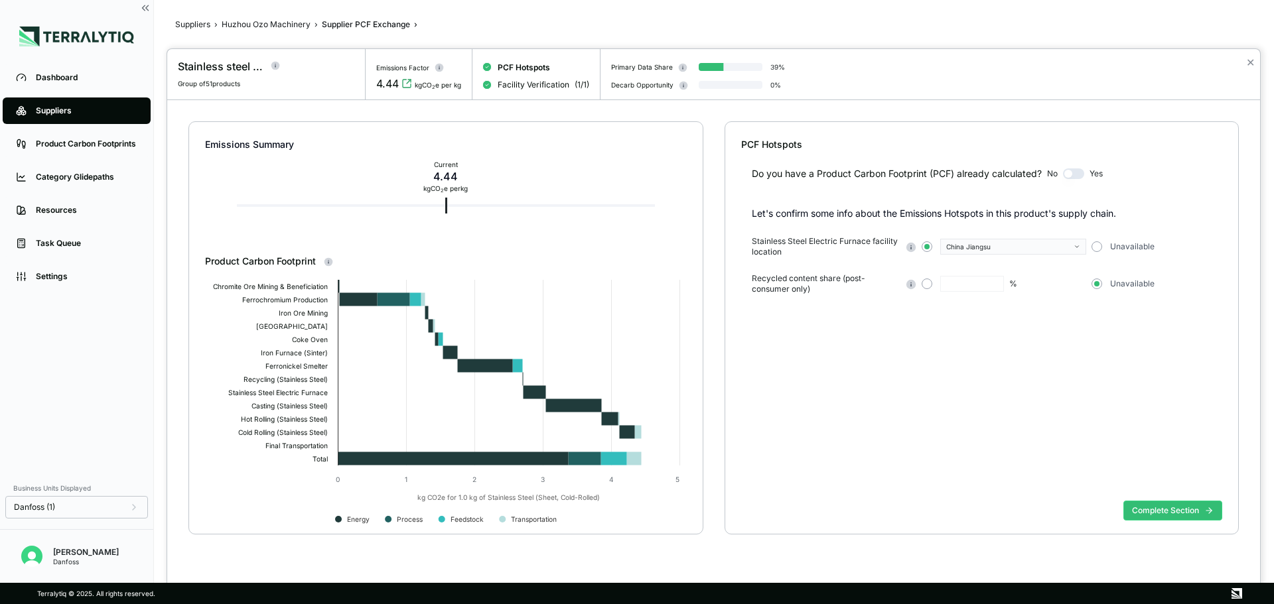
click at [196, 25] on div at bounding box center [637, 302] width 1274 height 604
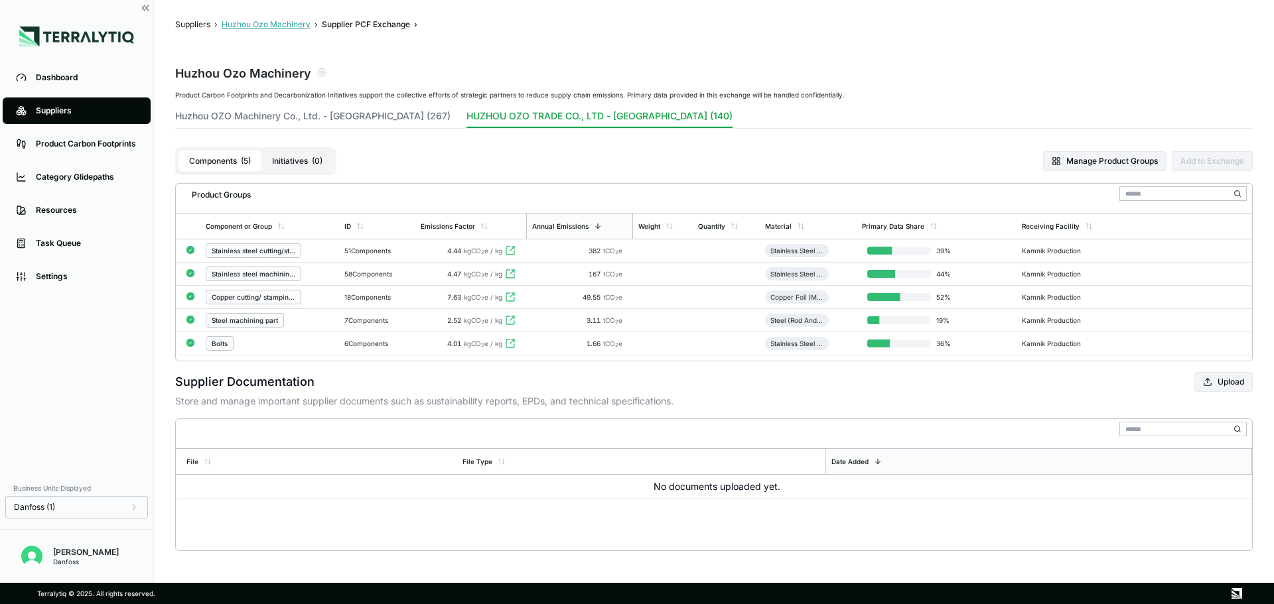
click at [261, 29] on button "Huzhou Ozo Machinery" at bounding box center [266, 24] width 89 height 11
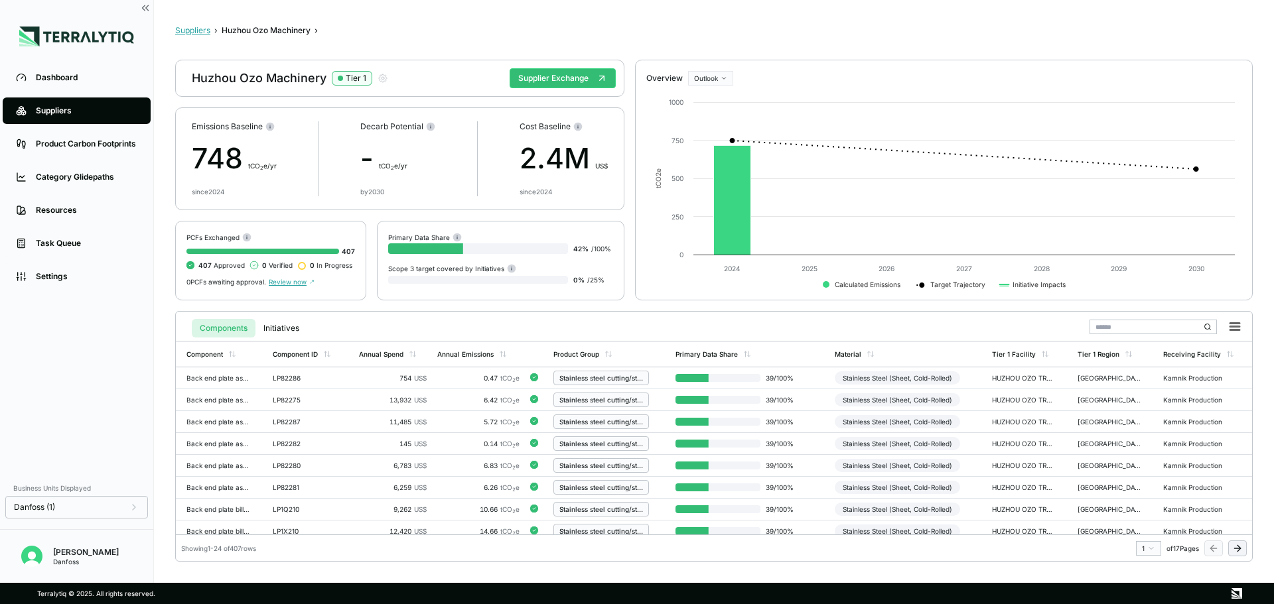
click at [199, 31] on button "Suppliers" at bounding box center [192, 30] width 35 height 11
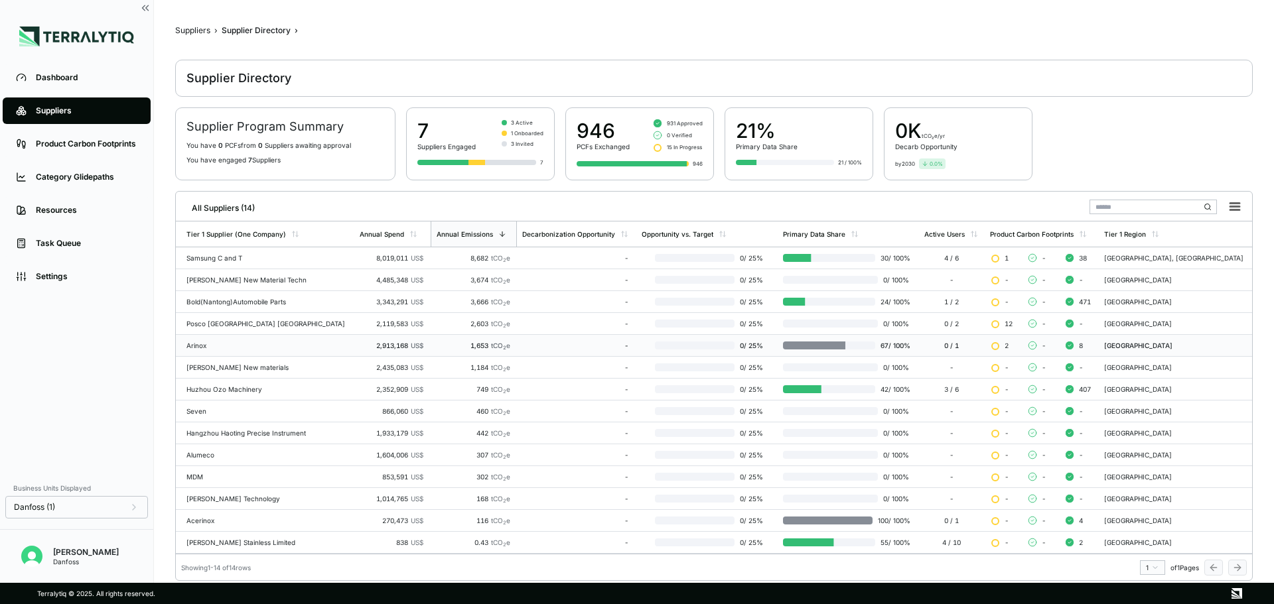
click at [545, 348] on div "-" at bounding box center [575, 346] width 106 height 8
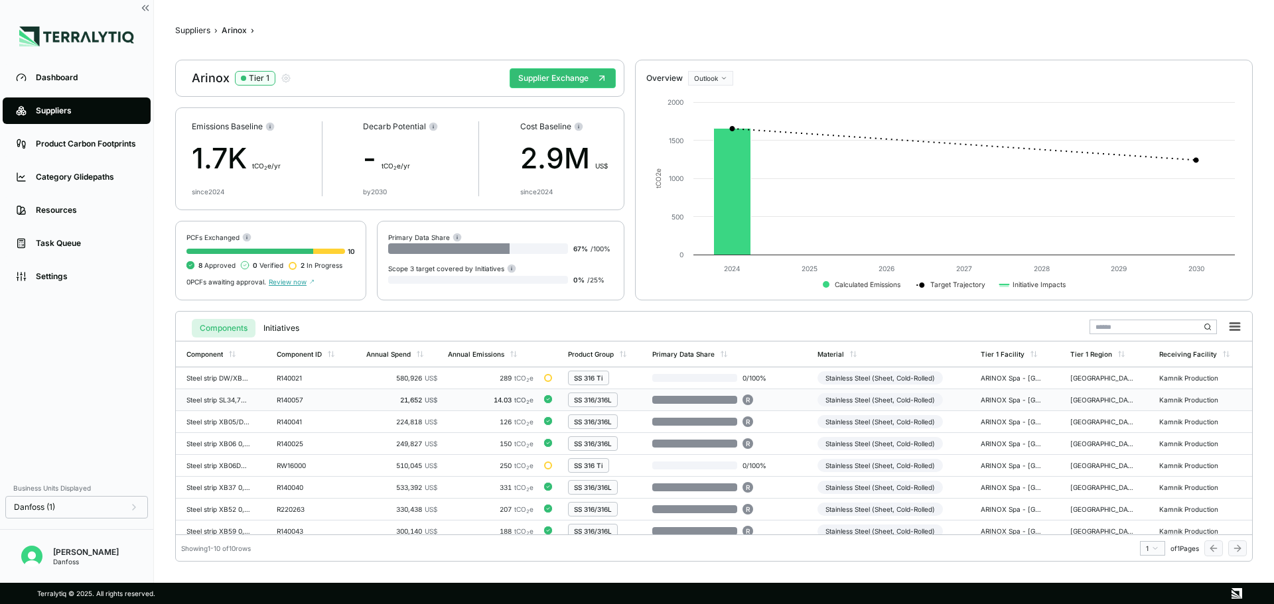
click at [792, 399] on td "R" at bounding box center [730, 401] width 166 height 22
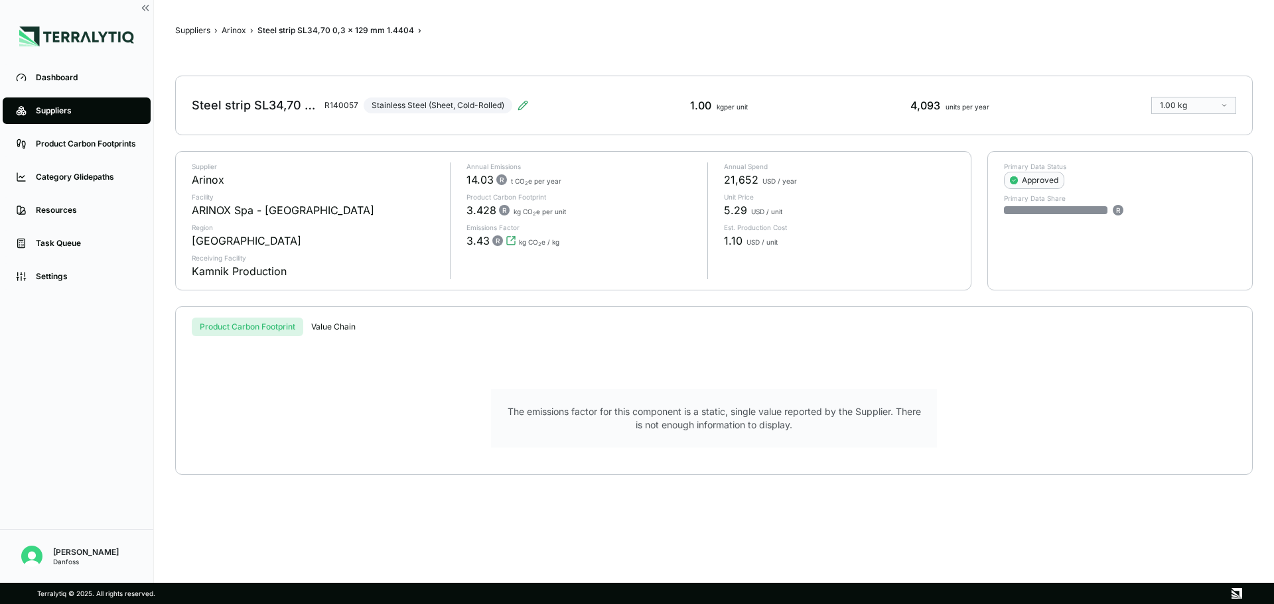
click at [236, 24] on div "Suppliers › Arinox › Steel strip SL34,70 0,3 x 129 mm 1.4404 › Steel strip SL34…" at bounding box center [714, 291] width 1078 height 541
click at [236, 29] on button "Arinox" at bounding box center [234, 30] width 25 height 11
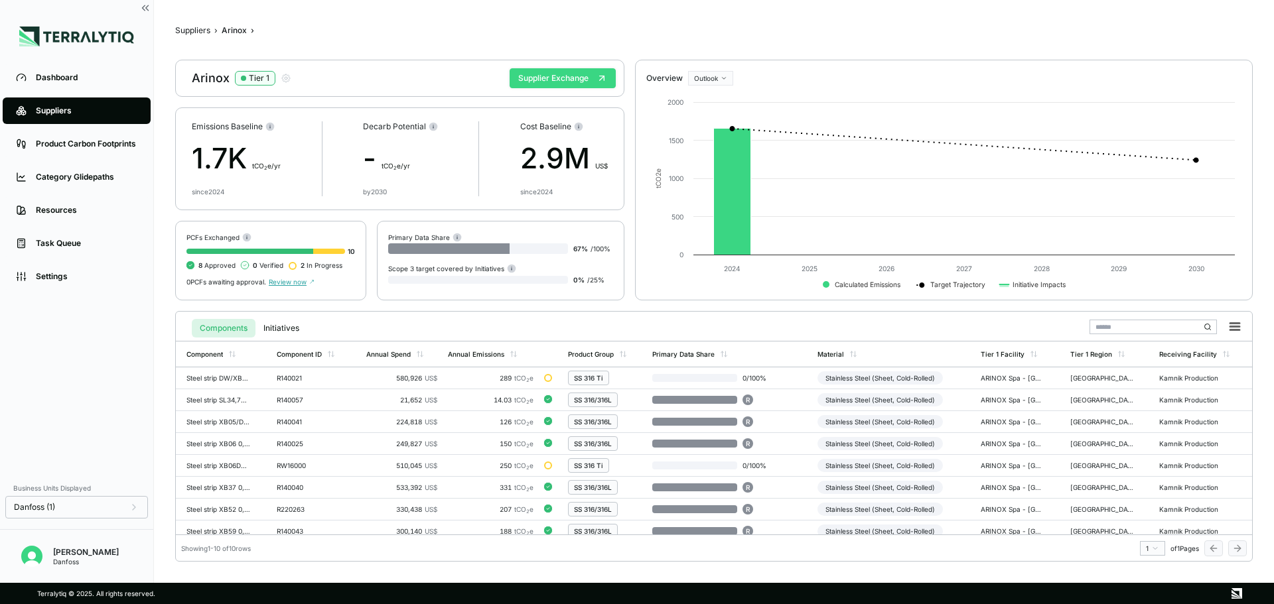
click at [535, 77] on button "Supplier Exchange" at bounding box center [563, 78] width 106 height 20
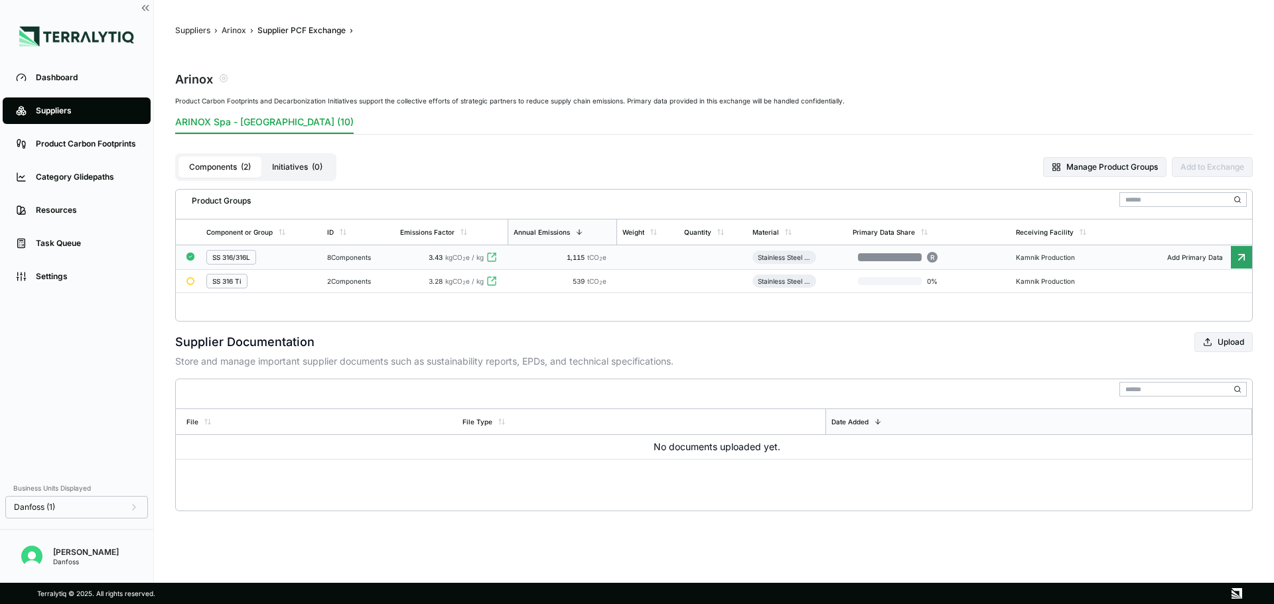
click at [712, 260] on td at bounding box center [713, 258] width 68 height 25
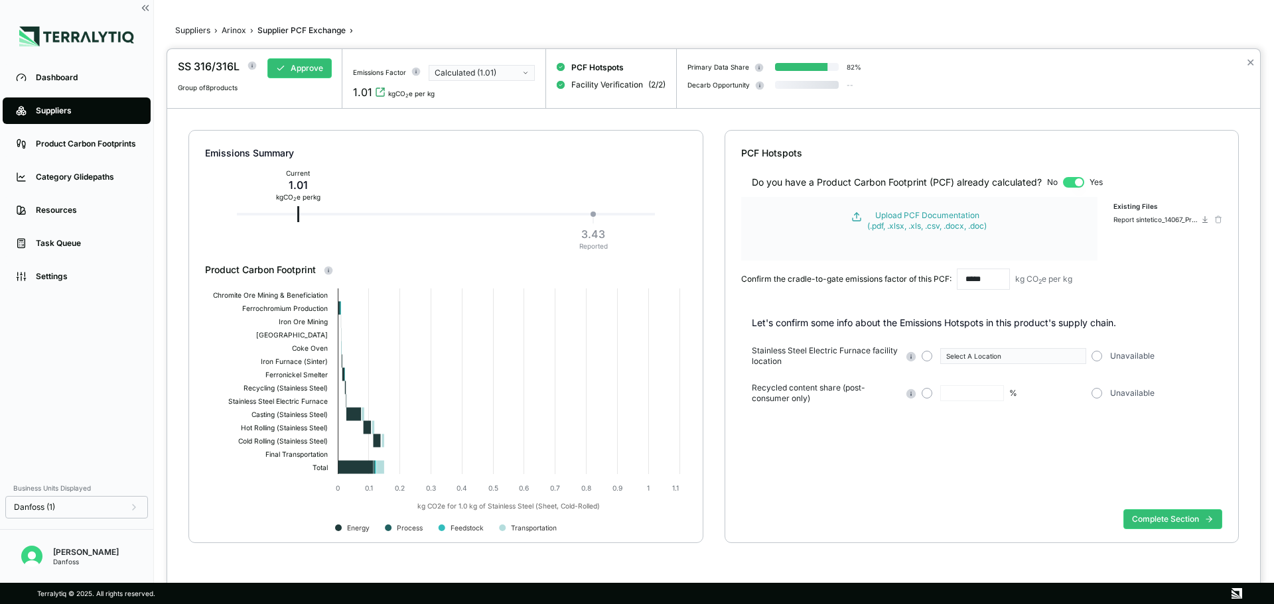
type input "**"
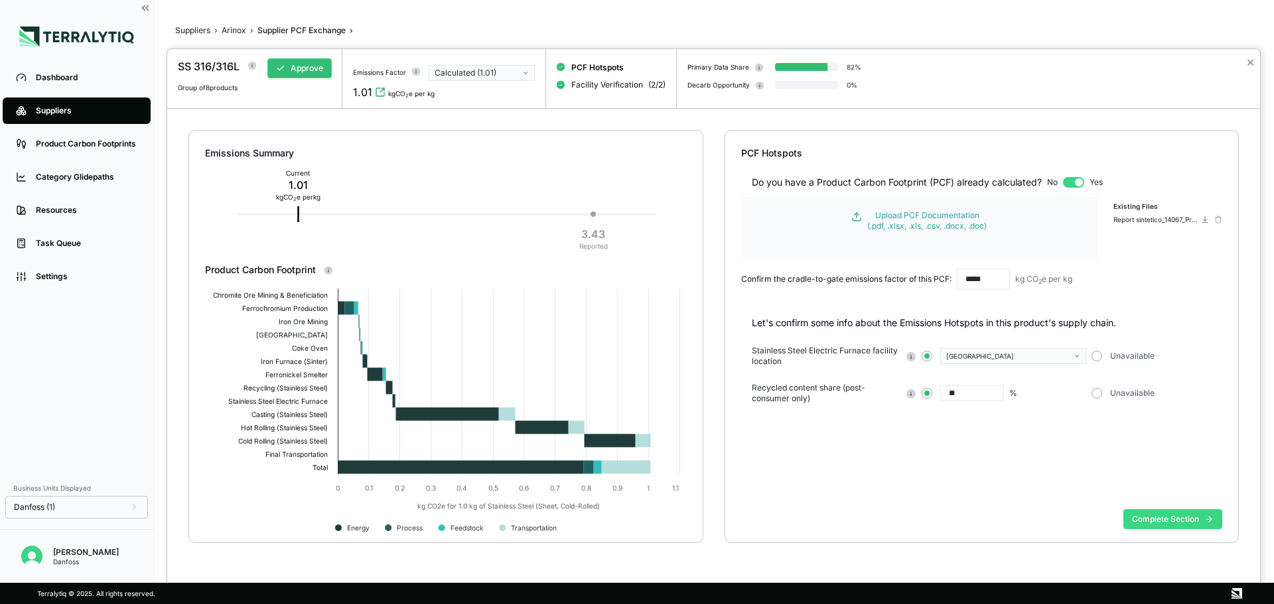
click at [1175, 524] on button "Complete Section" at bounding box center [1172, 520] width 99 height 20
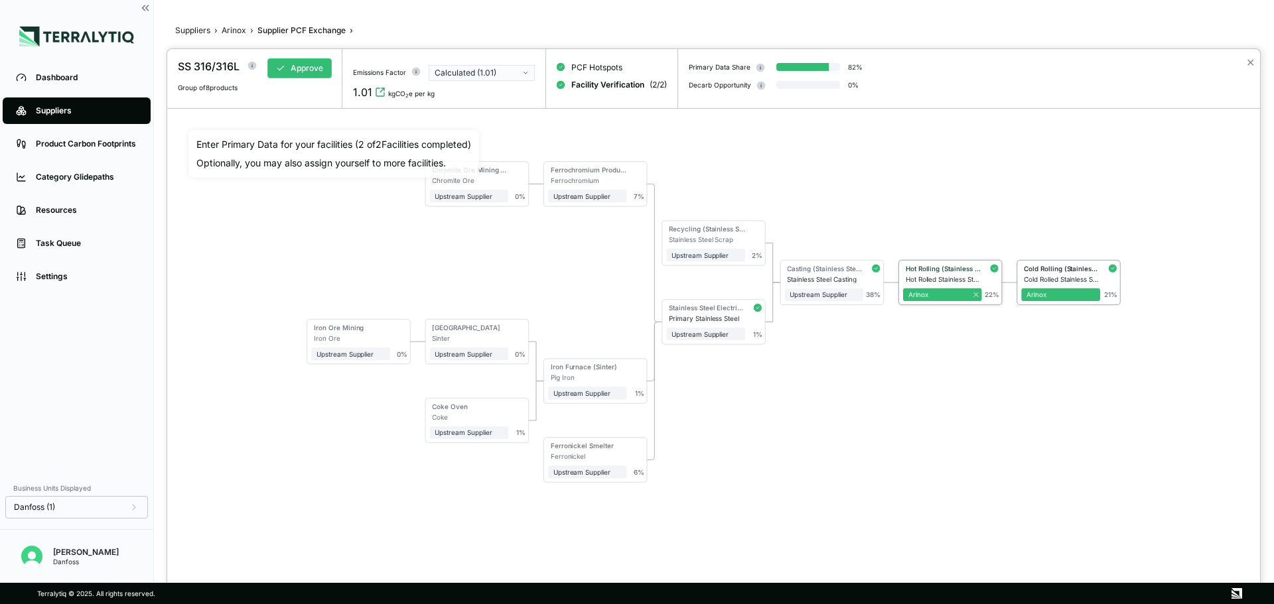
click at [950, 272] on div "Hot Rolling (Stainless Steel)" at bounding box center [944, 269] width 76 height 8
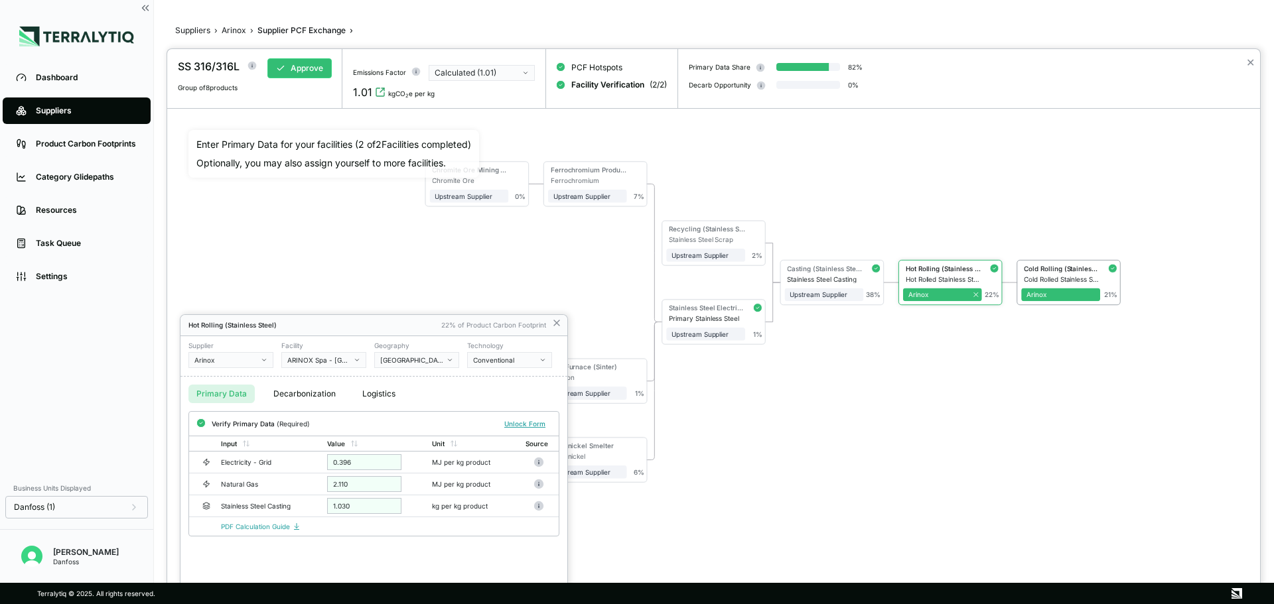
click at [234, 32] on div at bounding box center [637, 302] width 1274 height 604
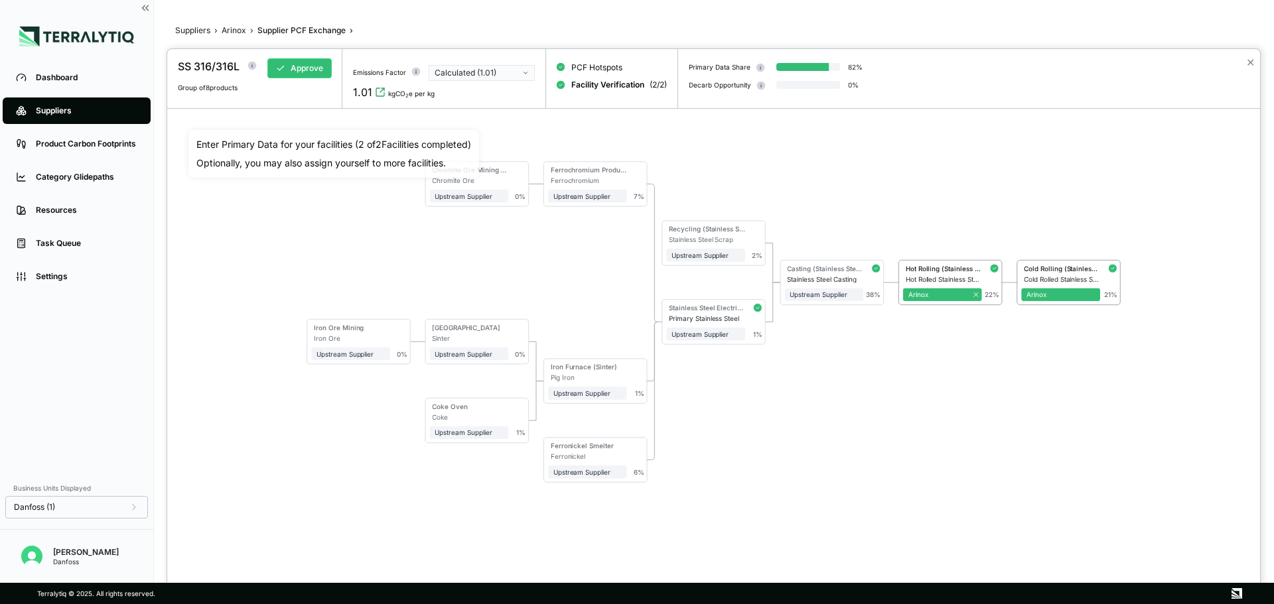
click at [234, 31] on div at bounding box center [637, 302] width 1274 height 604
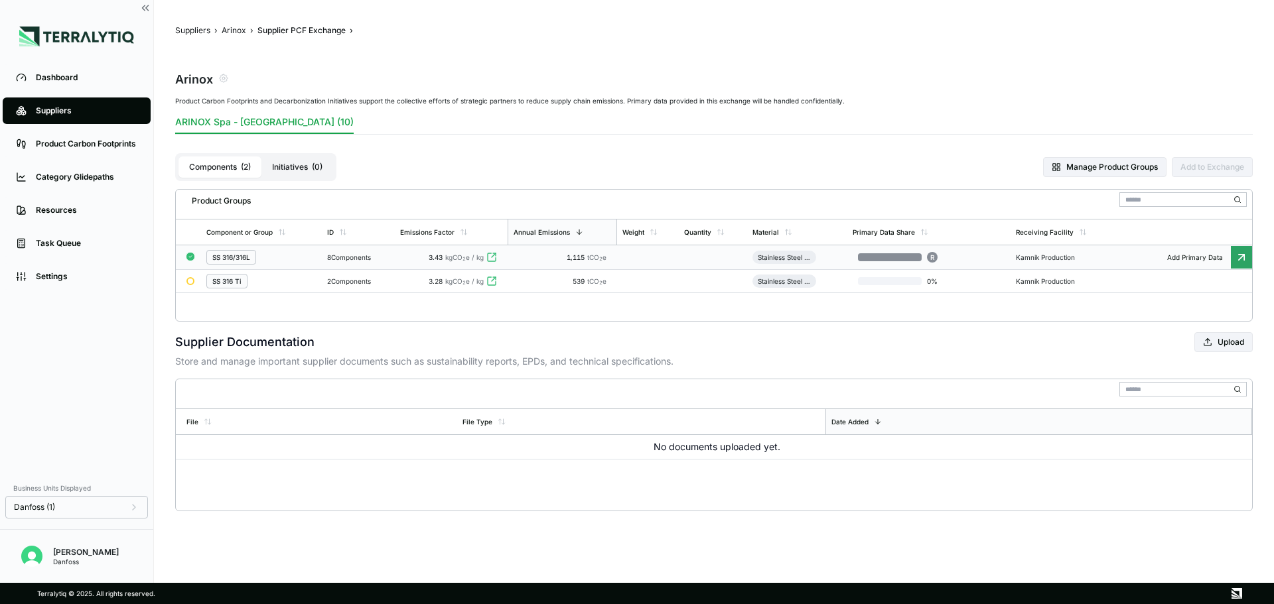
click at [638, 257] on td at bounding box center [648, 258] width 62 height 25
